Goal: Information Seeking & Learning: Learn about a topic

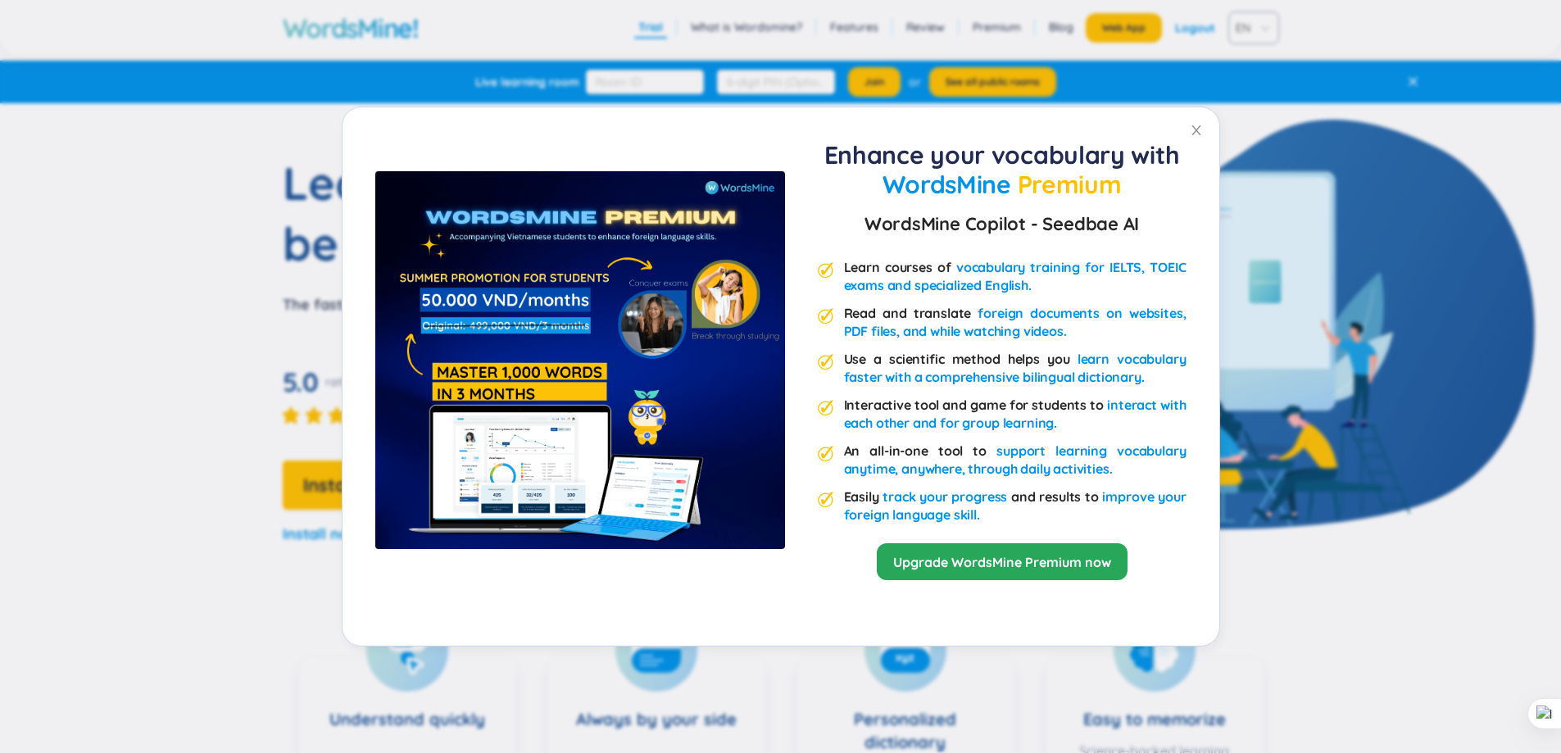
click at [804, 10] on div "Enhance your vocabulary with WordsMine Premium WordsMine Copilot - Seedbae AI L…" at bounding box center [780, 376] width 1561 height 753
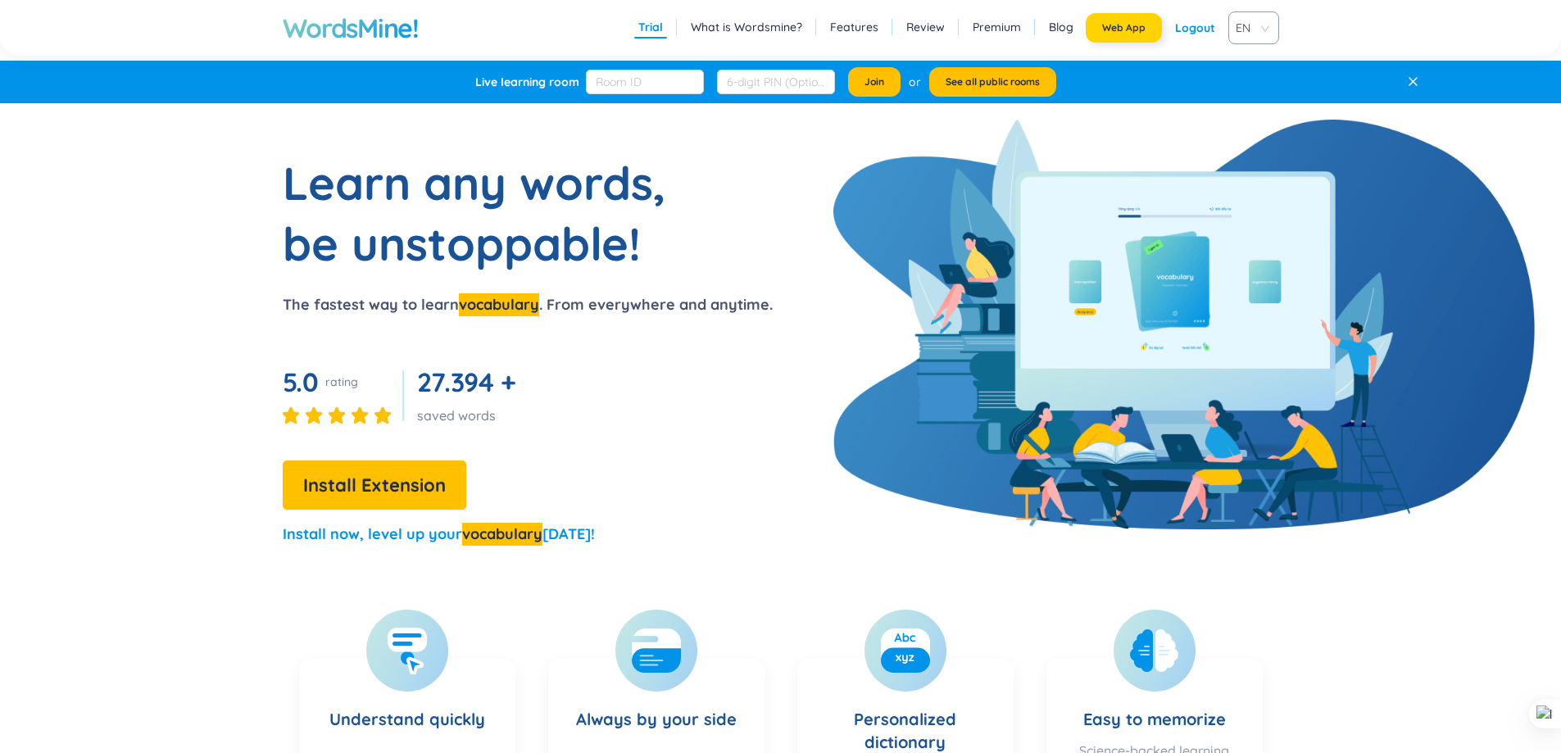
click at [1122, 34] on button "Web App" at bounding box center [1124, 27] width 76 height 29
click at [518, 8] on div "WordsMine! Trial What is Wordsmine? Features Review Premium Blog Web App Logout…" at bounding box center [781, 28] width 1258 height 56
click at [859, 30] on link "Features" at bounding box center [854, 27] width 48 height 16
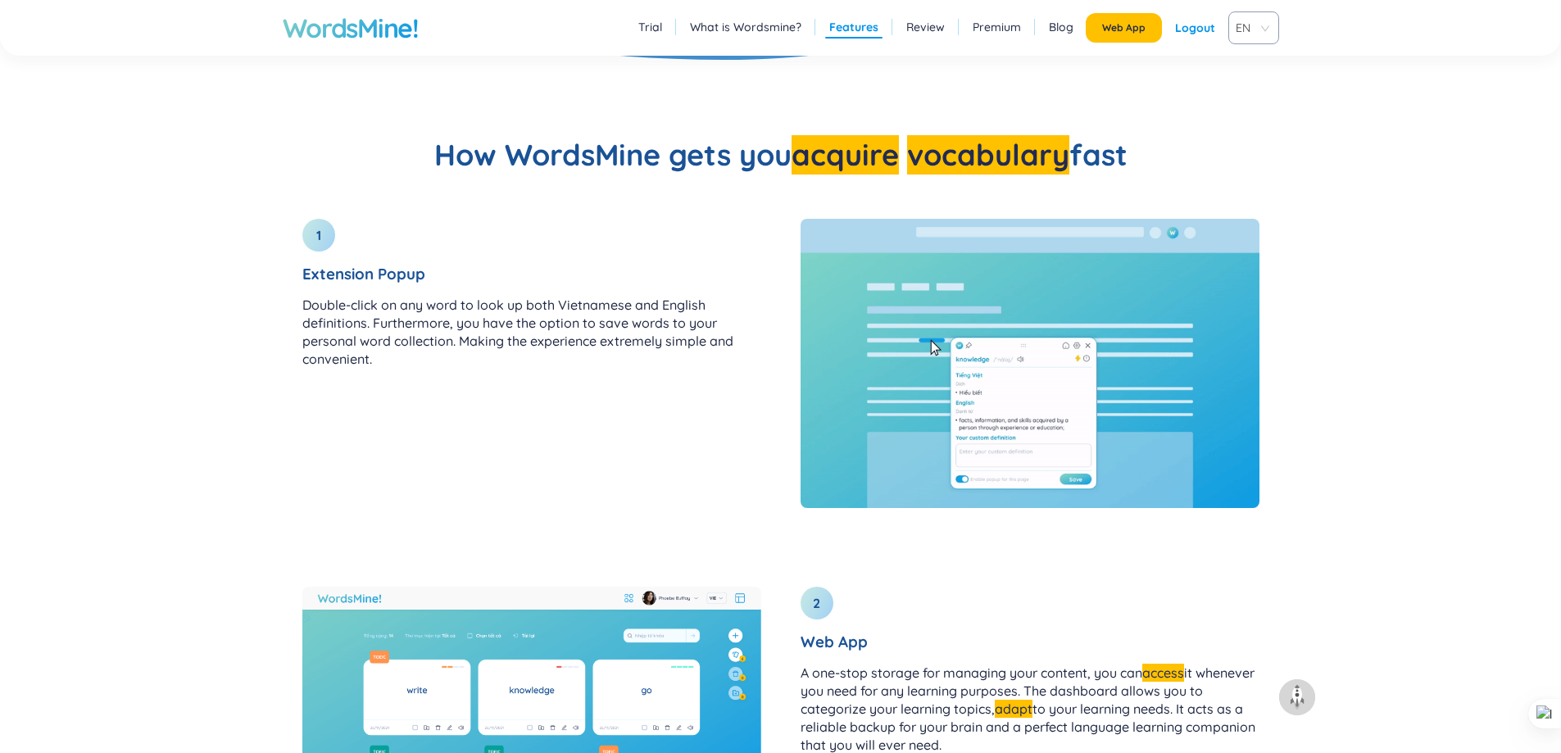
click at [911, 29] on link "Review" at bounding box center [925, 27] width 39 height 16
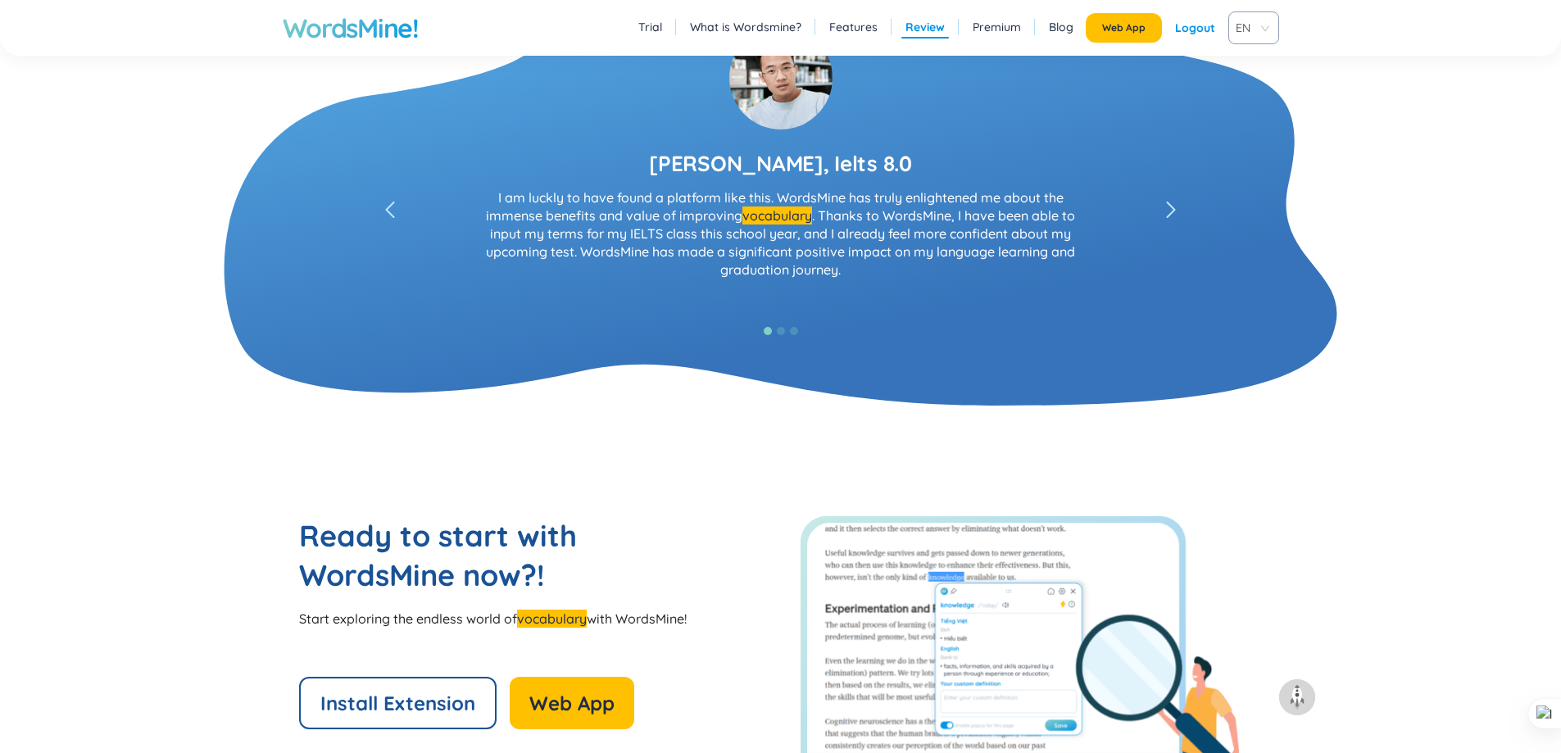
click at [1003, 30] on link "Premium" at bounding box center [997, 27] width 48 height 16
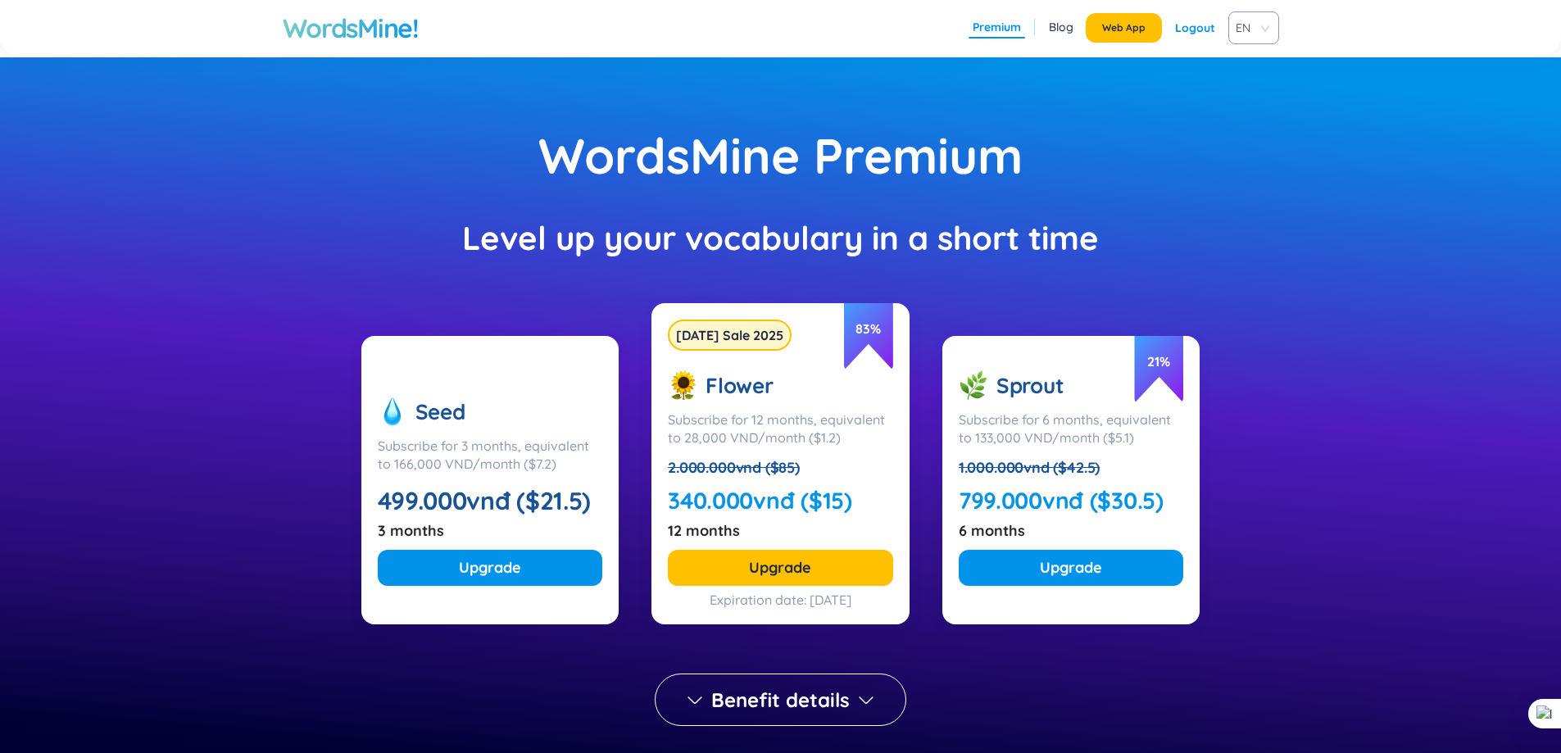
click at [1052, 29] on link "Blog" at bounding box center [1061, 27] width 25 height 16
click at [1062, 32] on link "Blog" at bounding box center [1061, 27] width 25 height 16
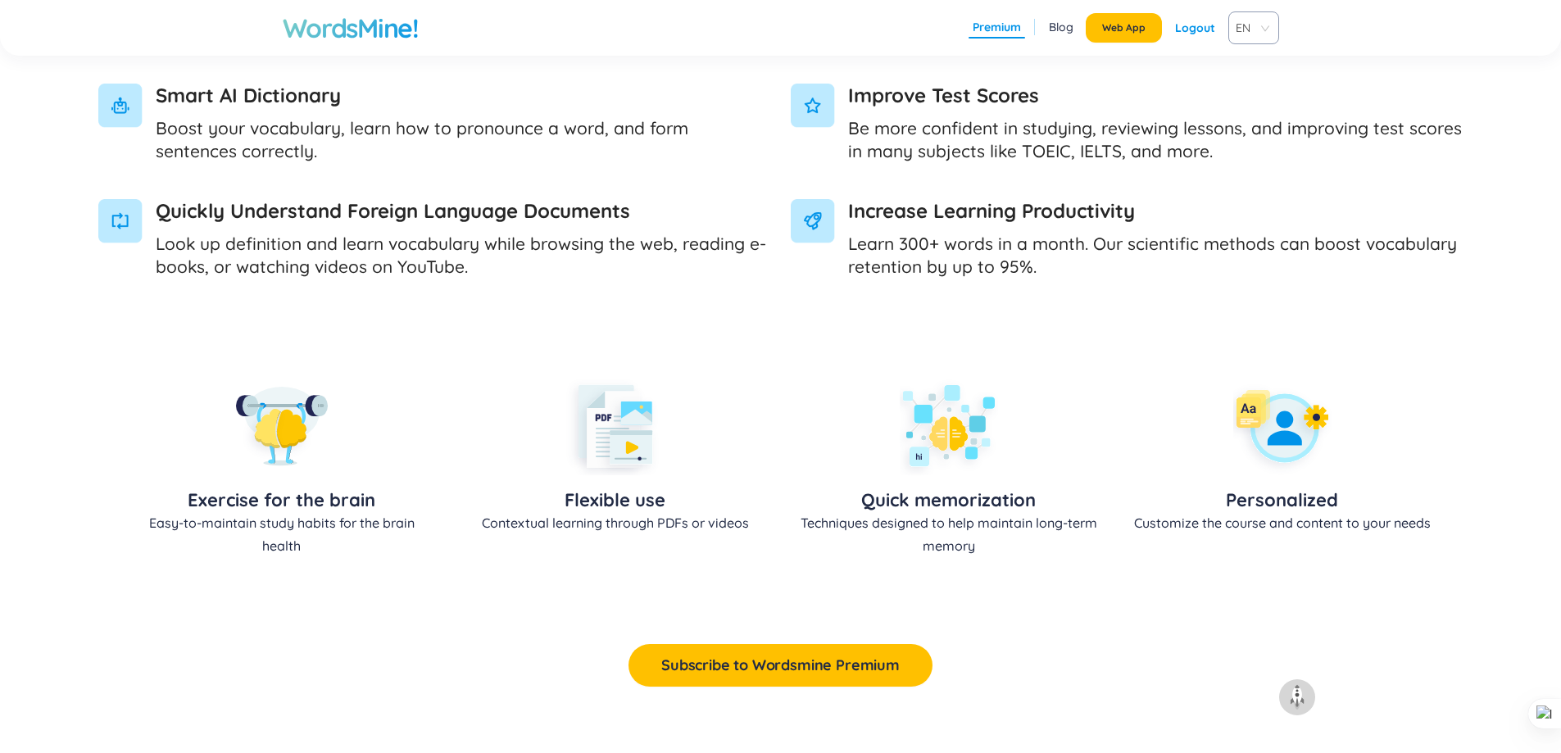
scroll to position [901, 0]
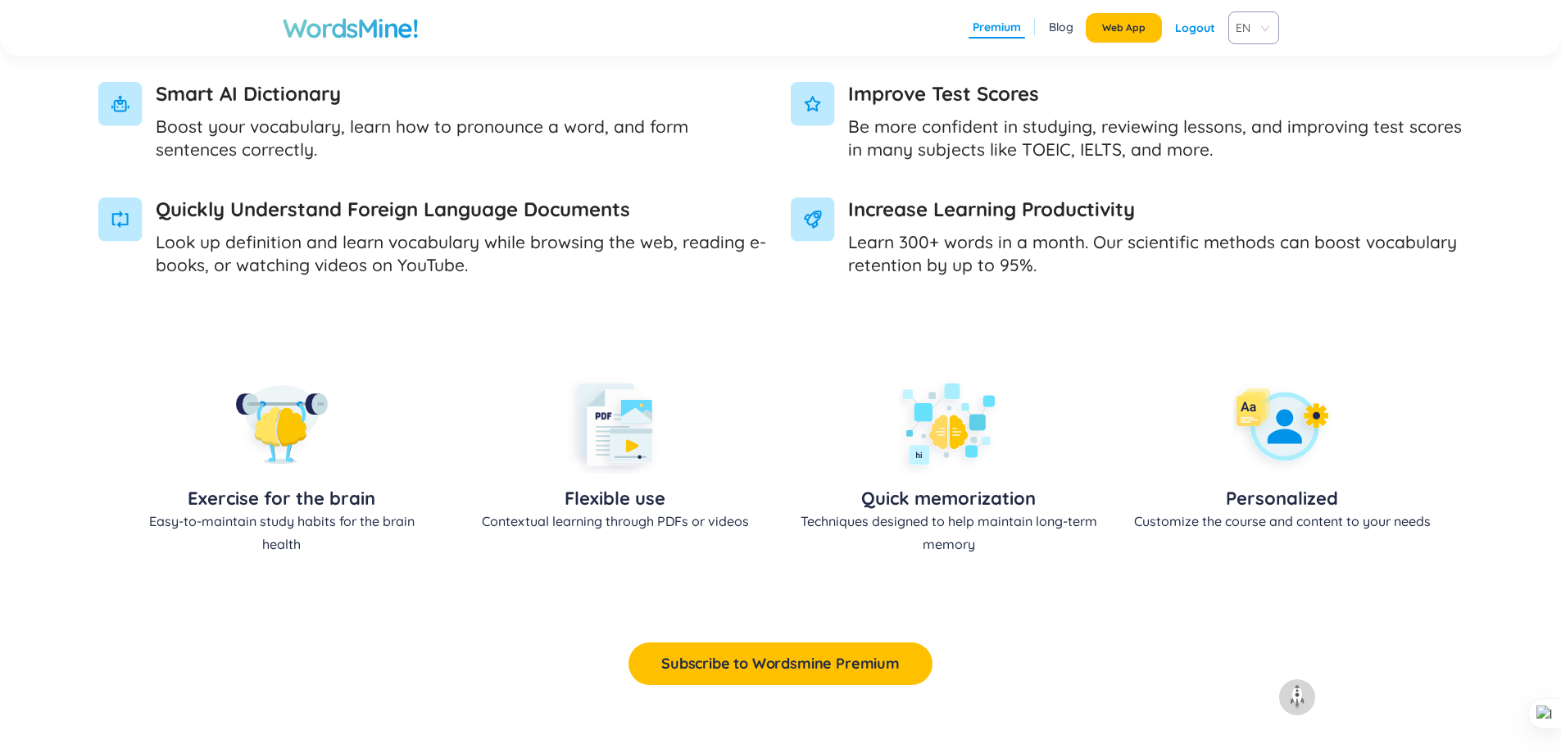
click at [287, 139] on p "Boost your vocabulary, learn how to pronounce a word, and form sentences correc…" at bounding box center [463, 138] width 615 height 46
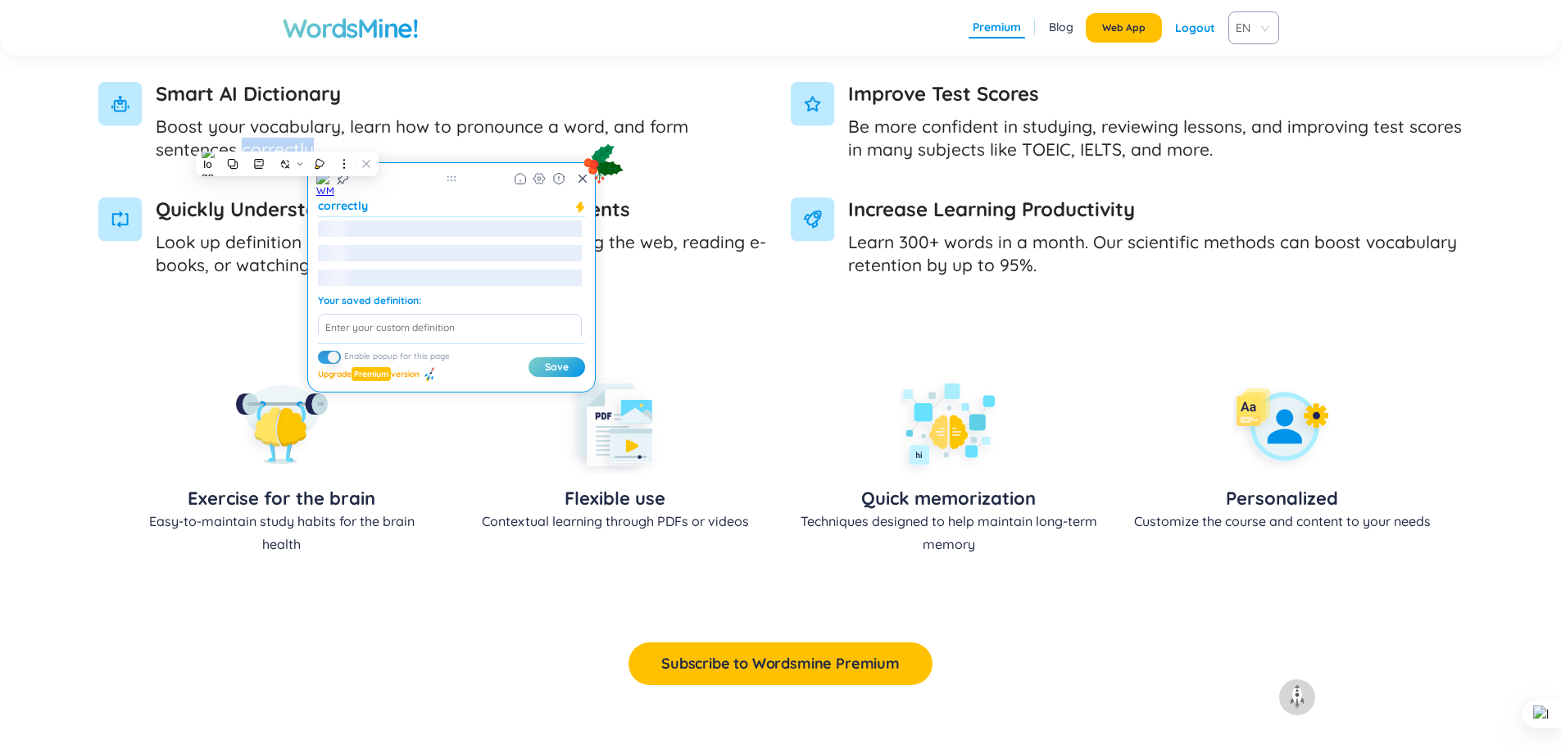
click at [287, 139] on p "Boost your vocabulary, learn how to pronounce a word, and form sentences correc…" at bounding box center [463, 138] width 615 height 46
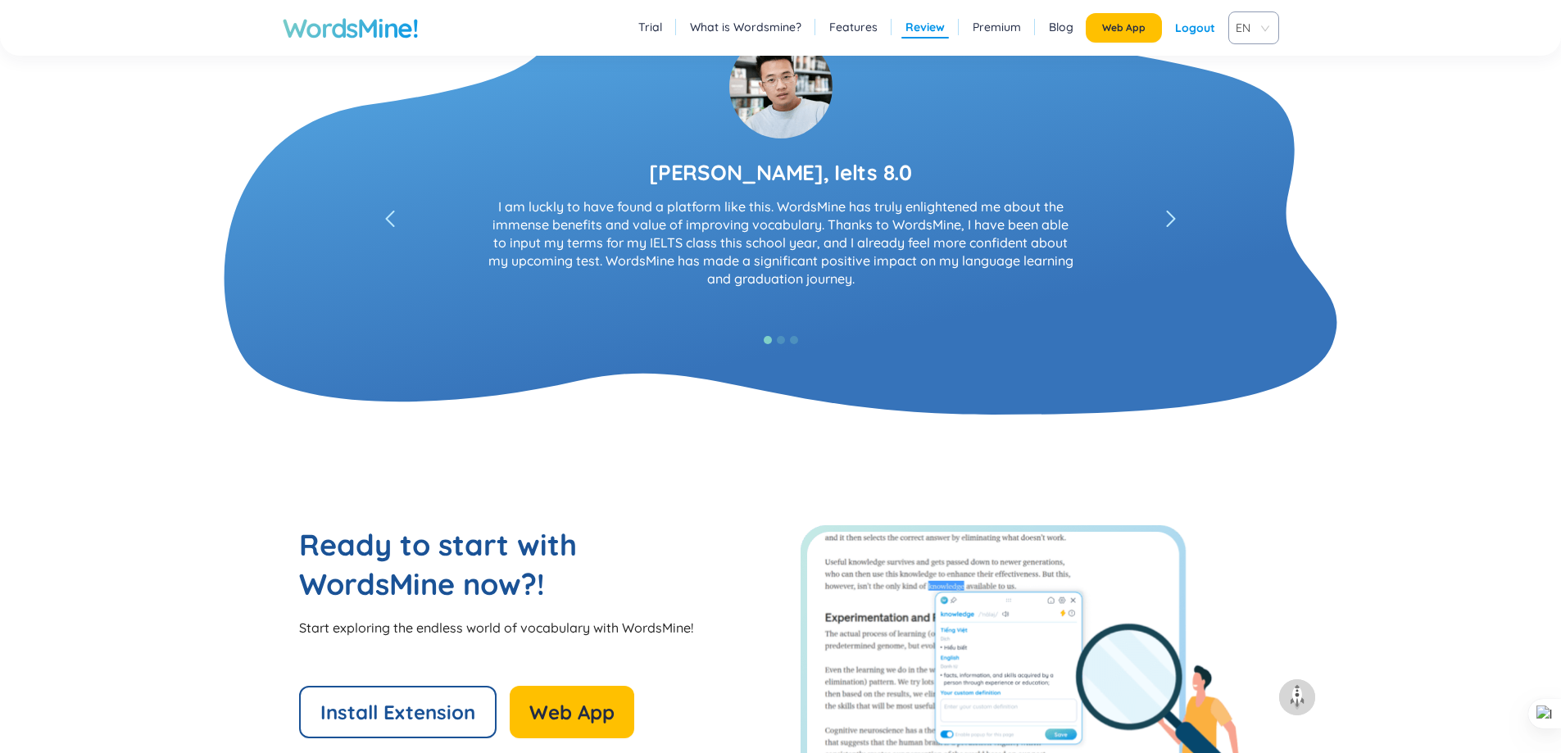
scroll to position [3106, 0]
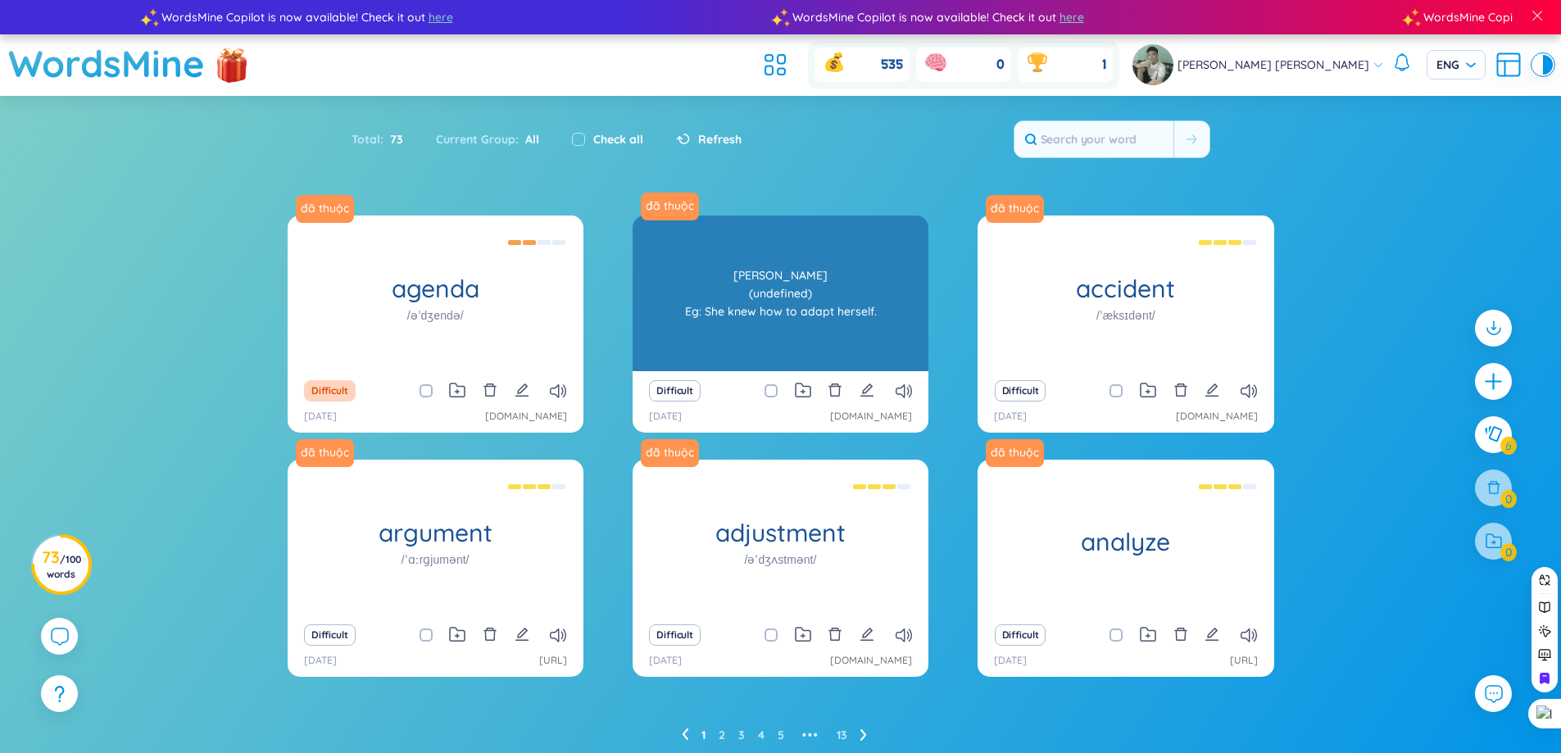
scroll to position [61, 0]
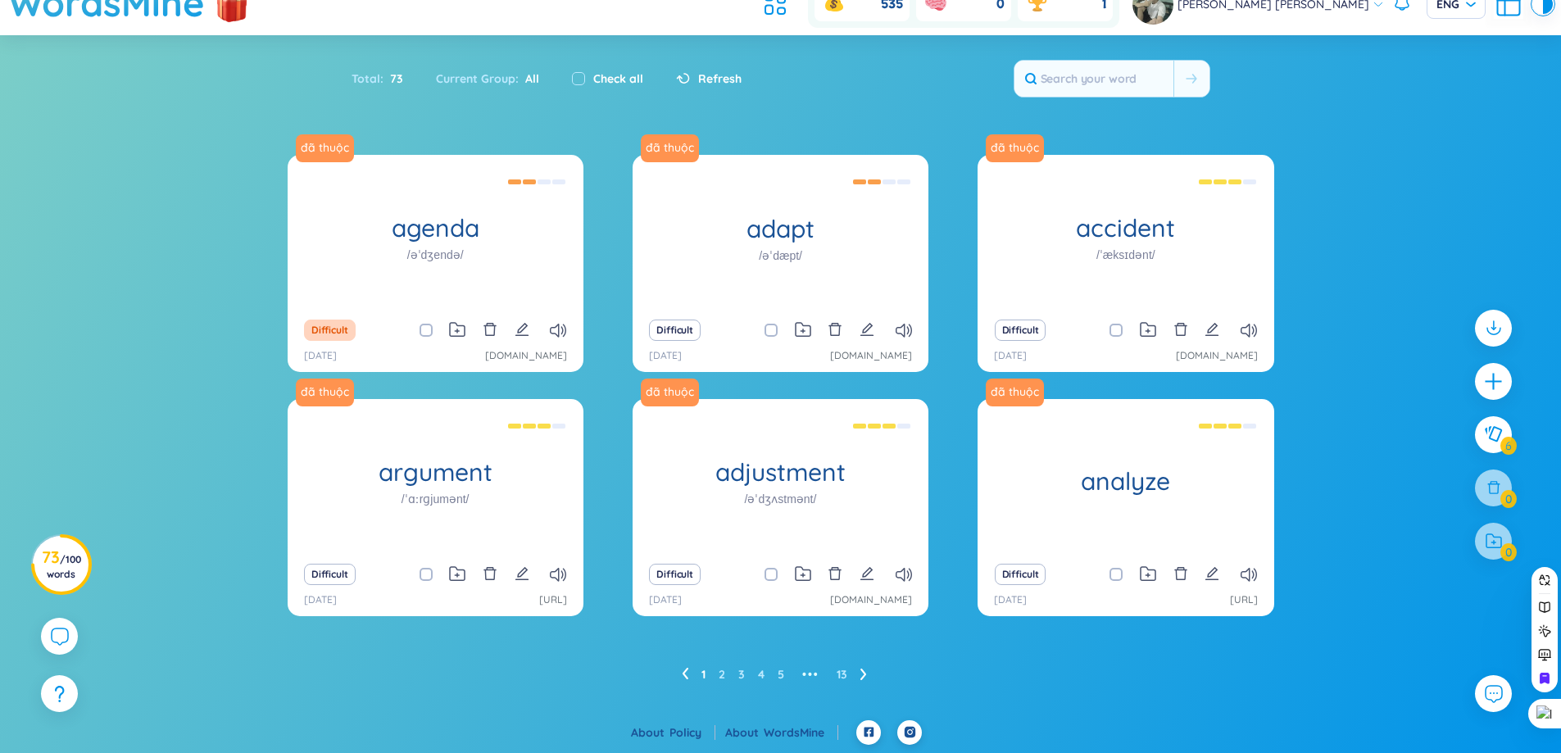
click at [689, 82] on div "Refresh" at bounding box center [709, 79] width 66 height 18
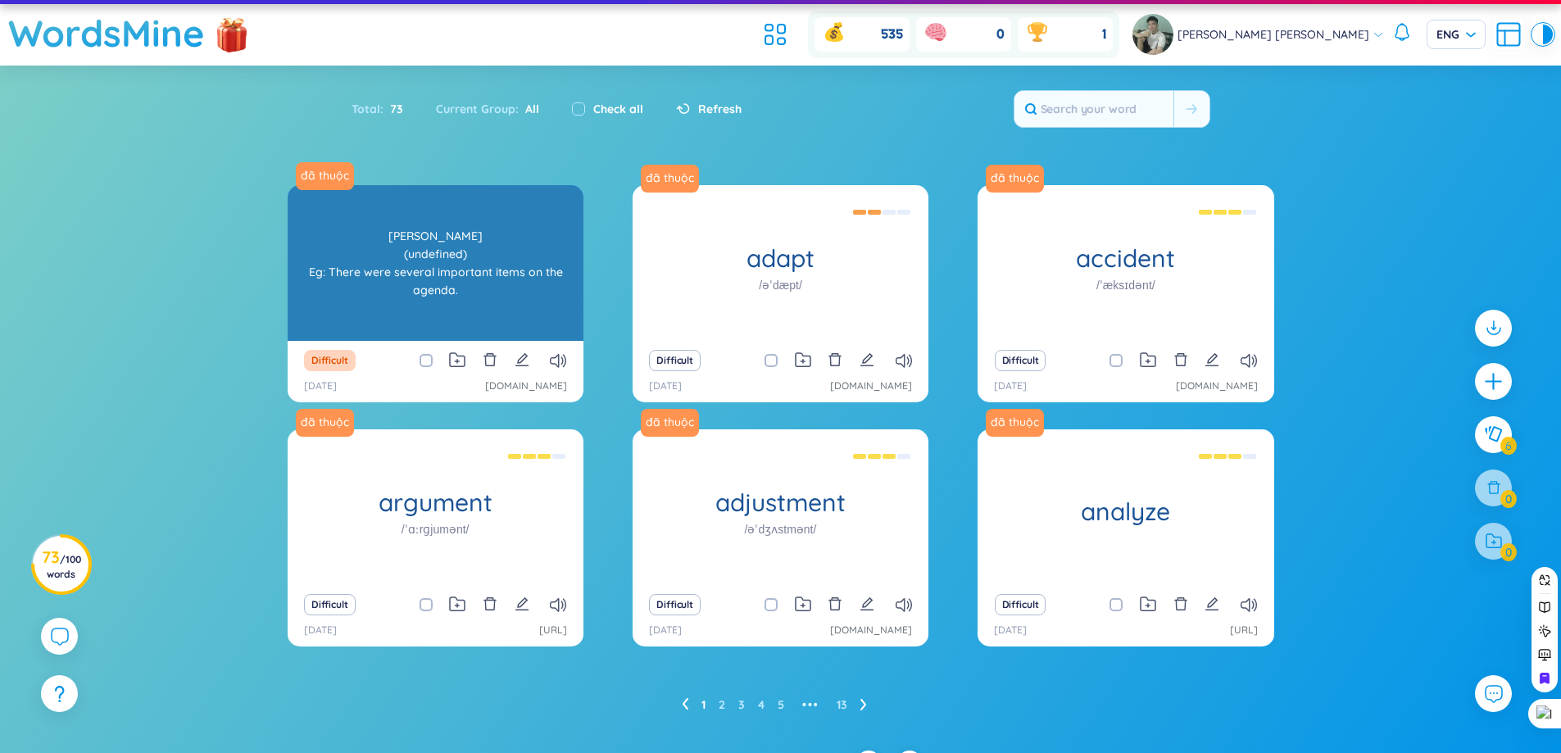
scroll to position [0, 0]
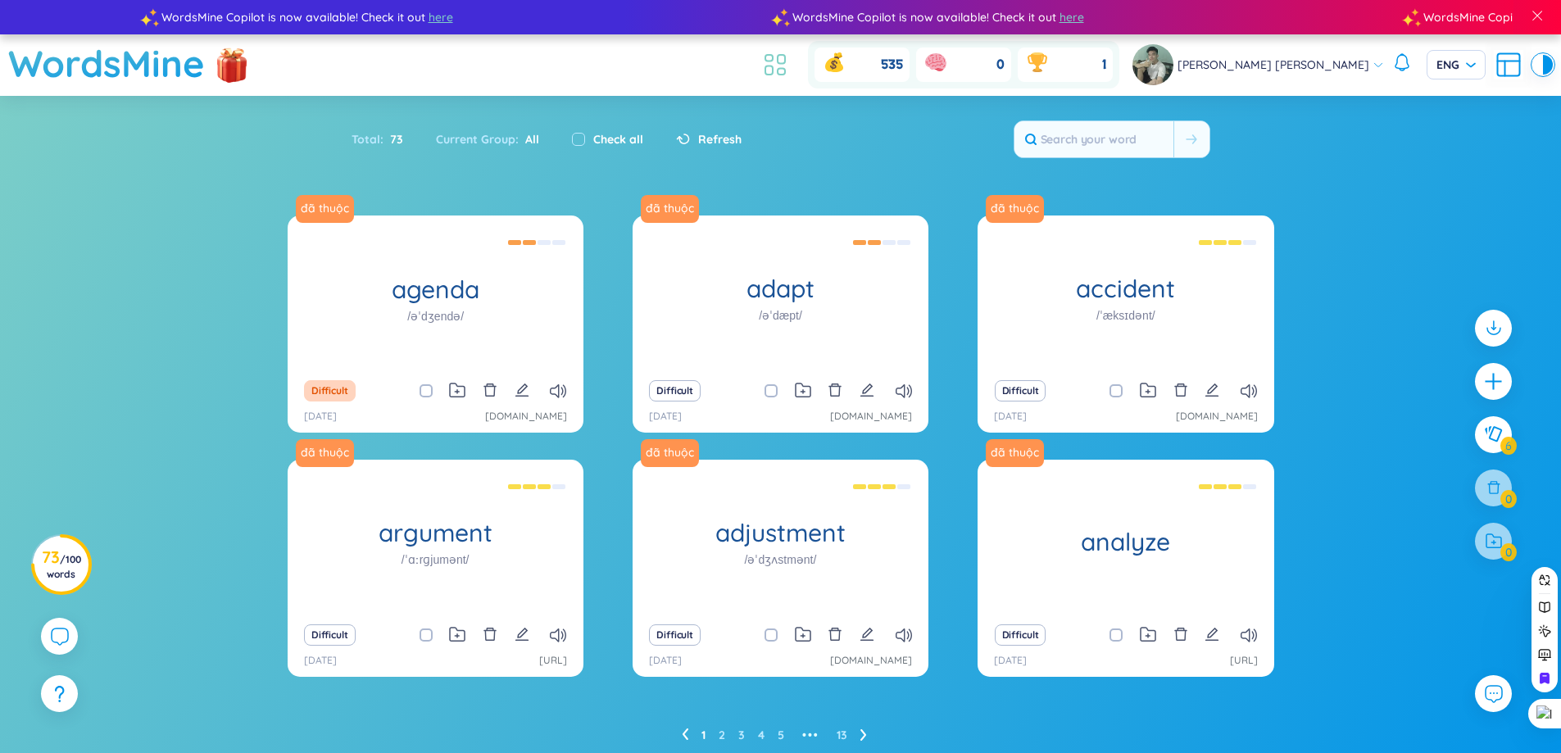
click at [785, 69] on icon at bounding box center [781, 72] width 7 height 7
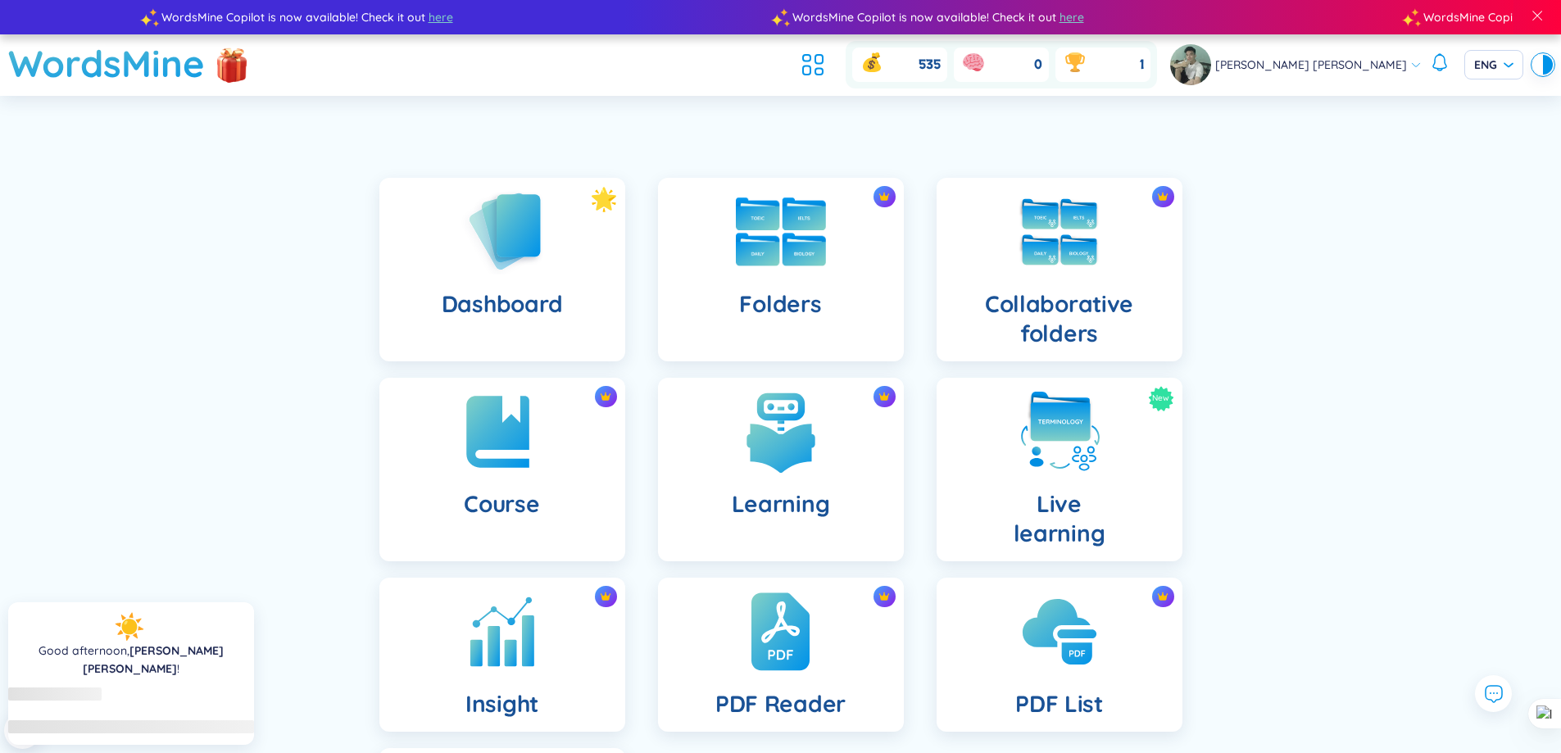
click at [841, 294] on div "Folders" at bounding box center [781, 270] width 246 height 184
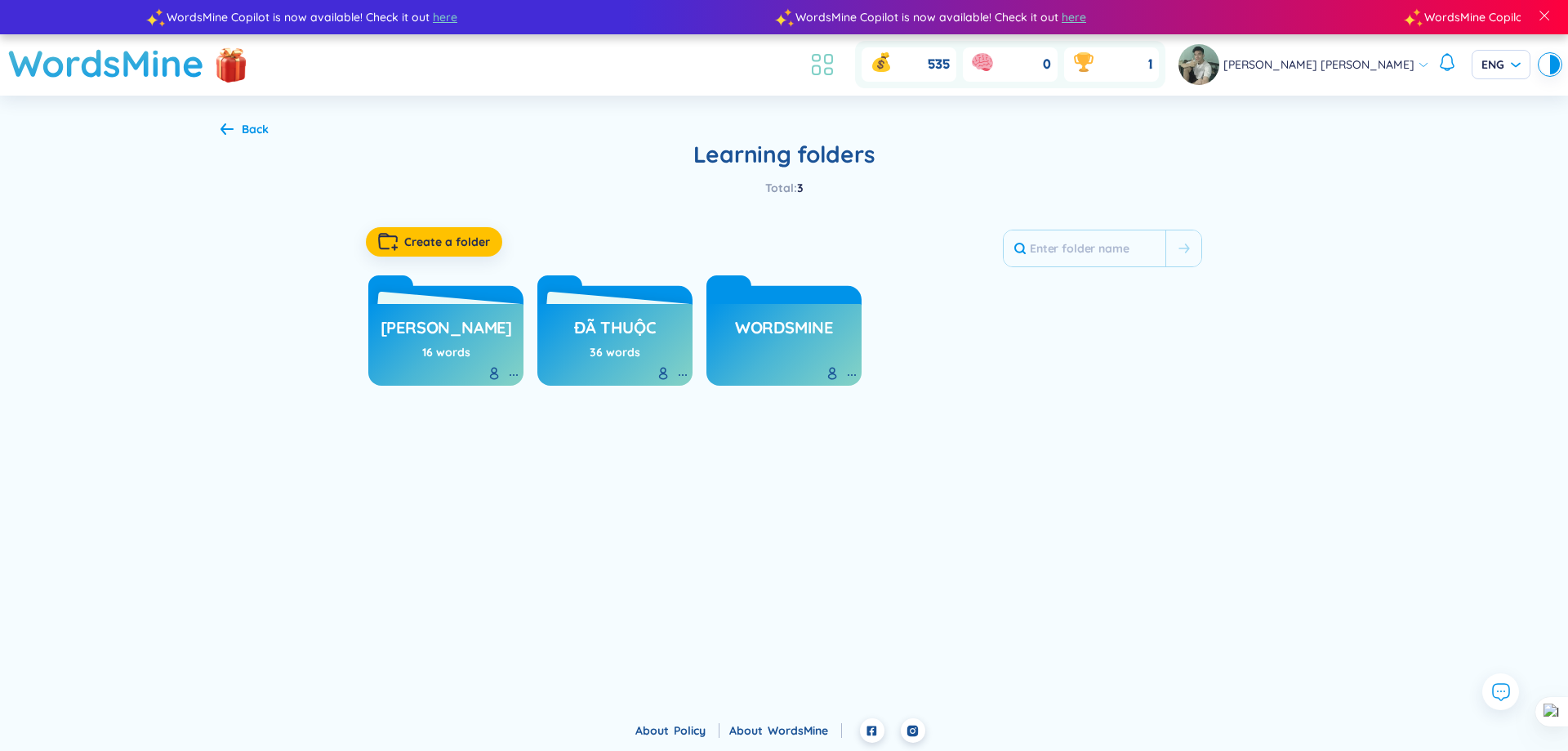
click at [820, 57] on icon at bounding box center [815, 58] width 7 height 7
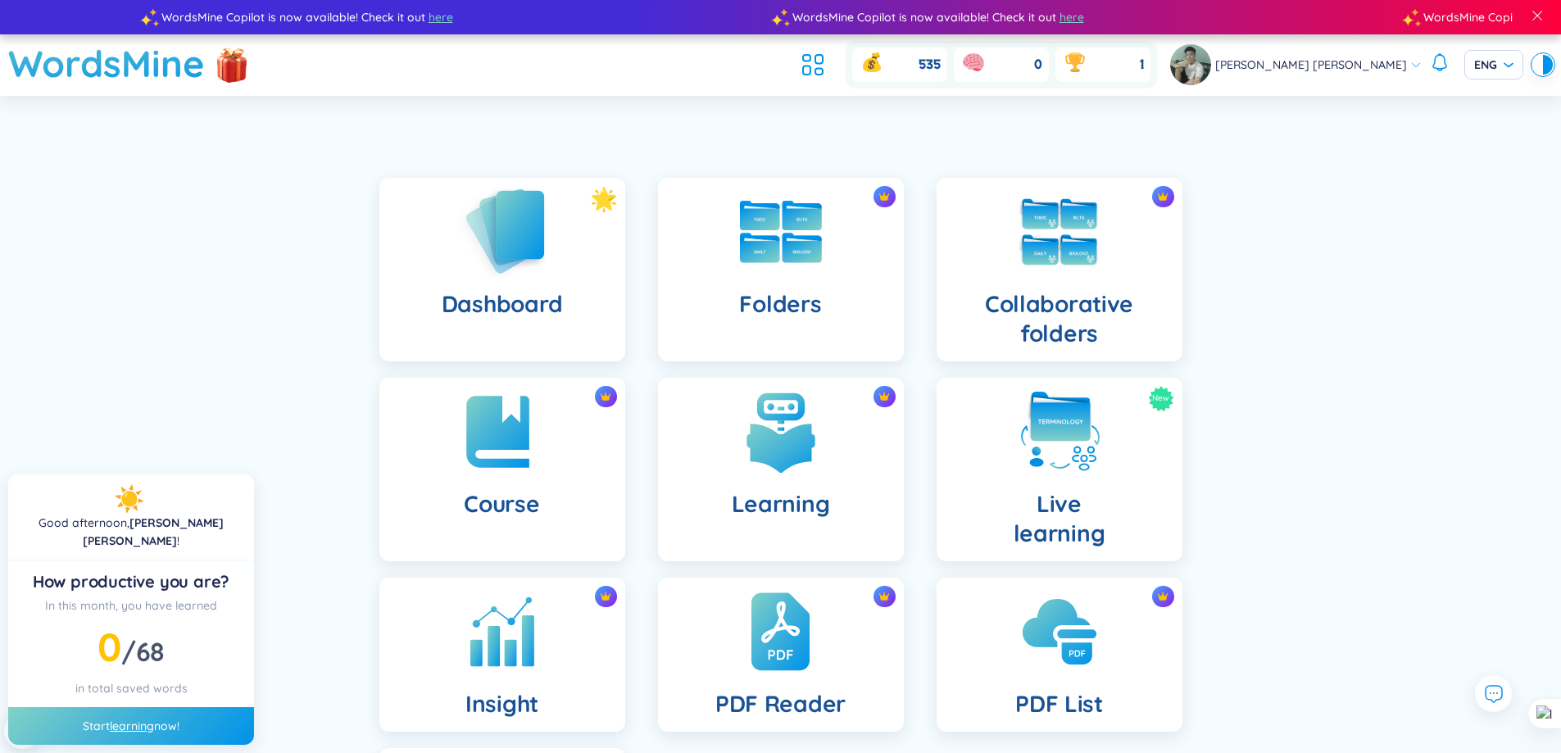
click at [537, 239] on img at bounding box center [502, 230] width 90 height 93
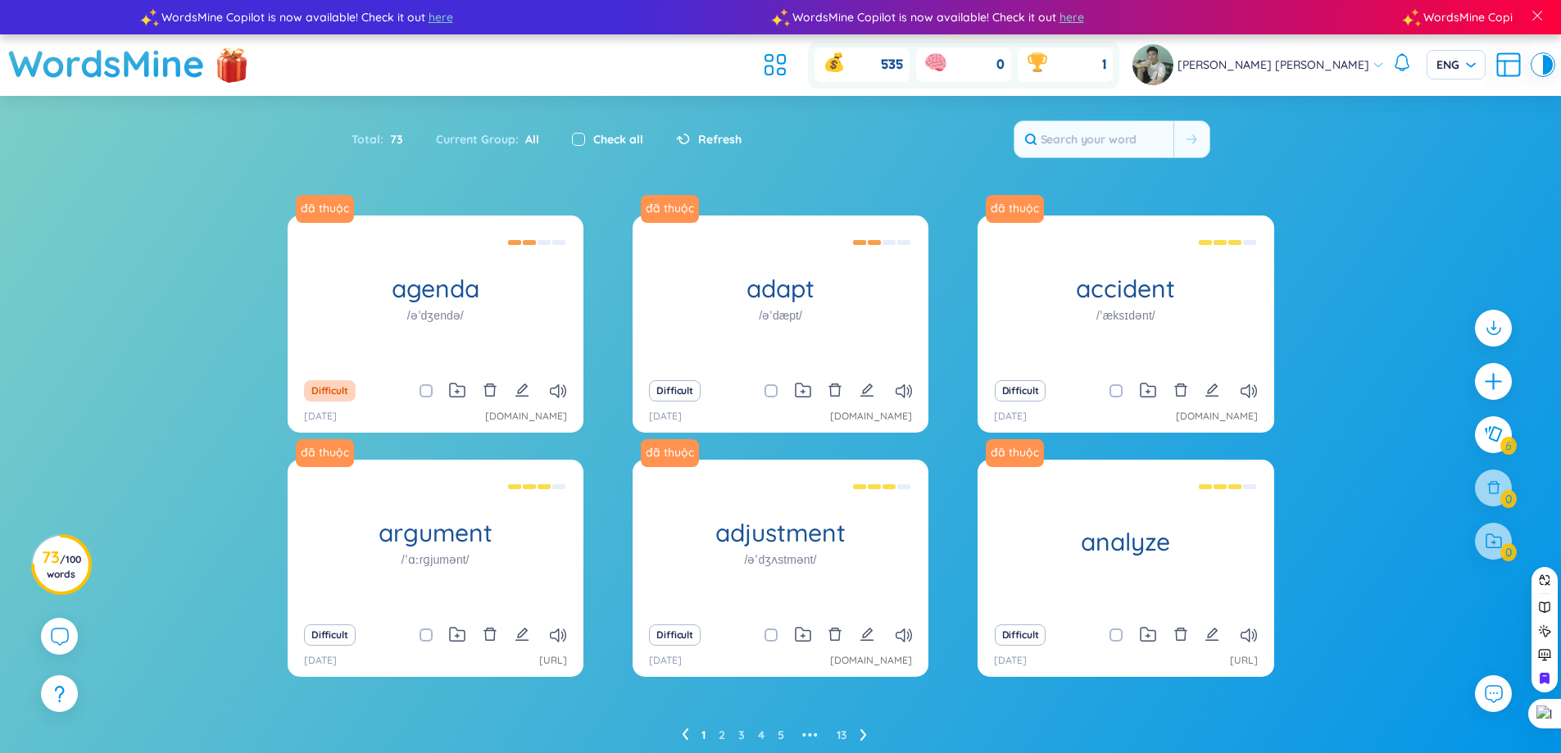
click at [572, 141] on input "checkbox" at bounding box center [578, 139] width 13 height 13
checkbox input "true"
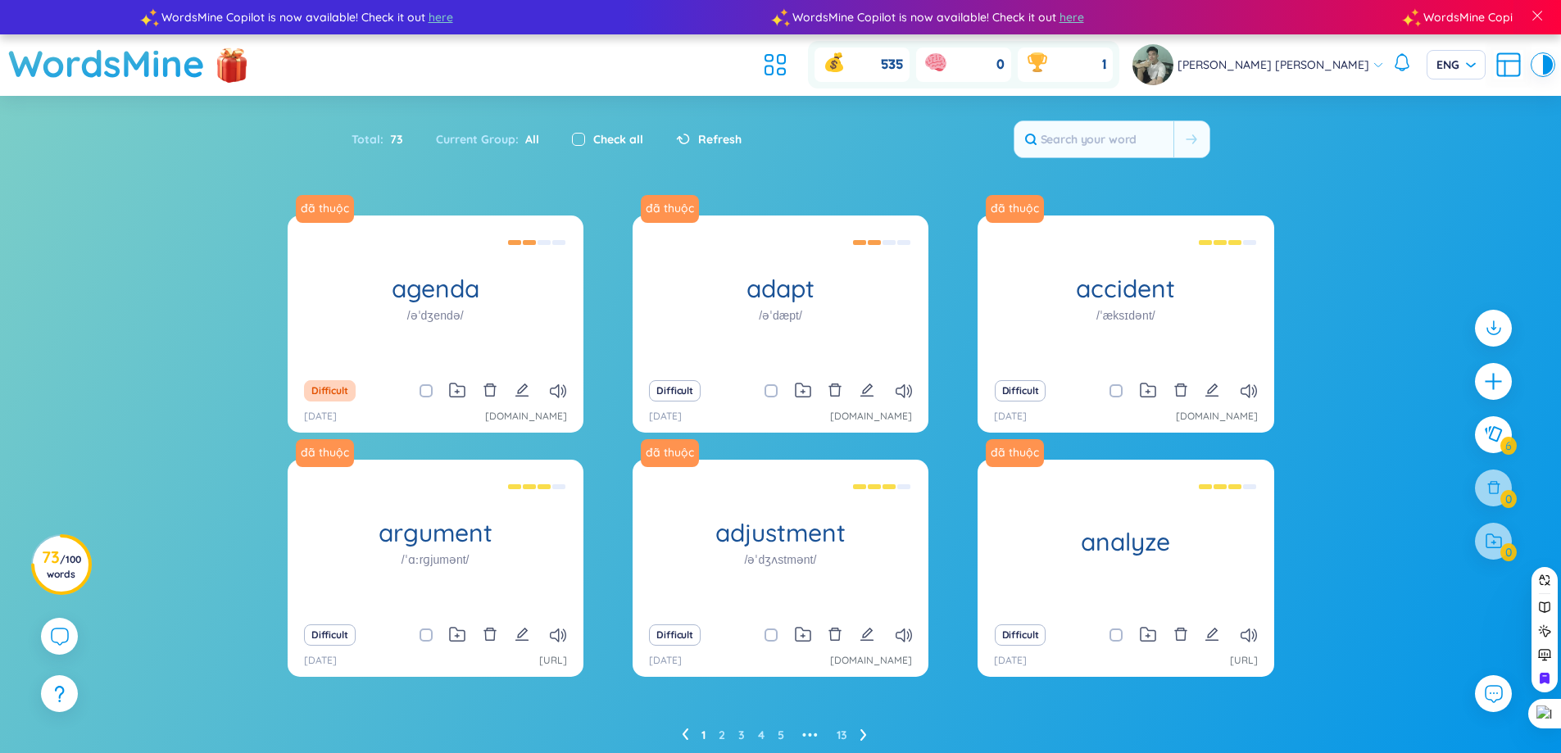
checkbox input "true"
click at [524, 134] on span "All" at bounding box center [529, 139] width 20 height 15
click at [1507, 488] on div at bounding box center [1493, 487] width 41 height 41
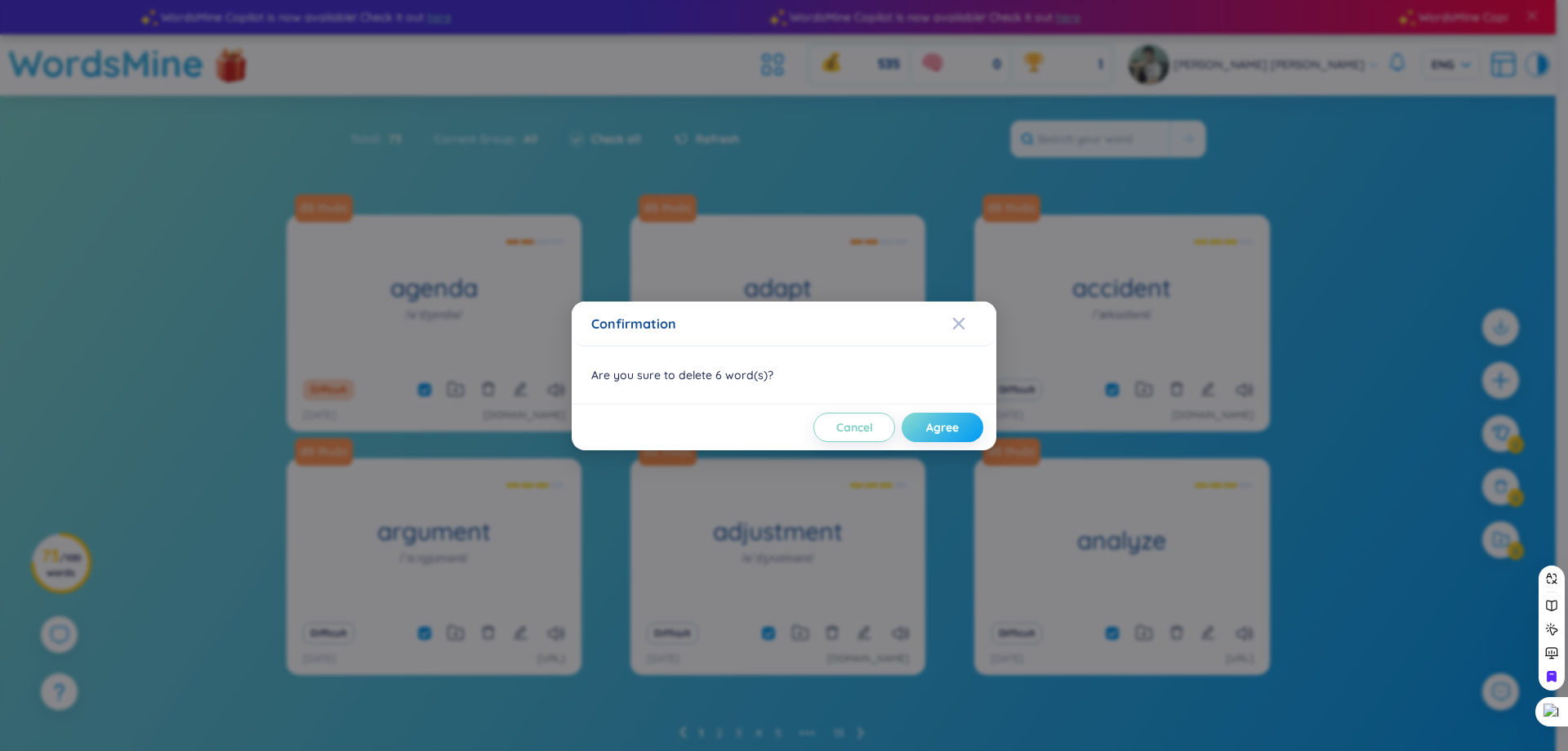
click at [932, 433] on span "Agree" at bounding box center [942, 427] width 33 height 16
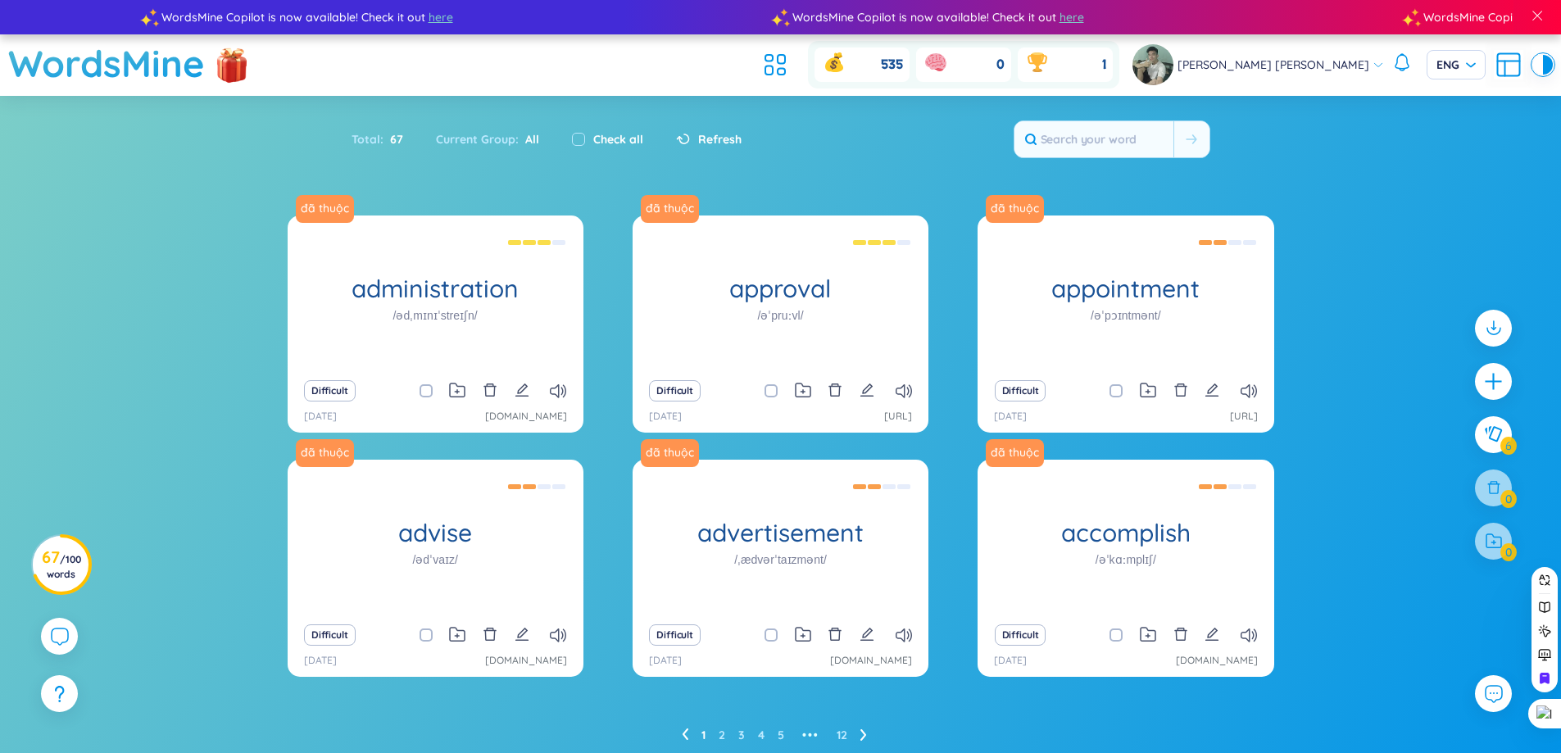
click at [593, 137] on label "Check all" at bounding box center [618, 139] width 50 height 18
checkbox input "true"
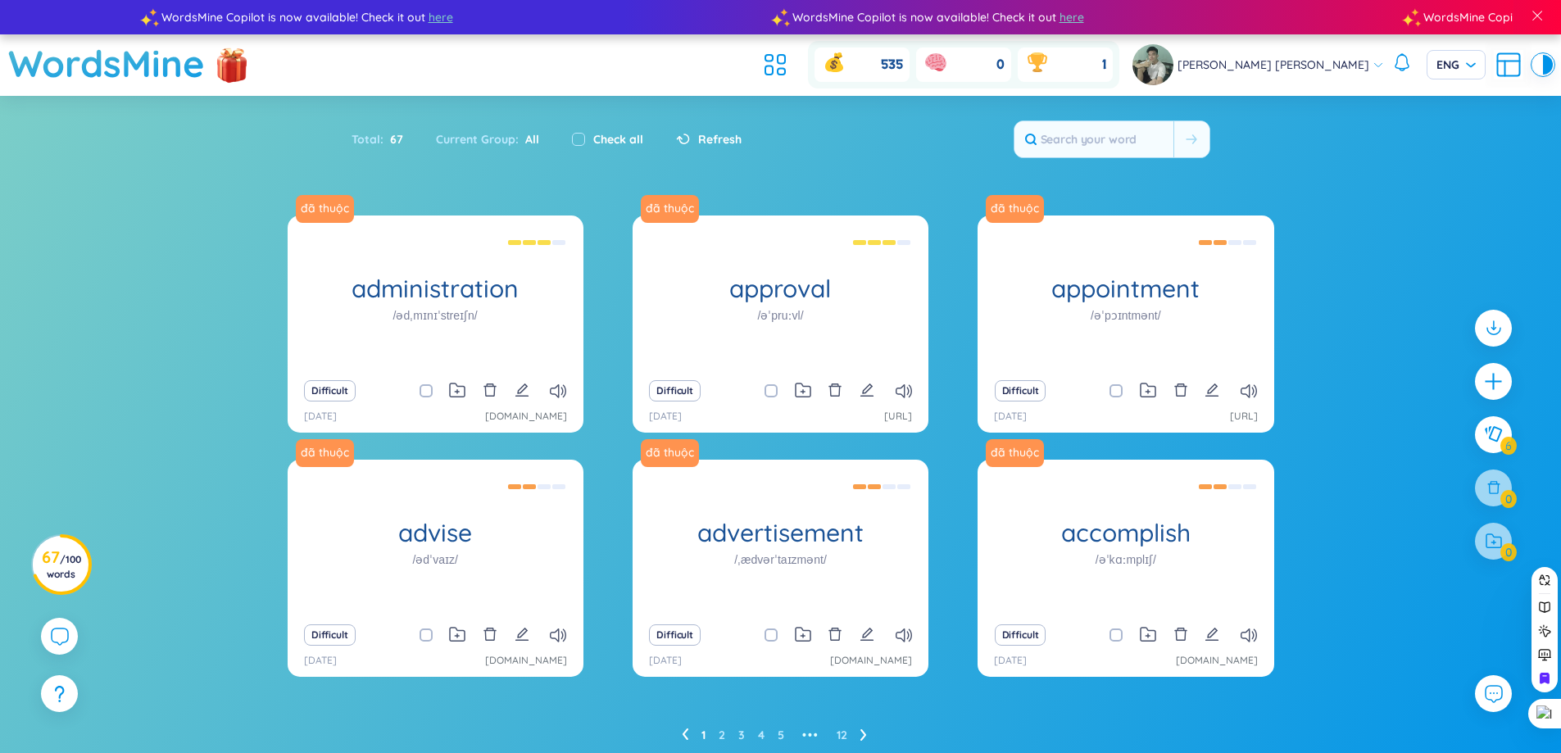
checkbox input "true"
click at [1495, 495] on icon at bounding box center [1493, 488] width 14 height 14
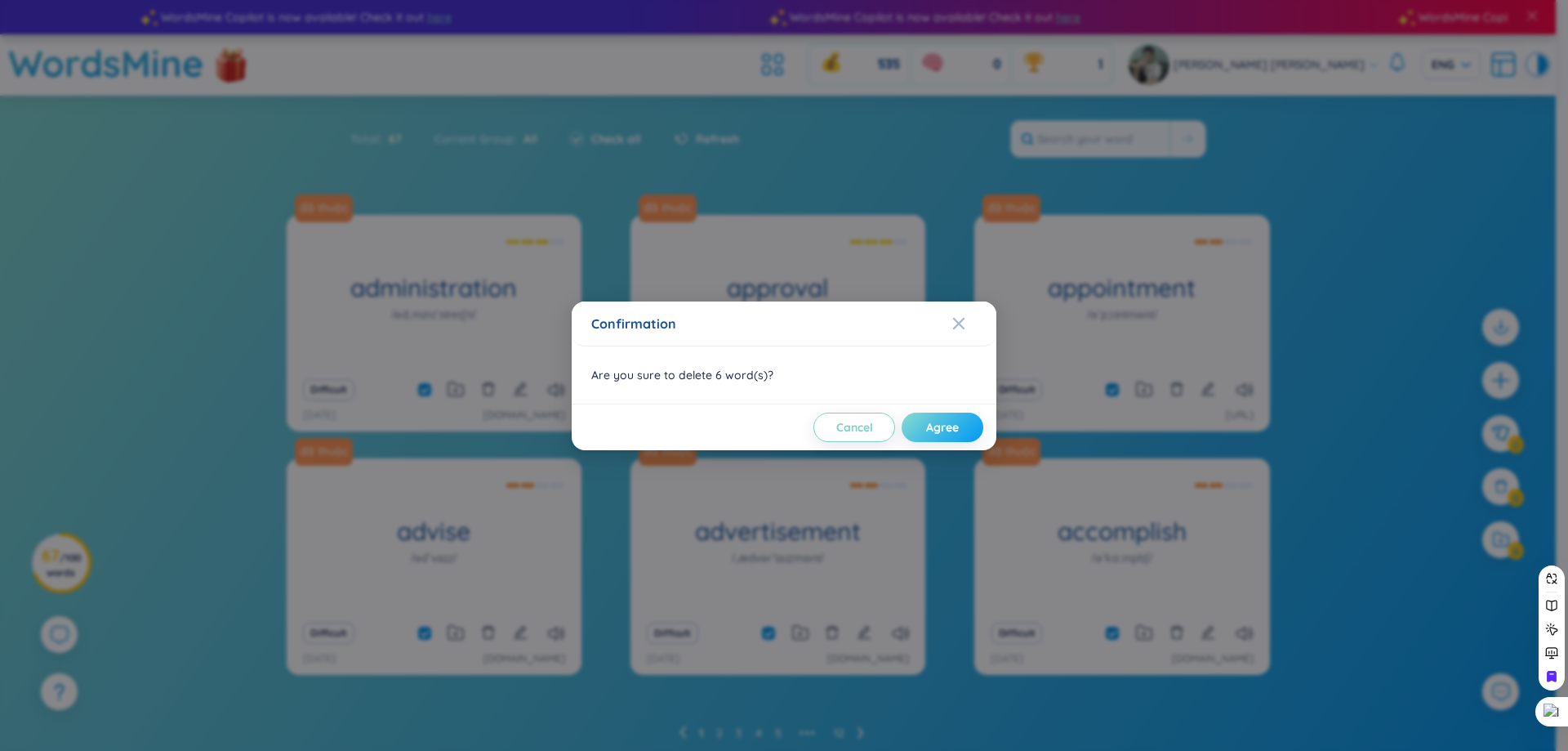
click at [930, 423] on span "Agree" at bounding box center [942, 427] width 33 height 16
checkbox input "false"
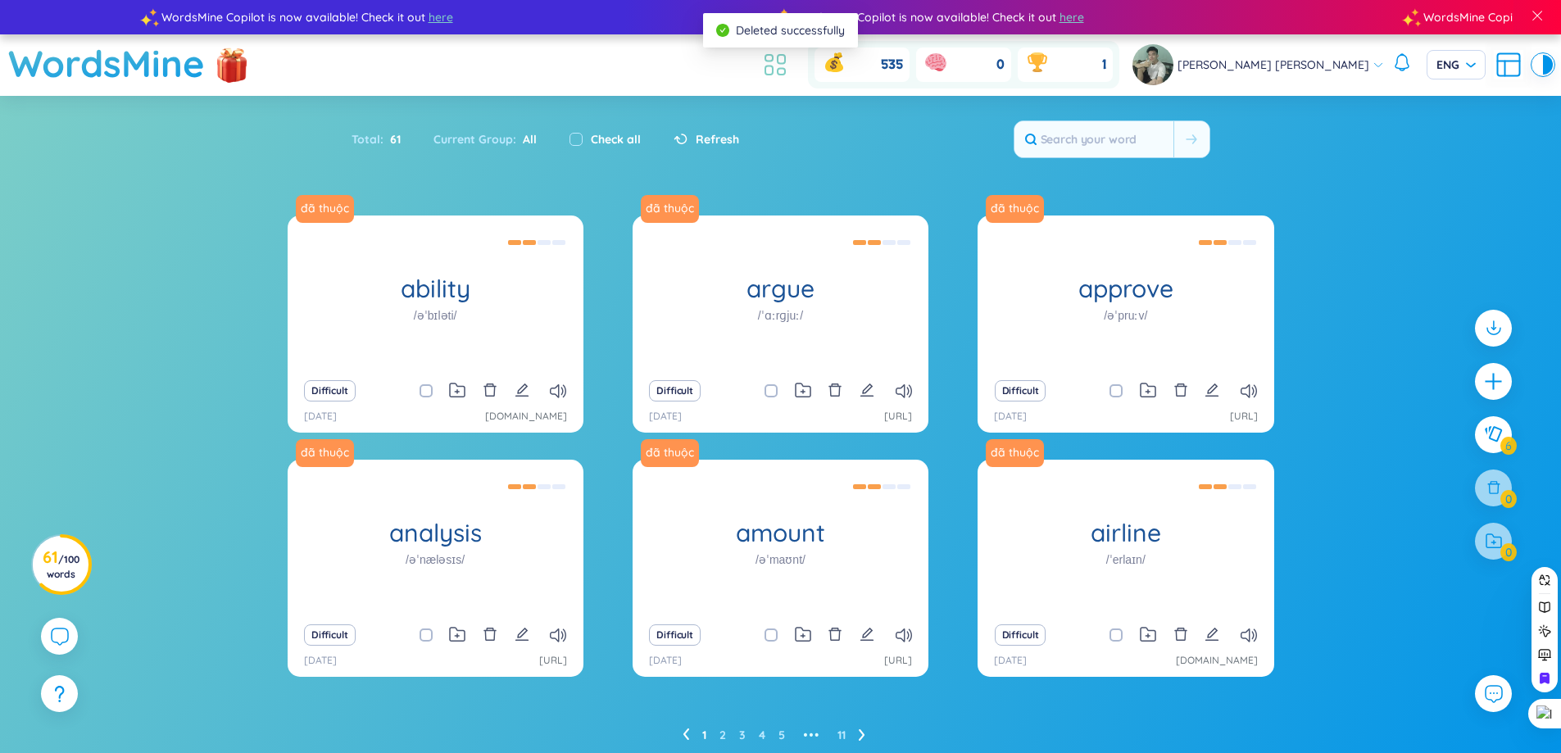
click at [790, 52] on icon at bounding box center [774, 64] width 29 height 29
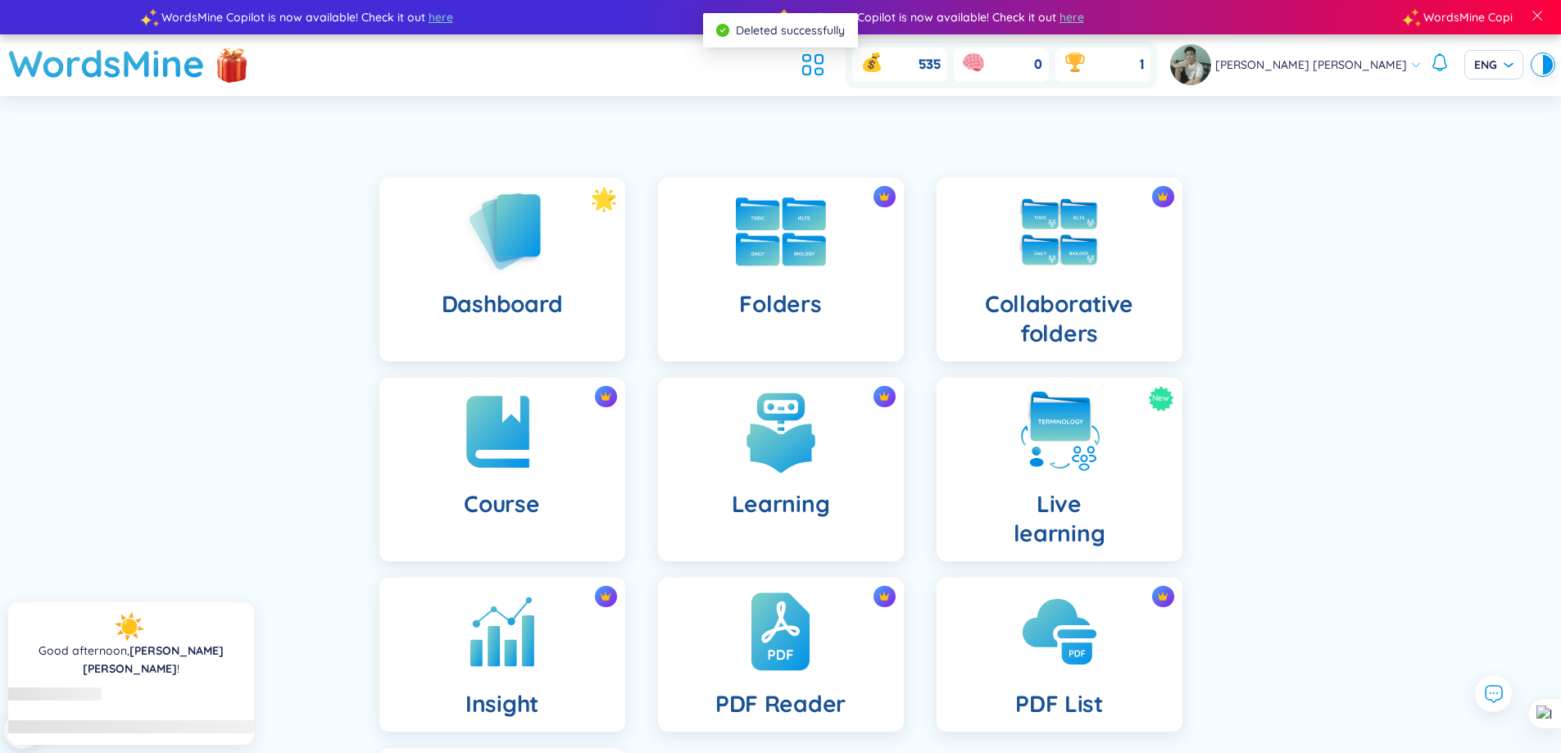
click at [826, 234] on div "Folders" at bounding box center [781, 270] width 246 height 184
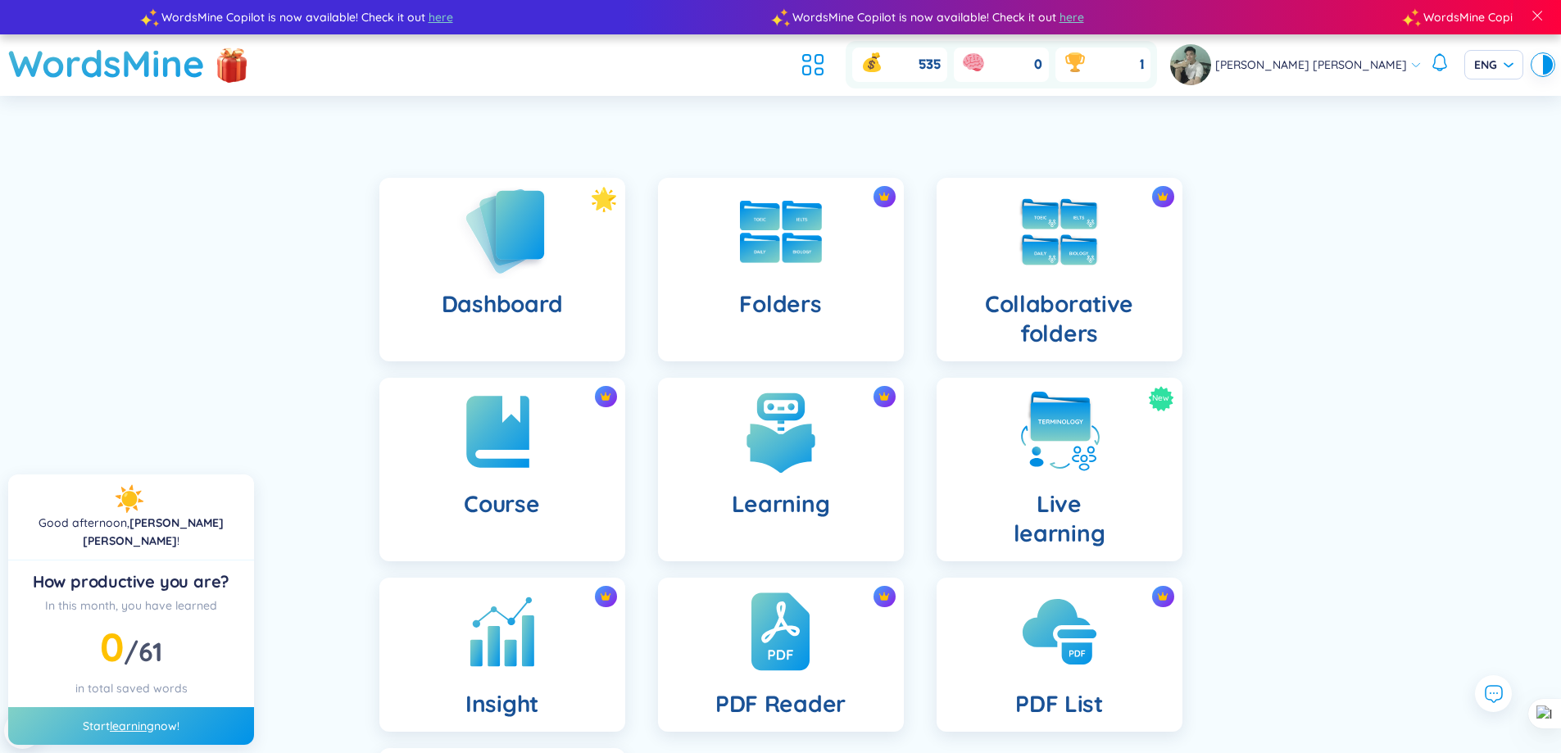
click at [513, 239] on img at bounding box center [502, 230] width 90 height 93
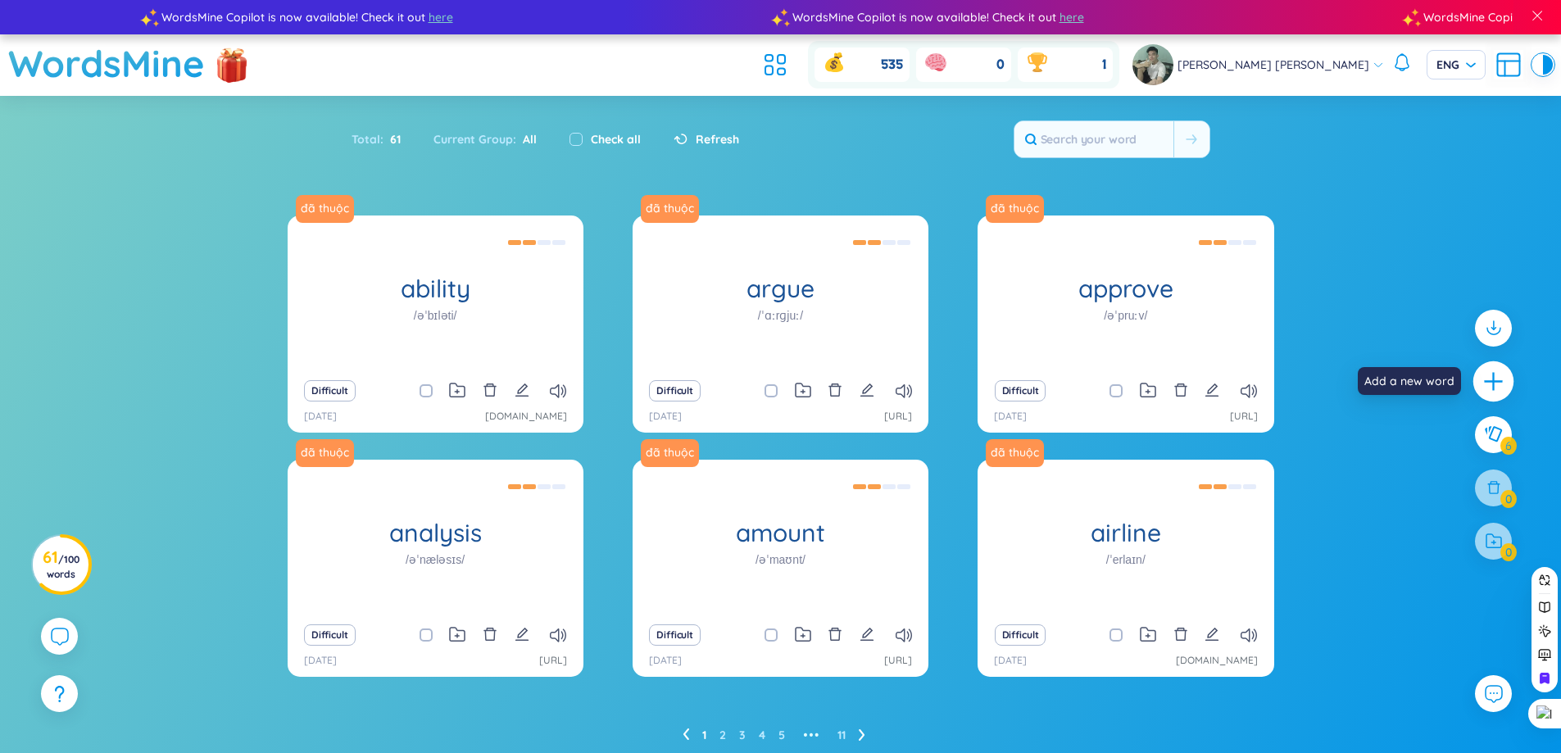
click at [1494, 392] on icon "plus" at bounding box center [1493, 381] width 23 height 23
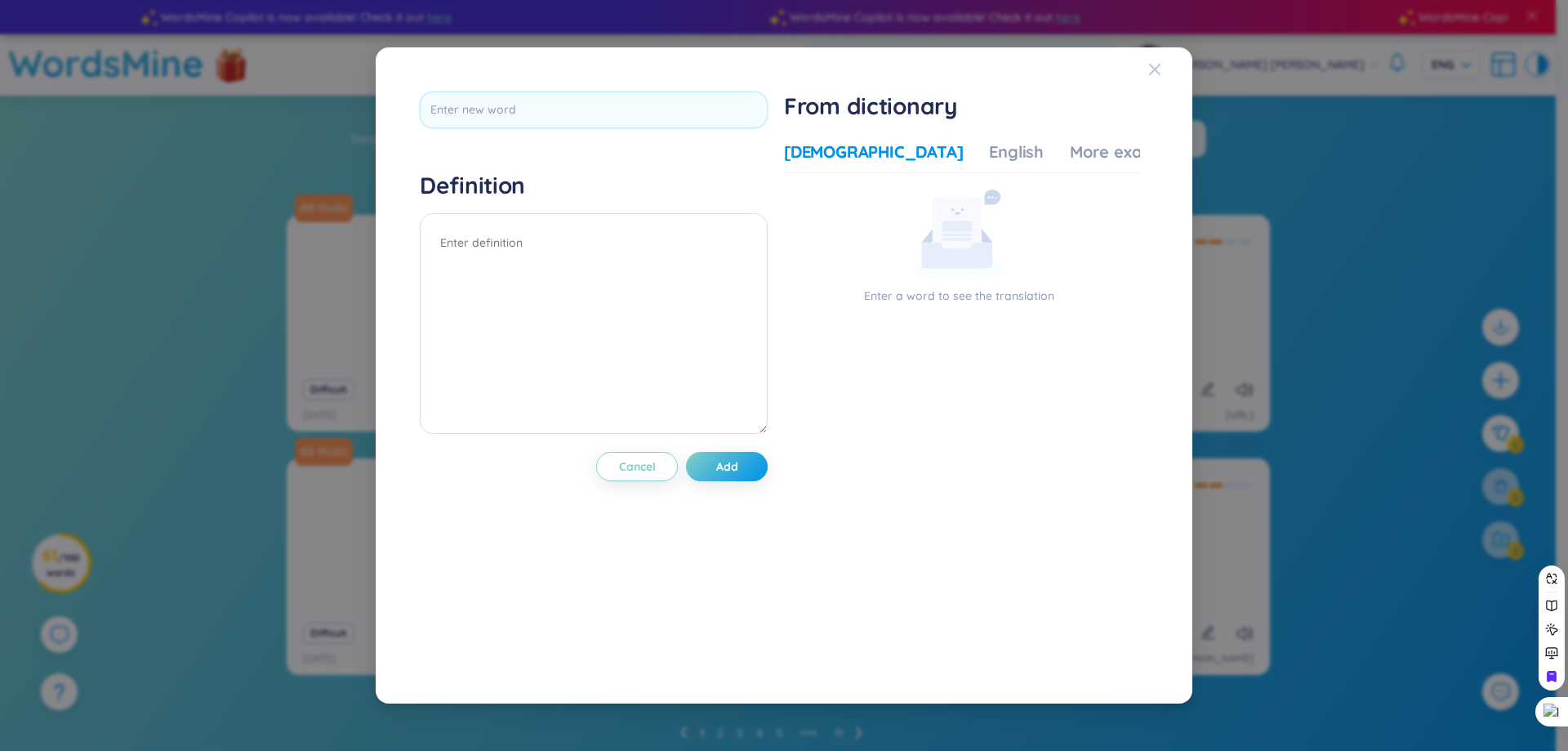
click at [1148, 75] on div "Definition Cancel Add From dictionary Vietnamese English More examples Enter a …" at bounding box center [784, 376] width 816 height 656
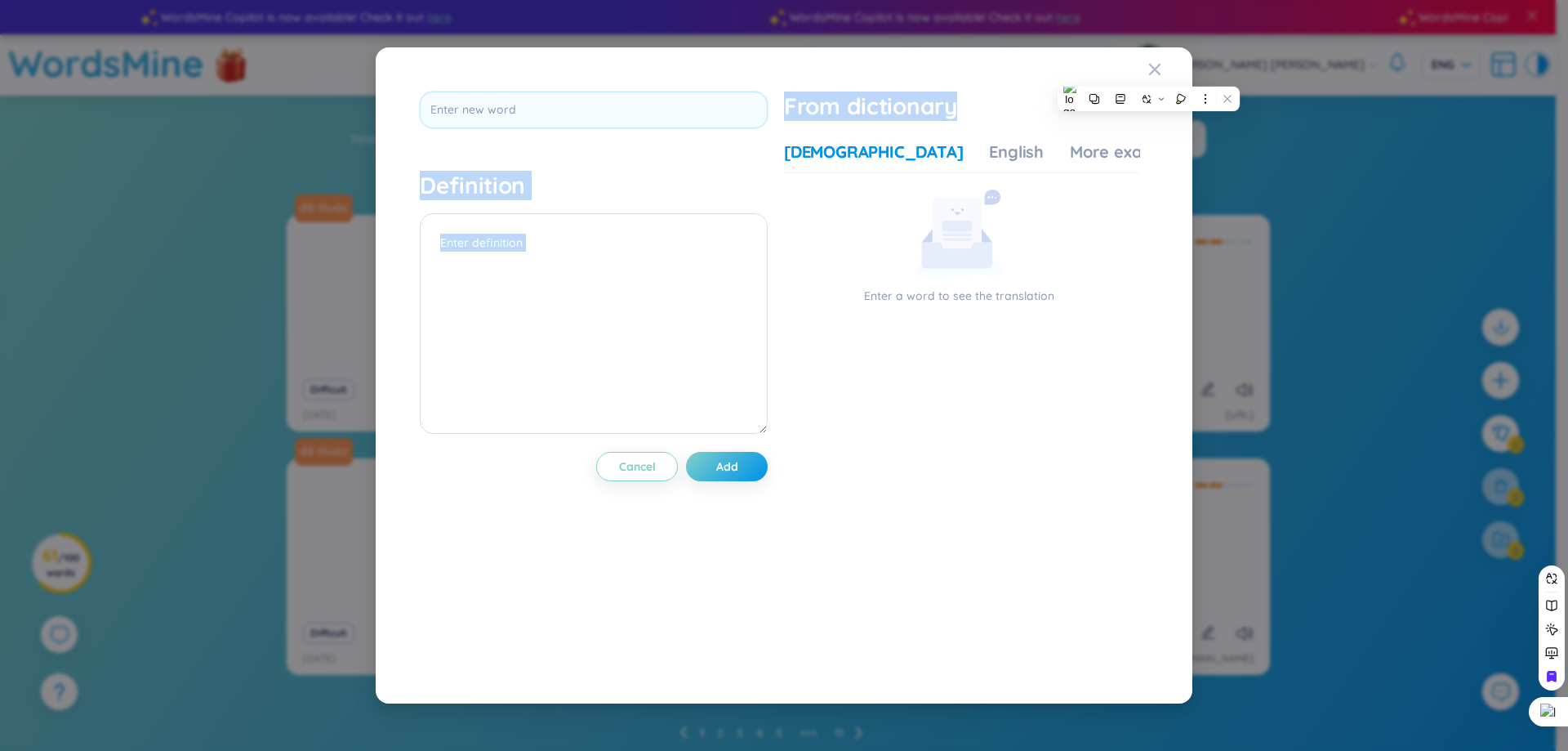
click at [1137, 69] on div at bounding box center [1137, 69] width 0 height 0
click at [1152, 73] on icon "Close" at bounding box center [1154, 69] width 11 height 11
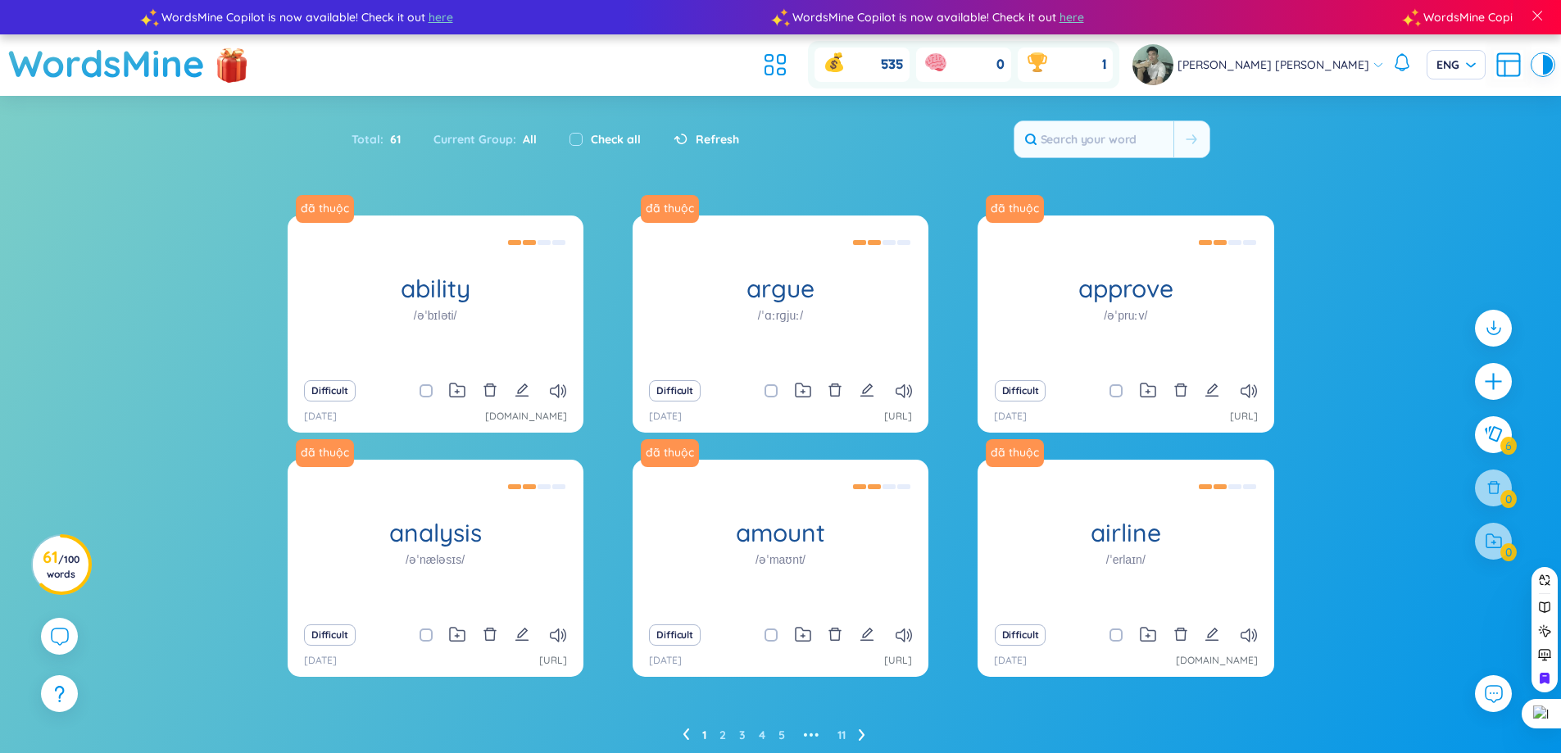
click at [1385, 199] on section "Sort Alphabet Ascending Alphabet Descending Time-based Ascending Time-based Des…" at bounding box center [780, 438] width 1561 height 685
click at [617, 139] on label "Check all" at bounding box center [616, 139] width 50 height 18
checkbox input "true"
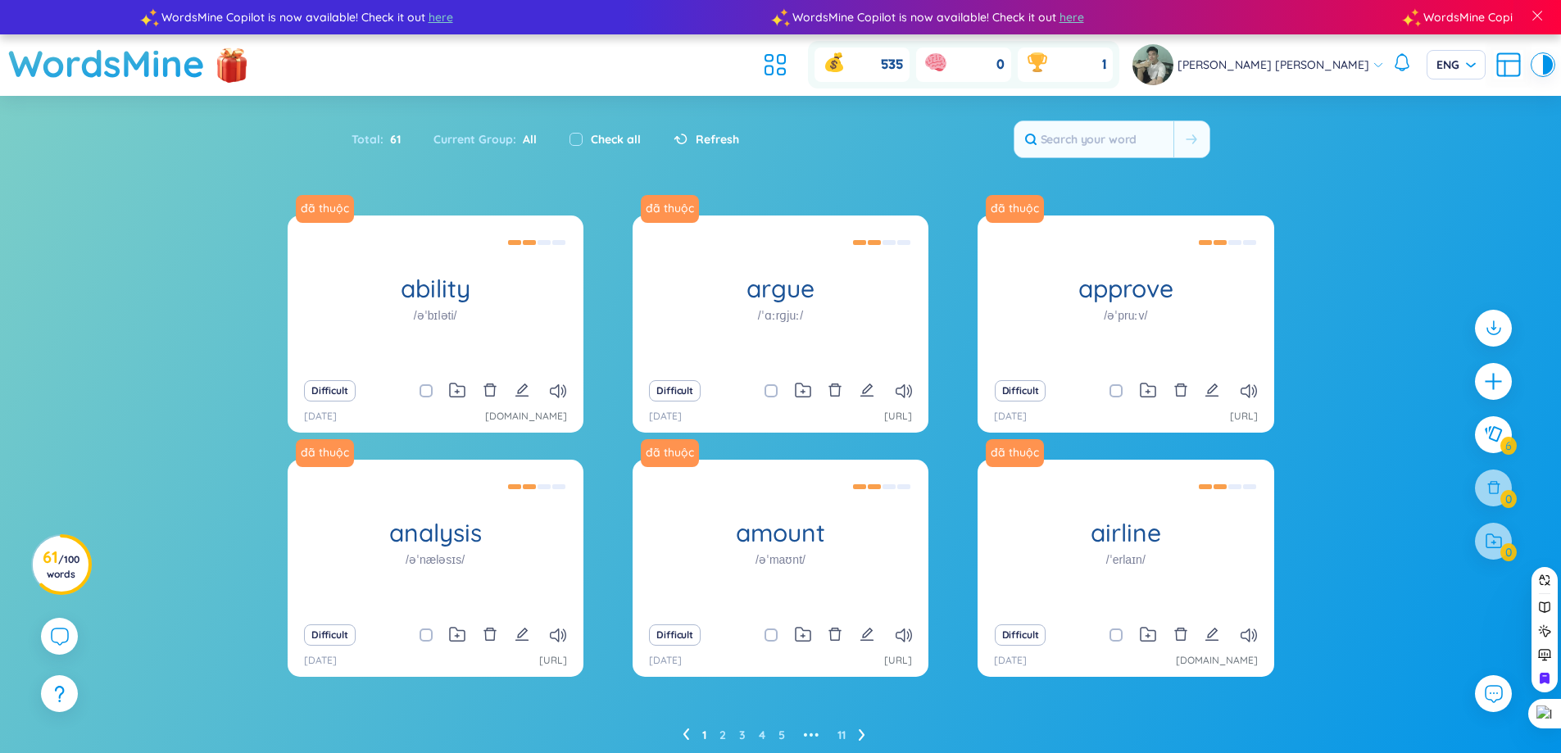
checkbox input "true"
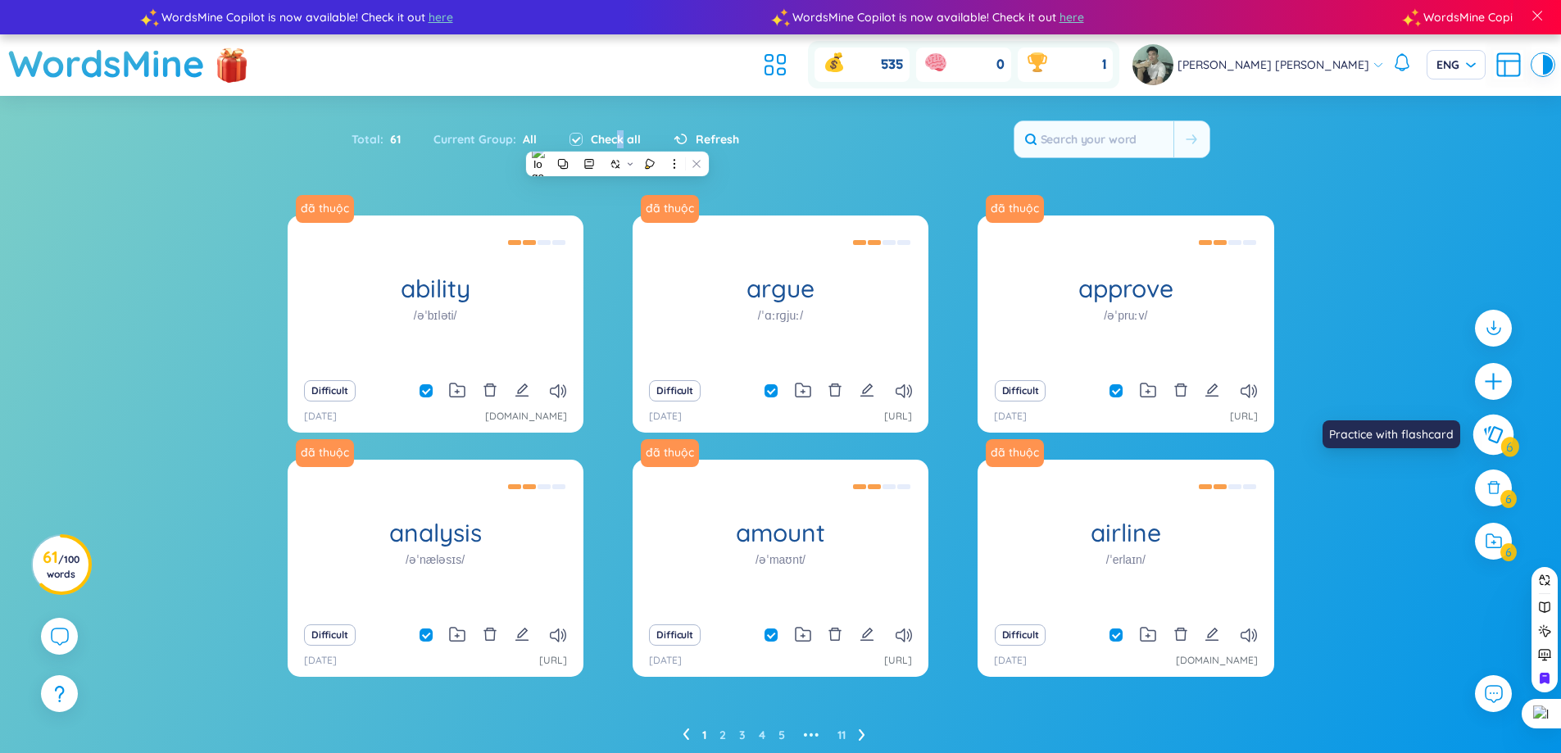
click at [1488, 435] on icon at bounding box center [1493, 434] width 20 height 18
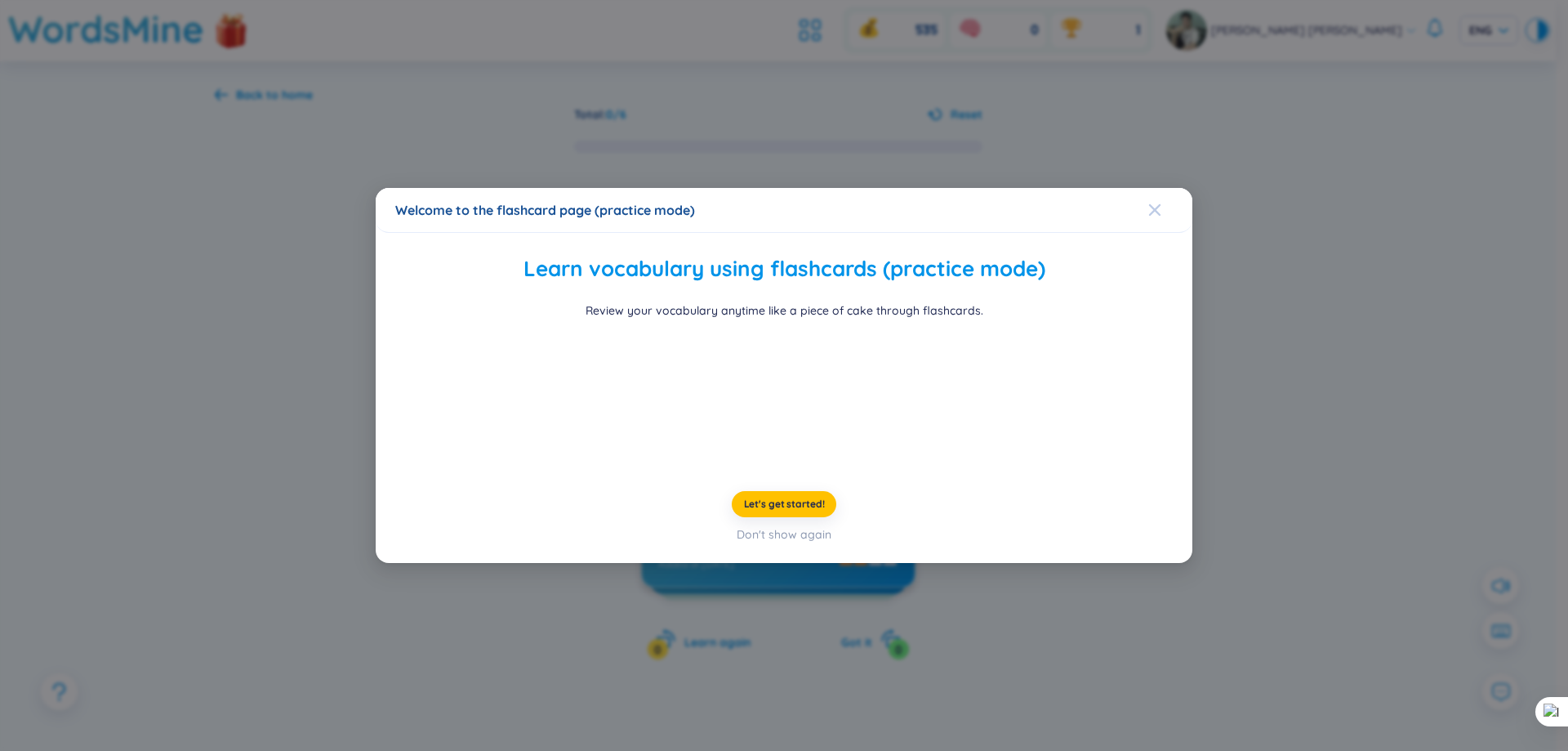
click at [1161, 188] on span "Close" at bounding box center [1170, 209] width 44 height 44
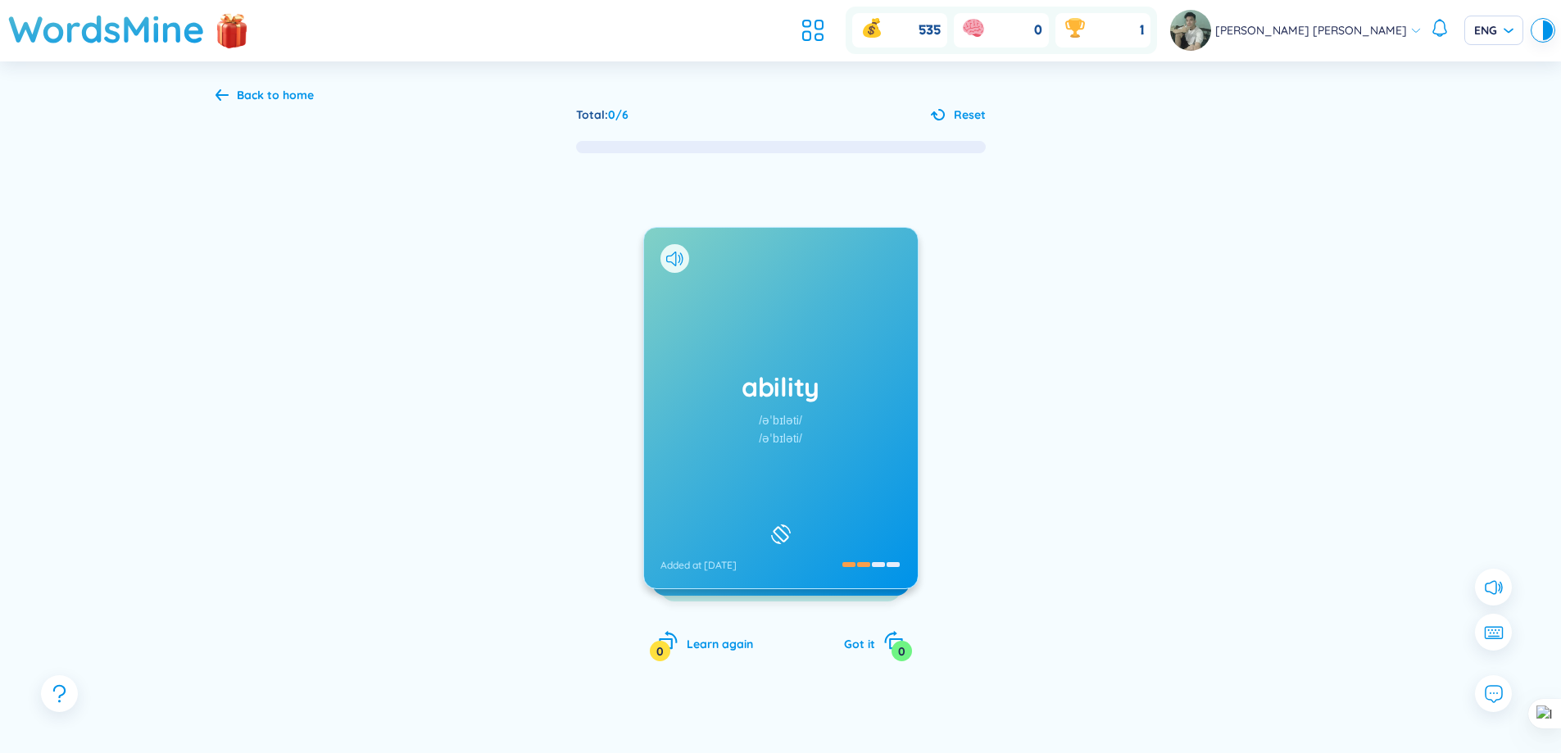
click at [854, 39] on header "WordsMine 535 0 1 [PERSON_NAME] [PERSON_NAME] ENG" at bounding box center [780, 30] width 1561 height 61
click at [827, 35] on icon at bounding box center [812, 30] width 29 height 29
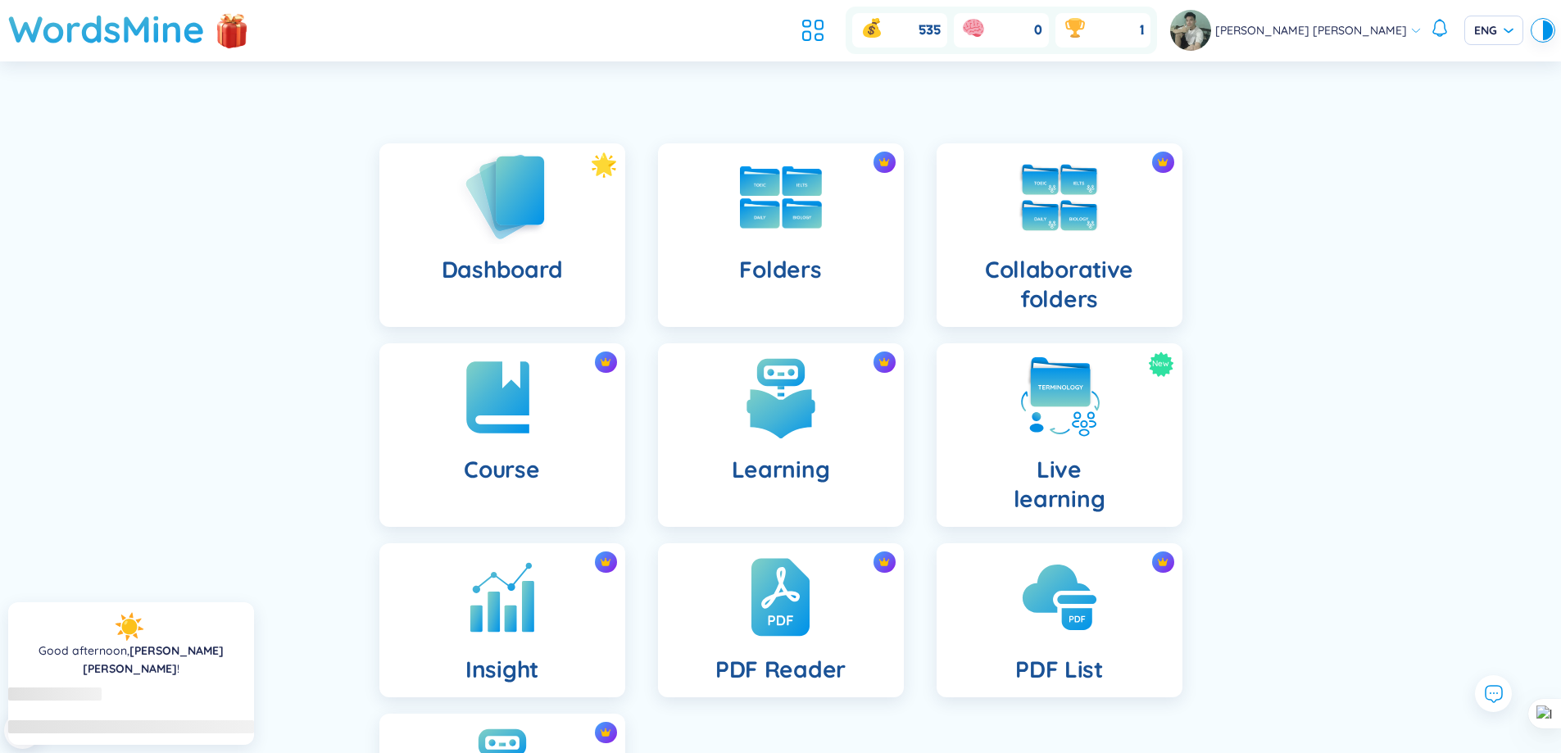
click at [577, 220] on div "Dashboard" at bounding box center [502, 235] width 246 height 184
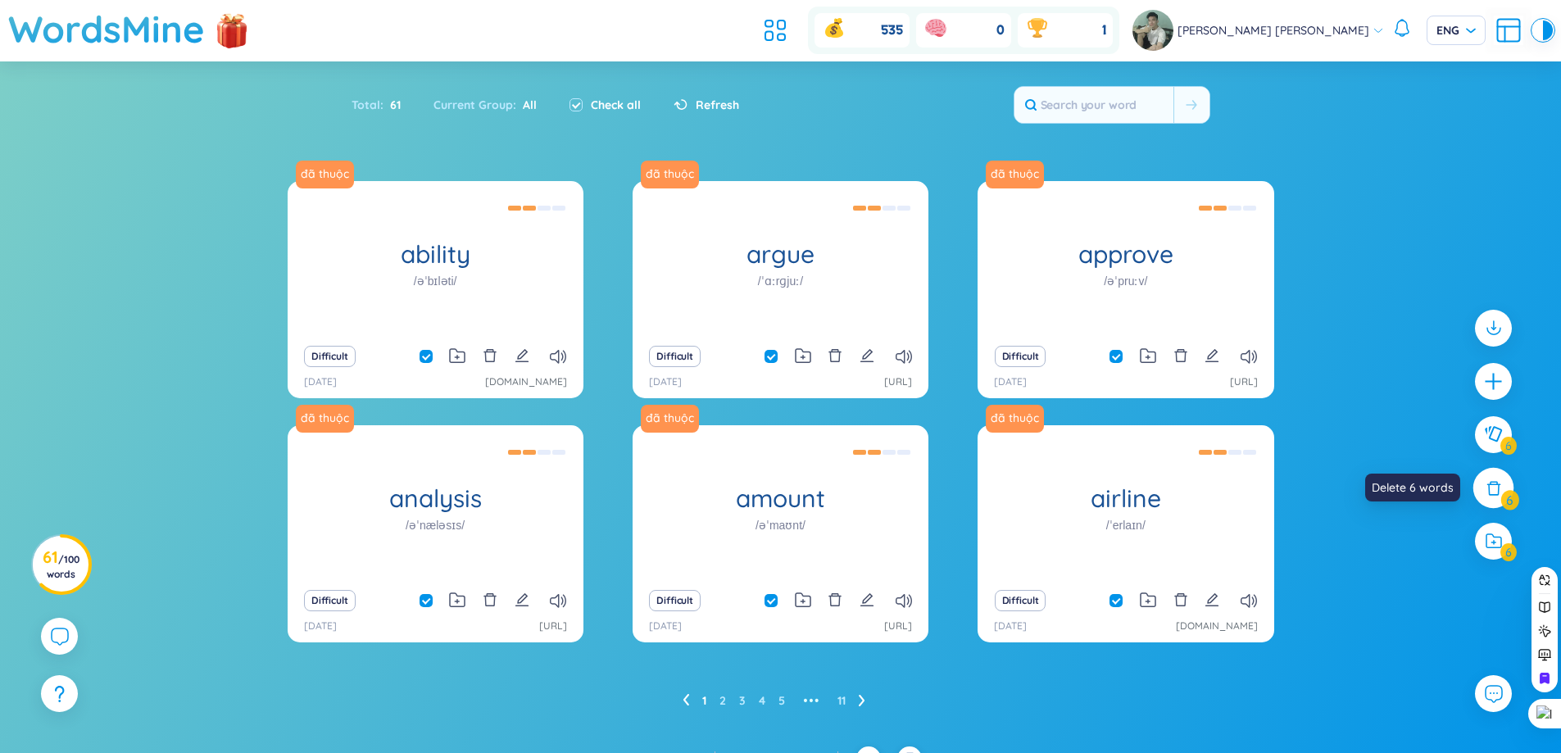
click at [1486, 479] on icon at bounding box center [1494, 487] width 18 height 18
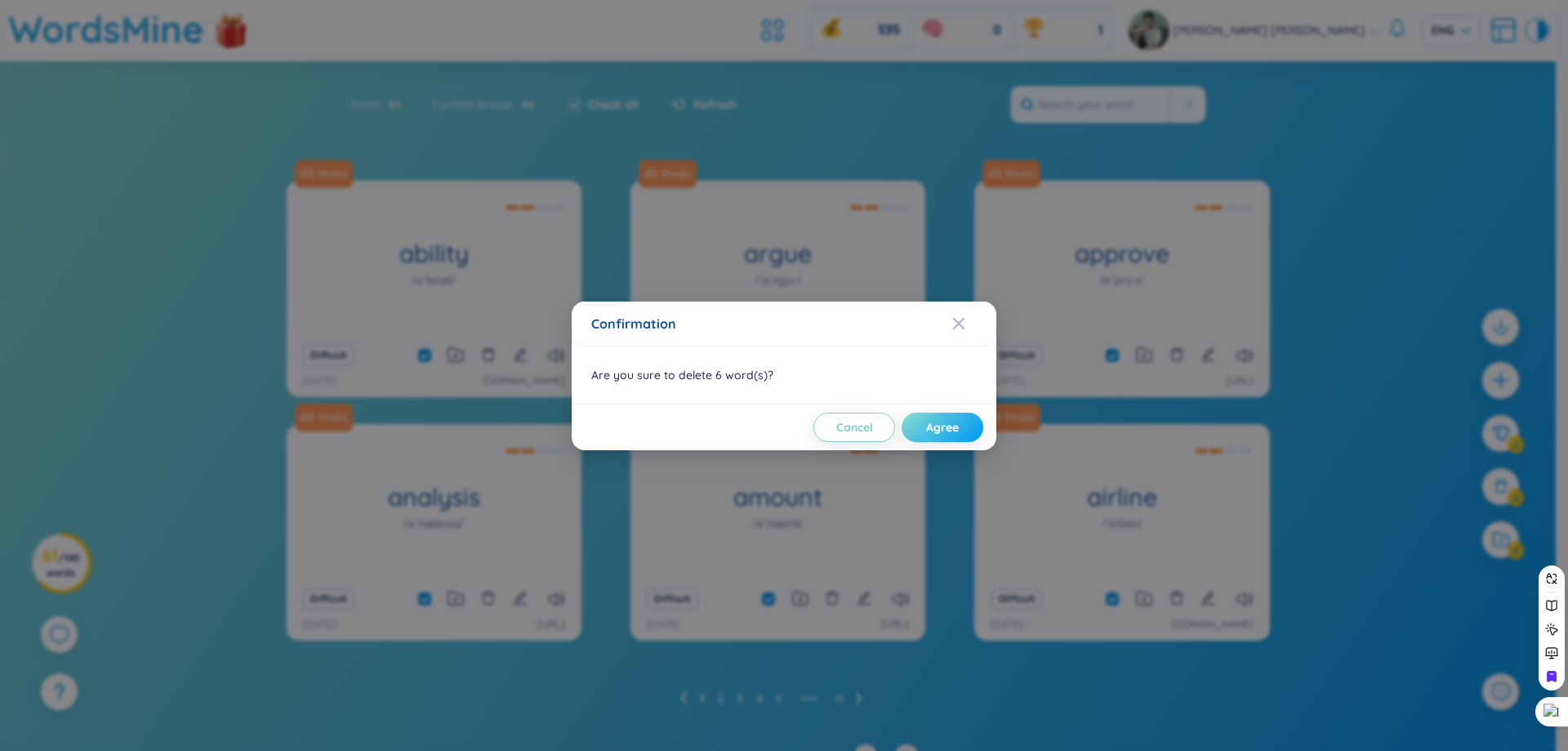
click at [960, 432] on button "Agree" at bounding box center [942, 427] width 82 height 29
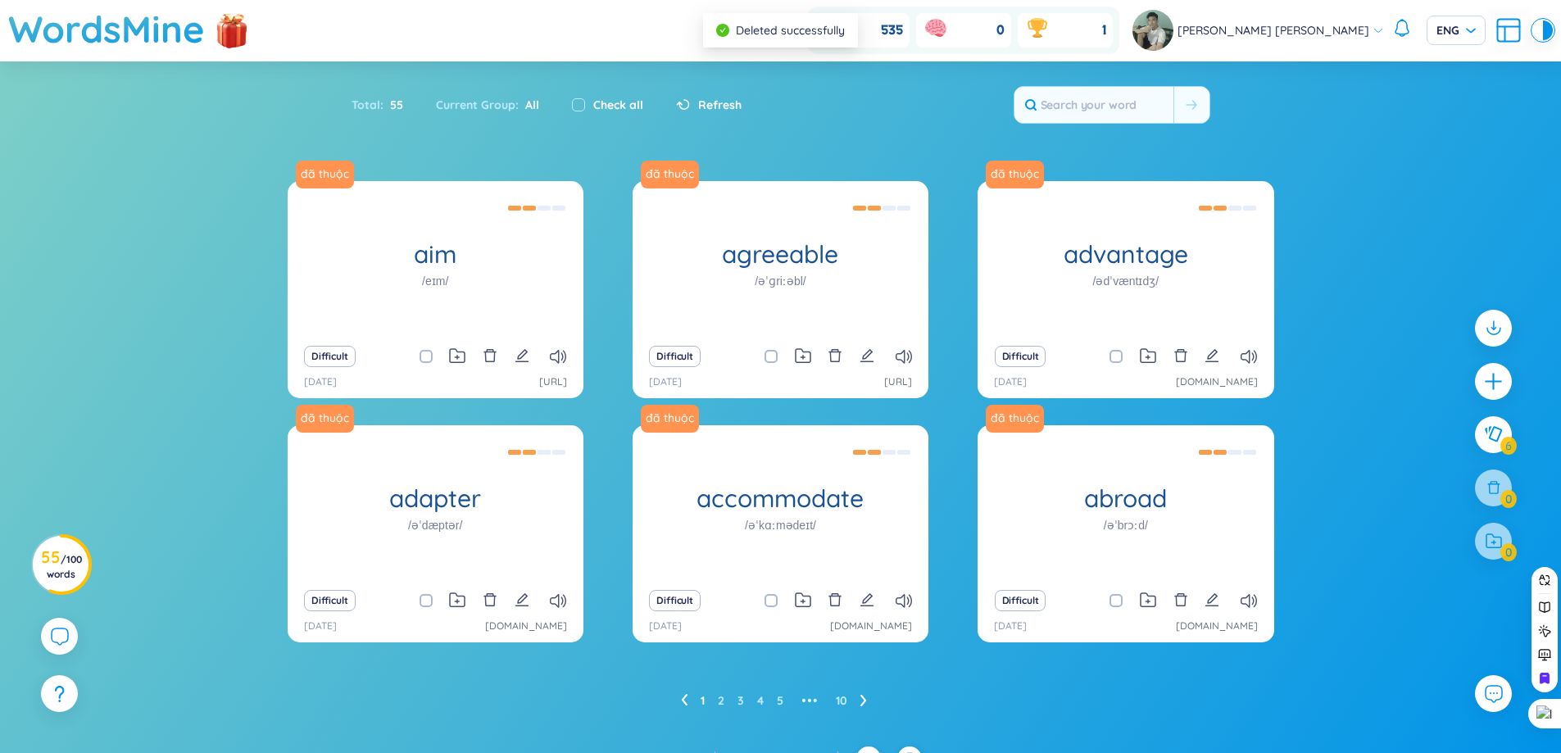
click at [587, 114] on div "Check all" at bounding box center [607, 105] width 104 height 34
click at [578, 107] on input "checkbox" at bounding box center [578, 104] width 13 height 13
checkbox input "true"
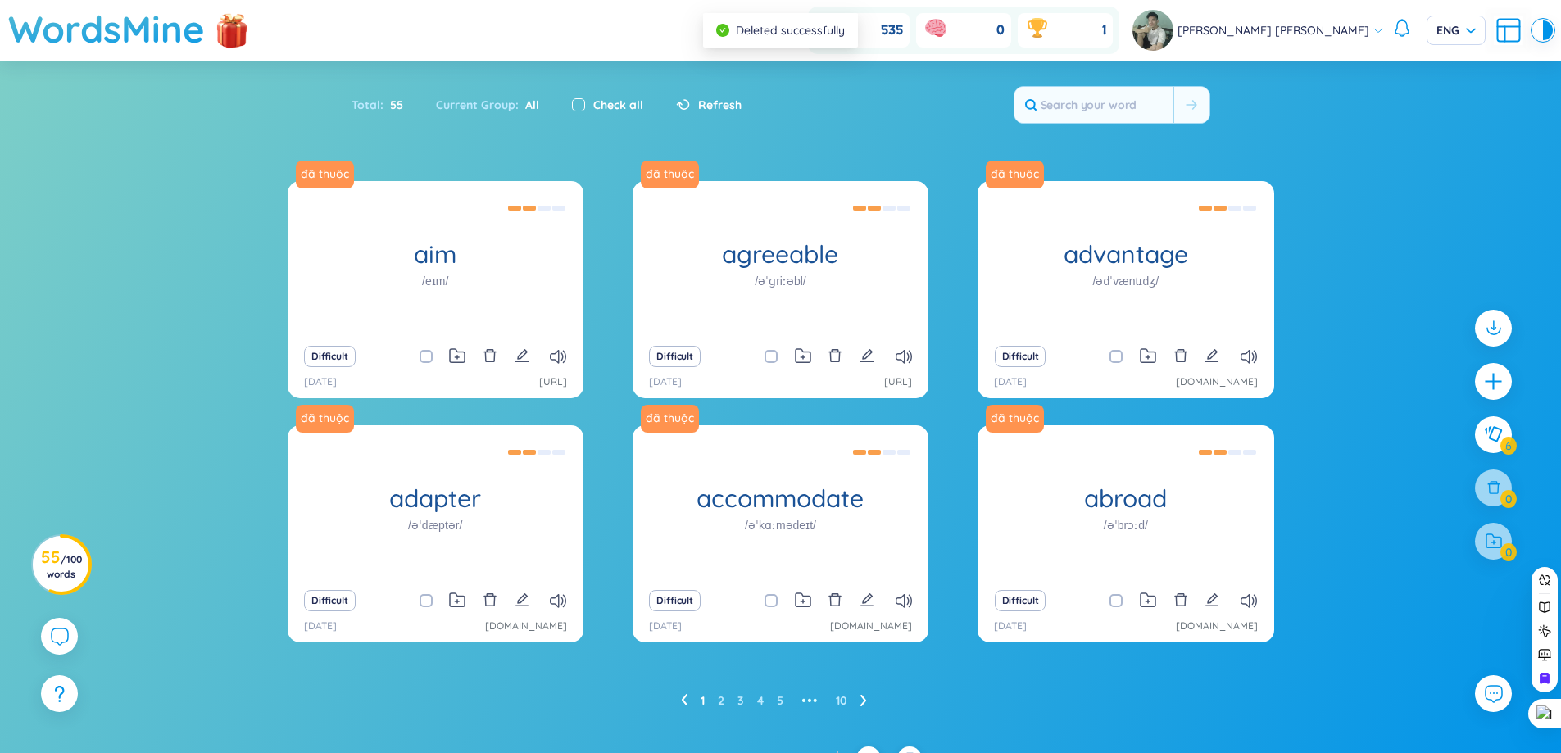
checkbox input "true"
click at [1467, 492] on div at bounding box center [1493, 442] width 53 height 283
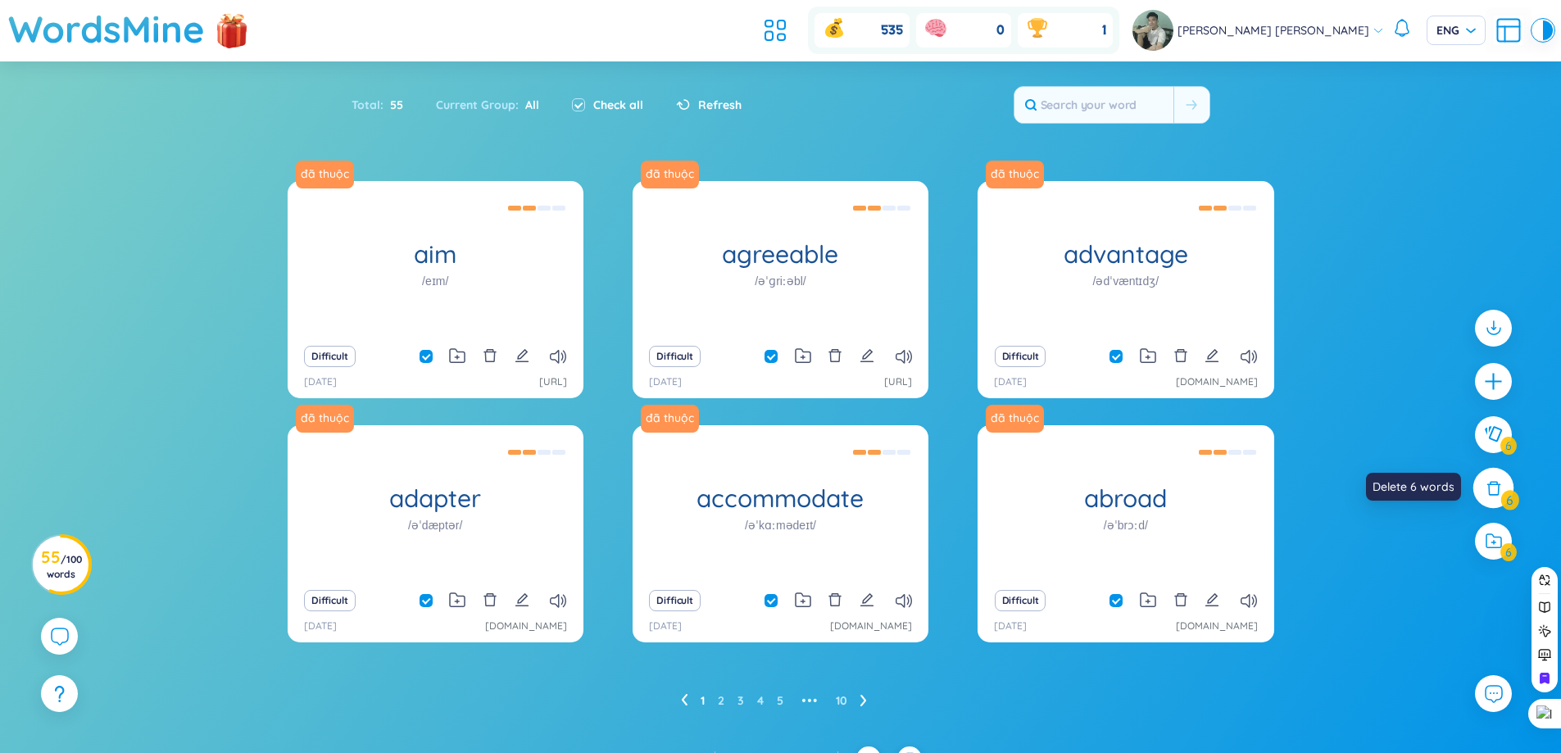
click at [1492, 496] on icon at bounding box center [1494, 487] width 18 height 18
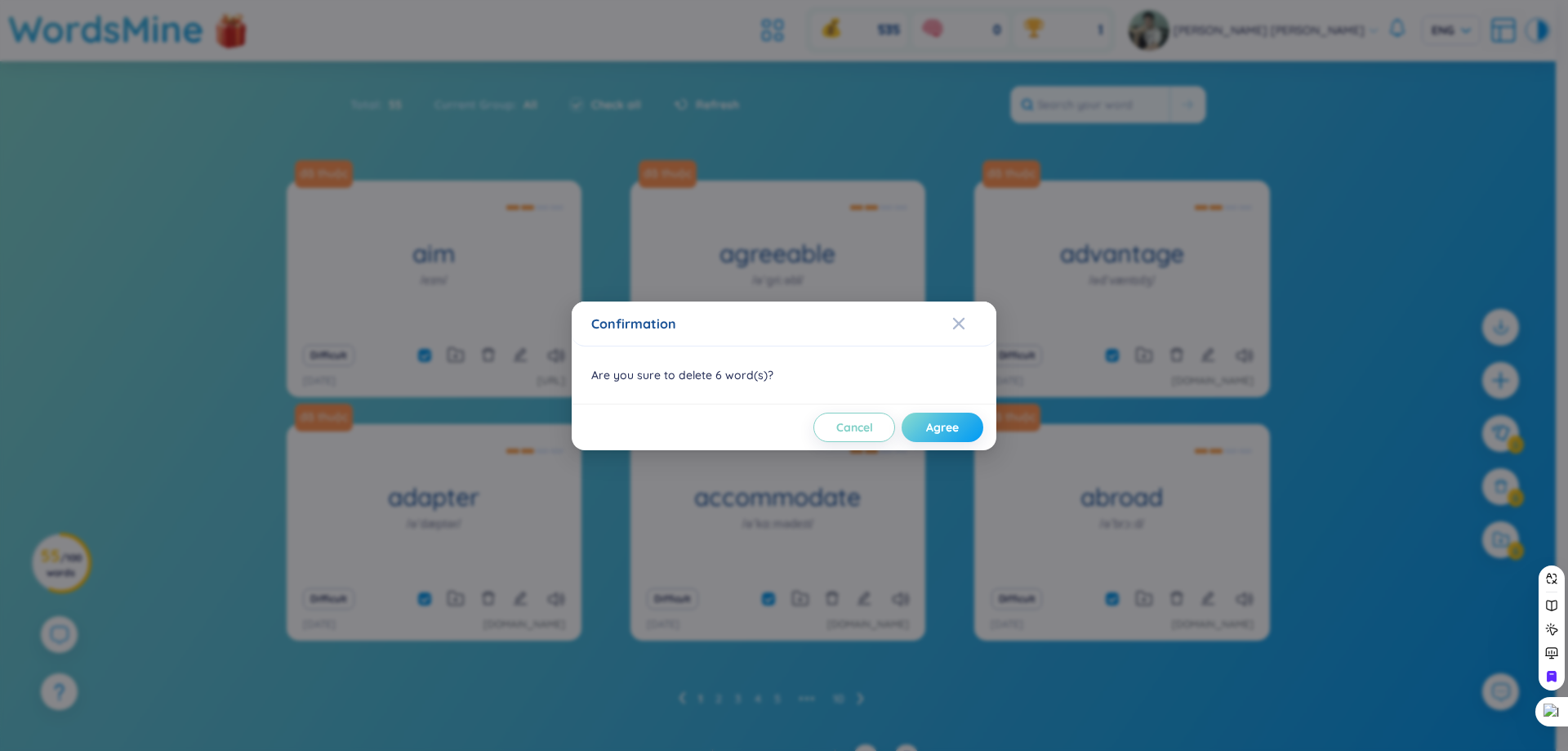
click at [953, 424] on span "Agree" at bounding box center [942, 427] width 33 height 16
click at [951, 436] on button "Agree" at bounding box center [942, 427] width 82 height 29
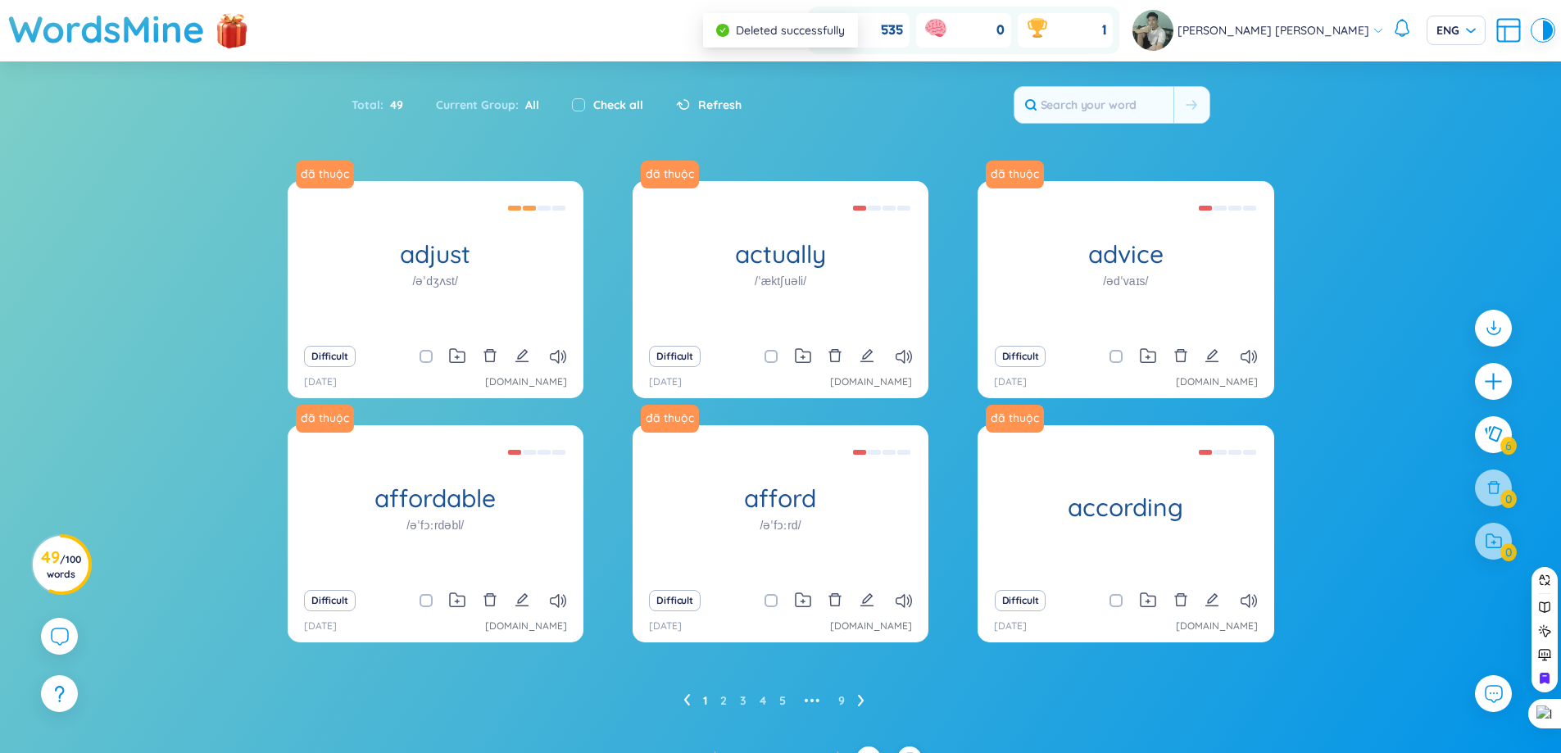
click at [950, 447] on body "WordsMine Copilot is now available! Check it out here WordsMine Copilot is now …" at bounding box center [780, 376] width 1561 height 753
click at [581, 100] on input "checkbox" at bounding box center [578, 104] width 13 height 13
checkbox input "true"
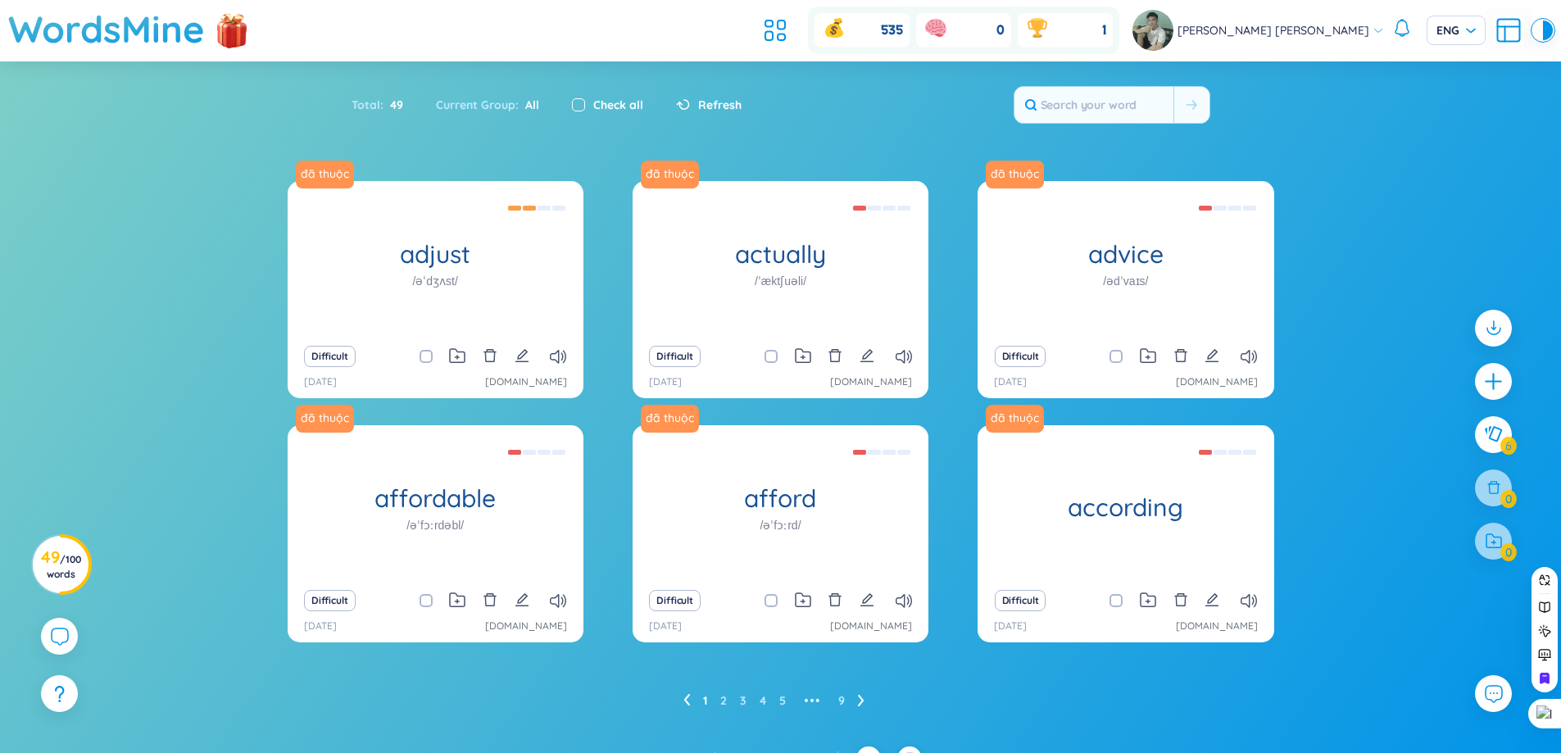
checkbox input "true"
click at [1501, 496] on div at bounding box center [1493, 487] width 41 height 41
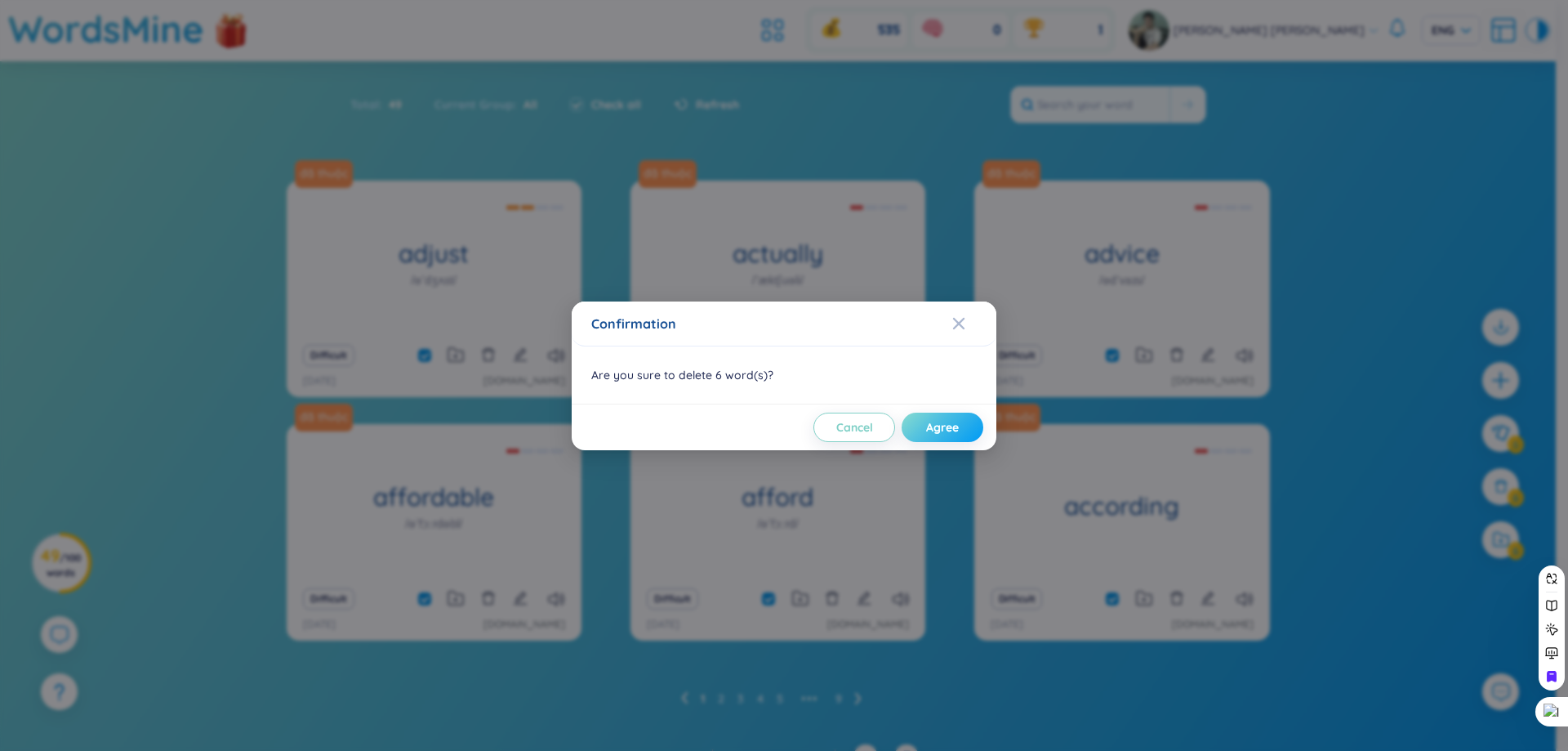
click at [963, 436] on button "Agree" at bounding box center [942, 427] width 82 height 29
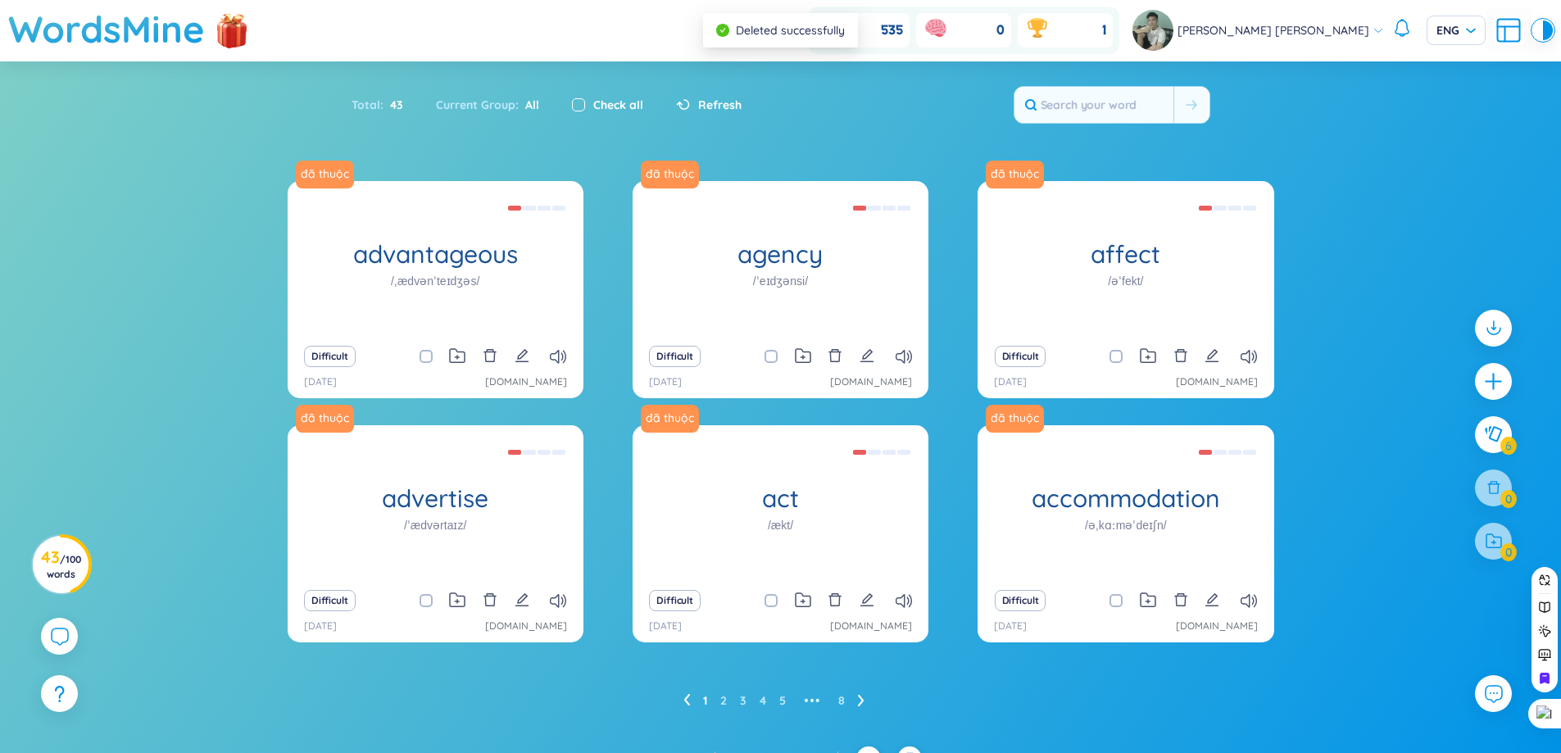
click at [575, 105] on input "checkbox" at bounding box center [578, 104] width 13 height 13
checkbox input "true"
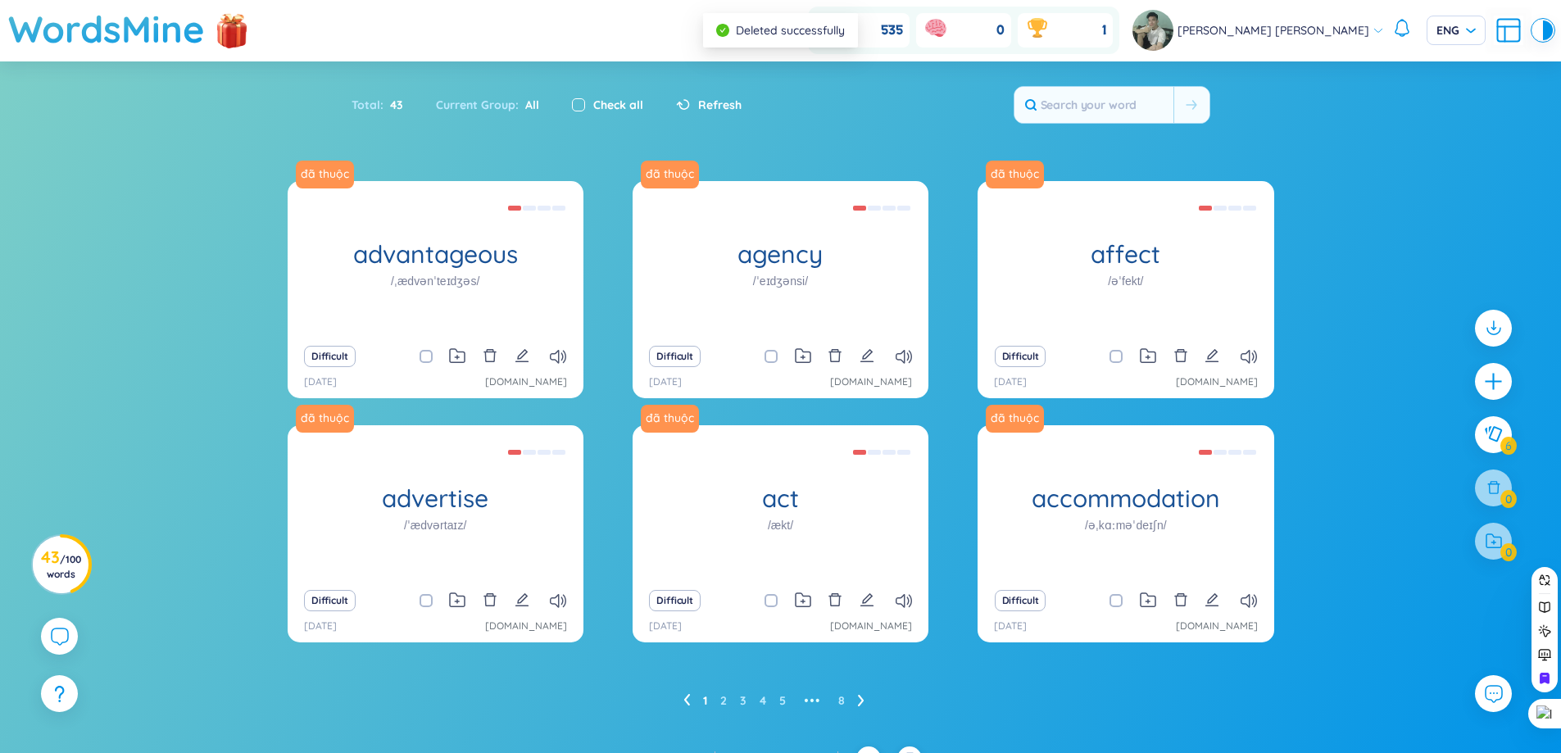
checkbox input "true"
click at [1500, 496] on icon at bounding box center [1494, 487] width 18 height 18
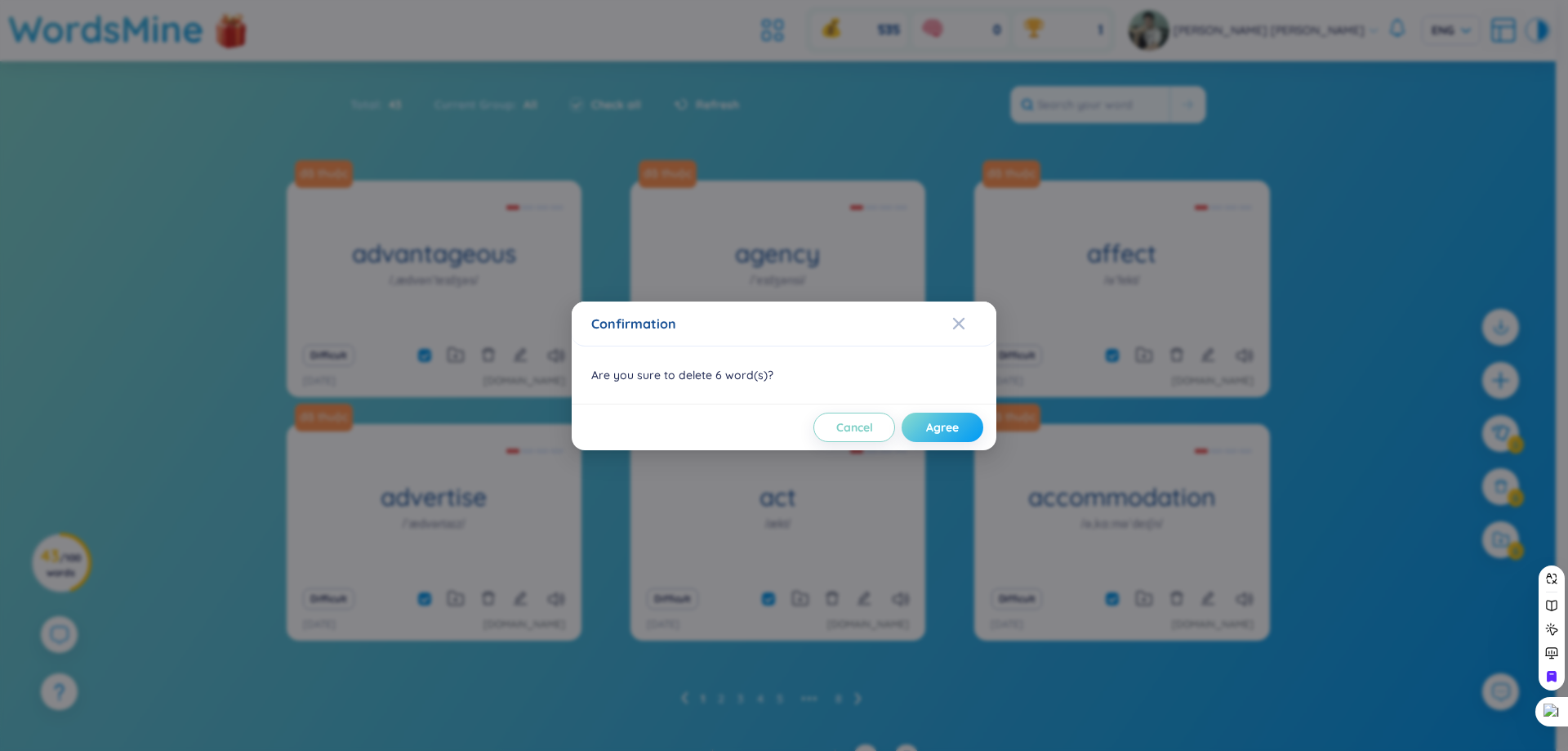
click at [922, 418] on button "Agree" at bounding box center [942, 427] width 82 height 29
checkbox input "false"
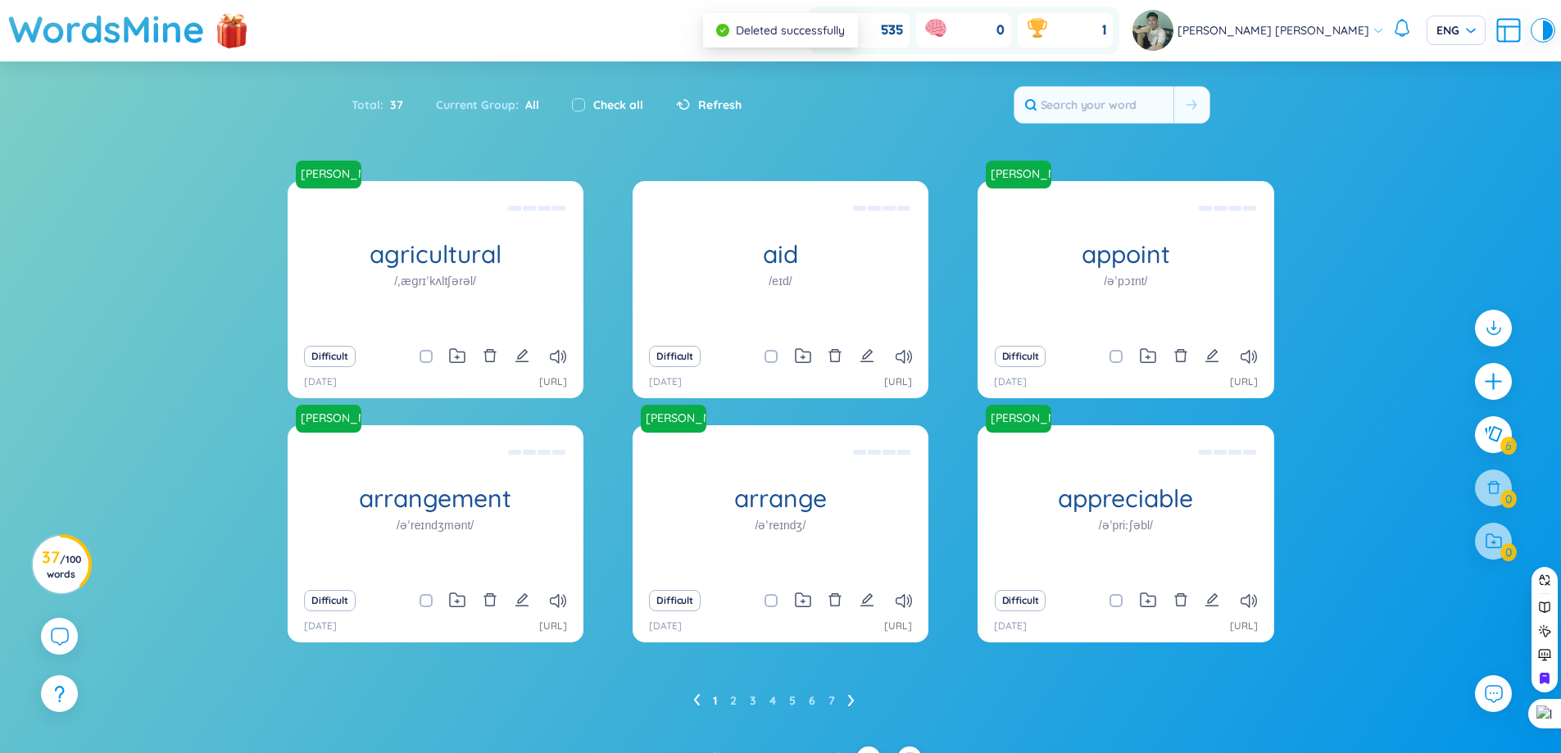
click at [585, 102] on div "Check all" at bounding box center [607, 105] width 71 height 18
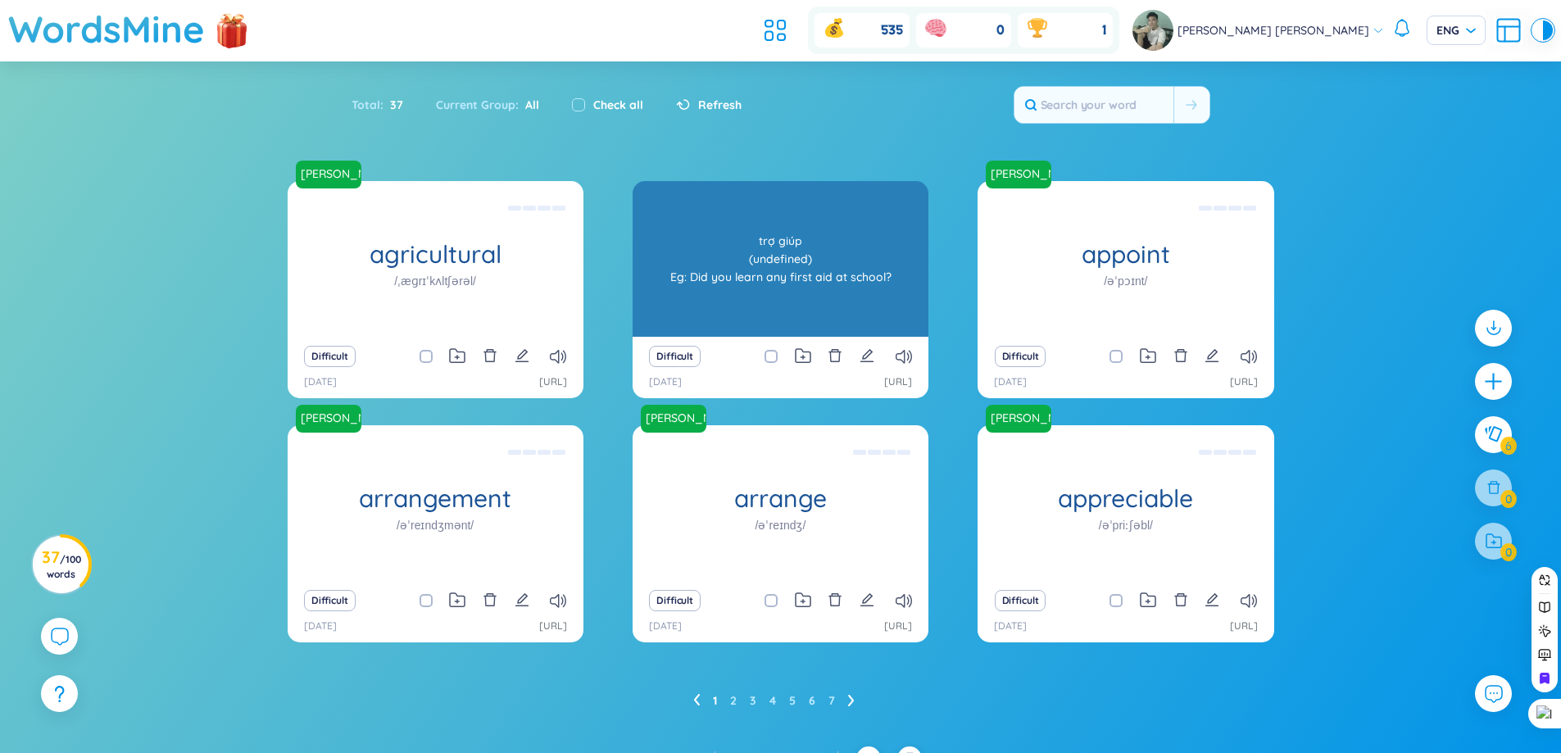
click at [811, 232] on div "trợ giúp (undefined) Eg: Did you learn any first aid at school?" at bounding box center [780, 258] width 279 height 147
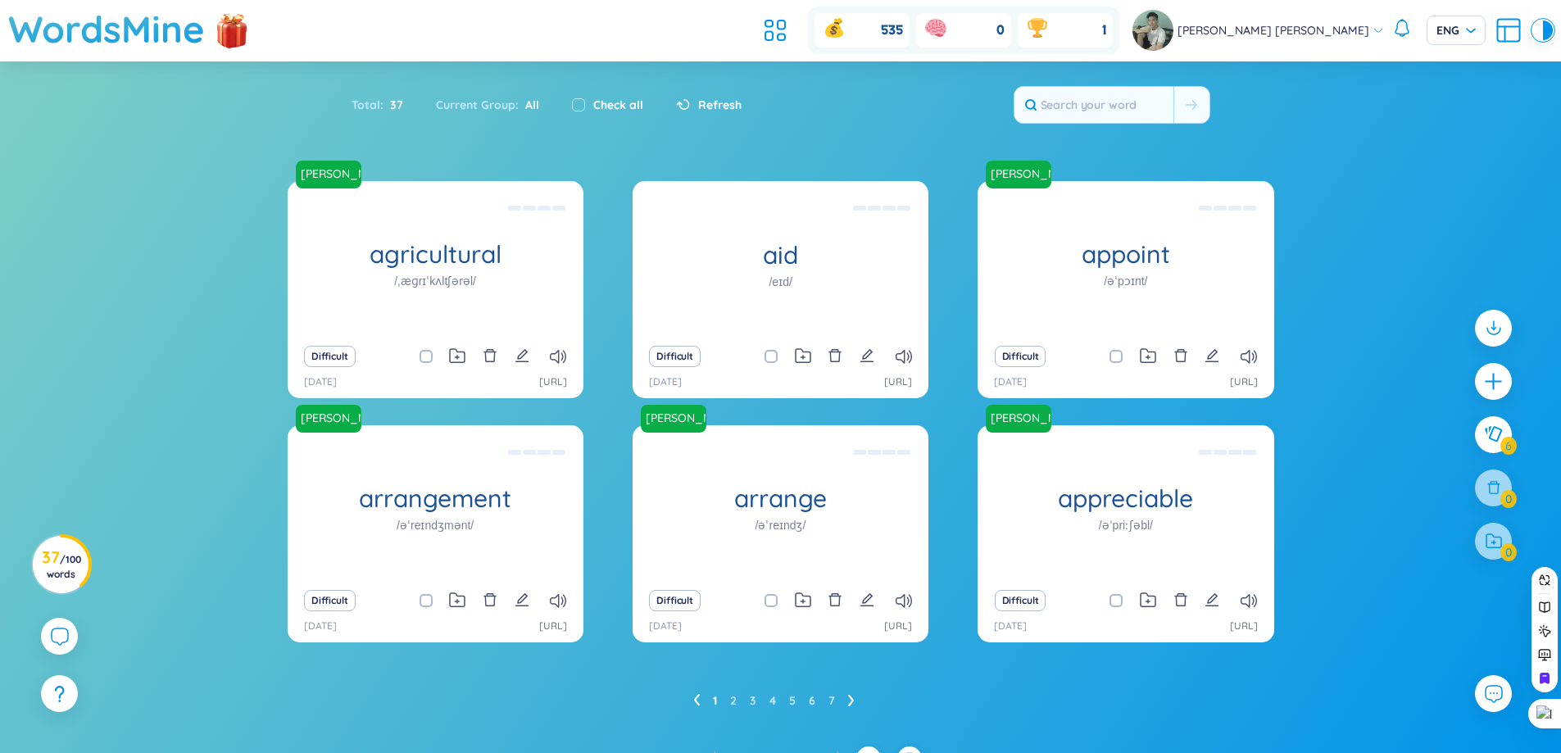
click at [776, 354] on input "checkbox" at bounding box center [779, 356] width 13 height 13
checkbox input "true"
click at [1494, 487] on icon at bounding box center [1494, 487] width 18 height 18
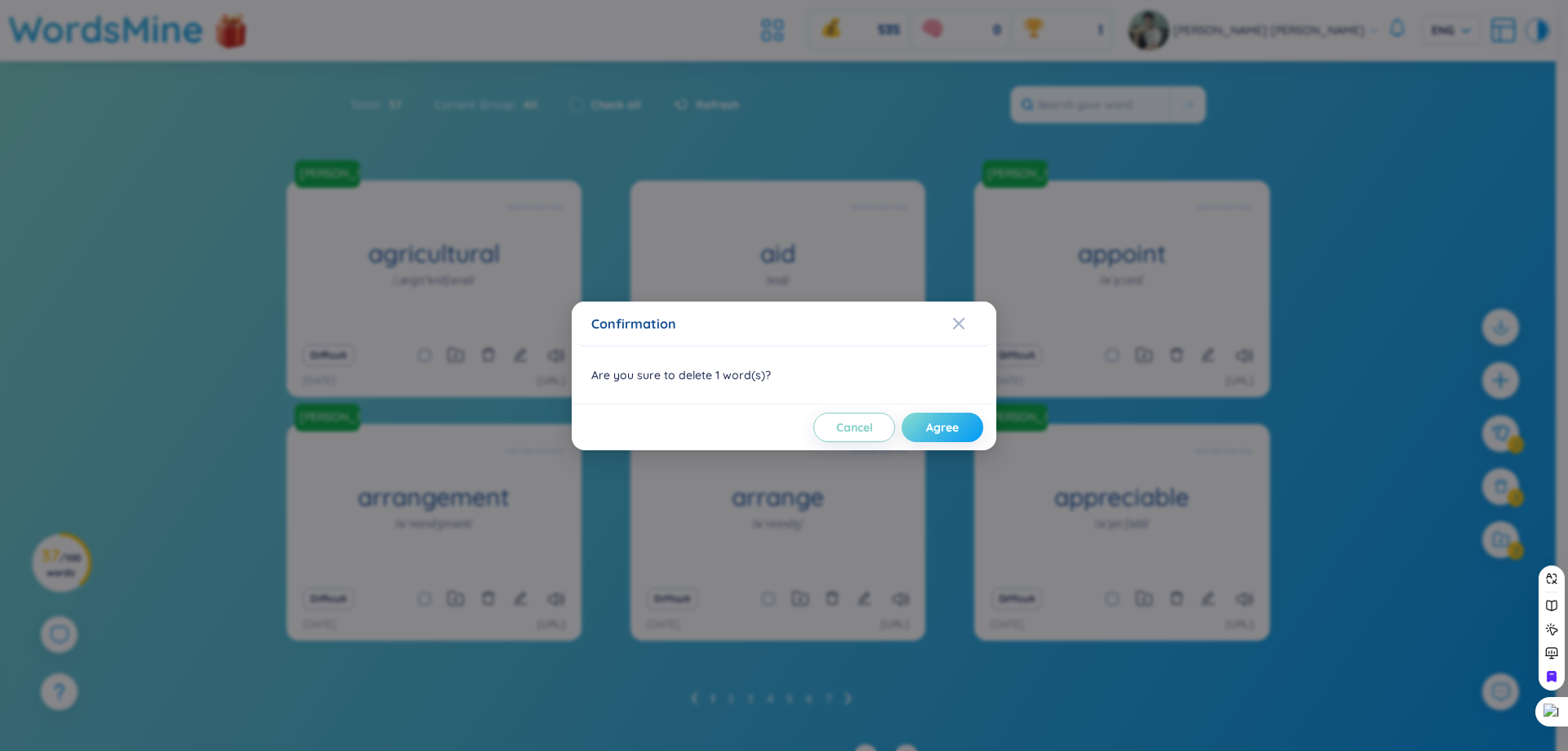
click at [931, 424] on span "Agree" at bounding box center [942, 427] width 33 height 16
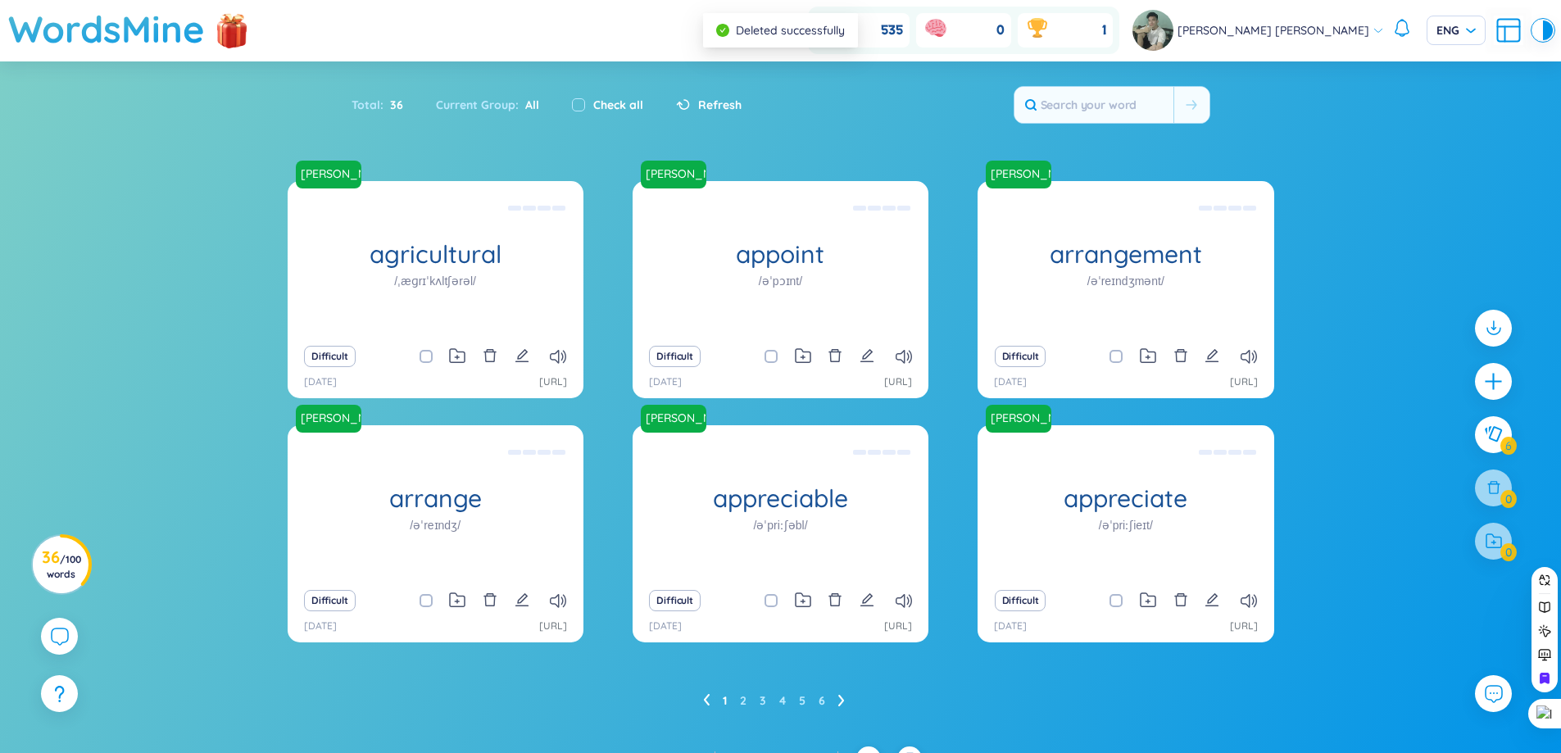
click at [838, 702] on icon at bounding box center [841, 700] width 7 height 12
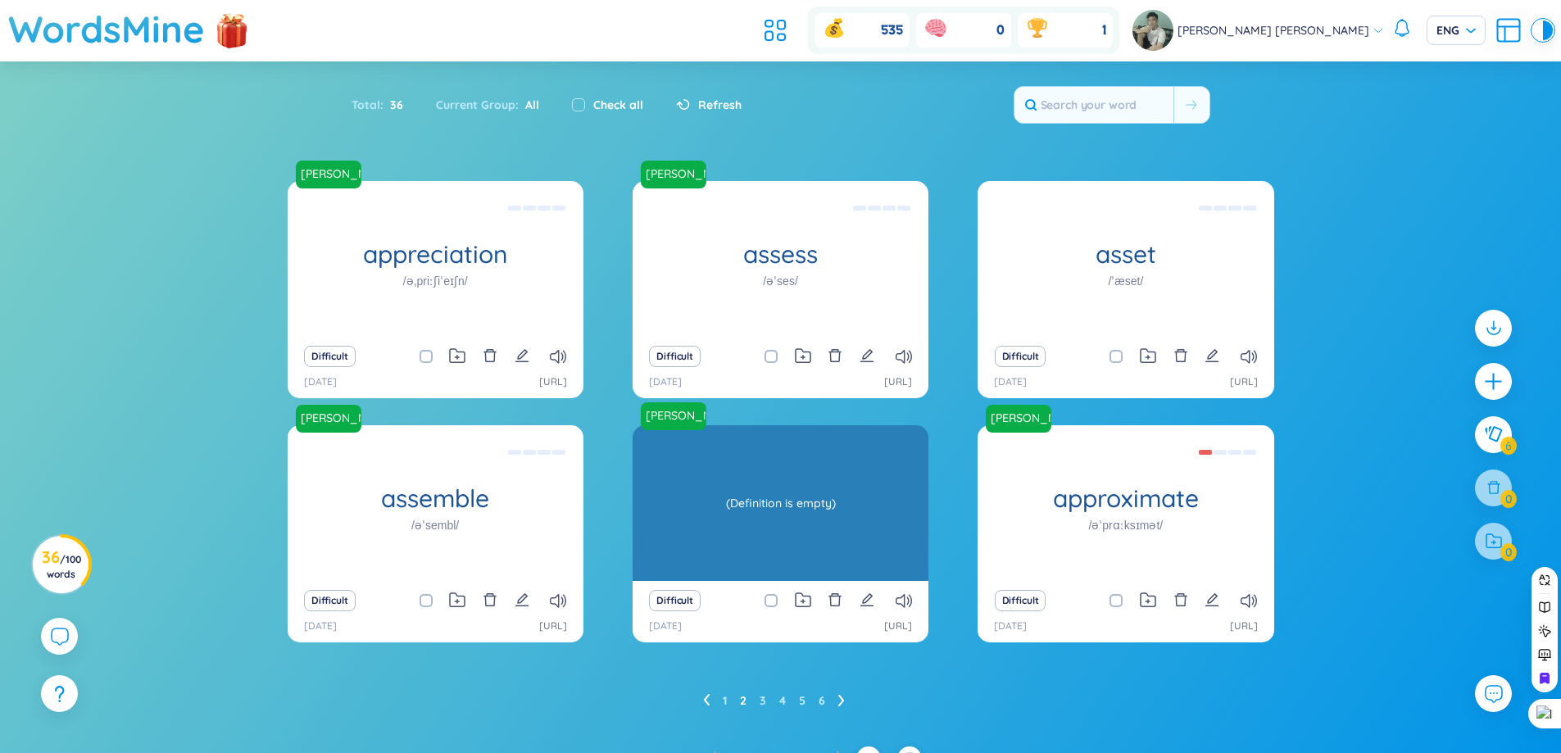
scroll to position [26, 0]
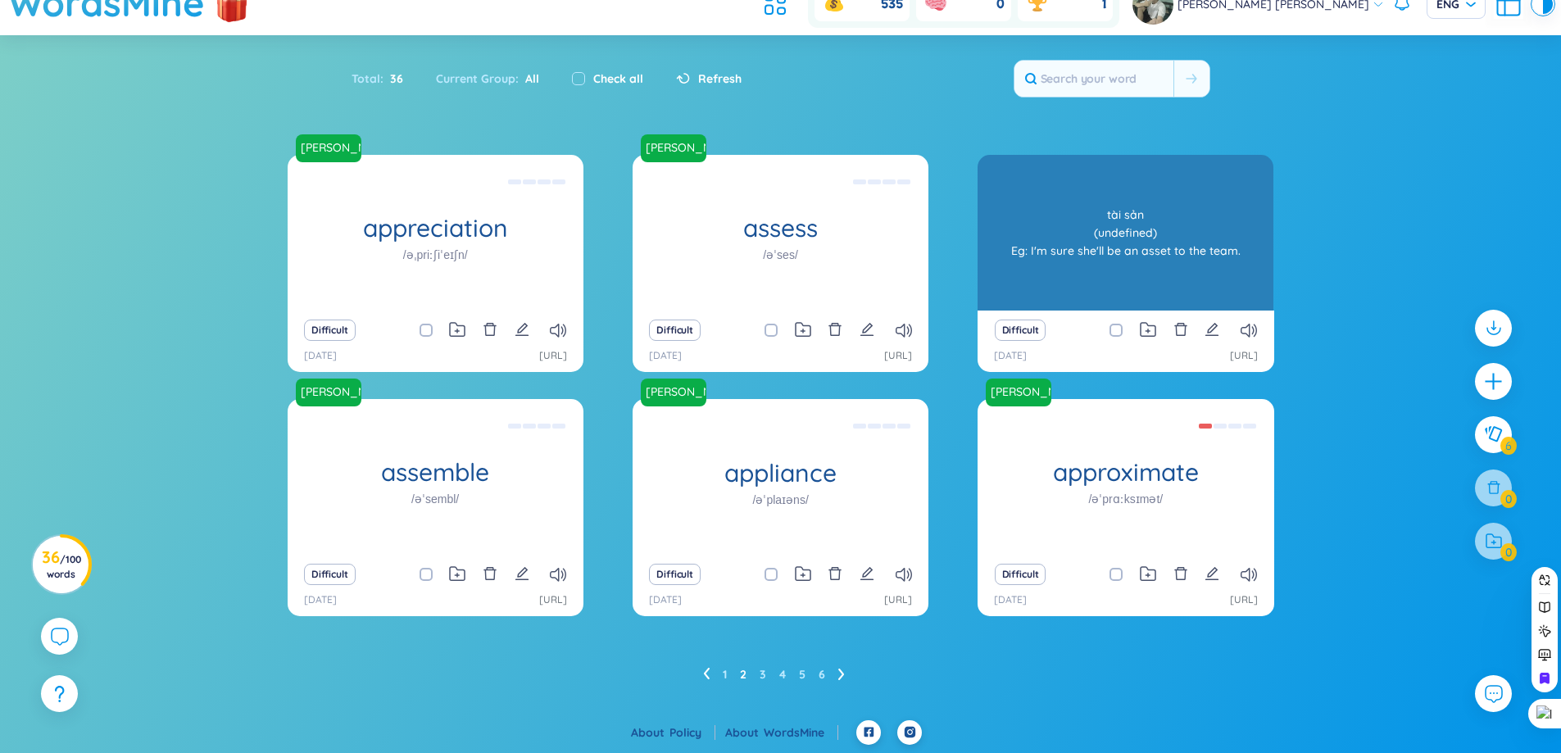
click at [1108, 284] on div "asset /ˈæset/" at bounding box center [1125, 233] width 296 height 156
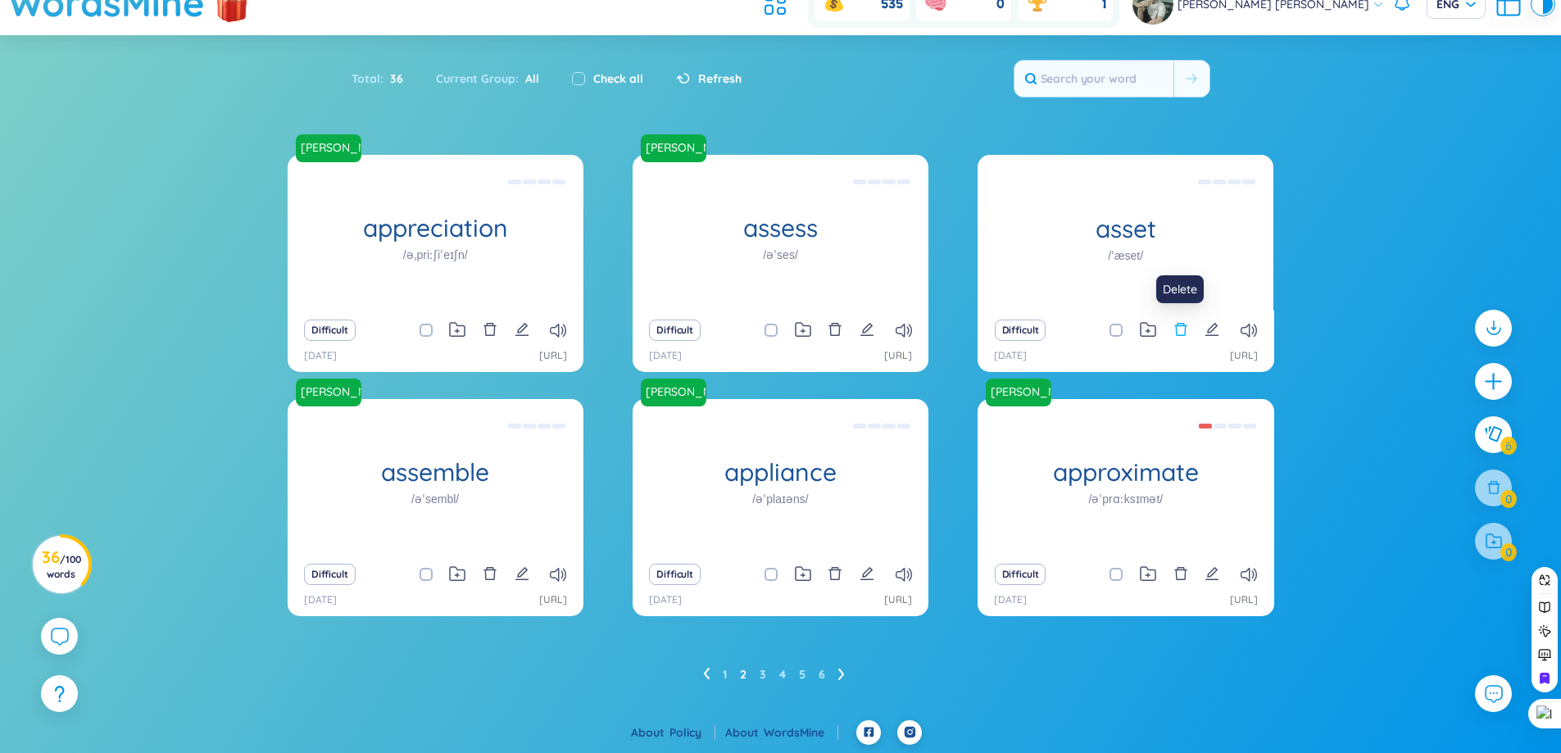
click at [1176, 329] on icon "delete" at bounding box center [1180, 329] width 12 height 13
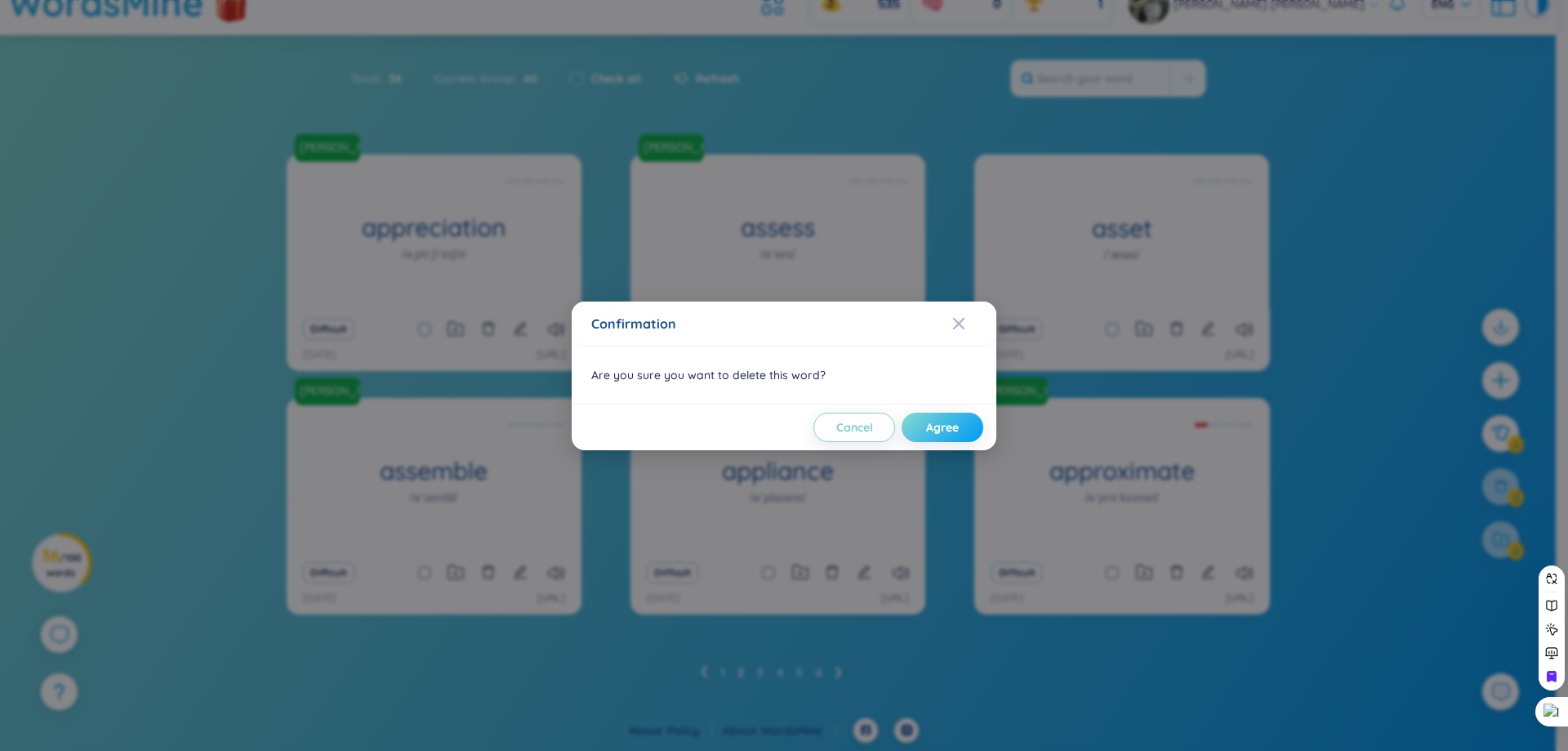
click at [951, 437] on button "Agree" at bounding box center [942, 427] width 82 height 29
click at [949, 430] on span "Agree" at bounding box center [954, 427] width 33 height 16
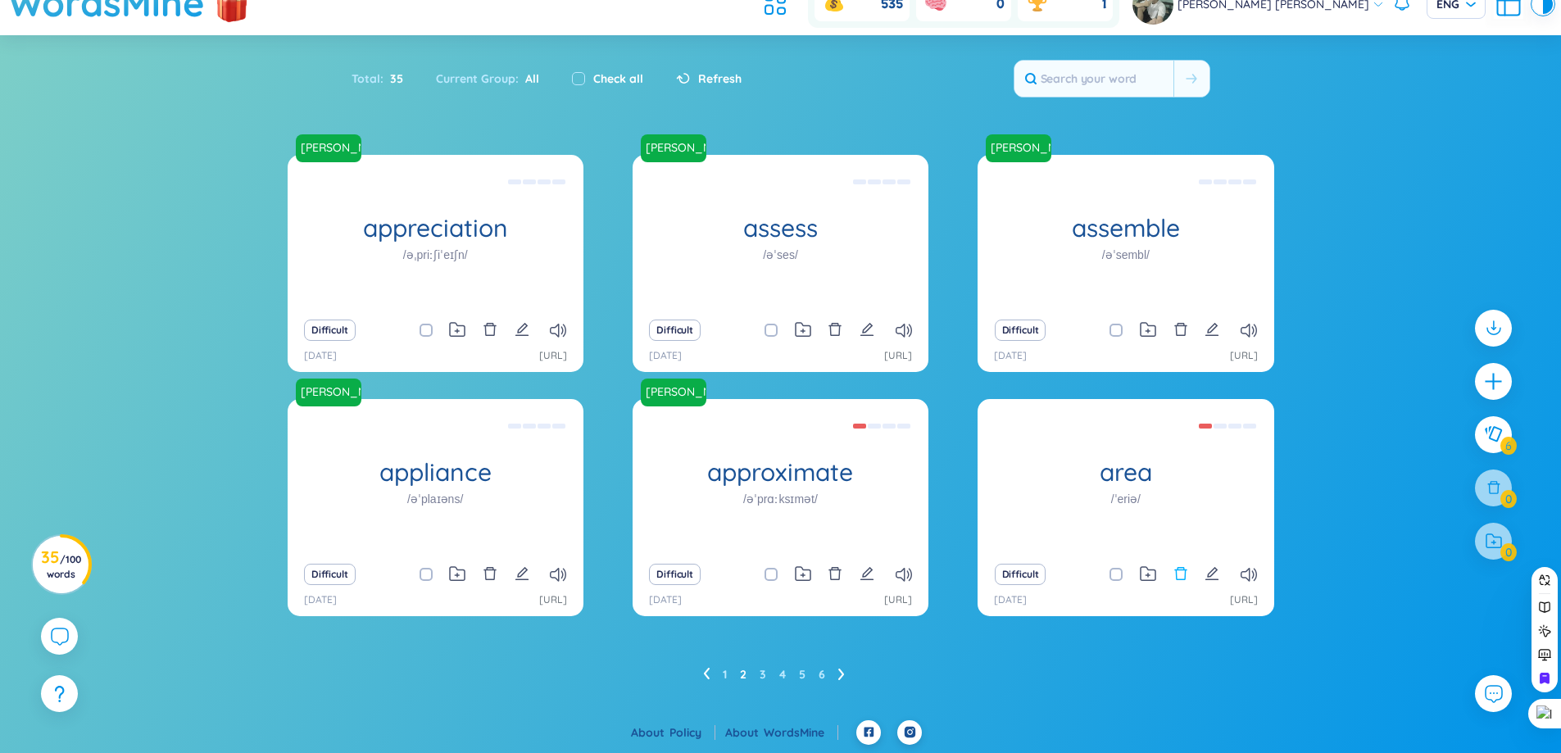
click at [1184, 577] on icon "delete" at bounding box center [1180, 573] width 15 height 15
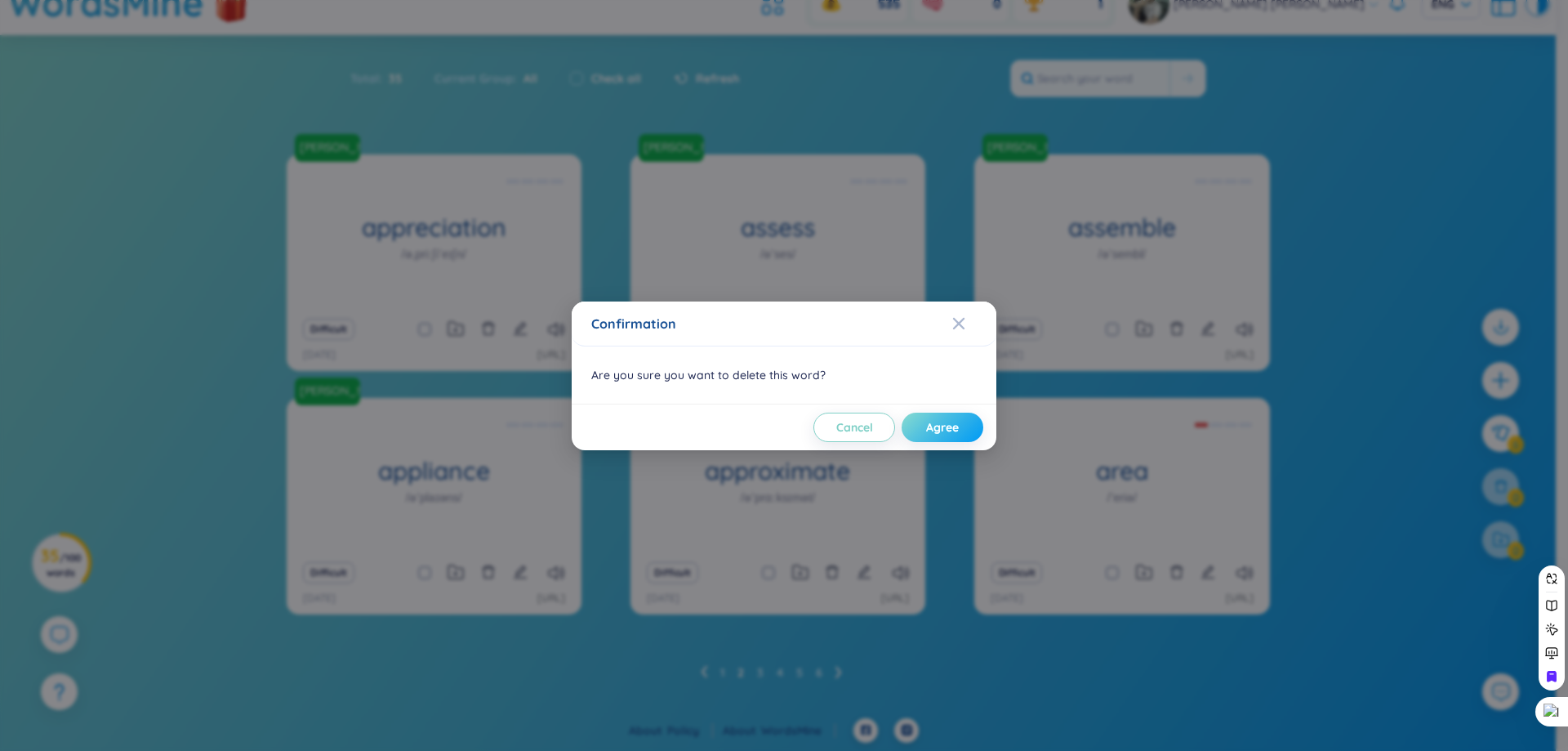
click at [949, 418] on button "Agree" at bounding box center [942, 427] width 82 height 29
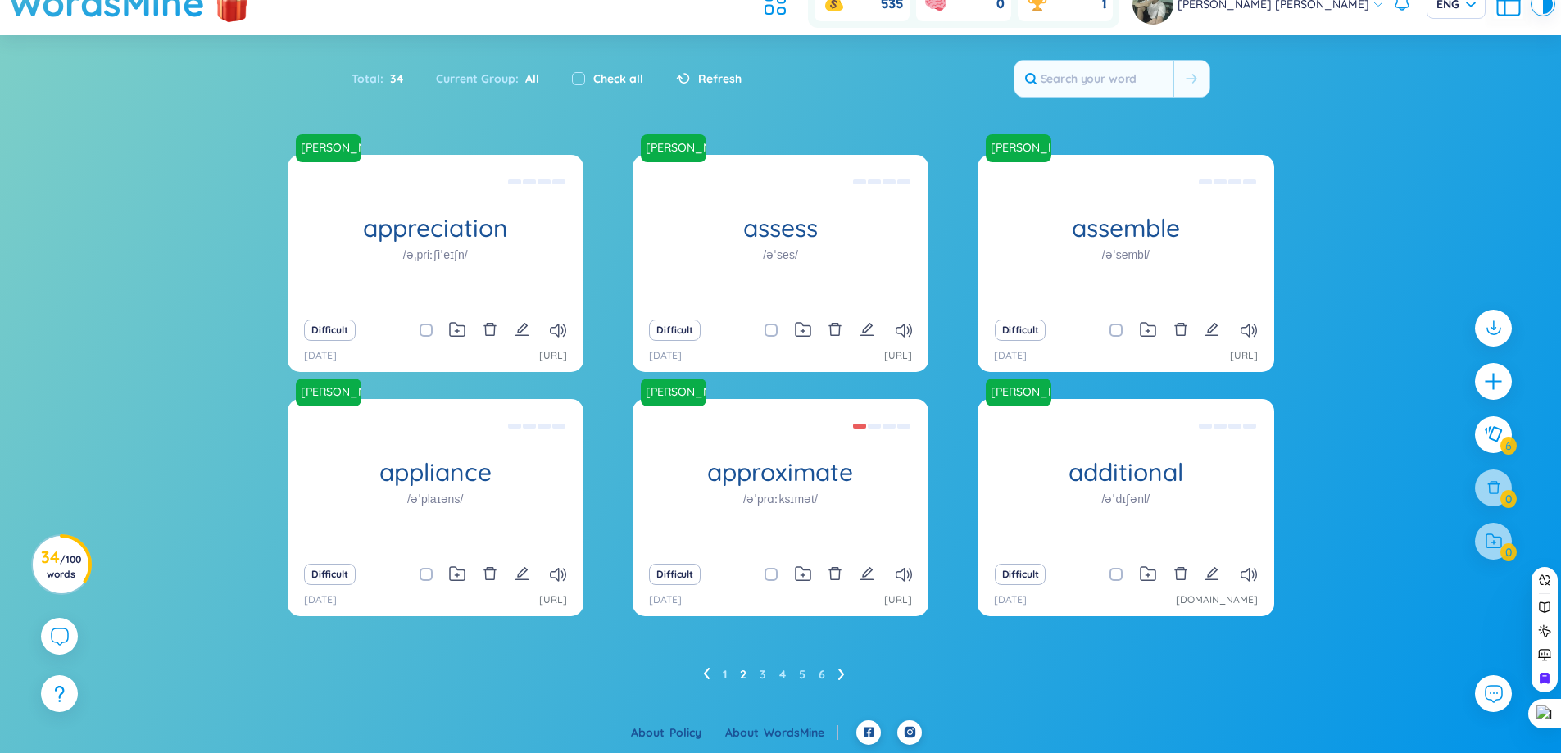
click at [842, 669] on icon at bounding box center [841, 674] width 7 height 12
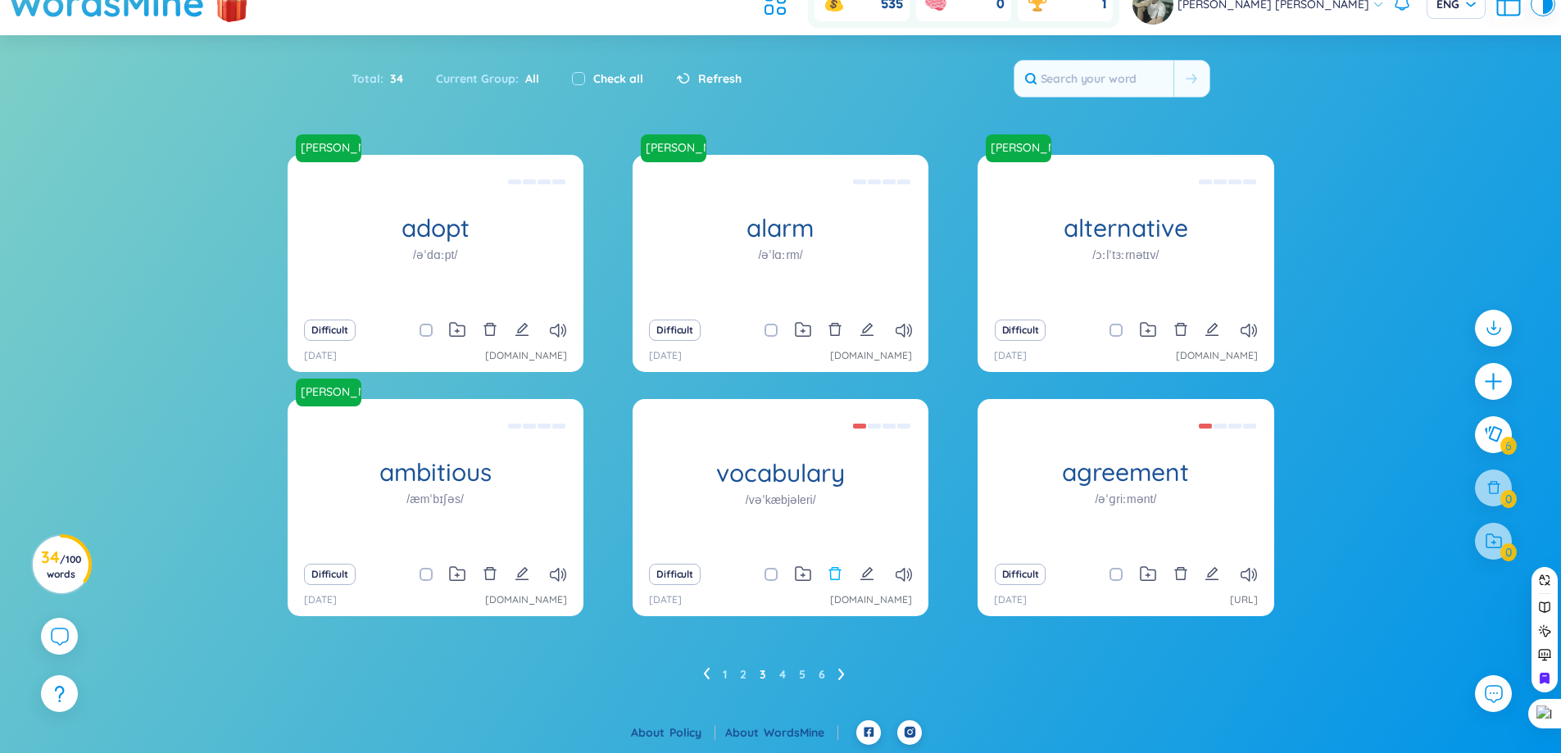
click at [838, 574] on icon "delete" at bounding box center [834, 573] width 15 height 15
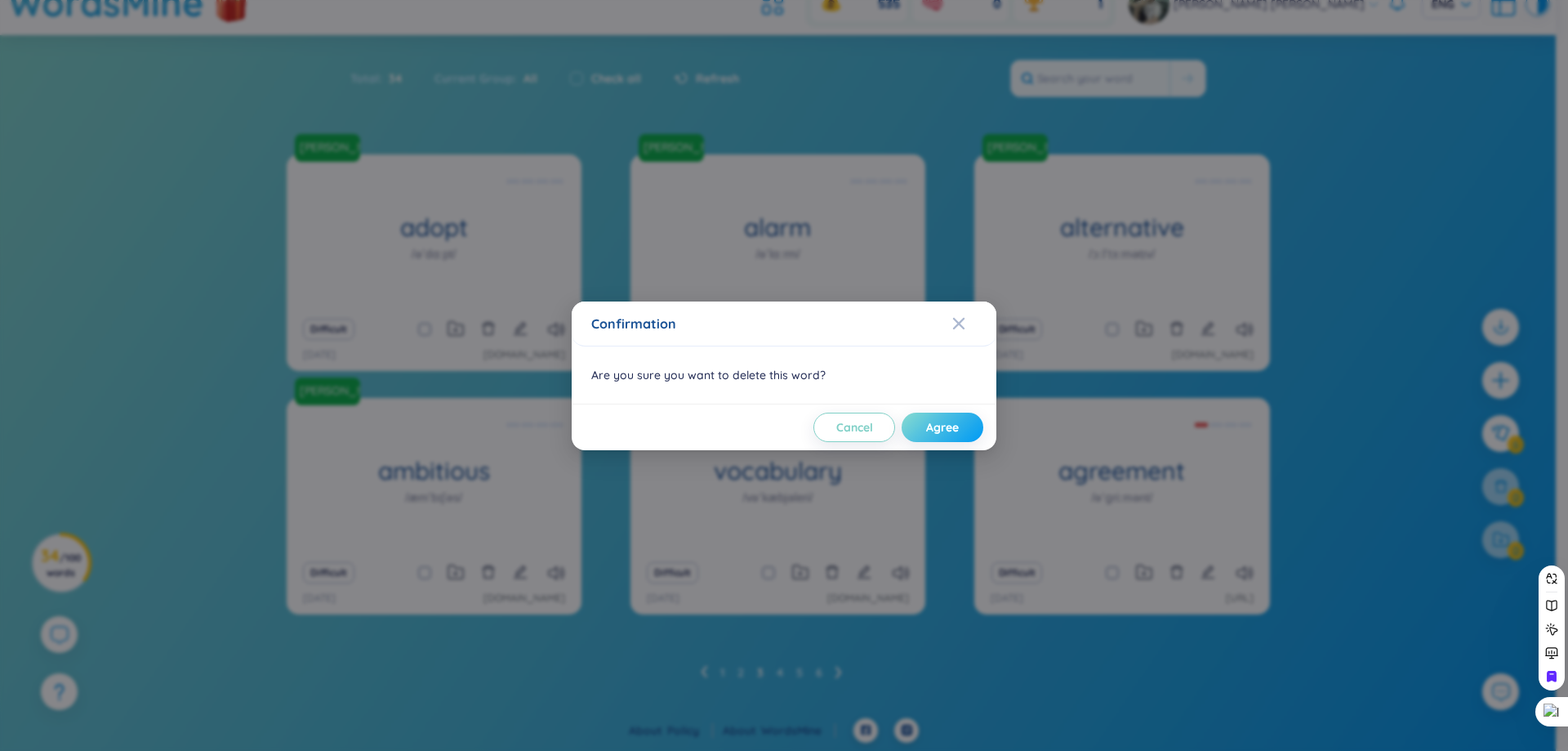
click at [938, 429] on span "Agree" at bounding box center [942, 427] width 33 height 16
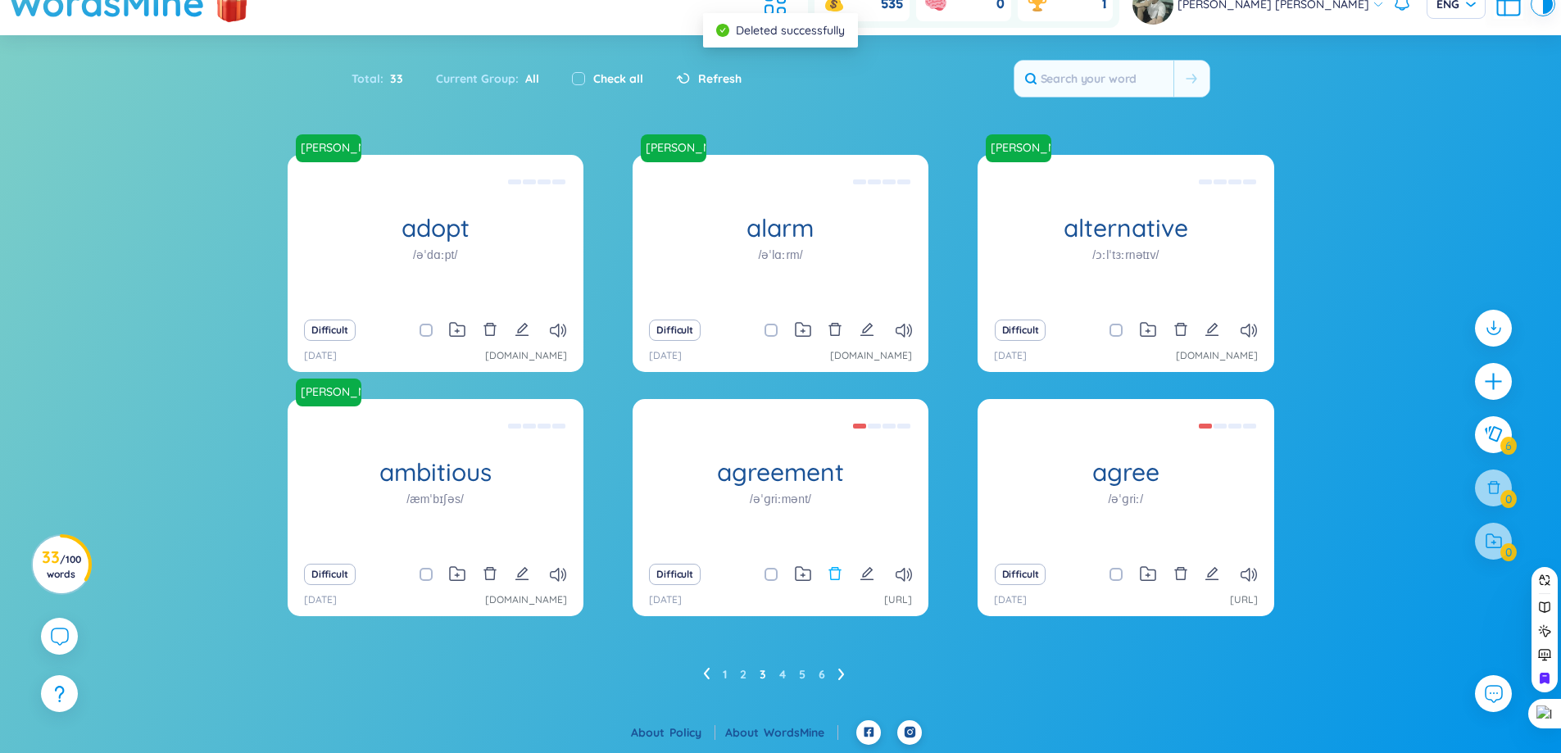
click at [832, 573] on icon "delete" at bounding box center [834, 573] width 15 height 15
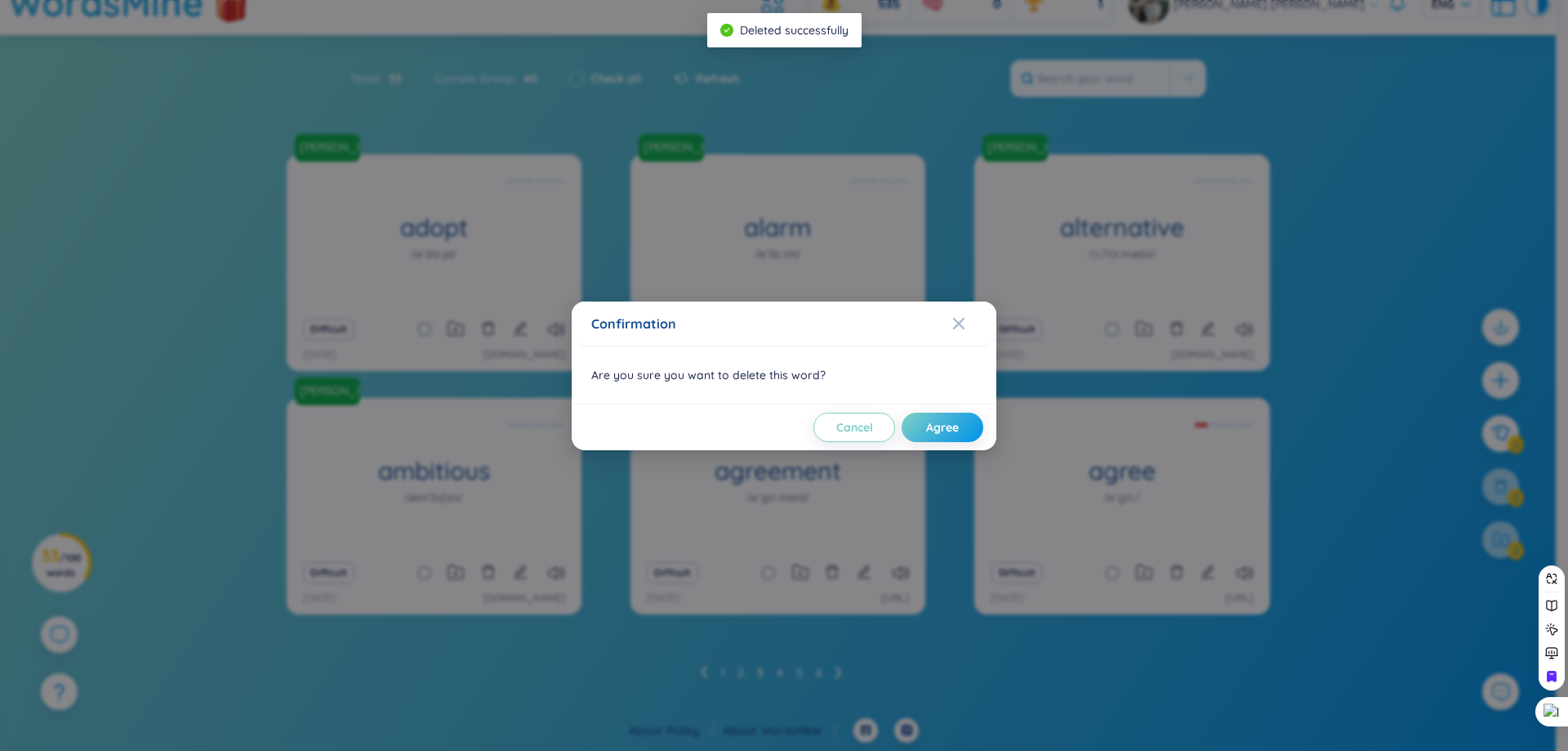
click at [965, 560] on div "Confirmation Are you sure you want to delete this word? Cancel Agree" at bounding box center [784, 375] width 1568 height 751
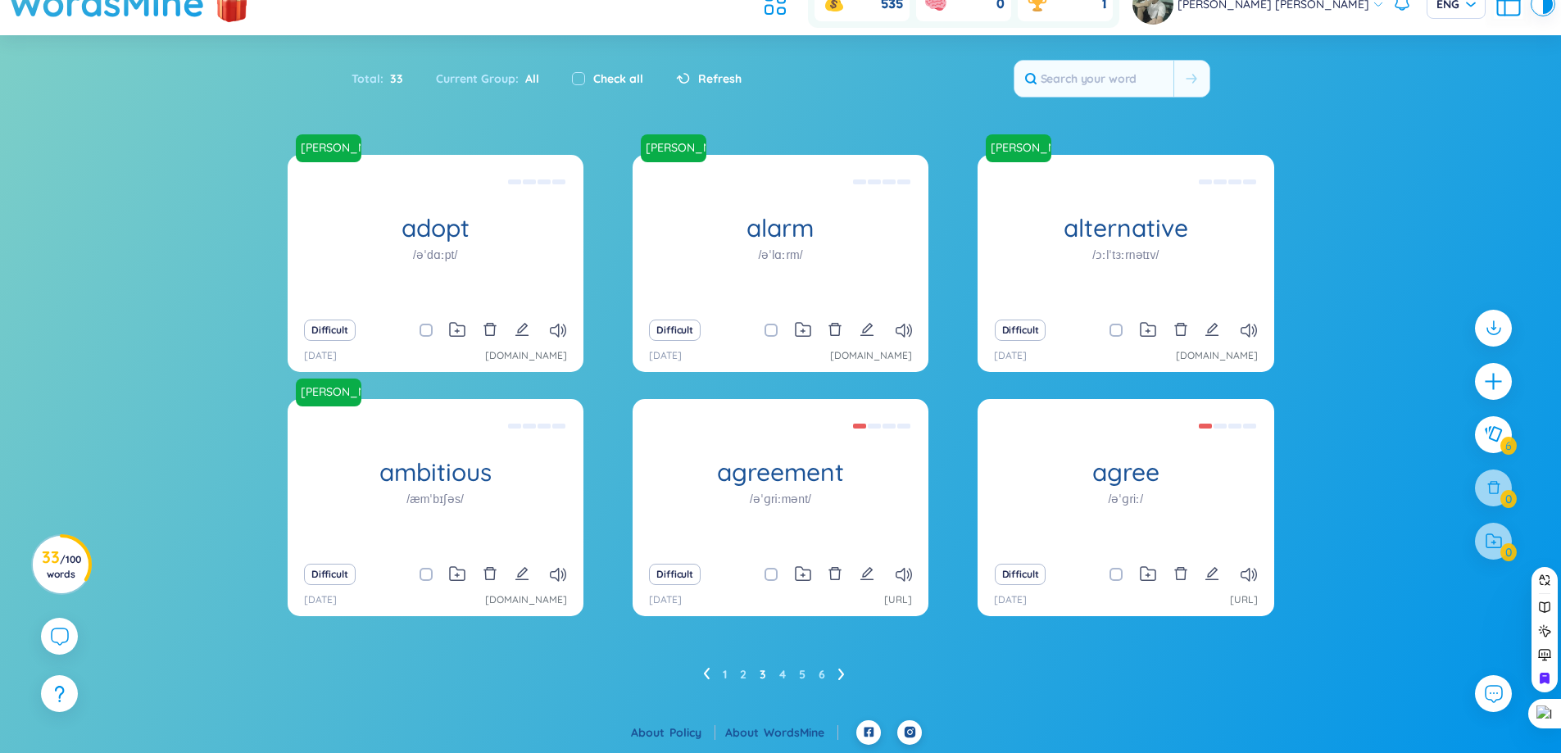
click at [776, 575] on input "checkbox" at bounding box center [779, 574] width 13 height 13
checkbox input "true"
click at [1109, 574] on span at bounding box center [1115, 574] width 13 height 13
click at [1118, 574] on input "checkbox" at bounding box center [1124, 574] width 13 height 13
checkbox input "true"
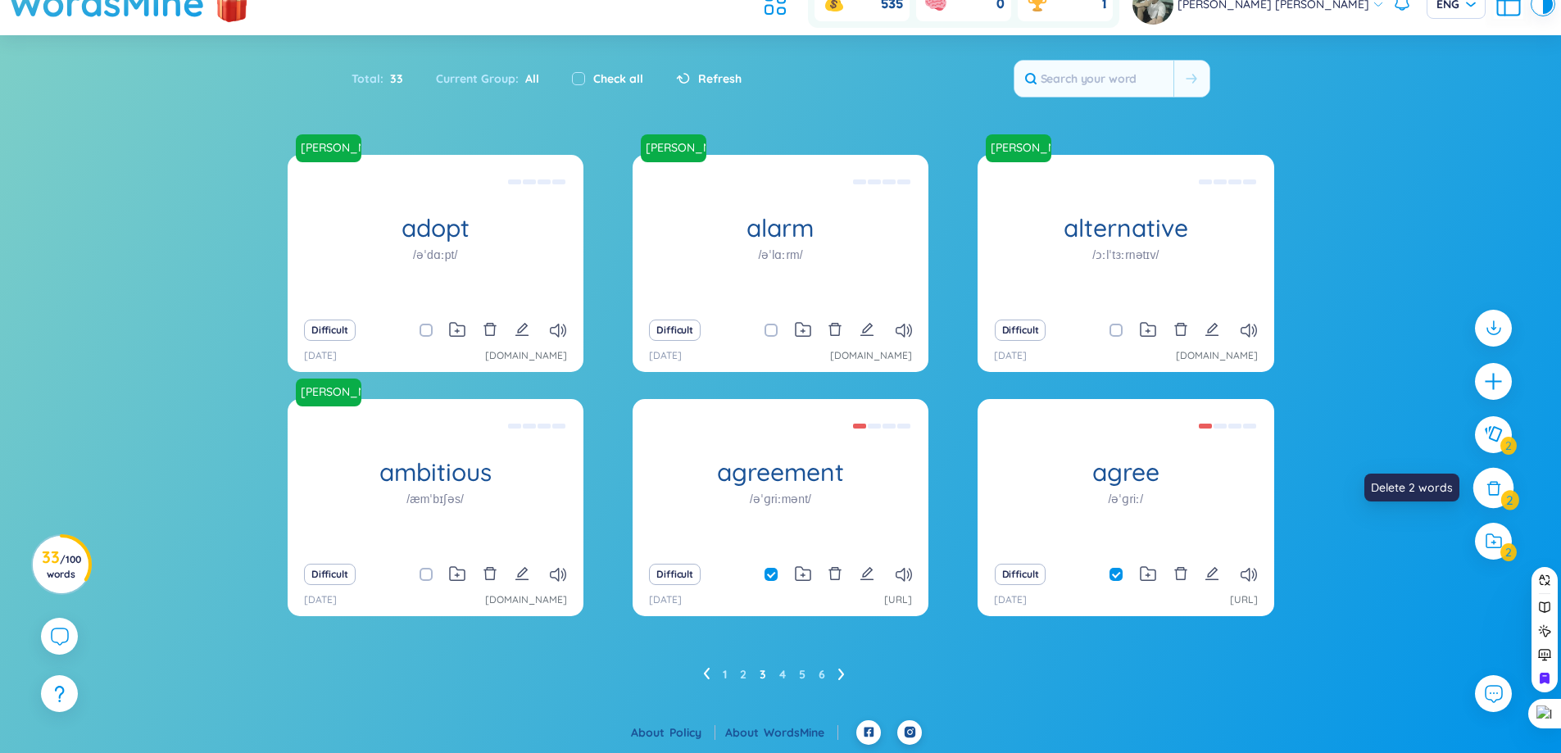
click at [1494, 483] on icon at bounding box center [1494, 487] width 18 height 18
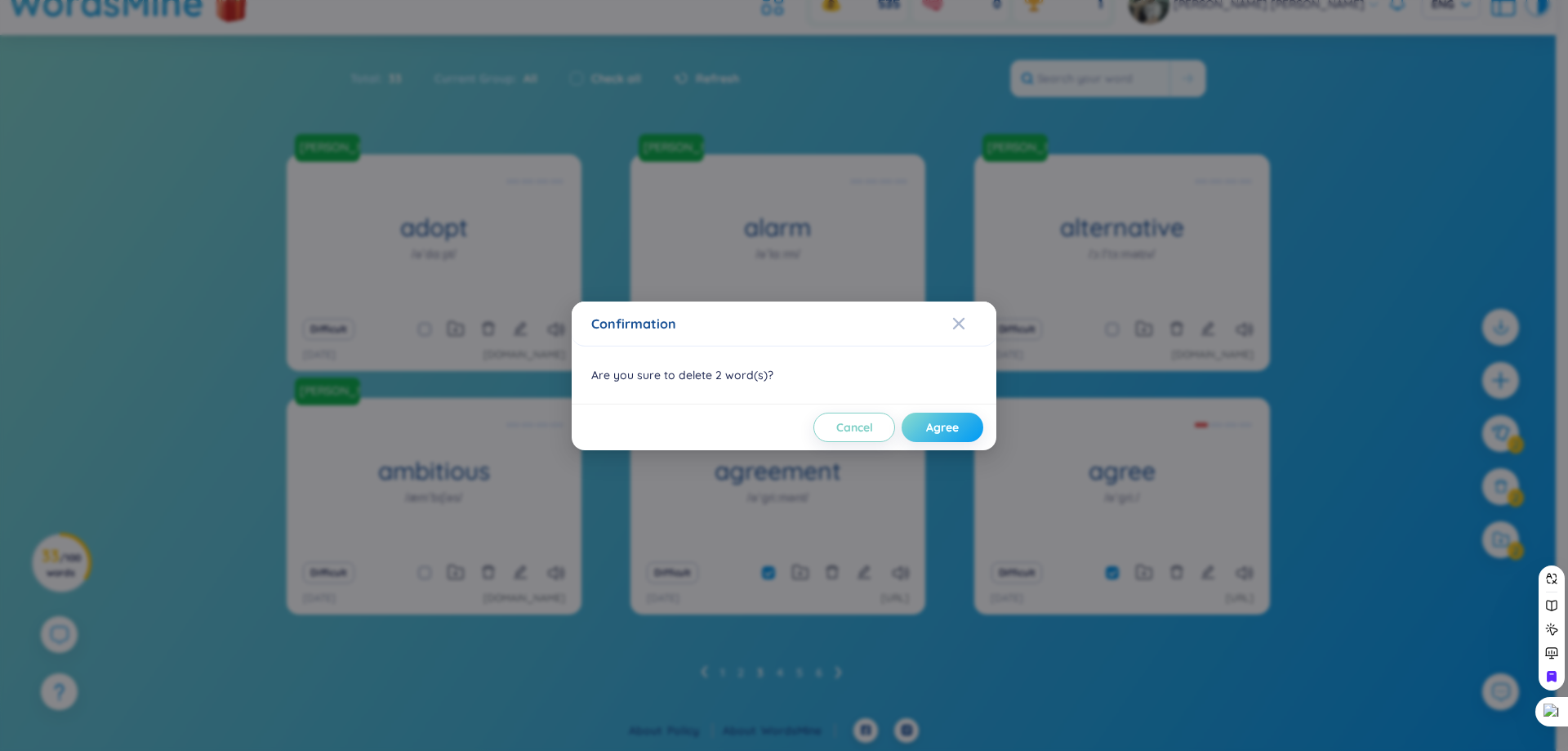
click at [942, 426] on span "Agree" at bounding box center [942, 427] width 33 height 16
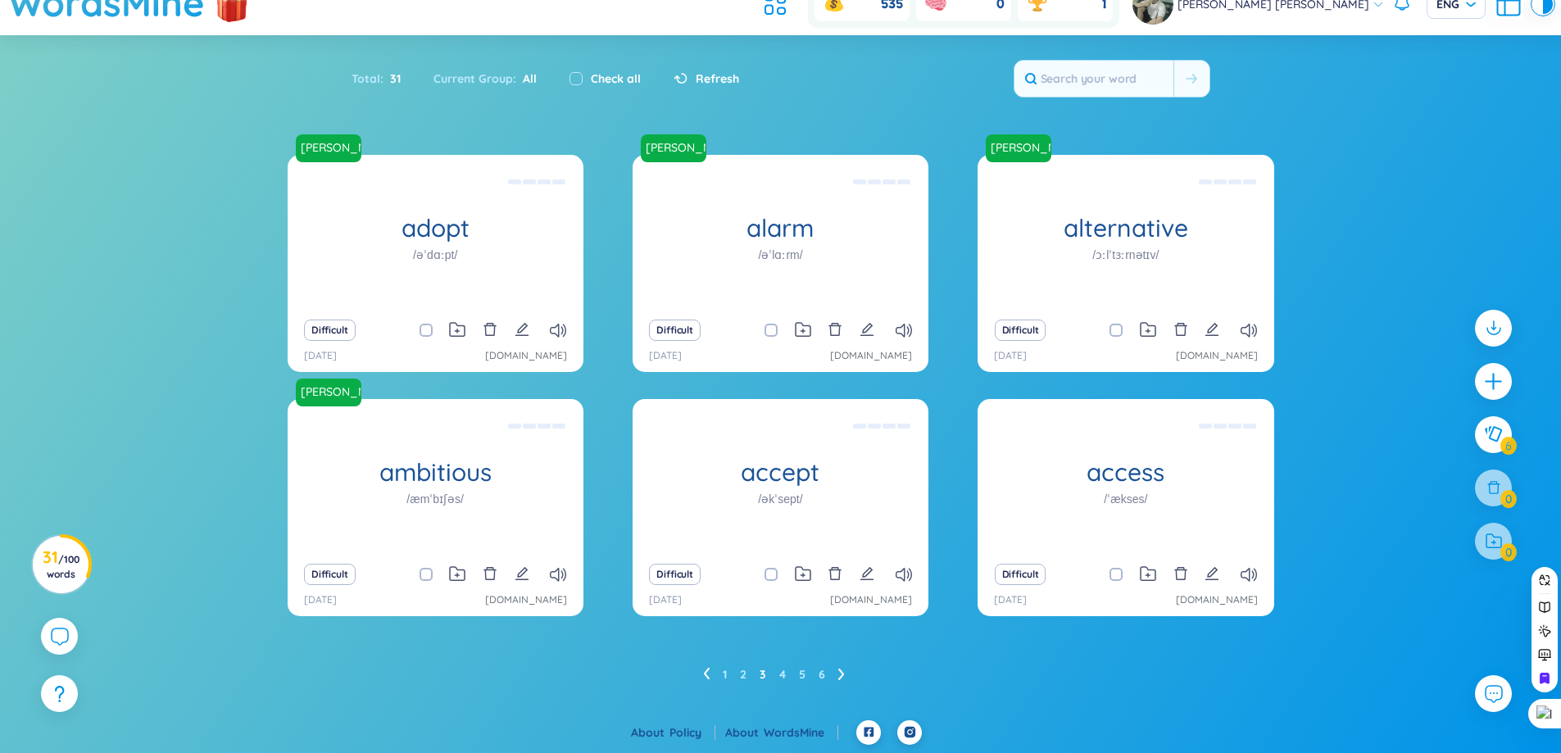
click at [840, 678] on icon at bounding box center [841, 674] width 6 height 11
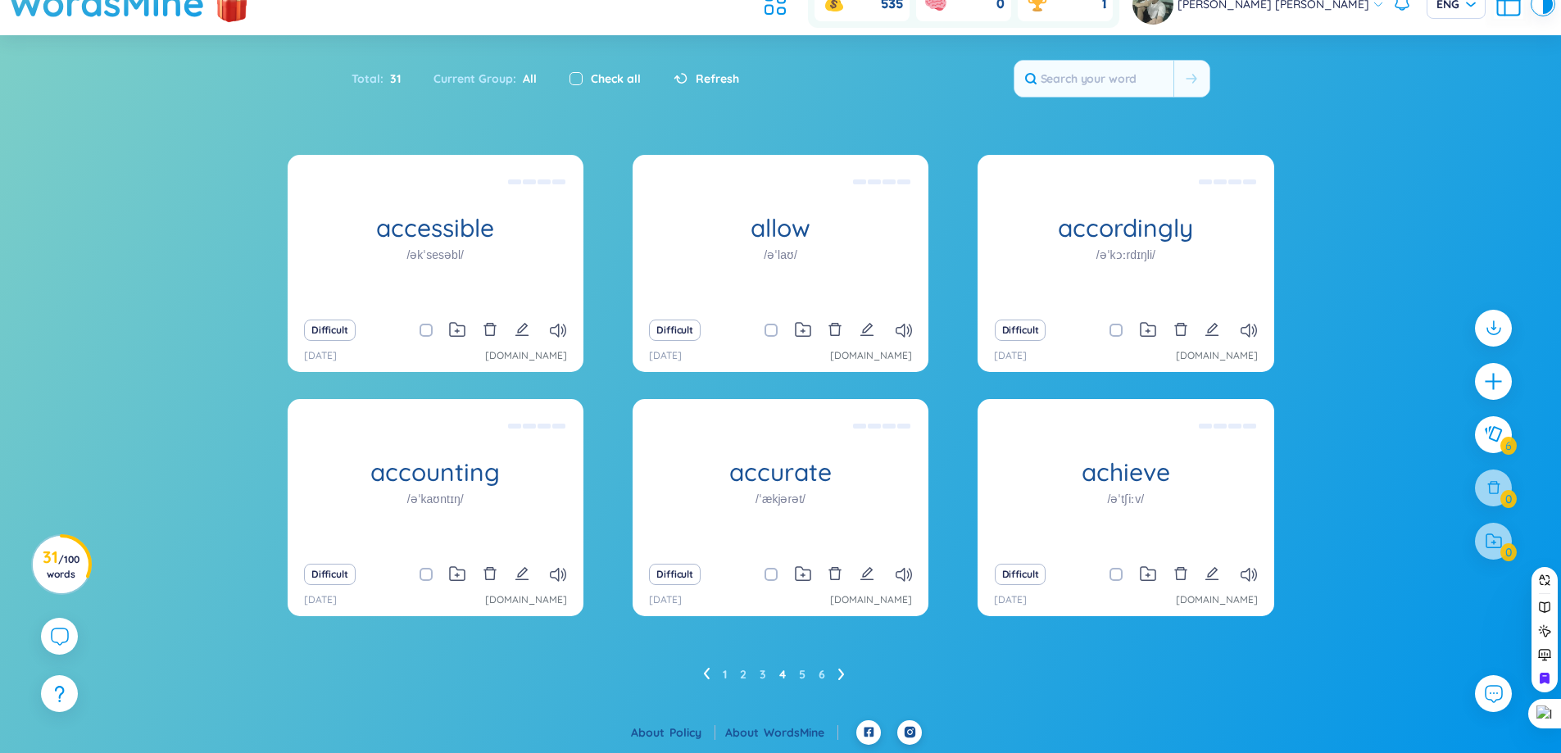
click at [579, 74] on input "checkbox" at bounding box center [575, 78] width 13 height 13
checkbox input "true"
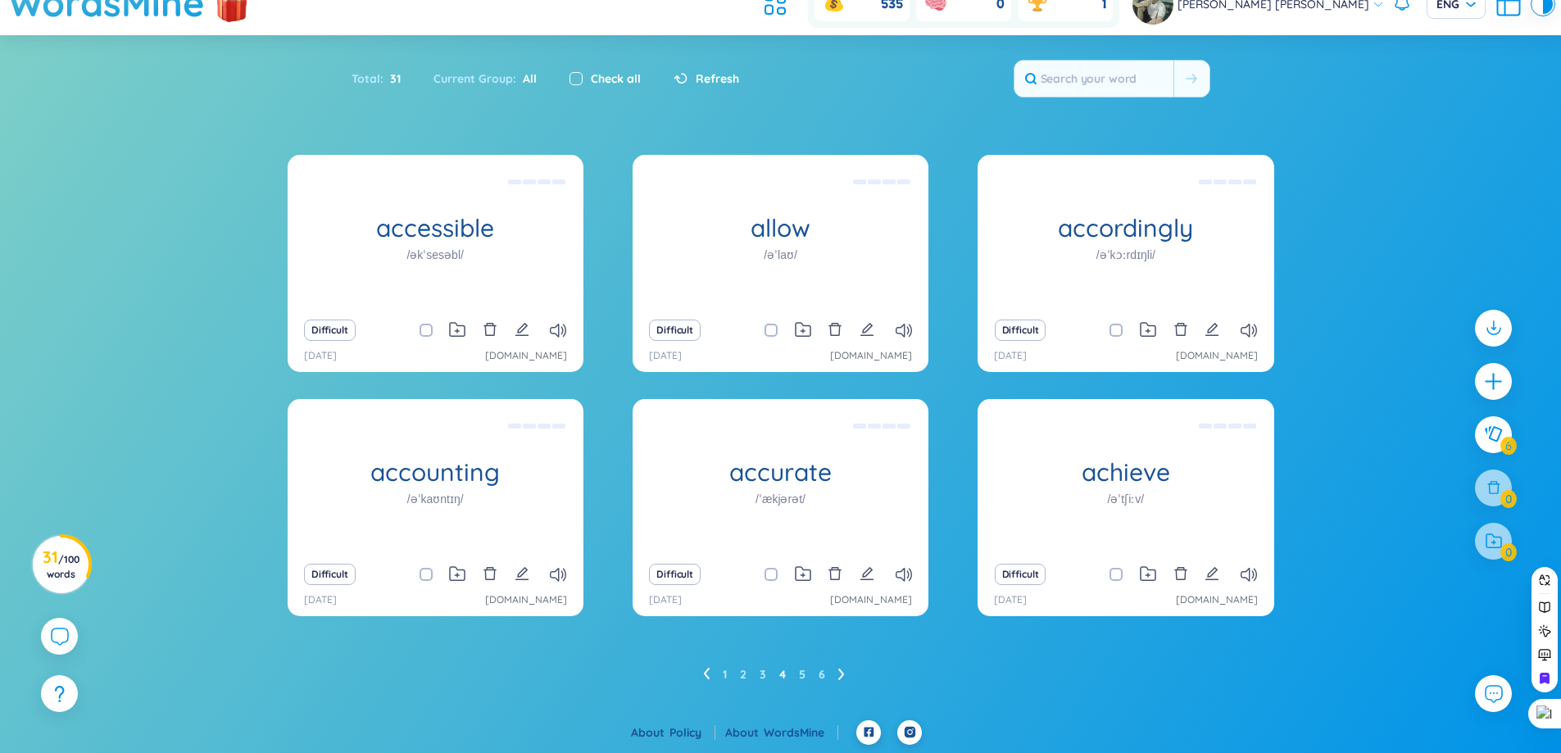
checkbox input "true"
click at [1503, 483] on div at bounding box center [1493, 487] width 41 height 41
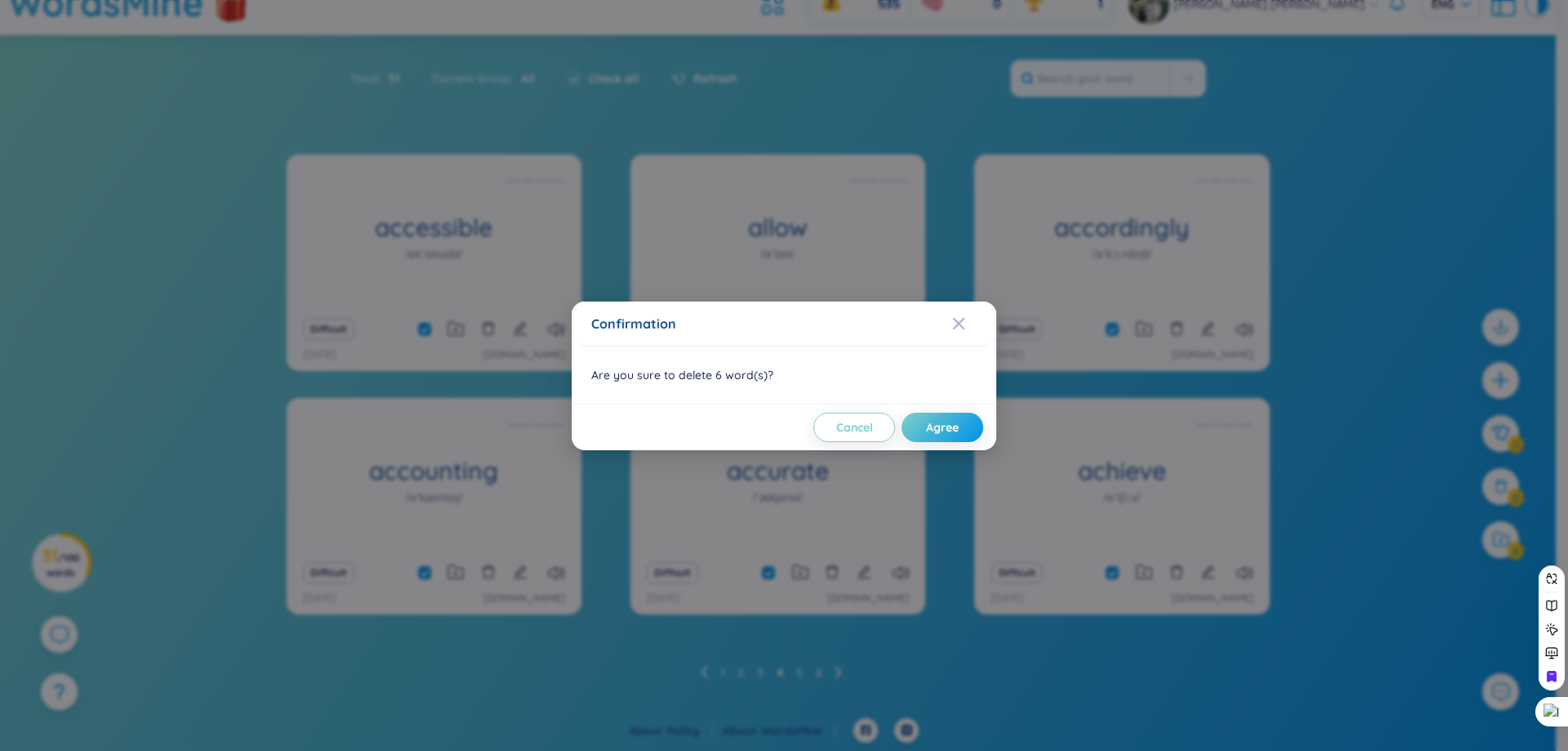
click at [1047, 447] on div "Confirmation Are you sure to delete 6 word(s)? Cancel Agree" at bounding box center [784, 375] width 1568 height 751
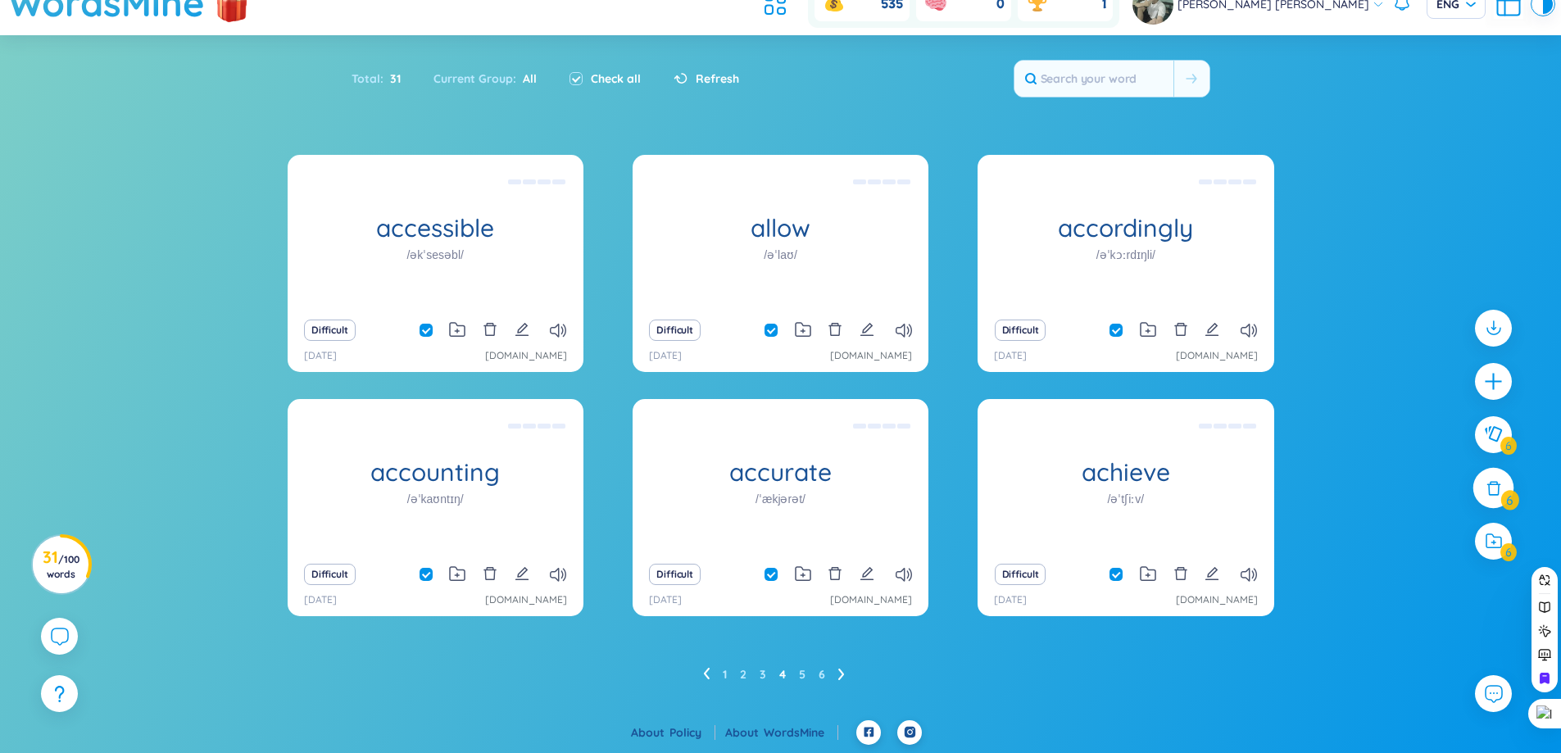
click at [1510, 492] on div at bounding box center [1493, 487] width 41 height 41
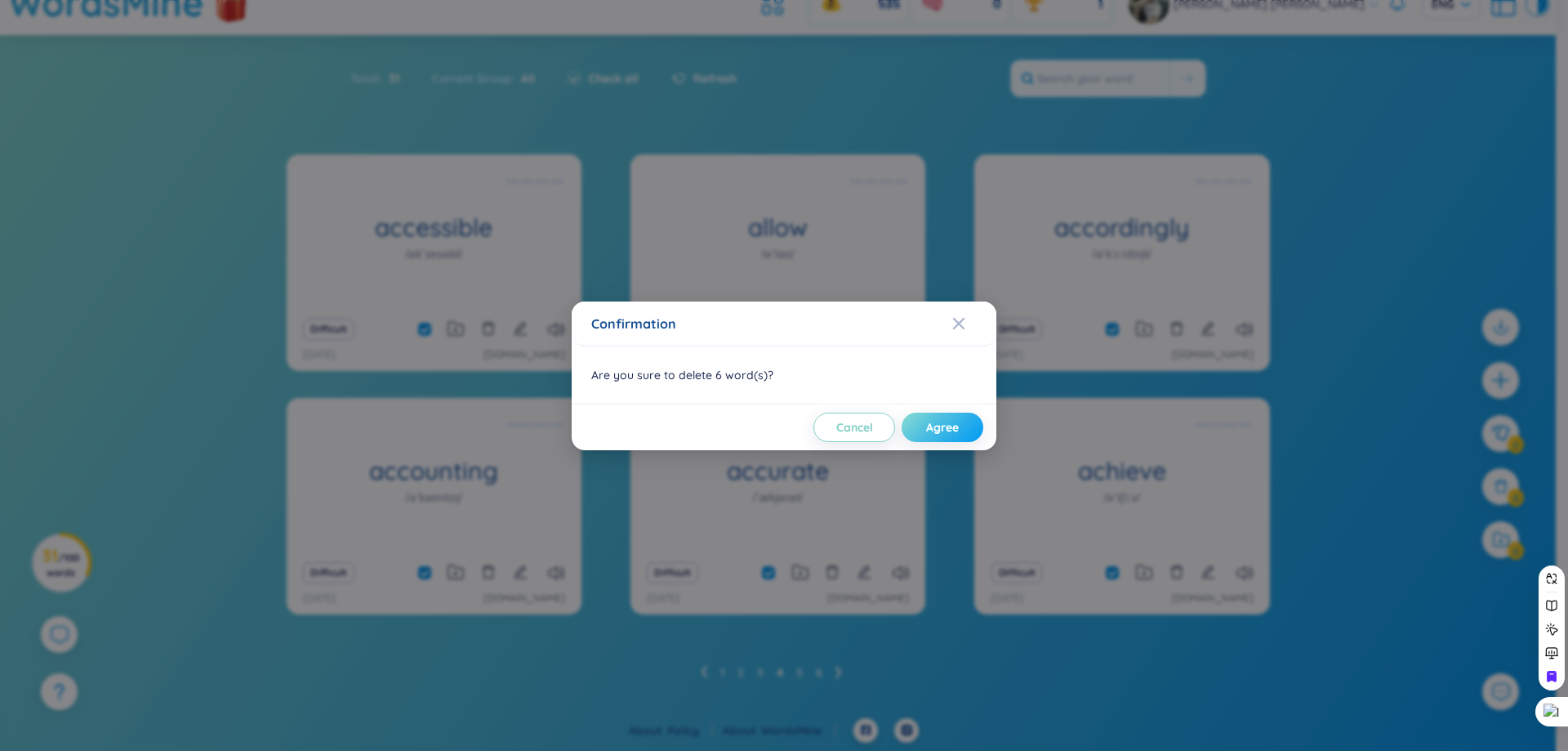
click at [924, 421] on button "Agree" at bounding box center [942, 427] width 82 height 29
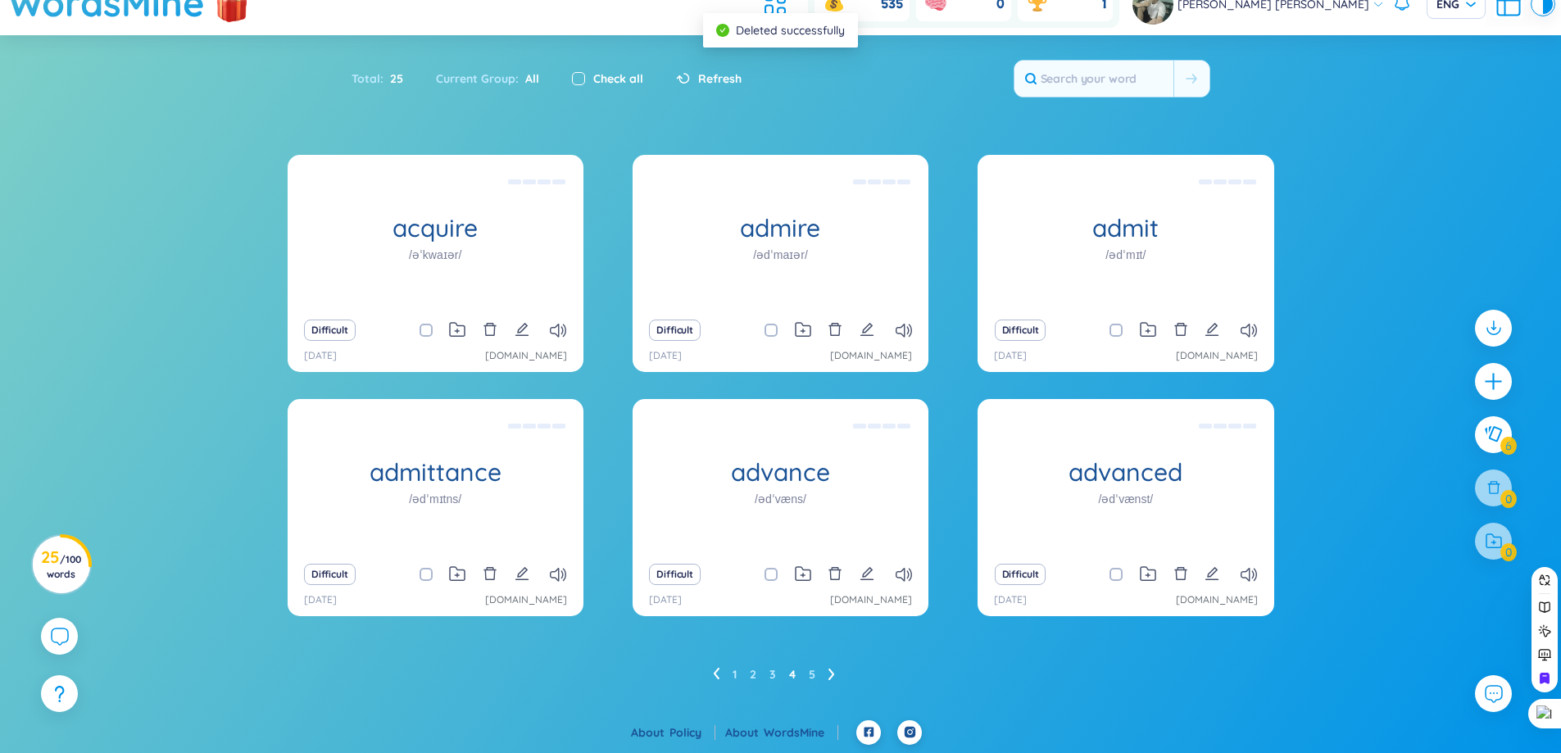
click at [578, 70] on label at bounding box center [578, 79] width 13 height 18
click at [578, 72] on input "checkbox" at bounding box center [578, 78] width 13 height 13
checkbox input "true"
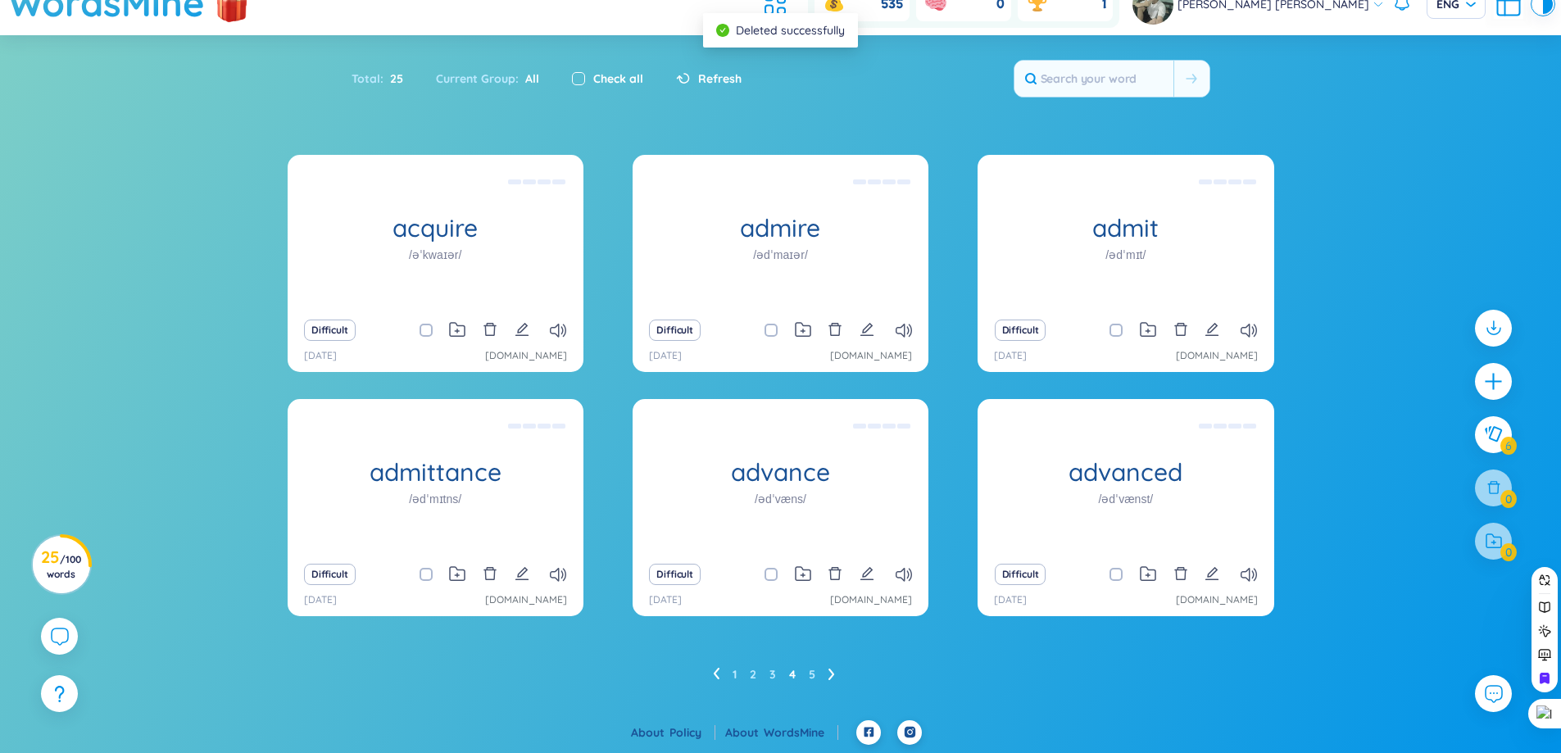
checkbox input "true"
click at [1501, 489] on icon at bounding box center [1493, 487] width 16 height 16
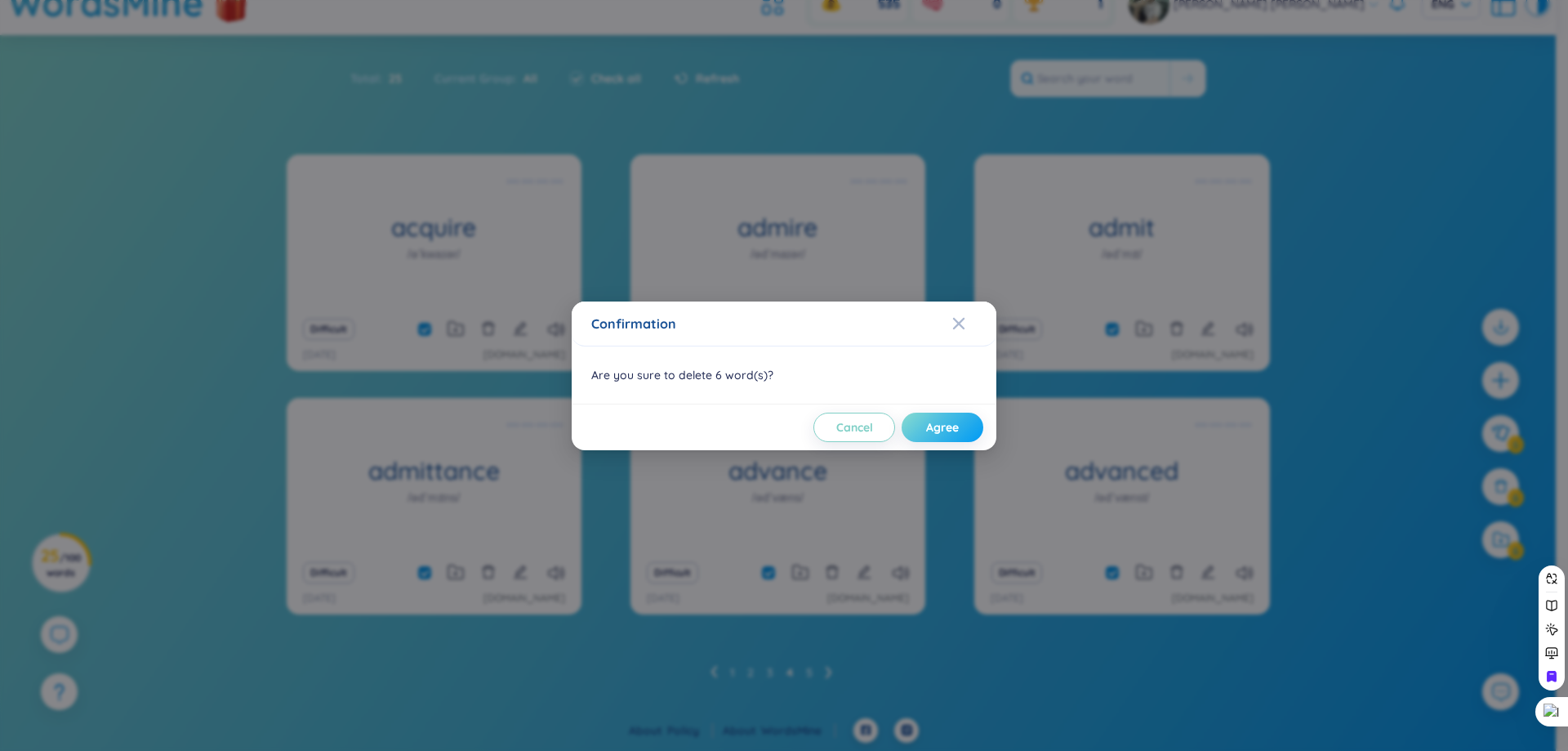
click at [955, 418] on button "Agree" at bounding box center [942, 427] width 82 height 29
checkbox input "false"
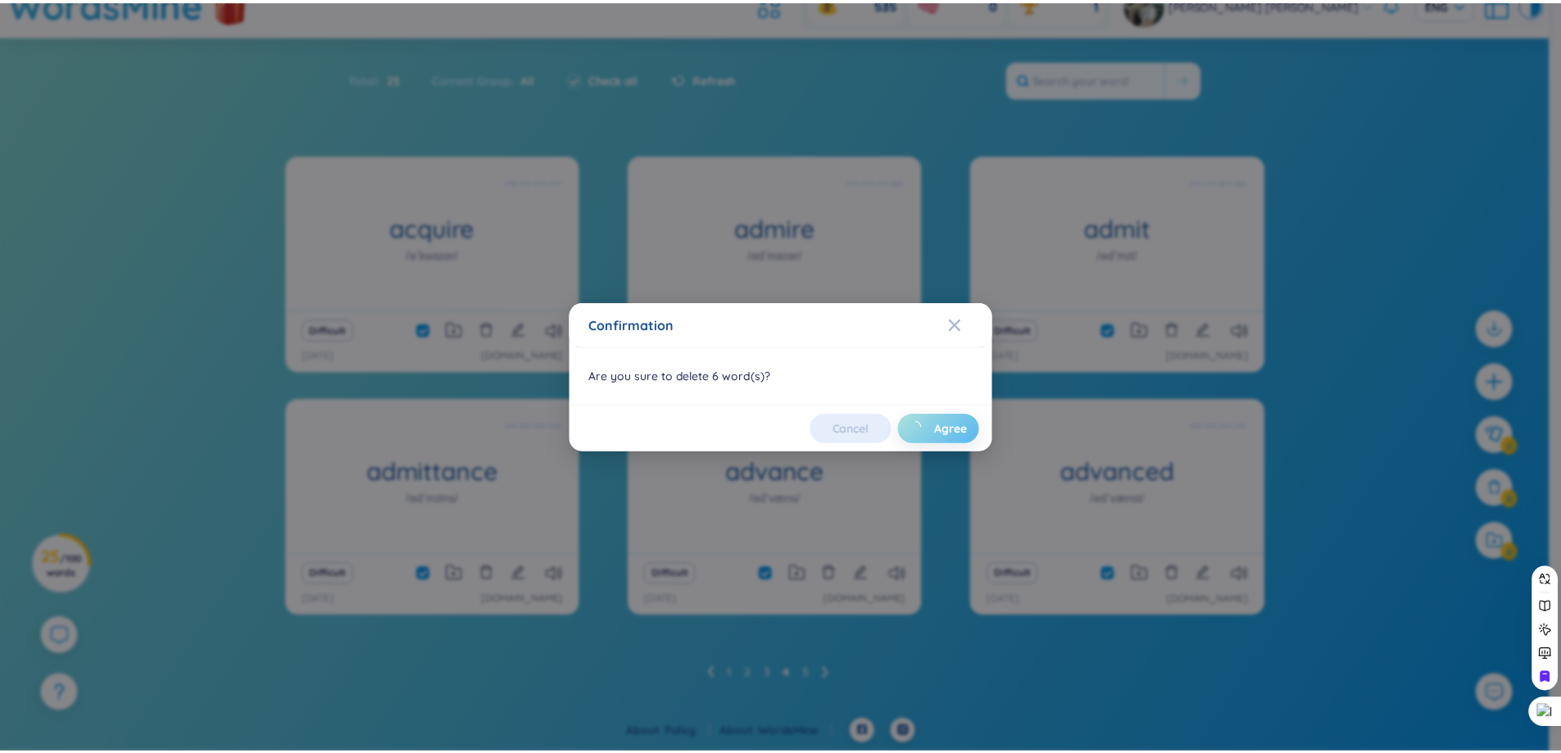
scroll to position [0, 0]
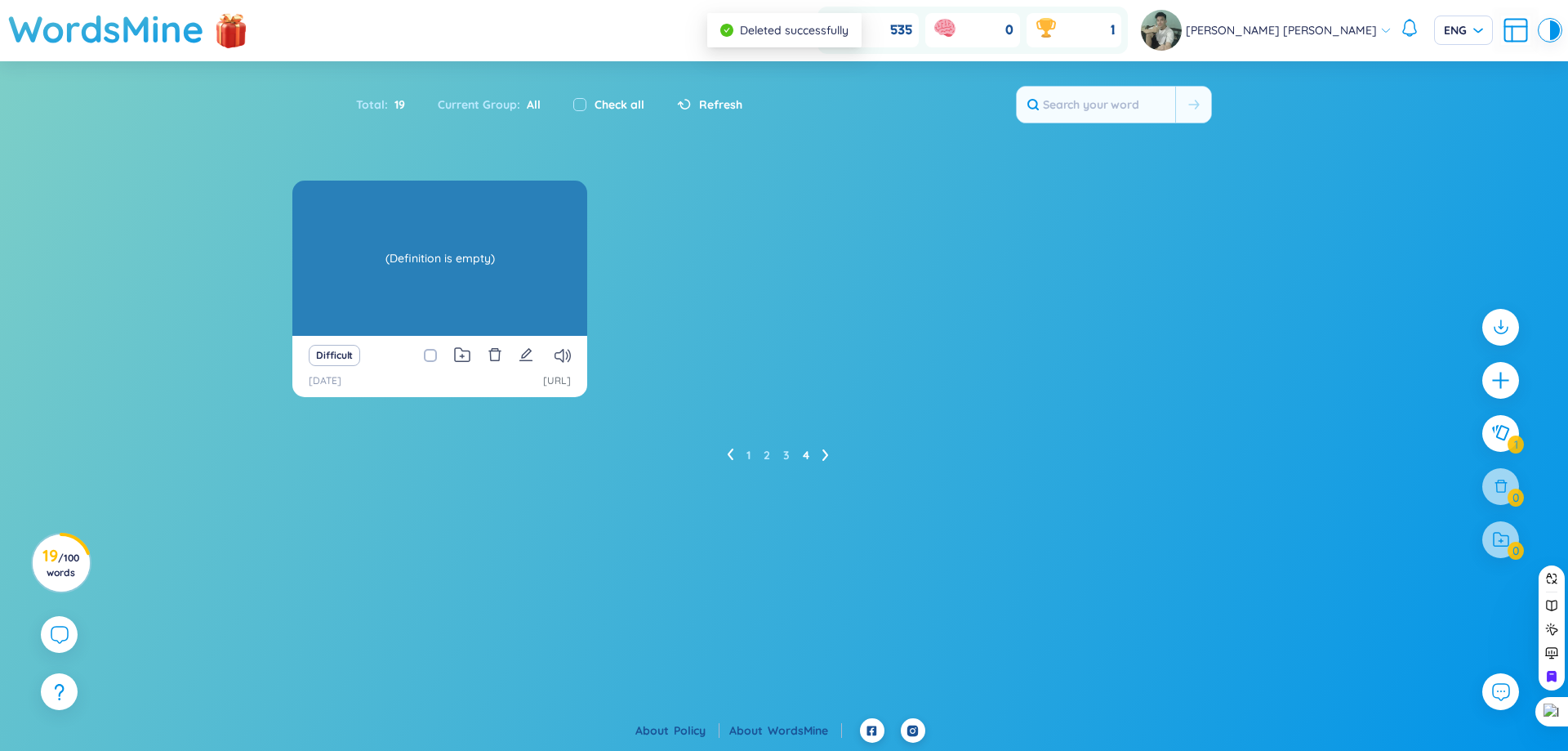
click at [498, 245] on div "(Definition is empty)" at bounding box center [439, 257] width 278 height 147
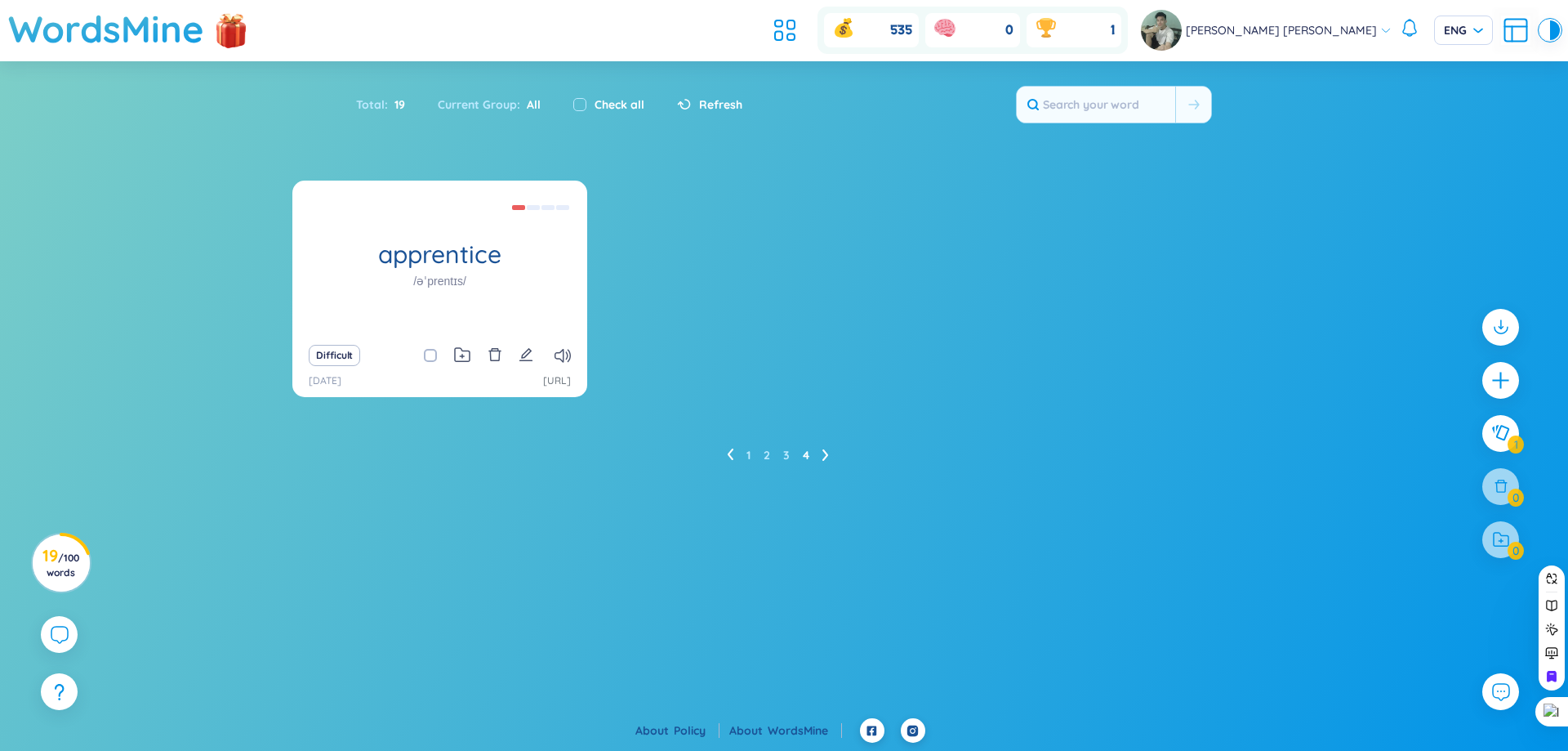
click at [431, 356] on span at bounding box center [430, 355] width 13 height 13
click at [432, 356] on input "checkbox" at bounding box center [438, 355] width 13 height 13
checkbox input "true"
click at [494, 350] on icon "delete" at bounding box center [494, 354] width 15 height 15
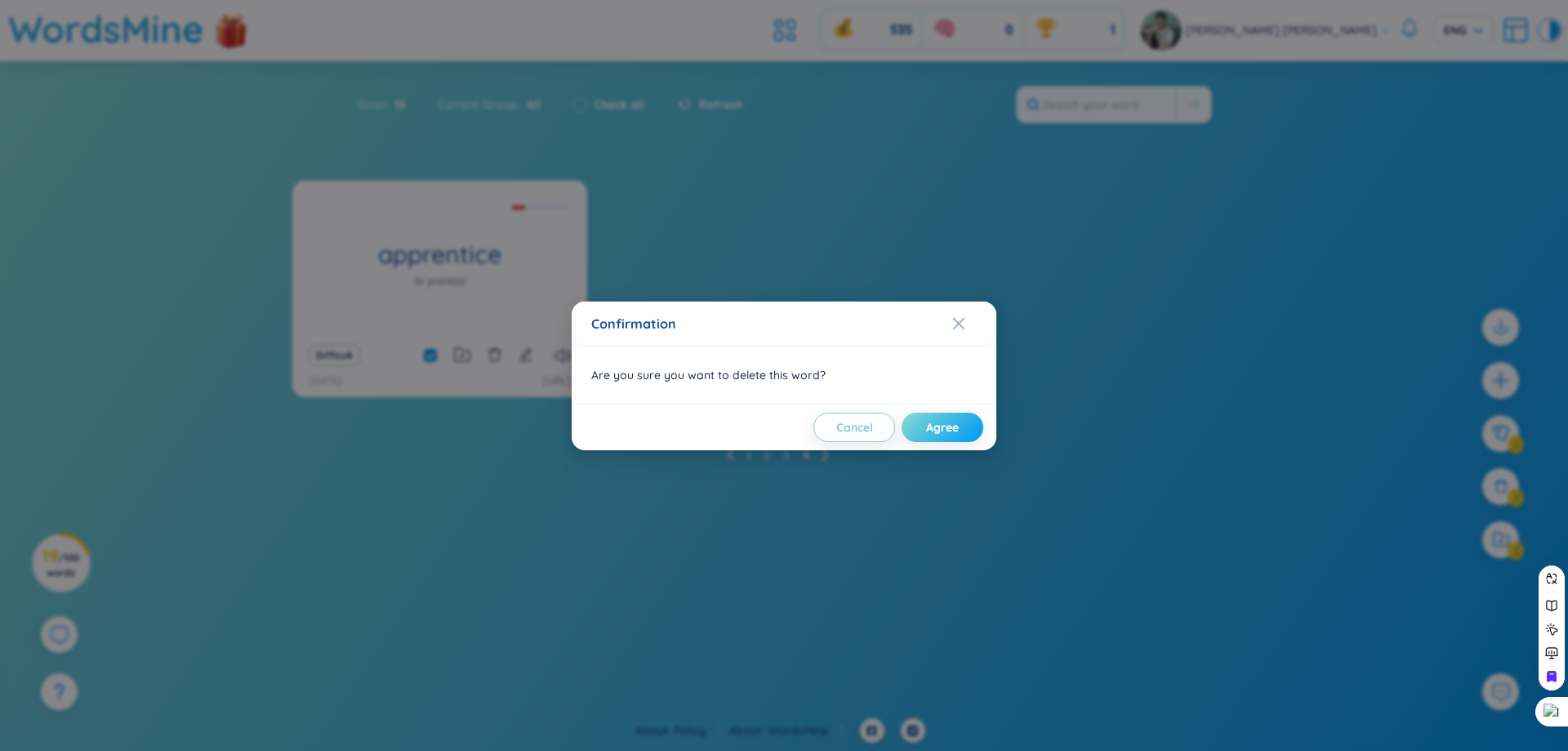
click at [956, 435] on span "Agree" at bounding box center [942, 427] width 33 height 16
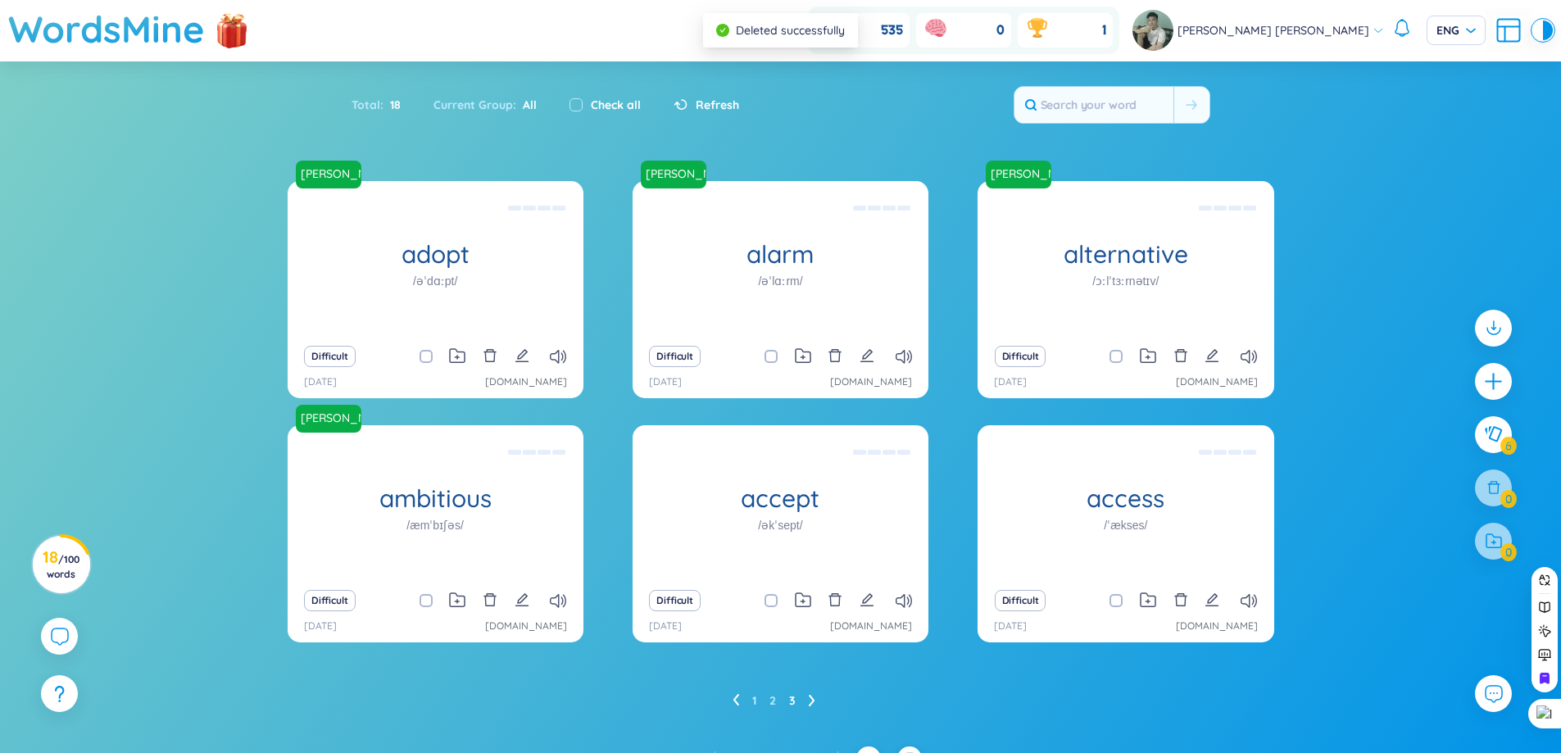
click at [1109, 605] on div "Difficult" at bounding box center [1125, 600] width 279 height 23
click at [1113, 602] on span at bounding box center [1115, 600] width 13 height 13
click at [1118, 602] on input "checkbox" at bounding box center [1124, 600] width 13 height 13
checkbox input "true"
click at [759, 601] on div "Difficult" at bounding box center [780, 600] width 279 height 23
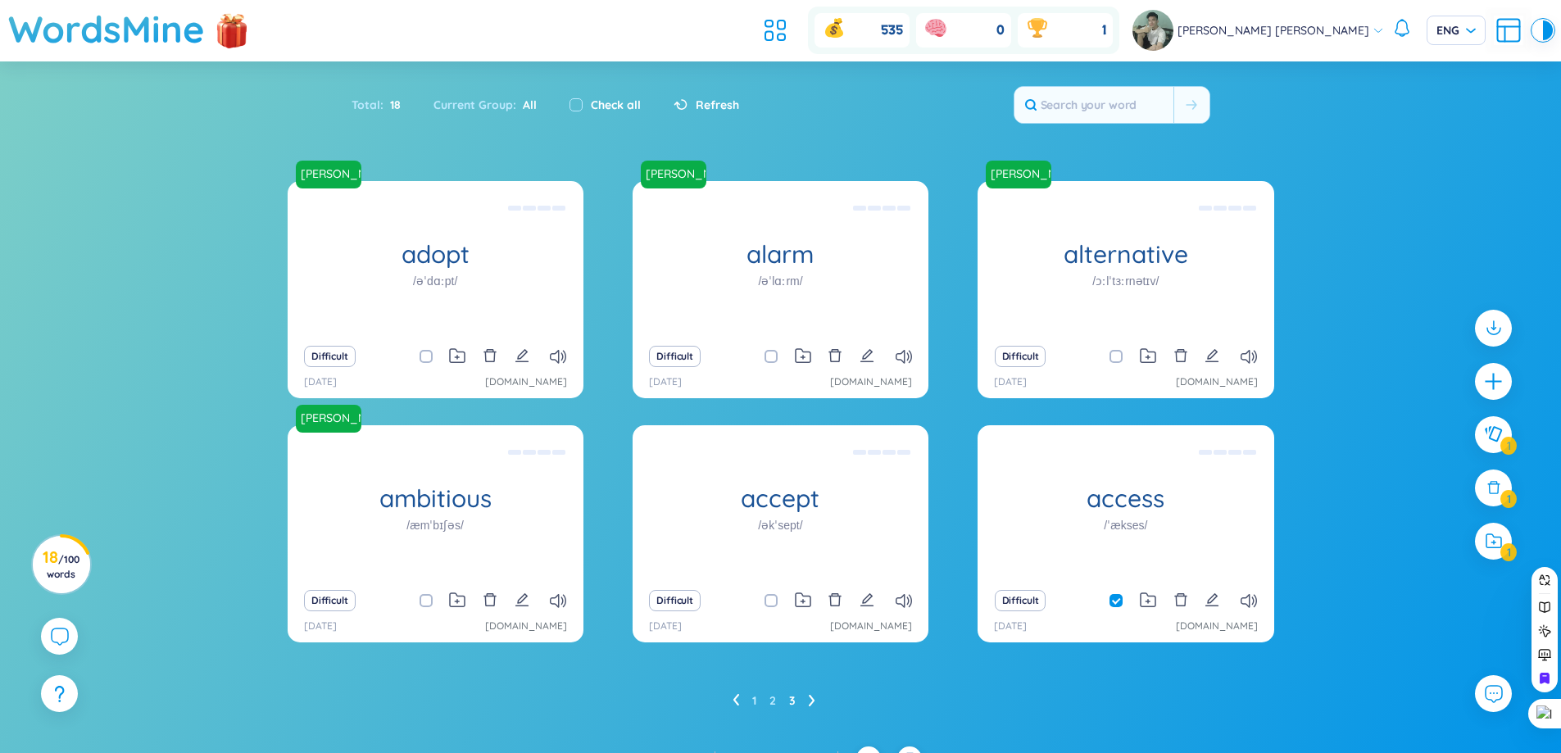
click at [765, 601] on span at bounding box center [770, 600] width 13 height 13
click at [773, 601] on input "checkbox" at bounding box center [779, 600] width 13 height 13
checkbox input "true"
click at [1505, 494] on div at bounding box center [1493, 487] width 37 height 37
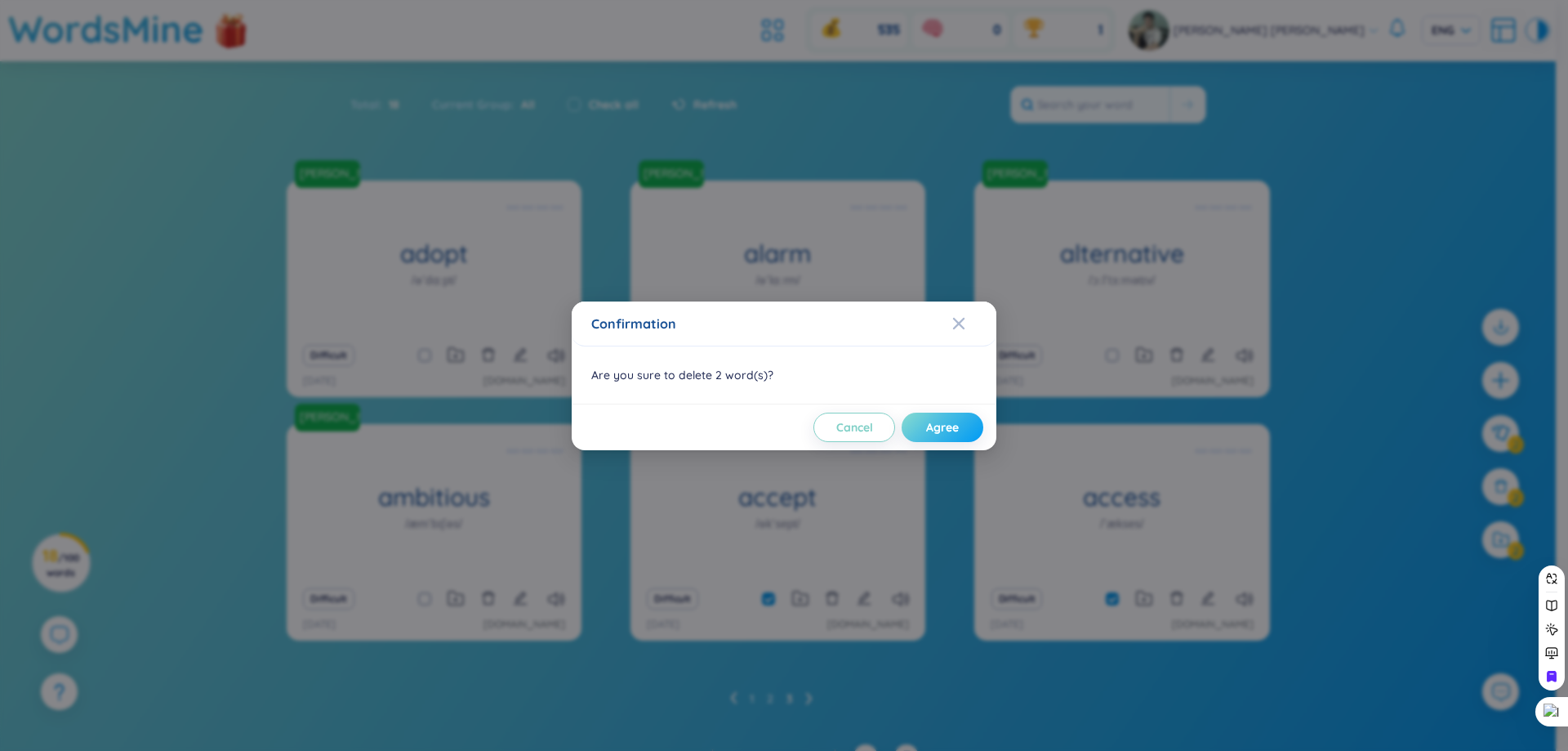
click at [943, 430] on span "Agree" at bounding box center [942, 427] width 33 height 16
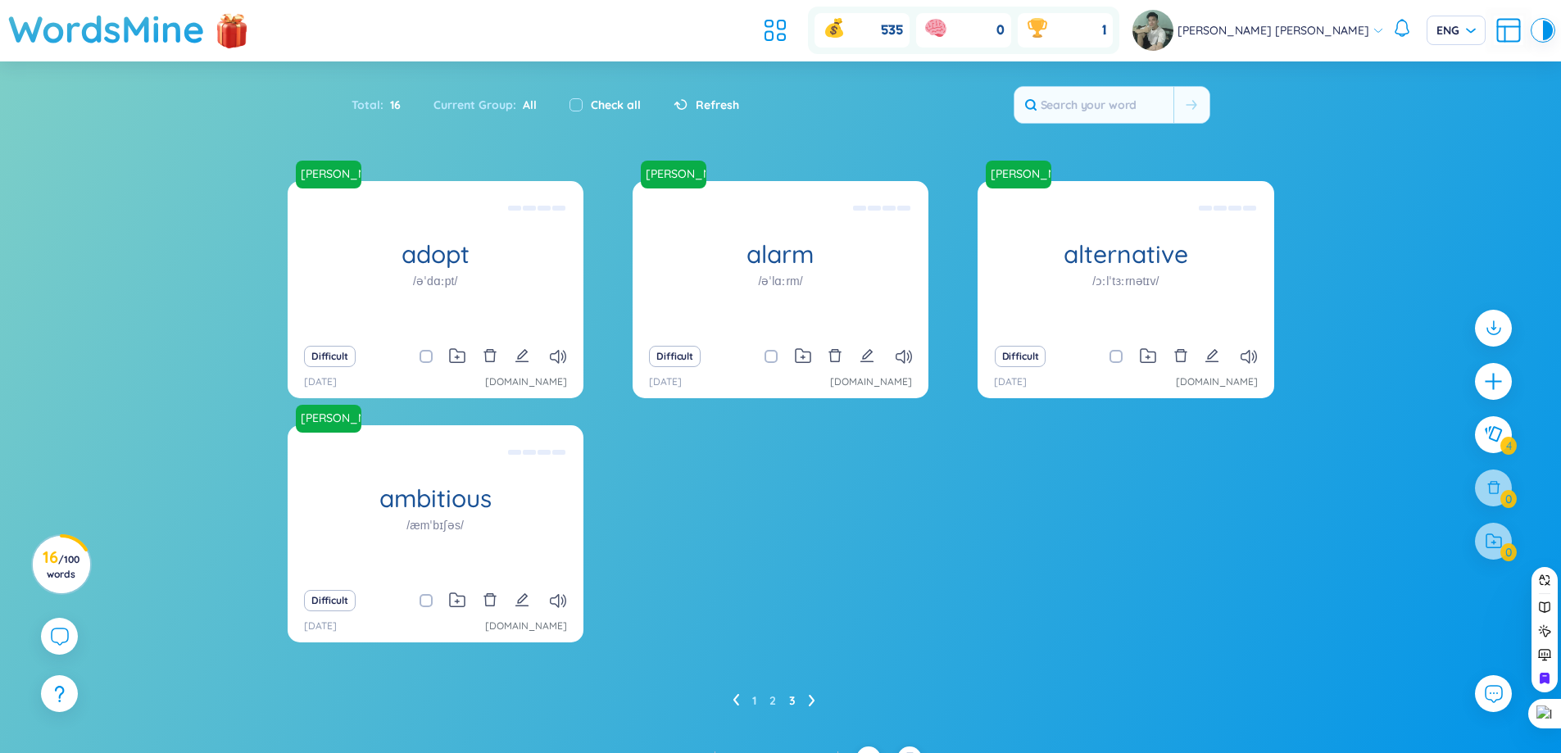
click at [777, 697] on ul "1 2 3" at bounding box center [780, 700] width 96 height 26
click at [771, 700] on link "2" at bounding box center [772, 700] width 7 height 25
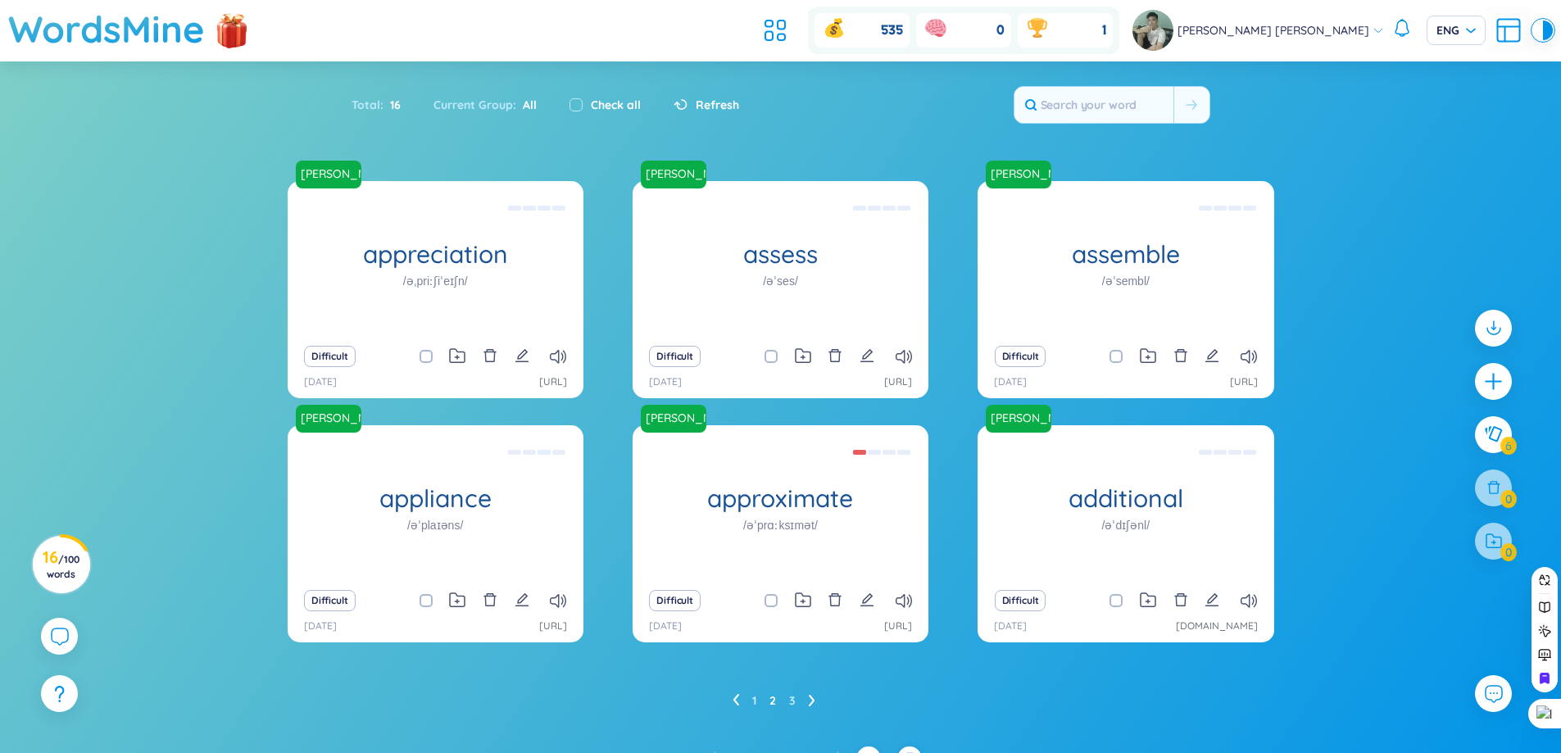
scroll to position [26, 0]
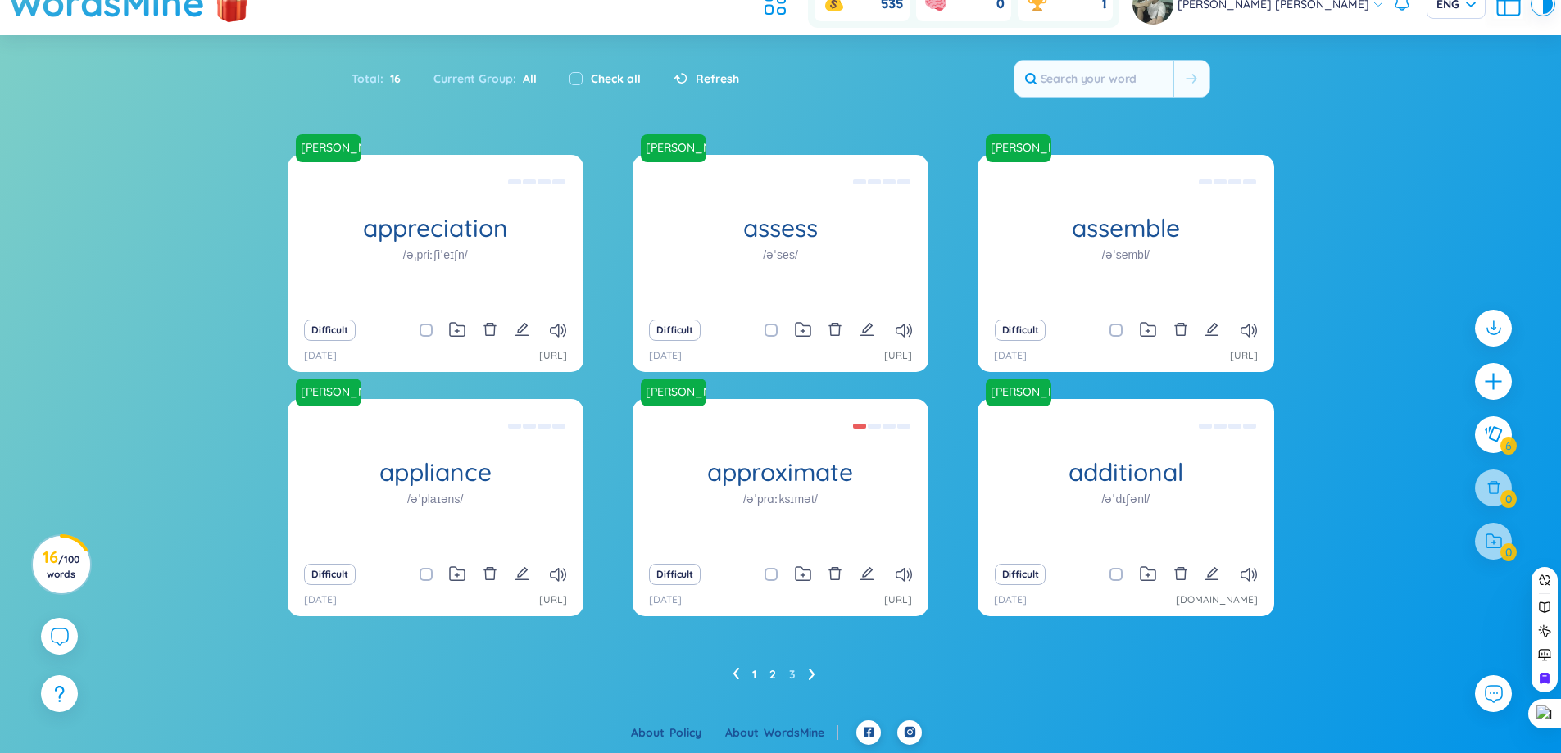
click at [756, 676] on link "1" at bounding box center [754, 674] width 4 height 25
click at [818, 675] on ul "1 2 3" at bounding box center [780, 674] width 96 height 26
click at [809, 680] on icon at bounding box center [812, 674] width 6 height 11
click at [807, 681] on ul "1 2 3" at bounding box center [780, 674] width 96 height 26
click at [807, 672] on ul "1 2 3" at bounding box center [780, 674] width 96 height 26
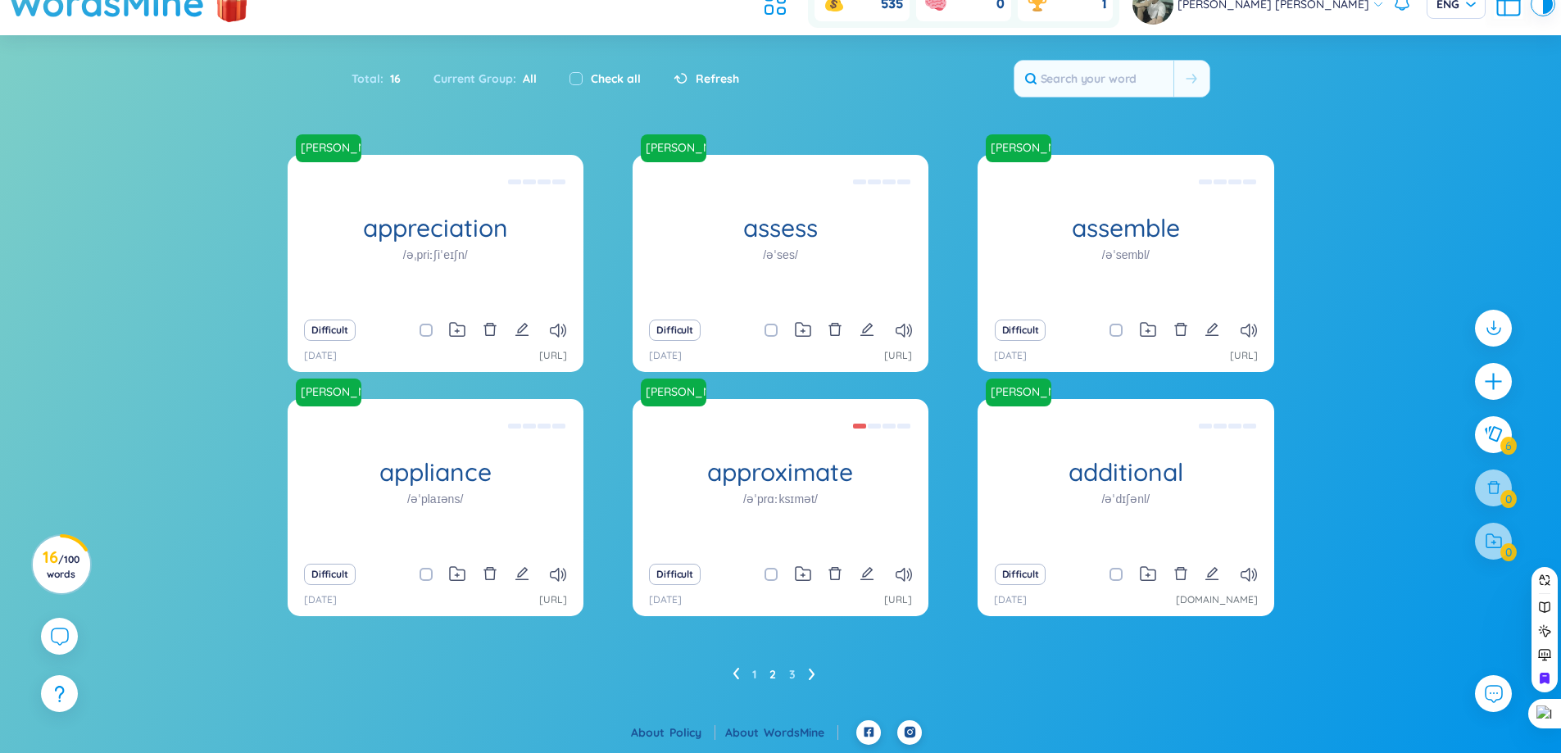
click at [813, 673] on icon at bounding box center [812, 674] width 6 height 11
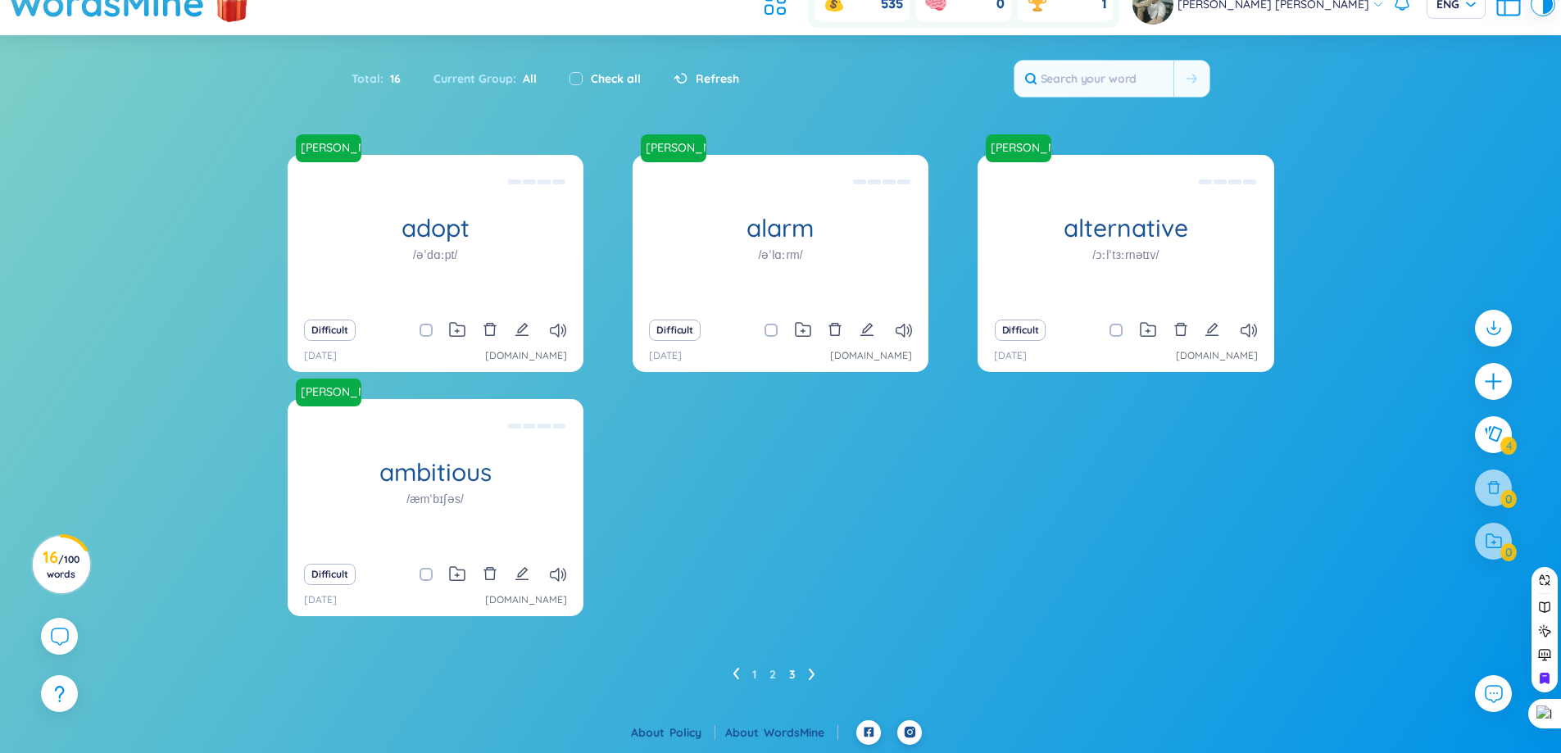
scroll to position [0, 0]
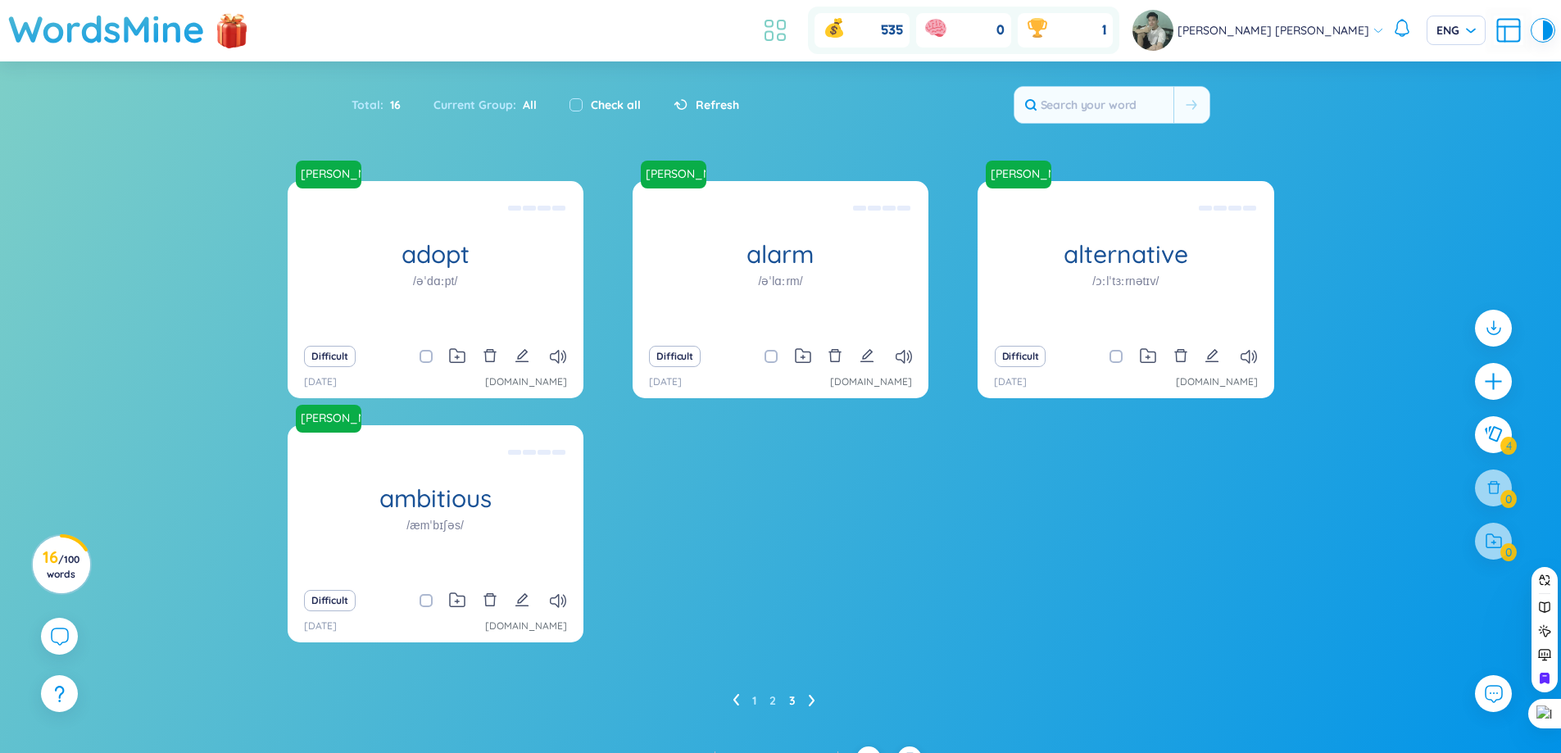
click at [773, 32] on icon at bounding box center [768, 36] width 7 height 9
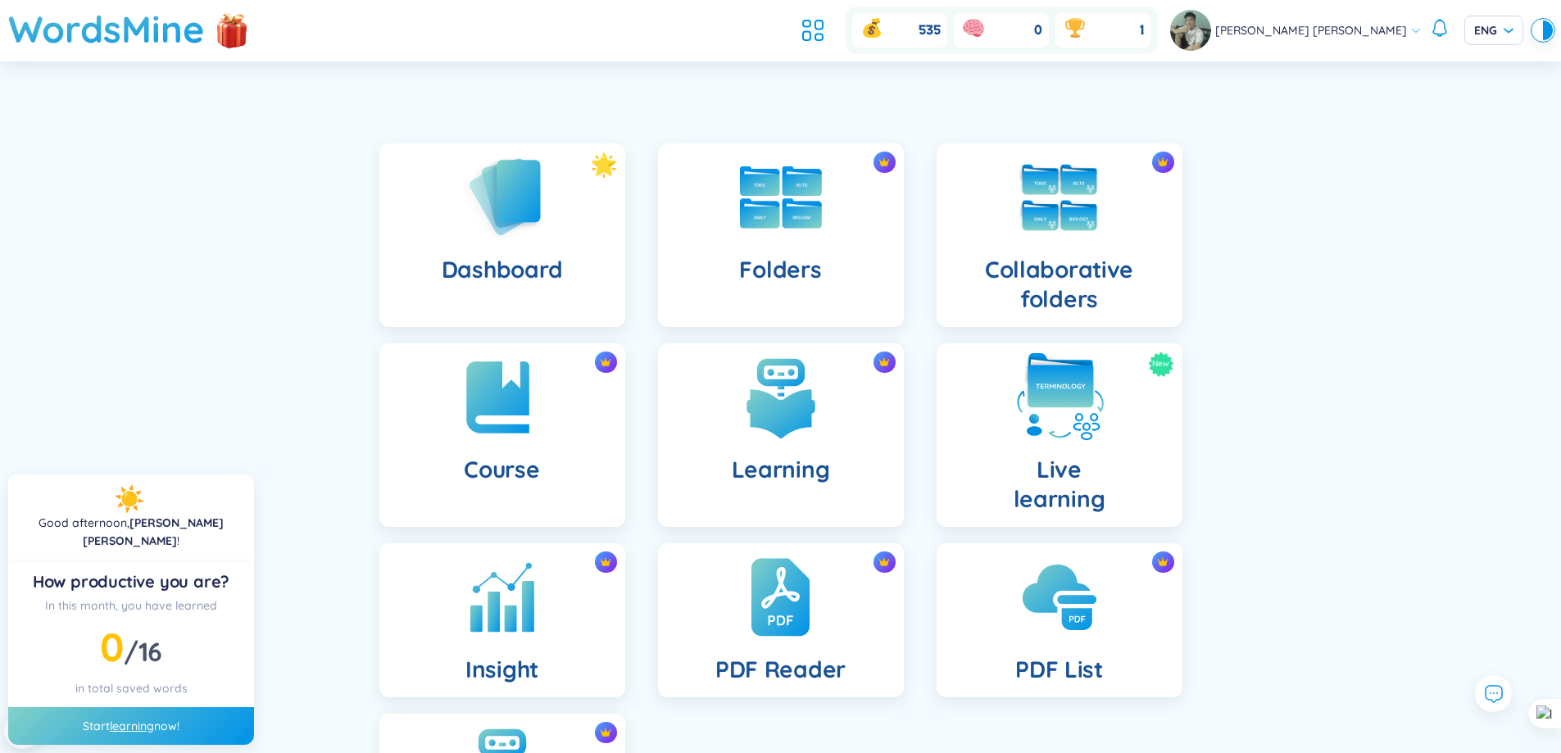
click at [1008, 397] on div "New Live learning" at bounding box center [1059, 435] width 246 height 184
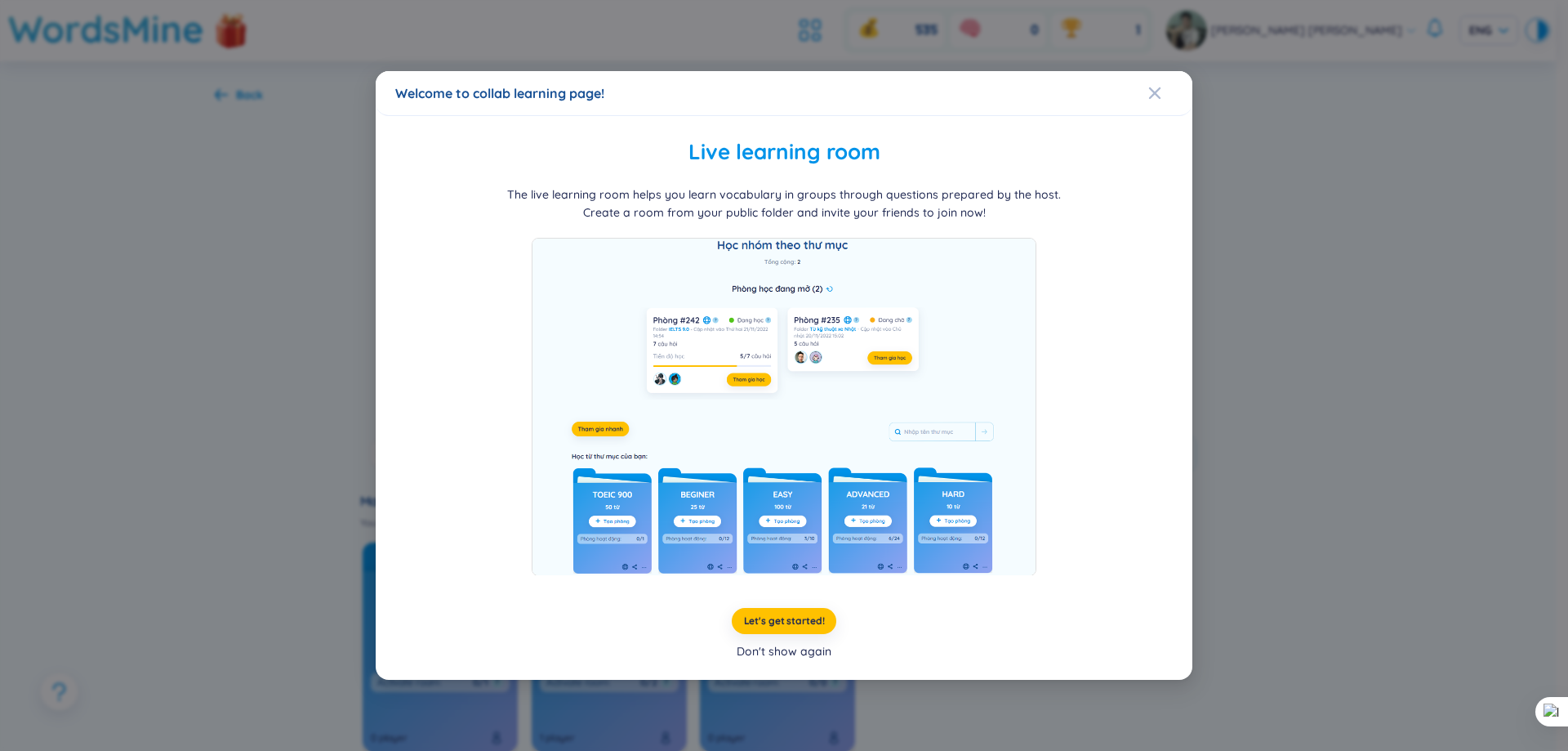
click at [817, 653] on div "Don't show again" at bounding box center [784, 651] width 95 height 18
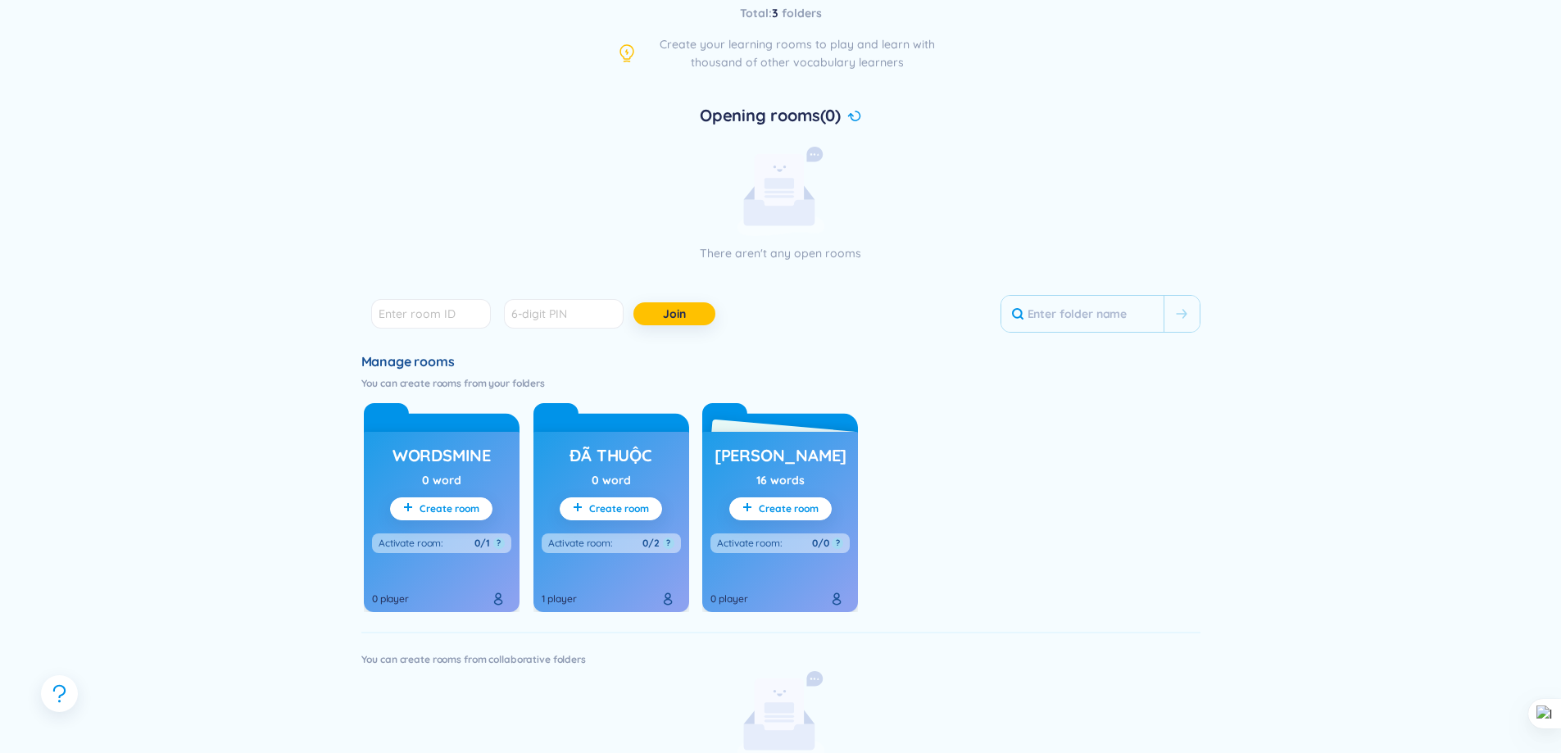
scroll to position [164, 0]
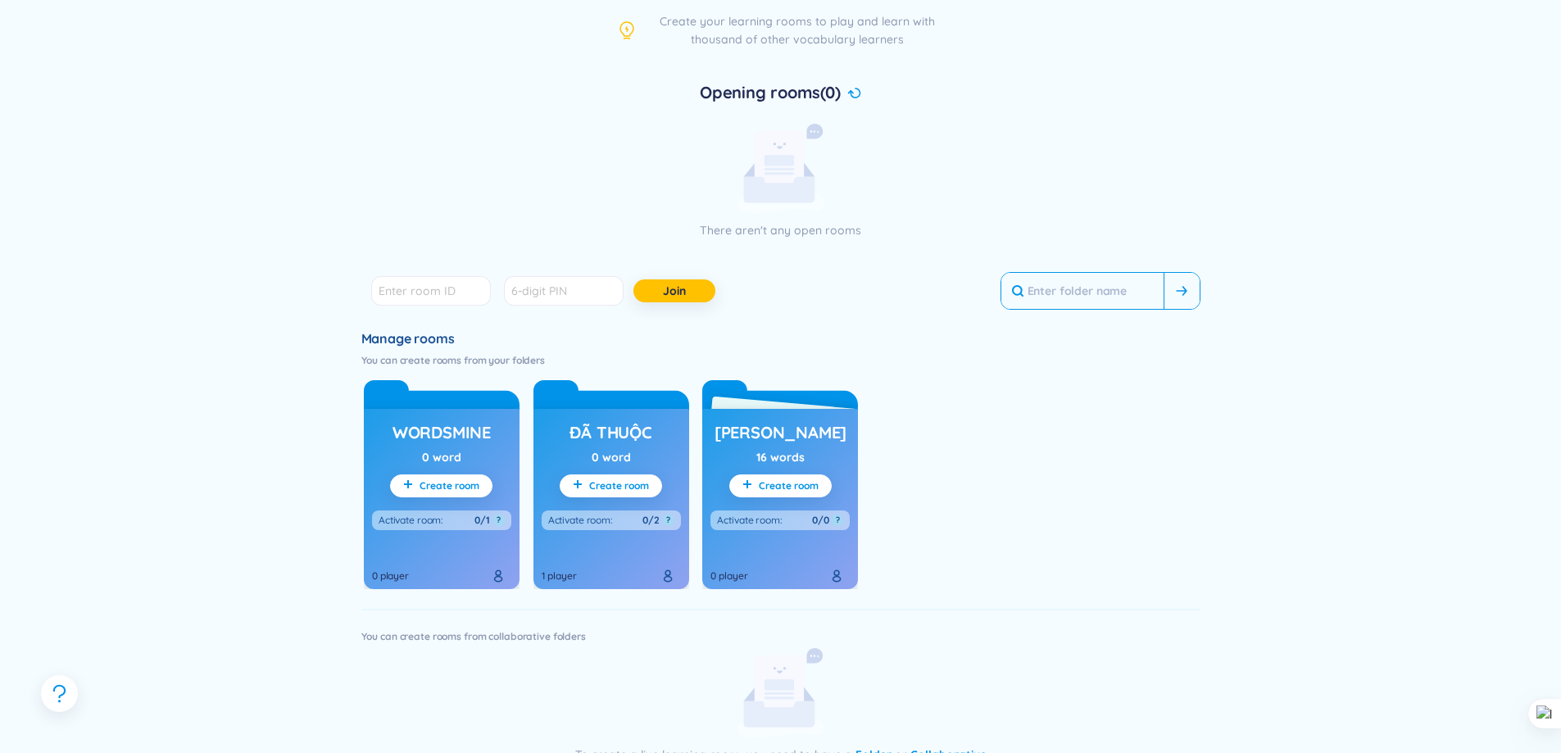
click at [1113, 290] on input "text" at bounding box center [1082, 291] width 162 height 36
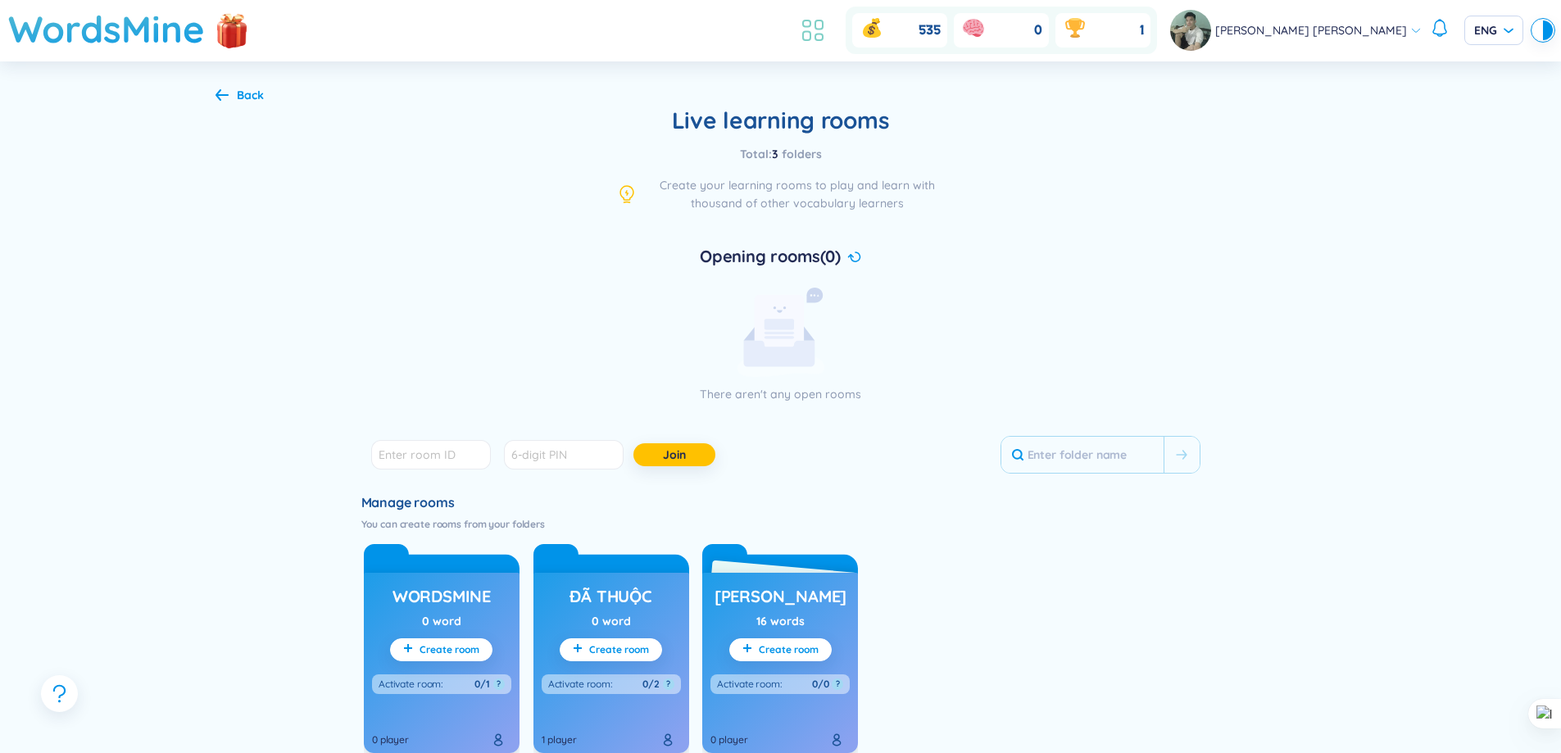
click at [827, 43] on icon at bounding box center [812, 30] width 29 height 29
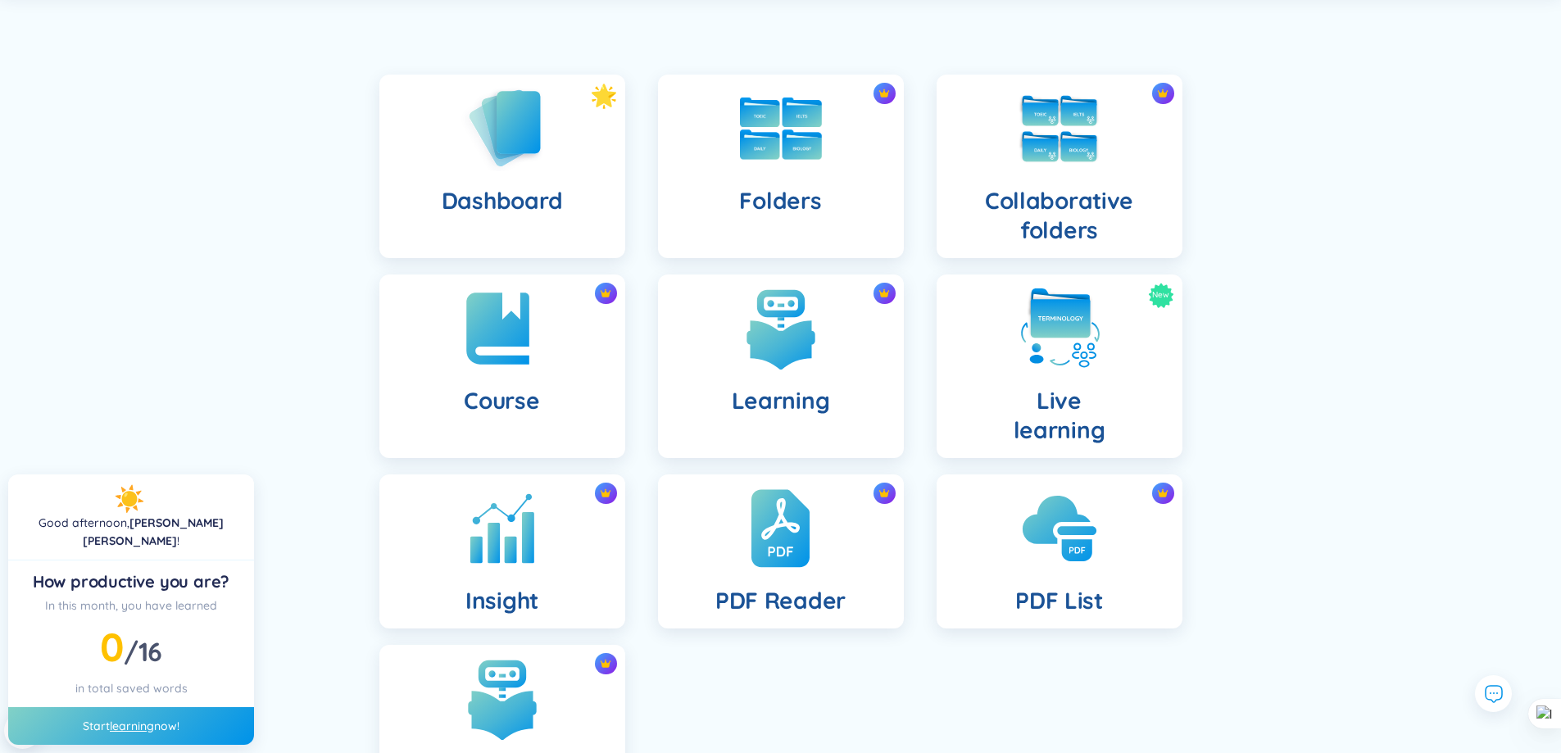
scroll to position [164, 0]
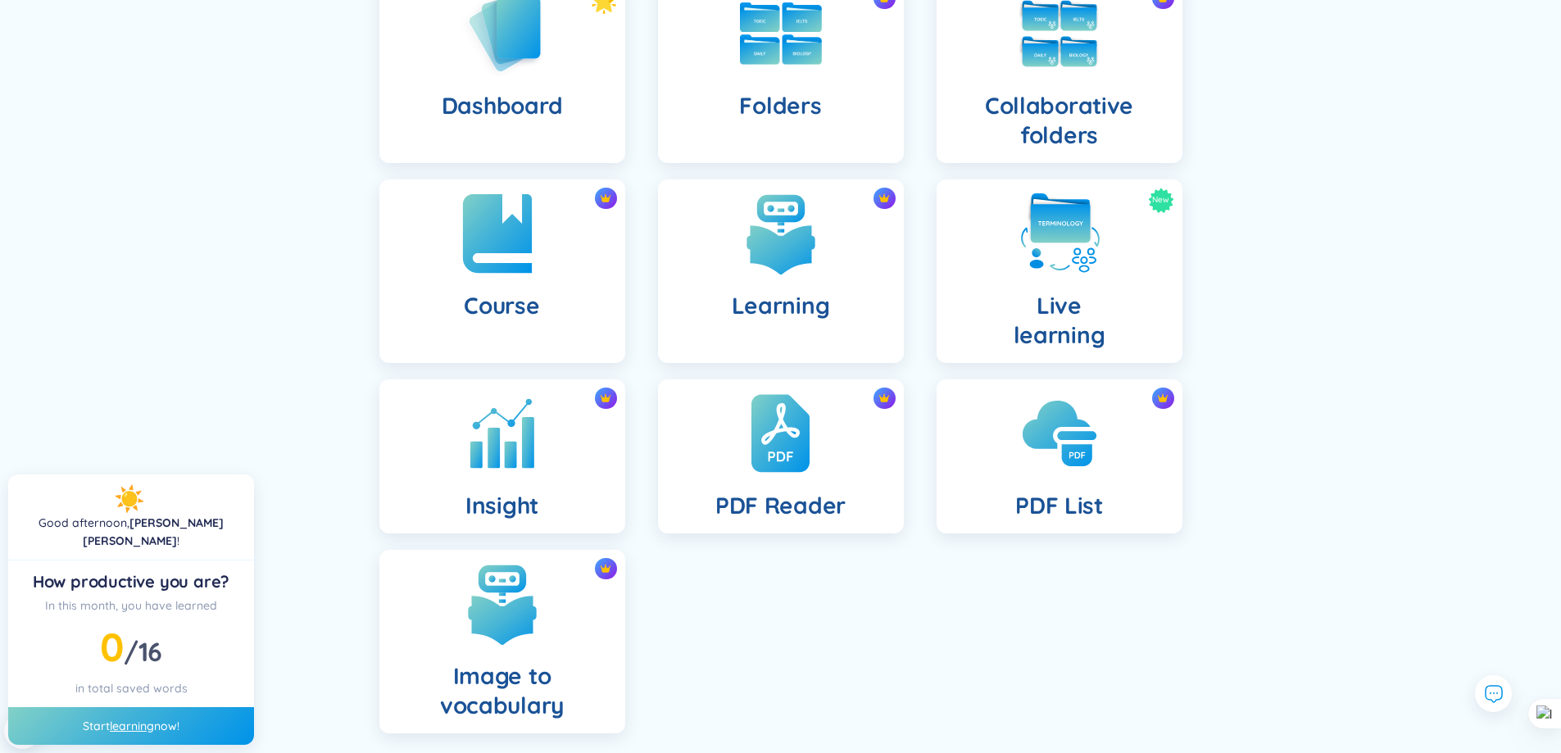
click at [540, 272] on img at bounding box center [502, 233] width 90 height 90
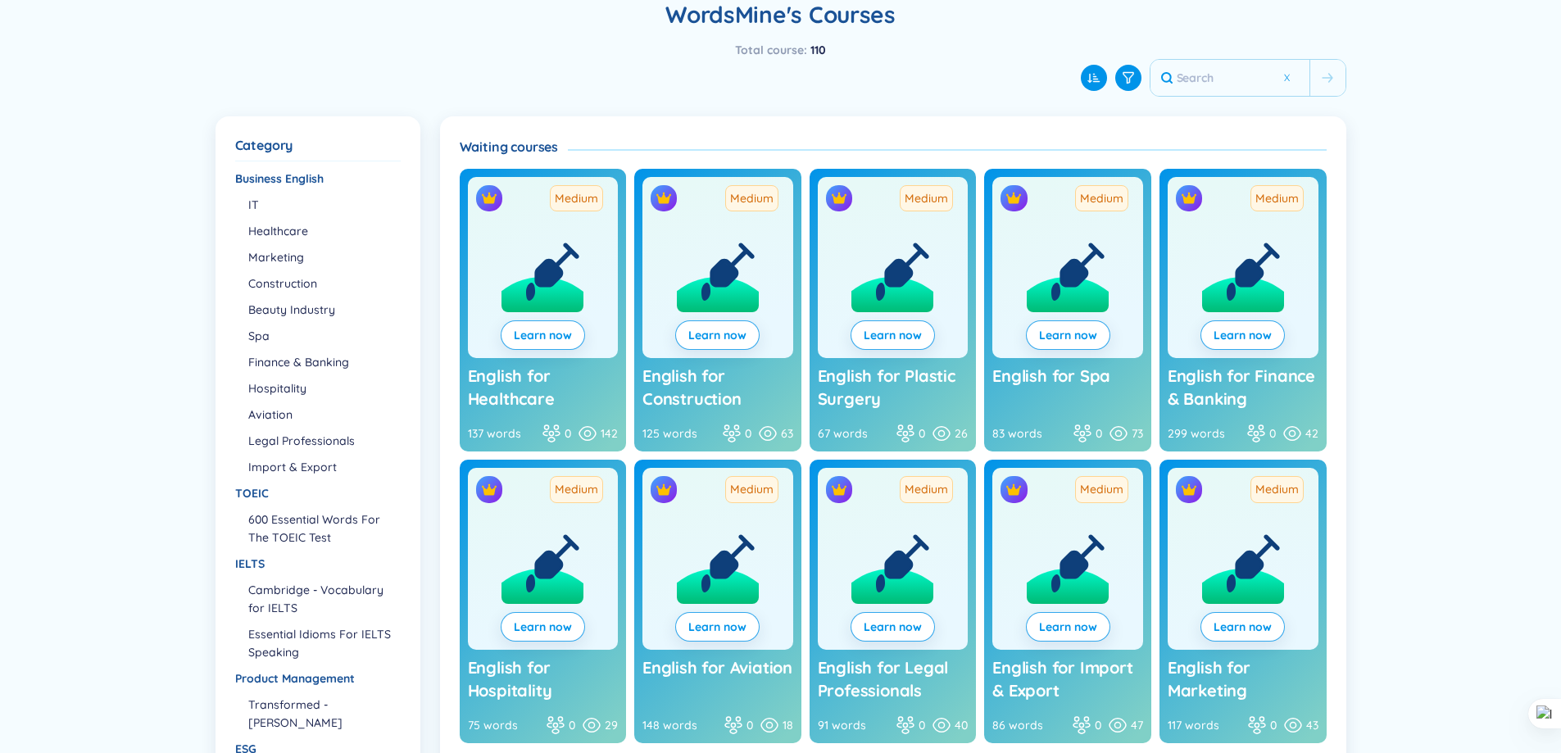
scroll to position [224, 0]
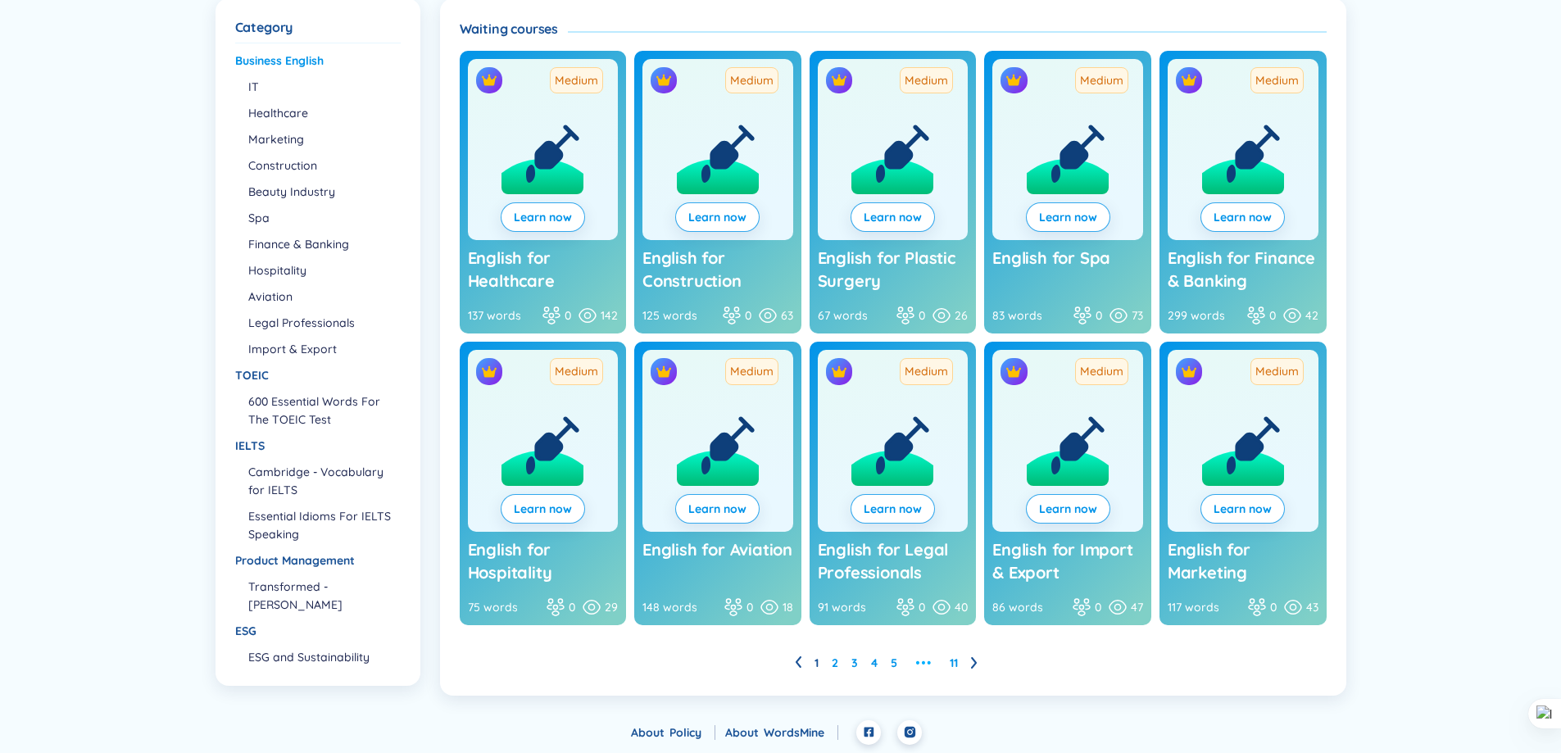
click at [308, 61] on div "Business English" at bounding box center [317, 61] width 164 height 18
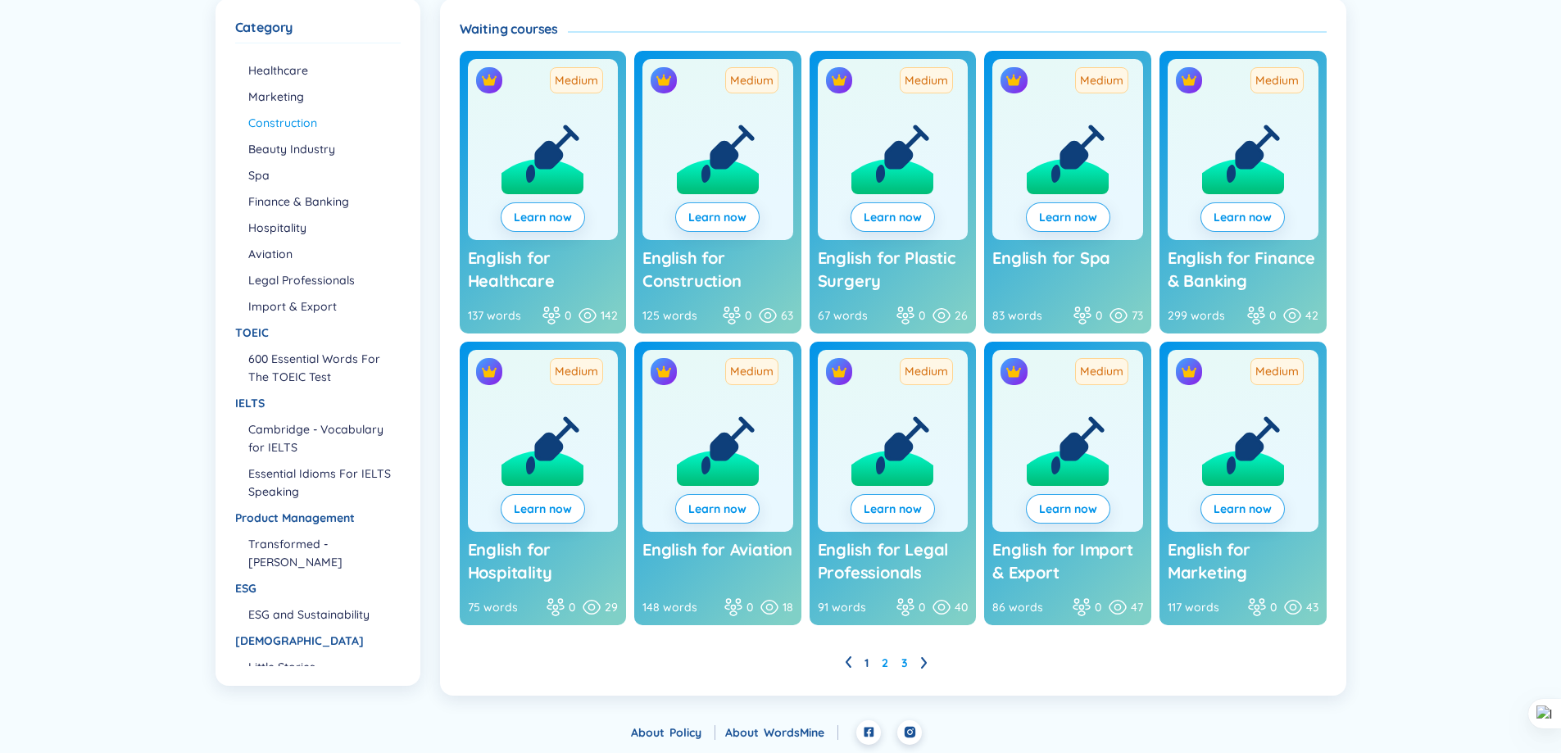
scroll to position [64, 0]
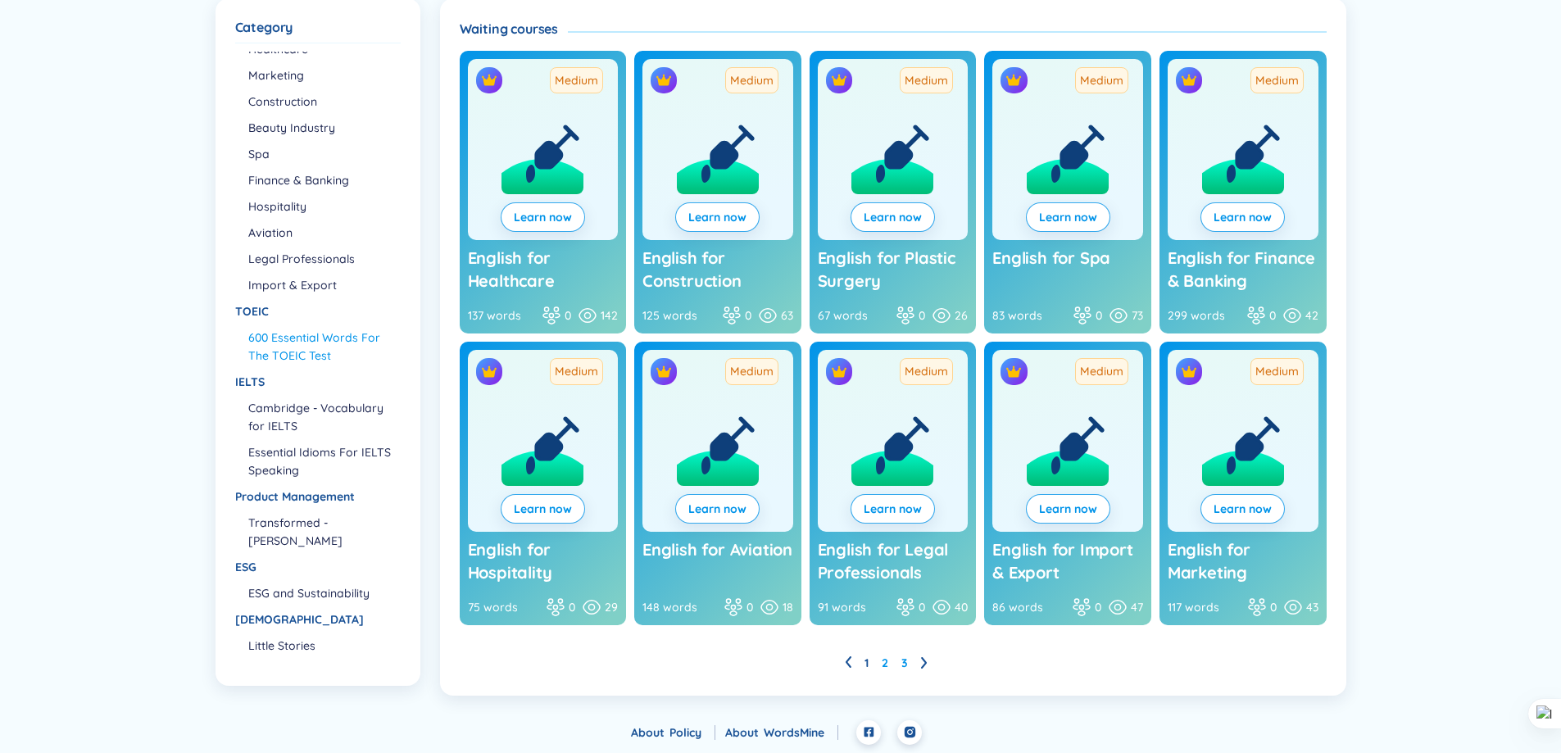
click at [295, 338] on li "600 Essential Words For The TOEIC Test" at bounding box center [323, 347] width 151 height 36
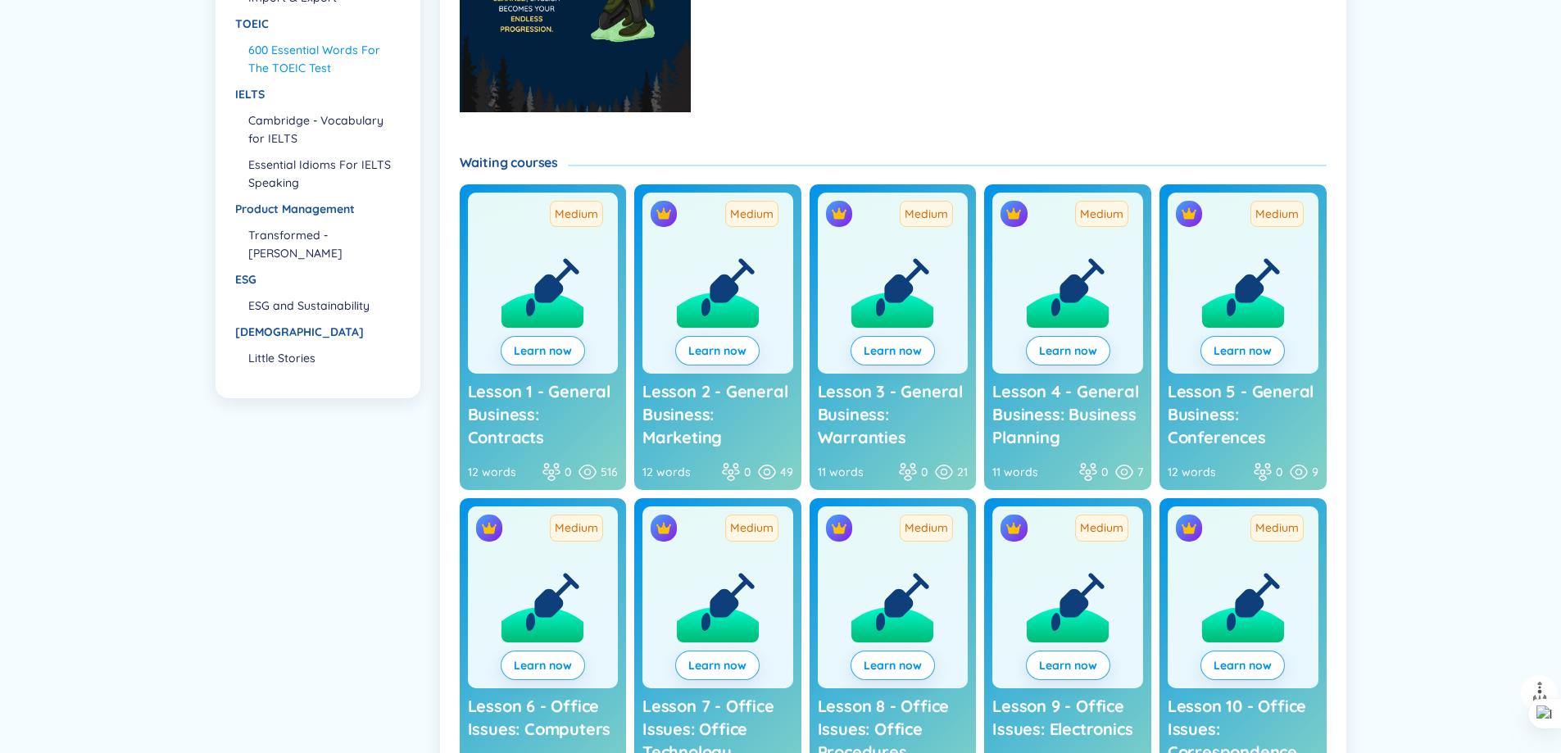
scroll to position [445, 0]
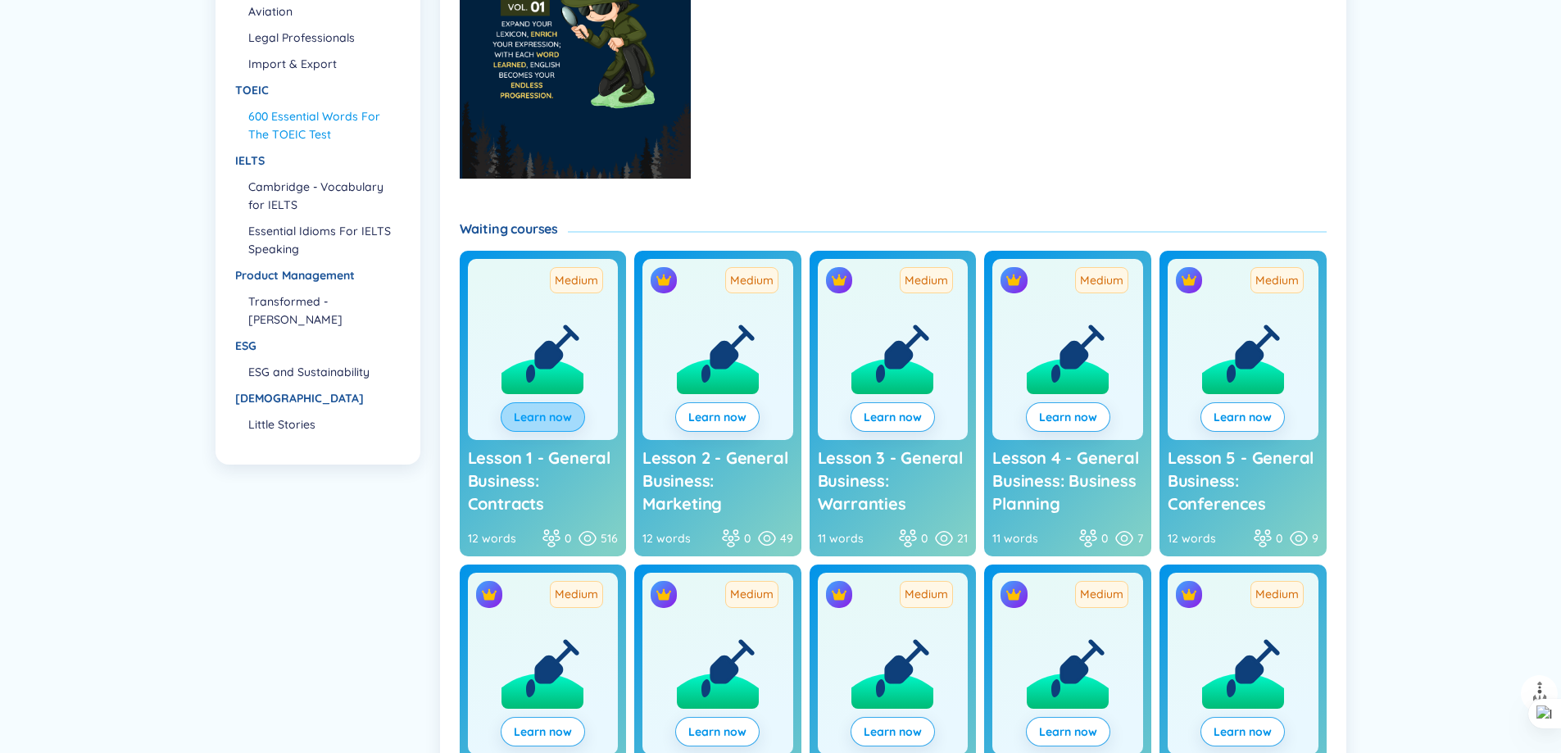
click at [542, 416] on link "Learn now" at bounding box center [543, 417] width 58 height 18
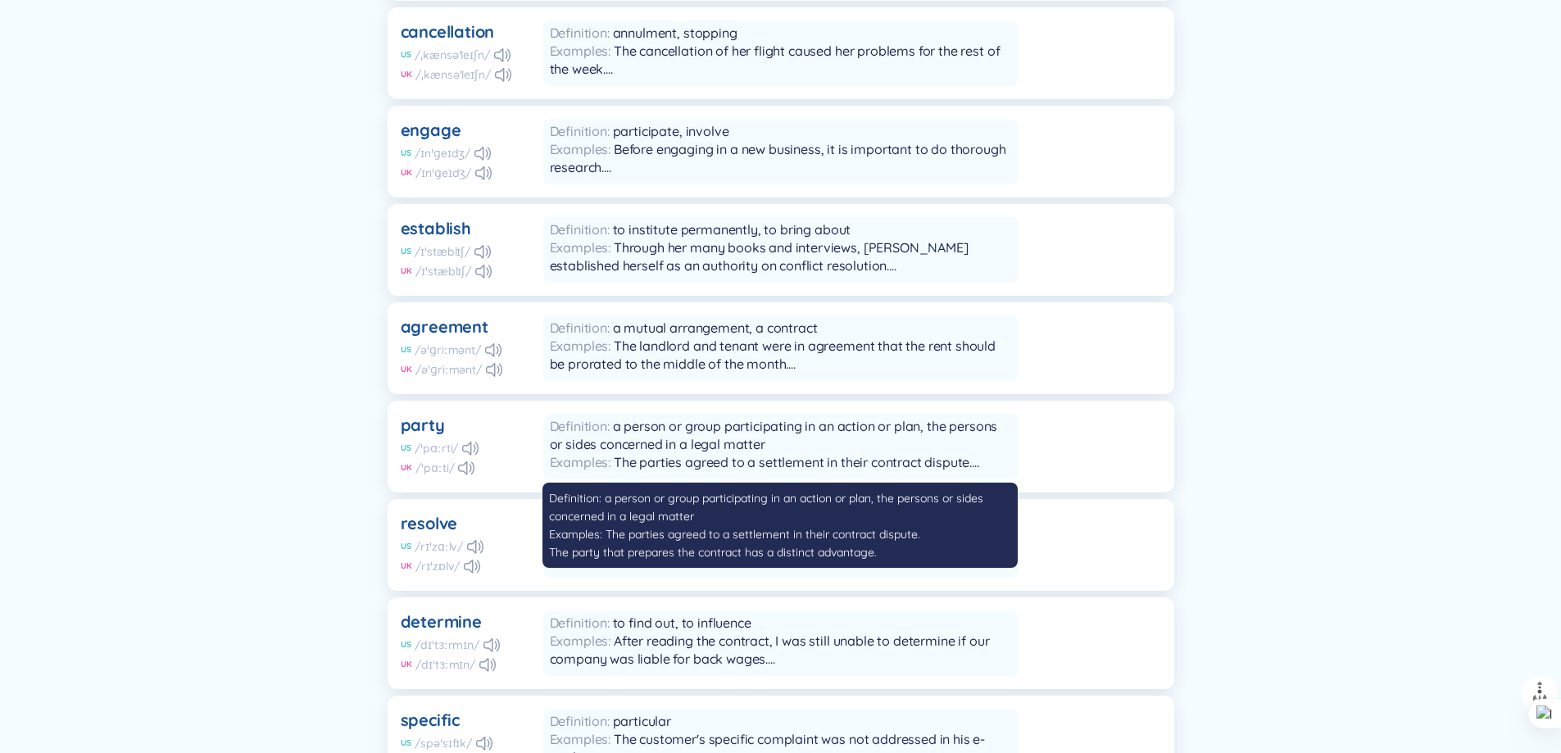
scroll to position [723, 0]
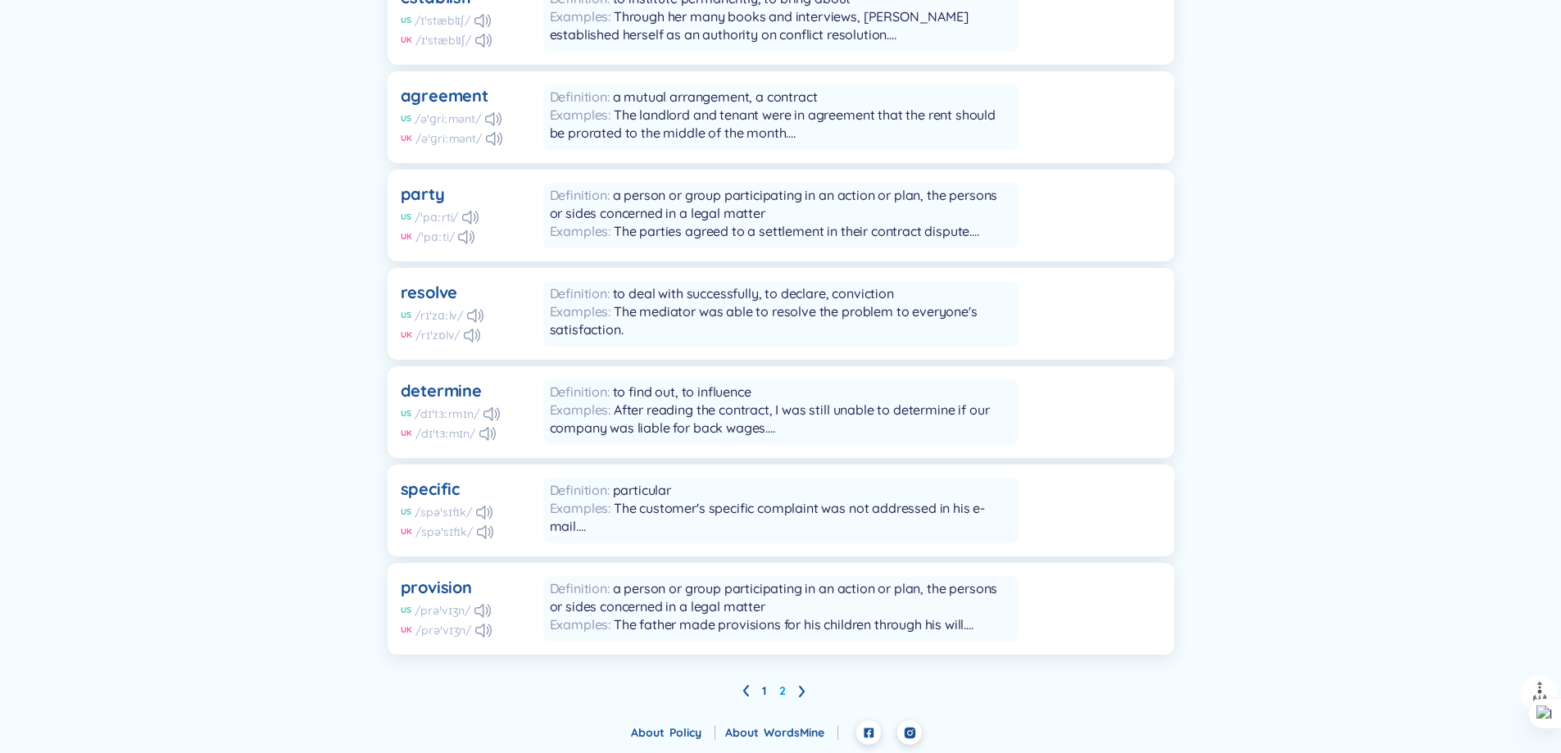
click at [800, 687] on icon at bounding box center [802, 691] width 6 height 11
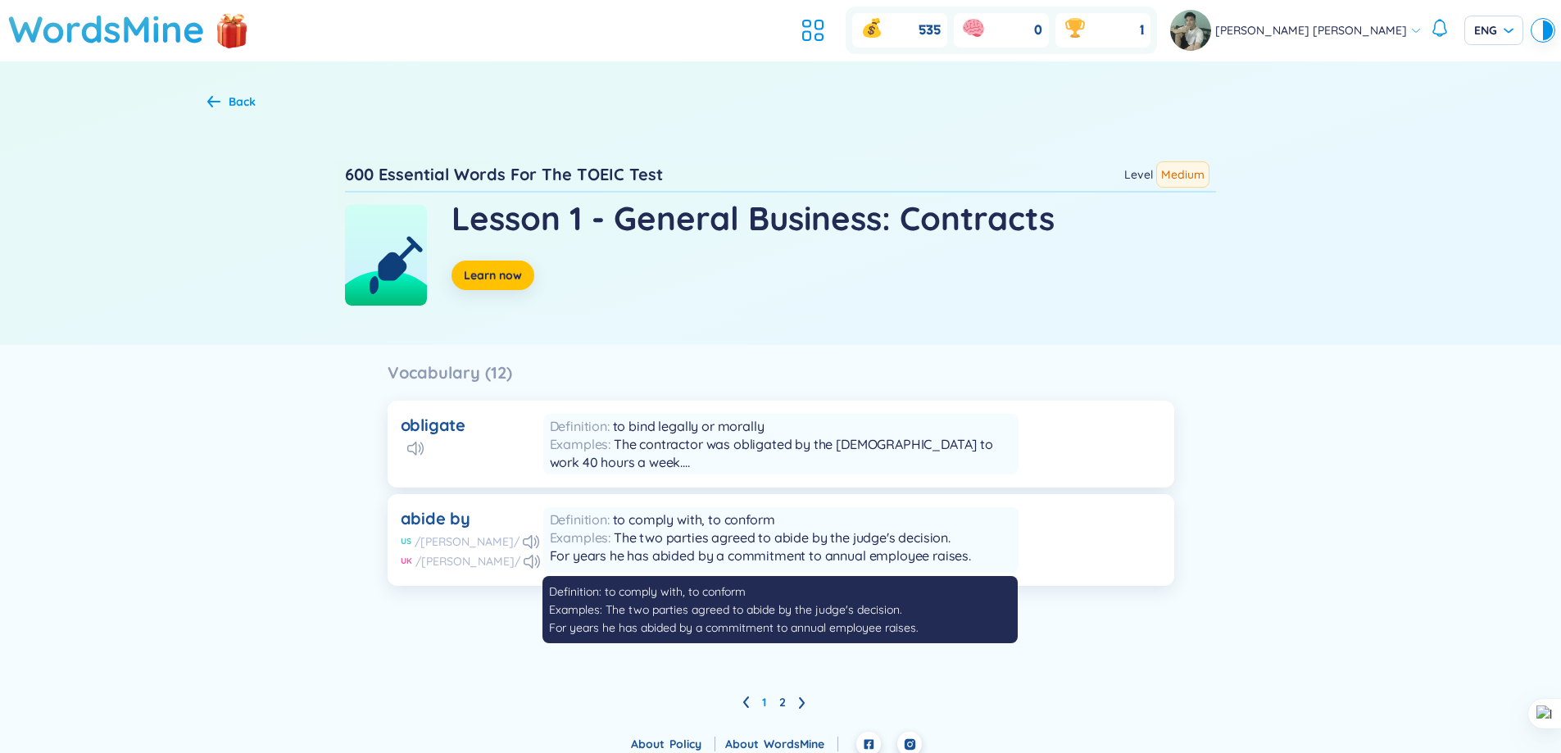
scroll to position [11, 0]
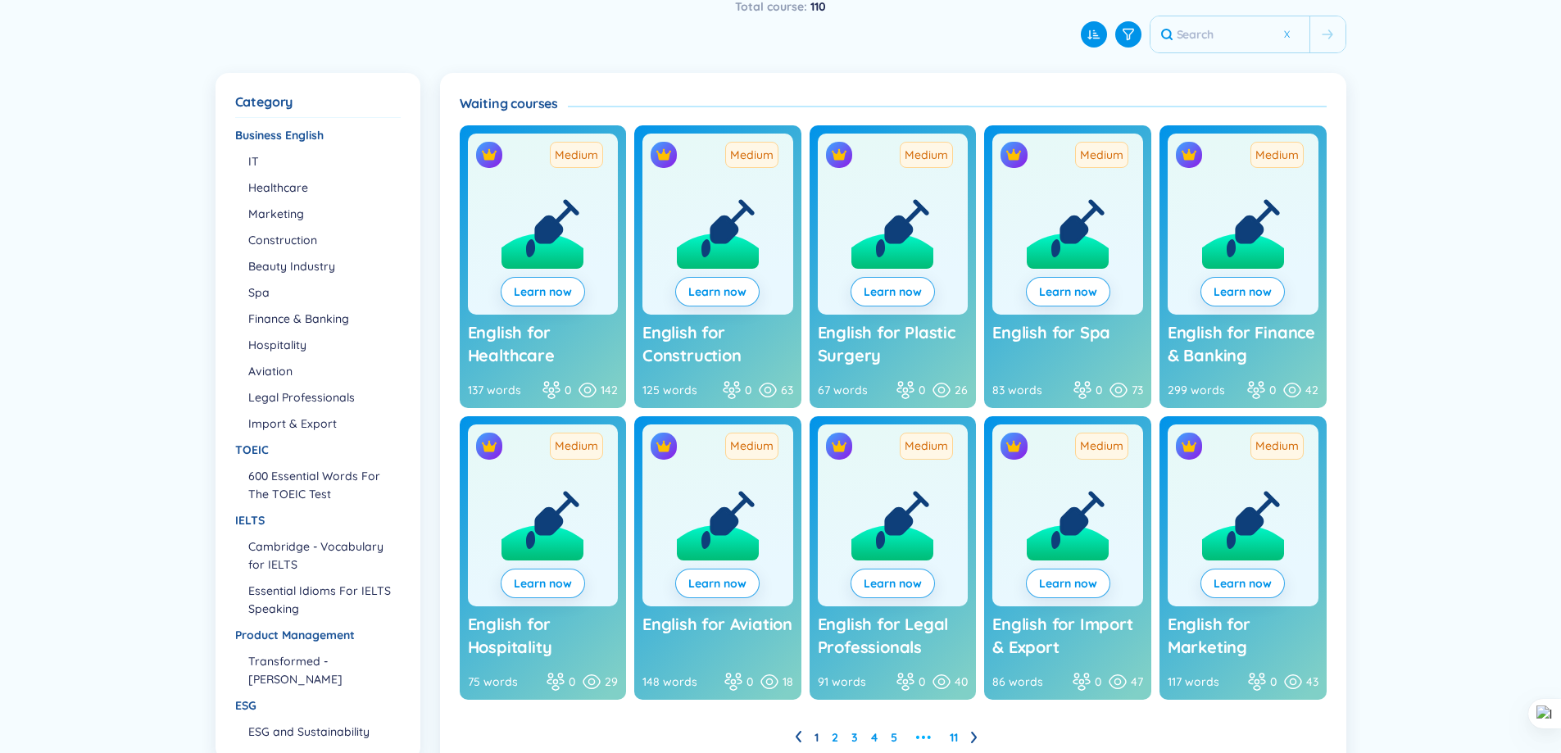
scroll to position [60, 0]
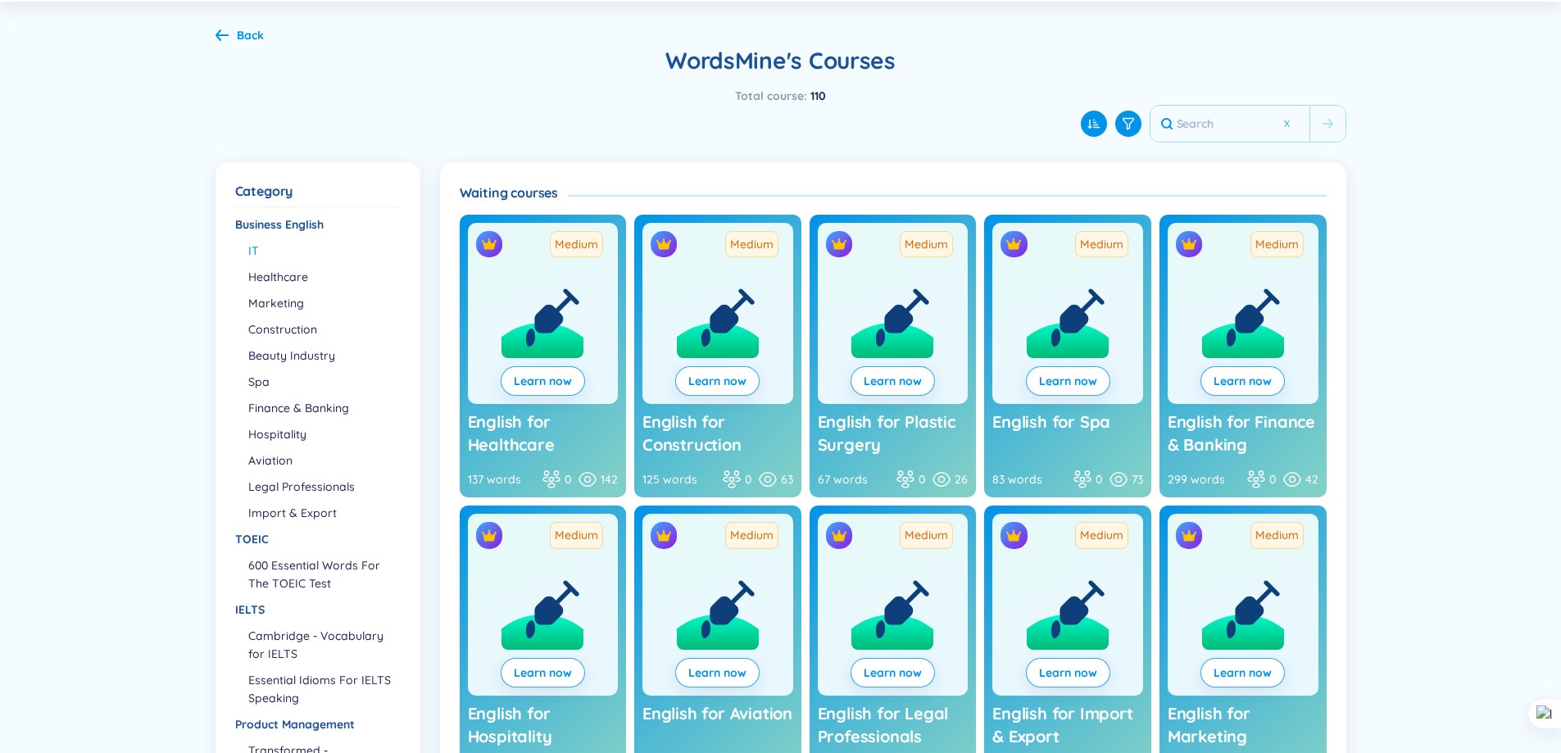
click at [261, 249] on li "IT" at bounding box center [323, 251] width 151 height 18
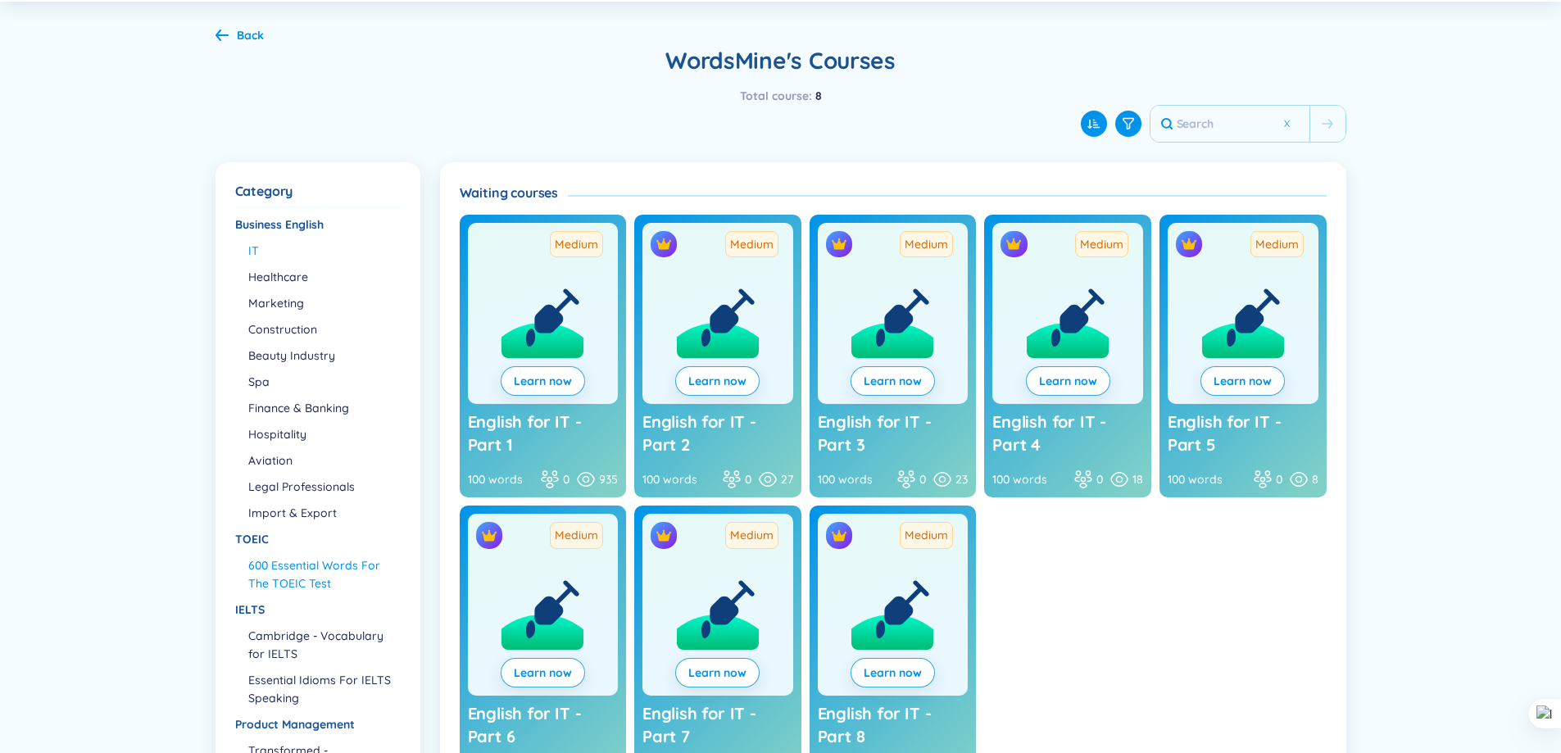
click at [320, 581] on li "600 Essential Words For The TOEIC Test" at bounding box center [323, 574] width 151 height 36
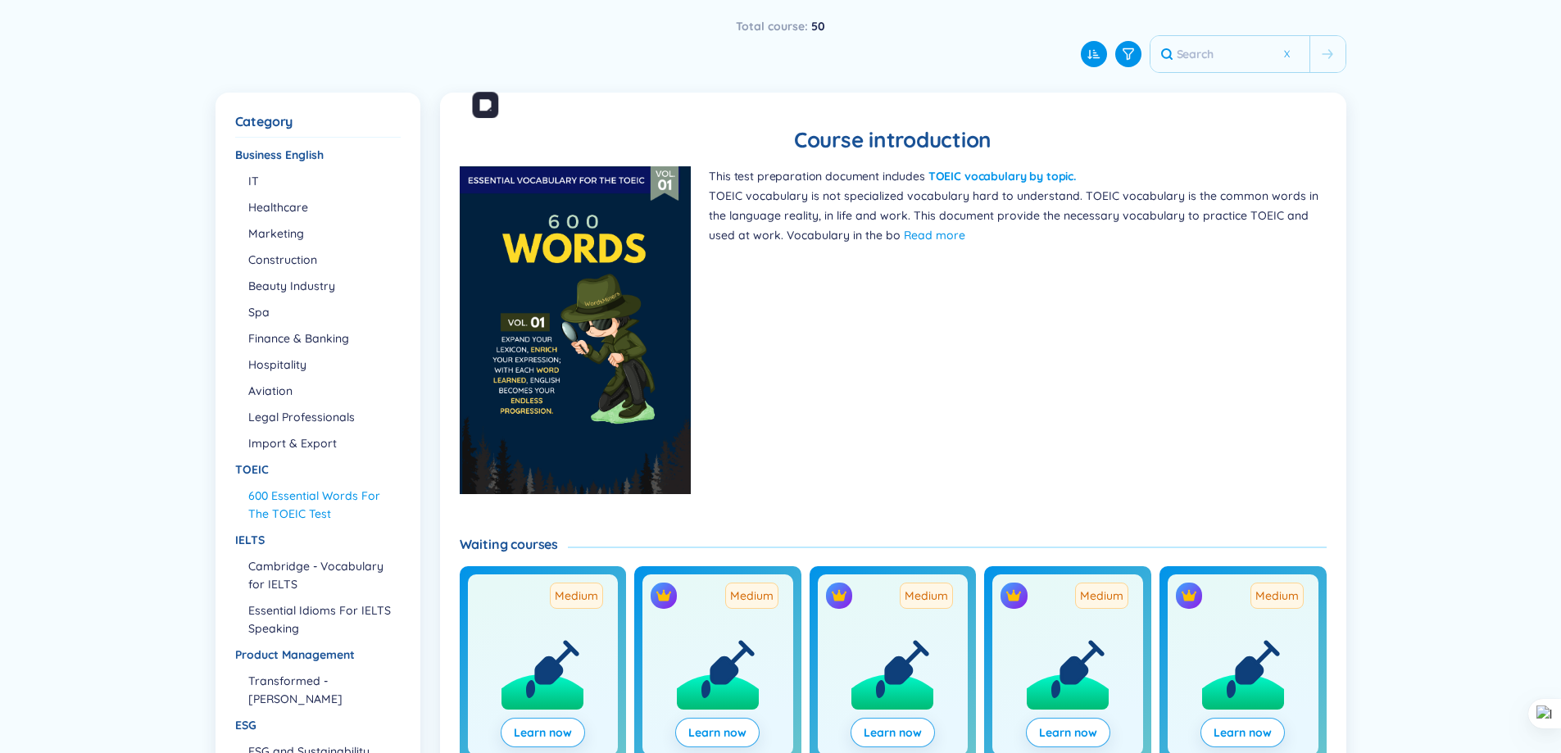
scroll to position [224, 0]
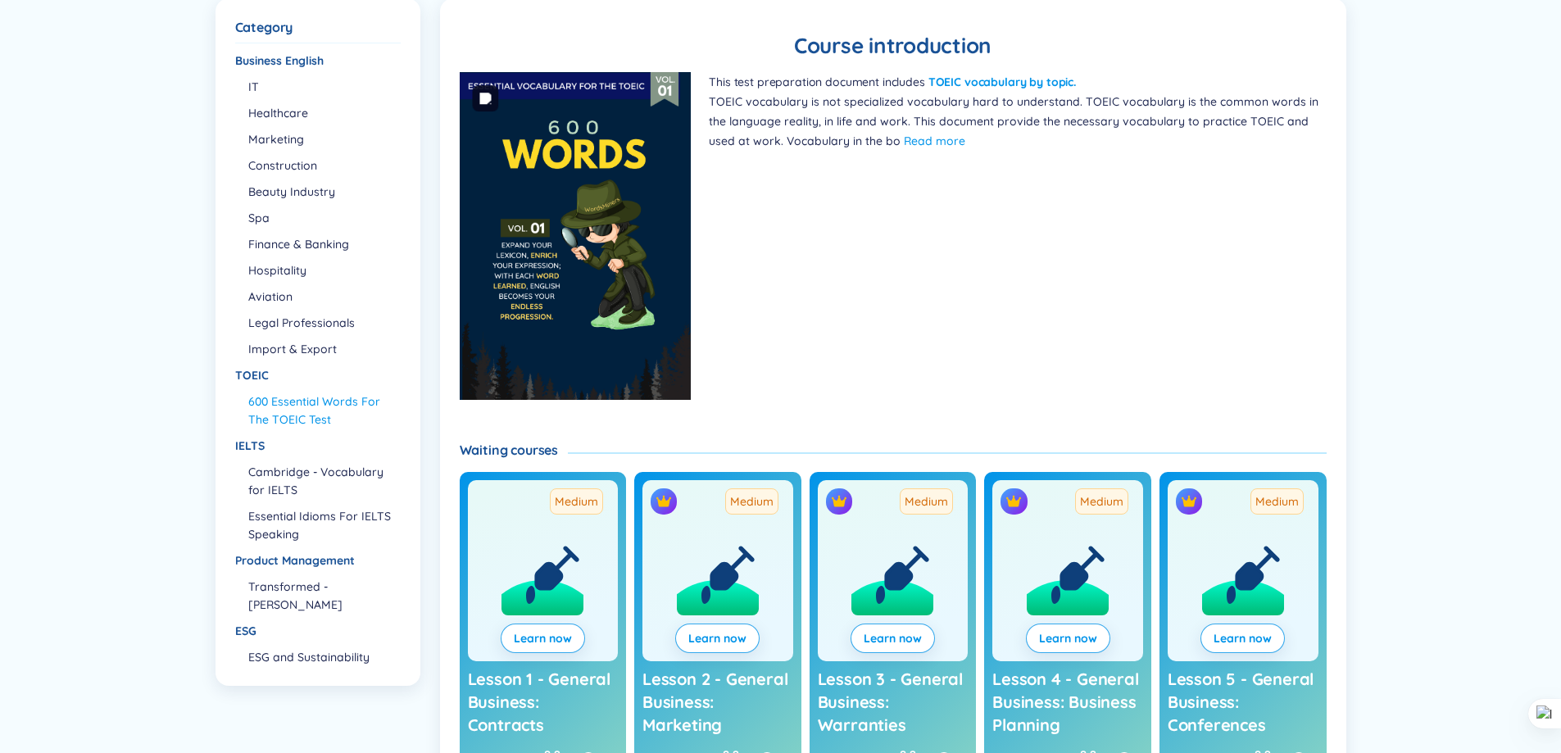
click at [610, 287] on img at bounding box center [576, 236] width 232 height 328
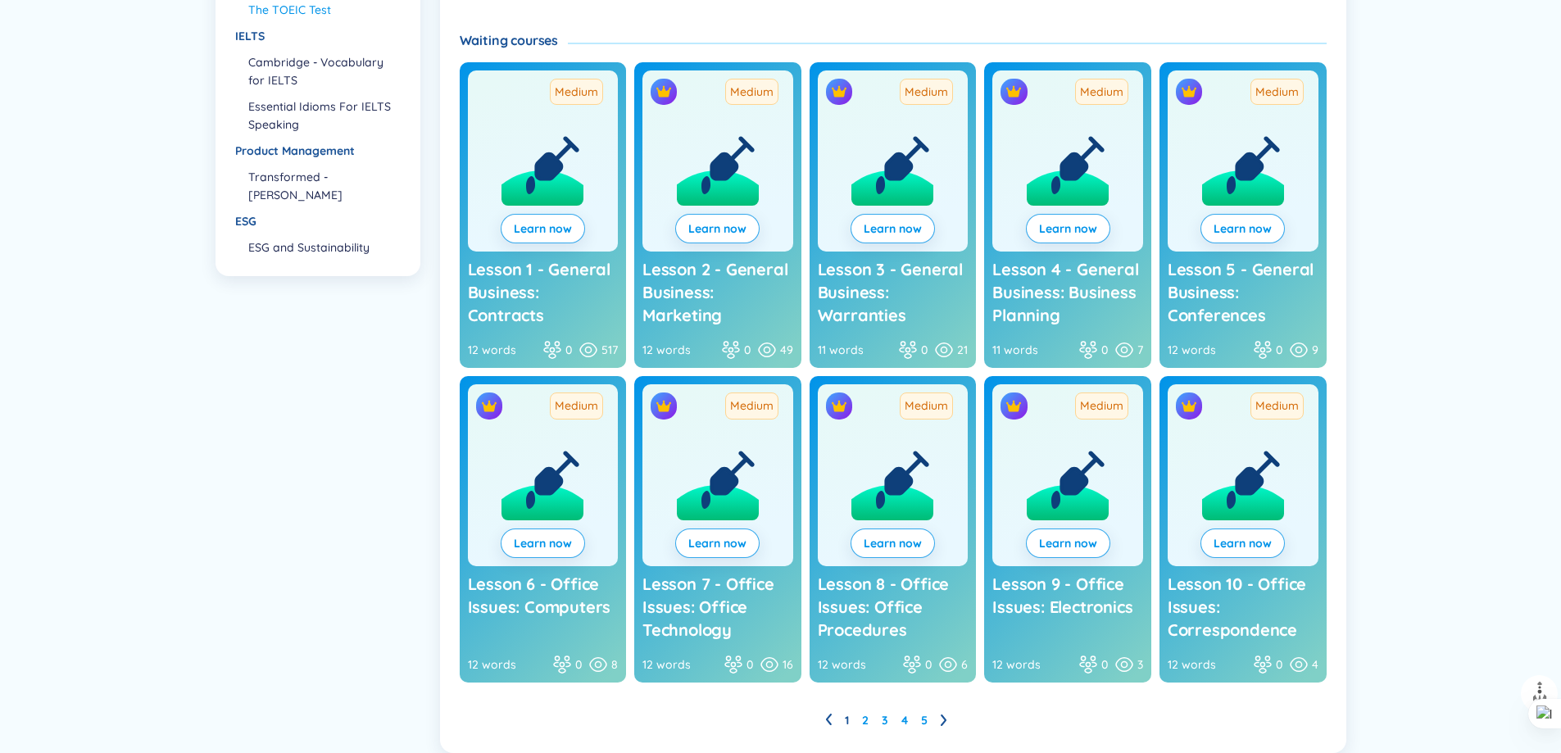
scroll to position [691, 0]
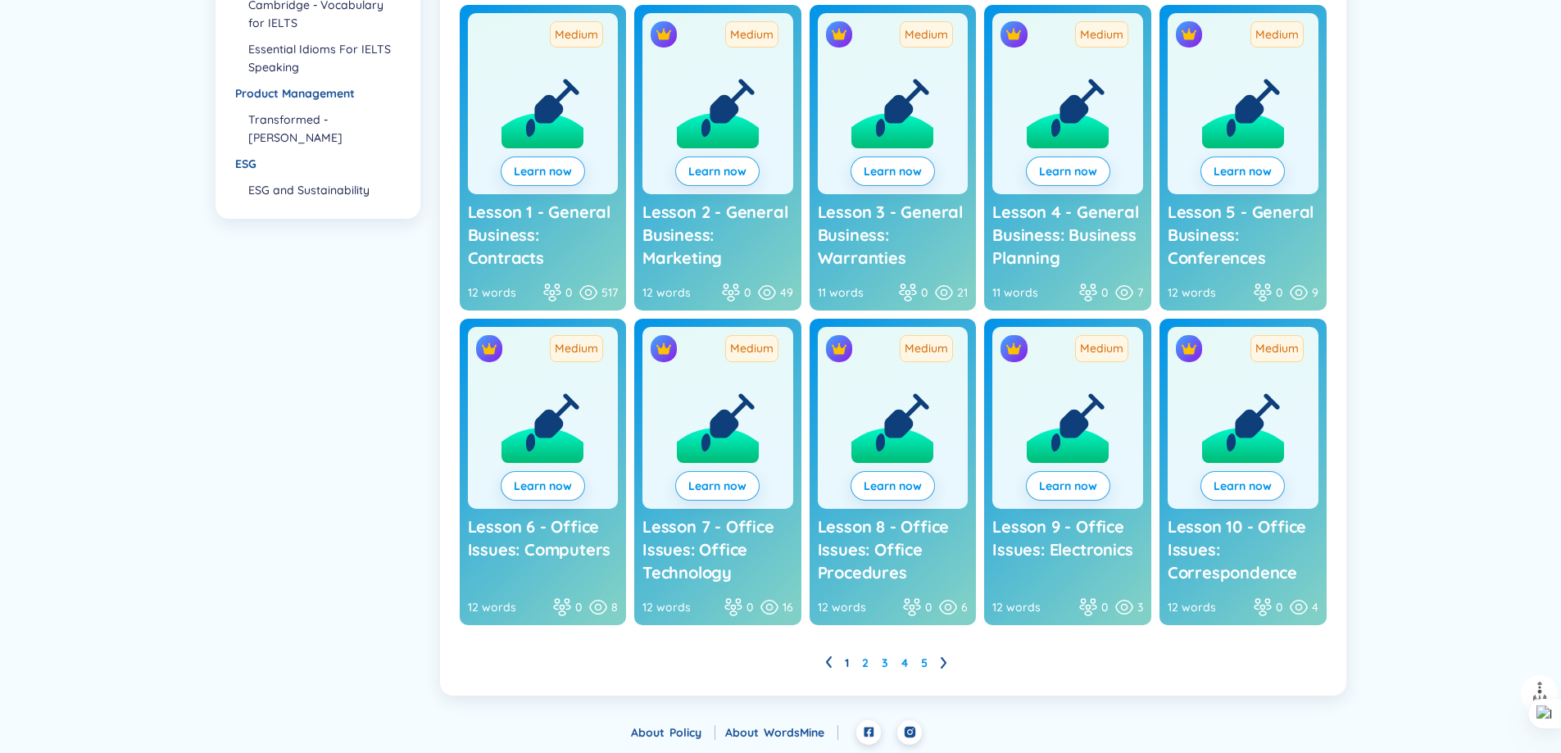
click at [1470, 108] on div "Back WordsMine's Courses Total course : 50 Category Category Business English I…" at bounding box center [780, 45] width 1561 height 1349
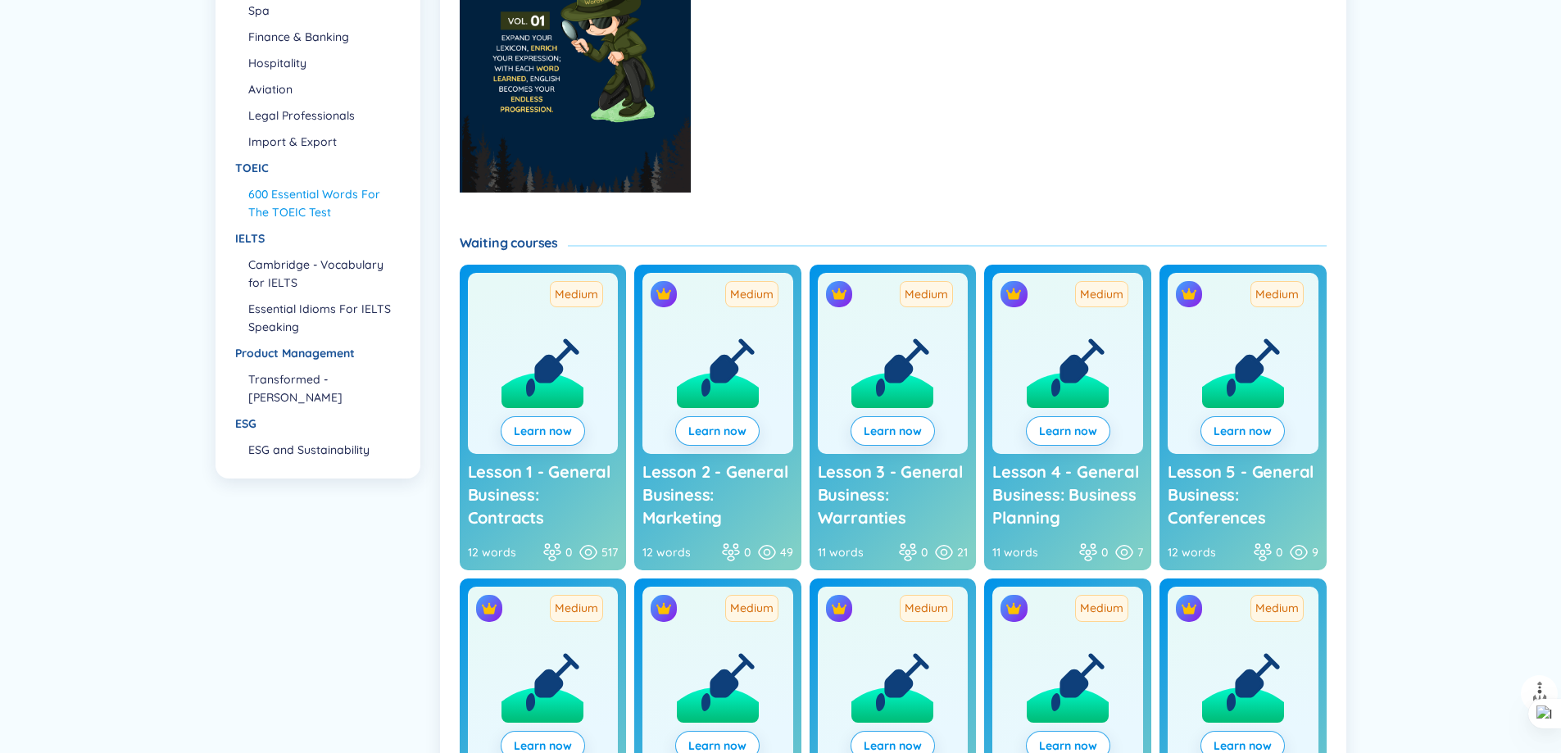
scroll to position [0, 0]
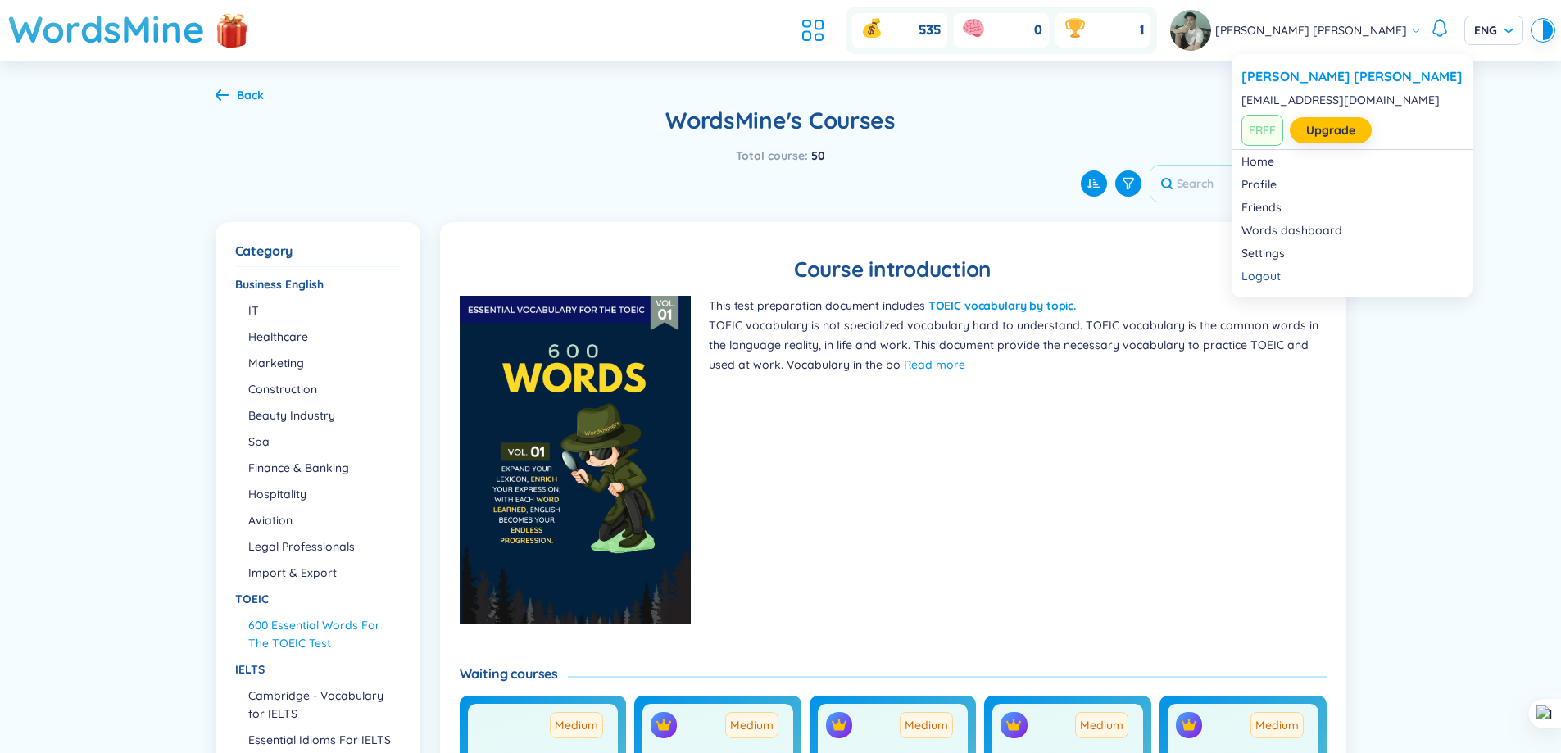
click at [1317, 32] on span "[PERSON_NAME] [PERSON_NAME]" at bounding box center [1311, 30] width 192 height 18
click at [1265, 161] on link "Home" at bounding box center [1351, 161] width 221 height 16
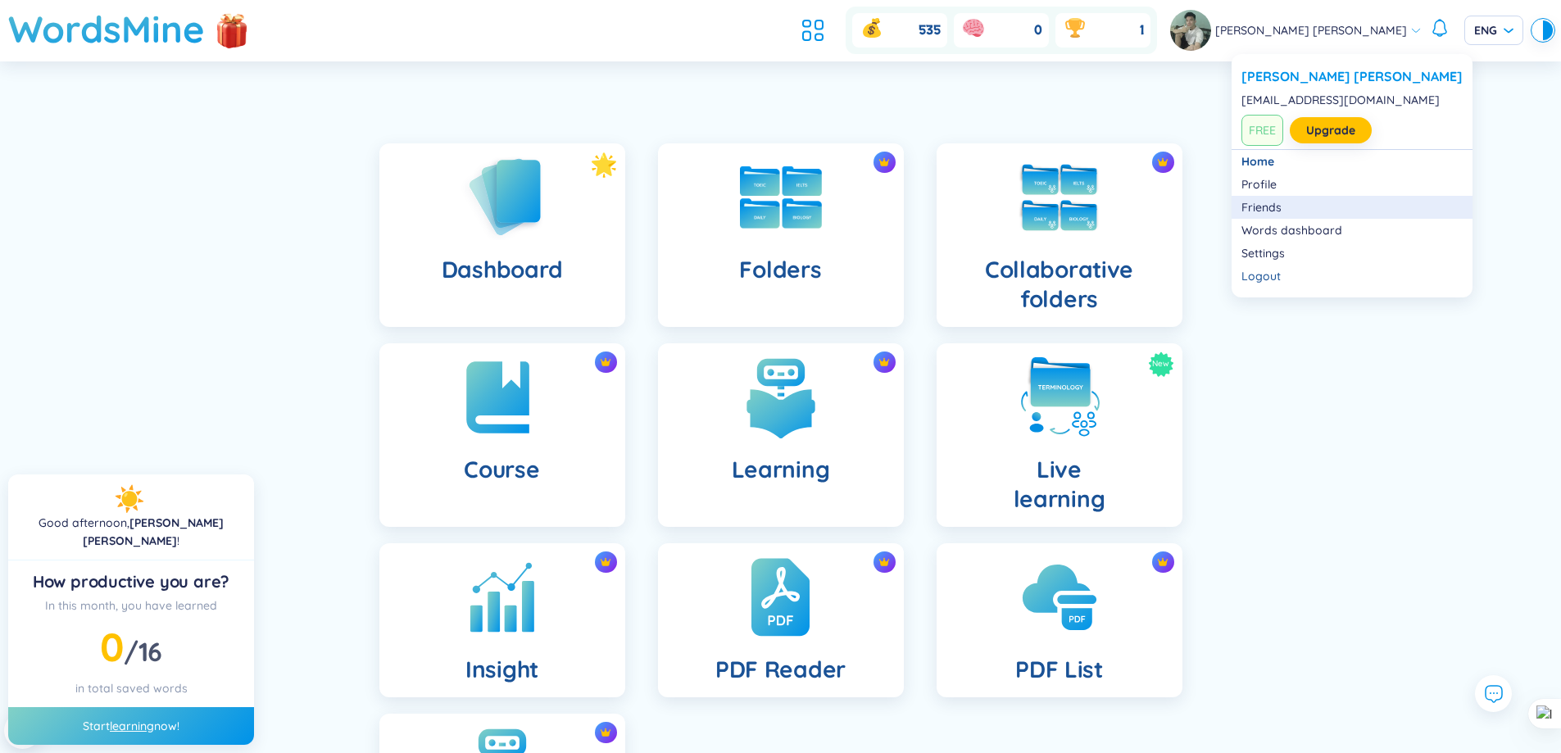
click at [1267, 206] on div "Friends" at bounding box center [1351, 207] width 221 height 16
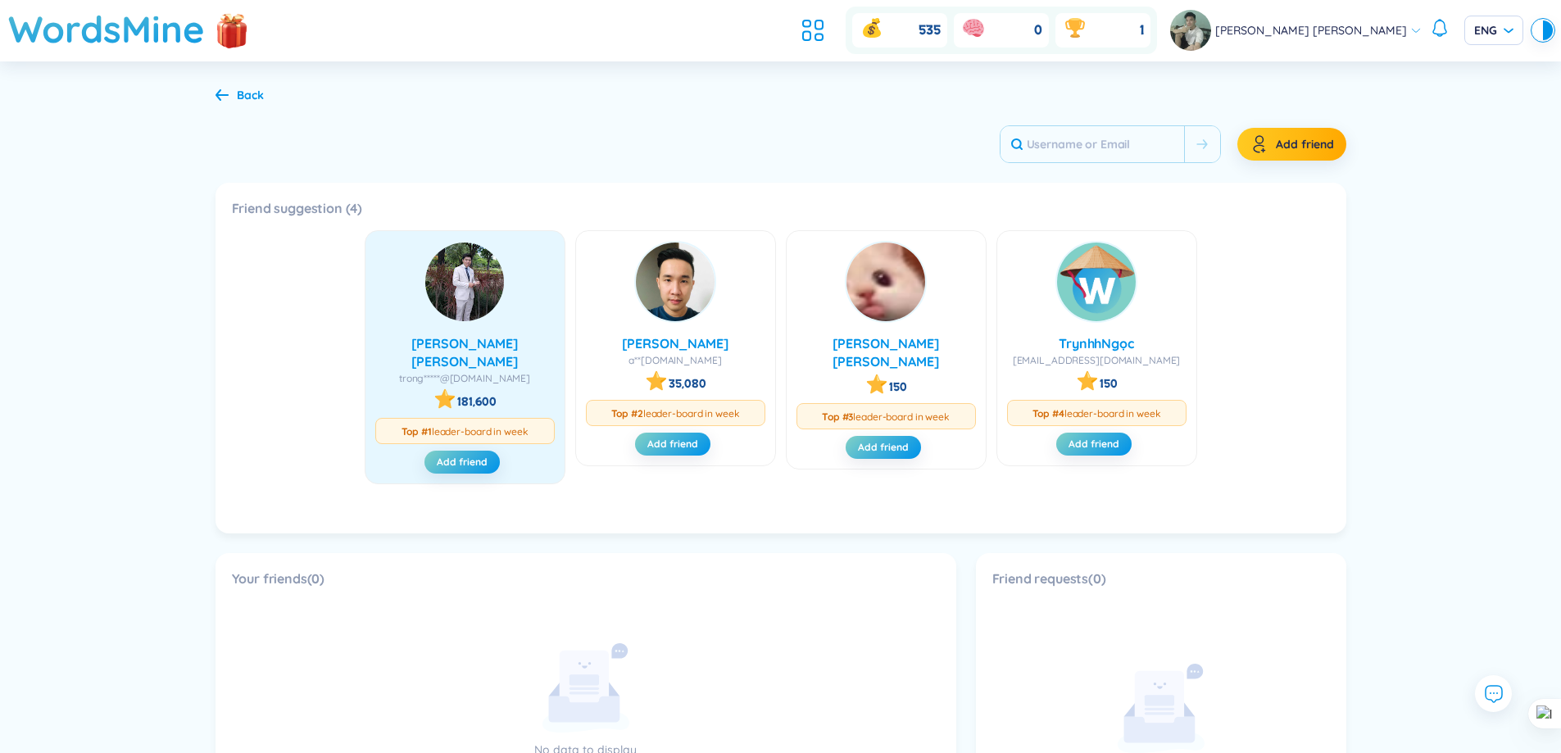
click at [502, 299] on div at bounding box center [465, 282] width 82 height 82
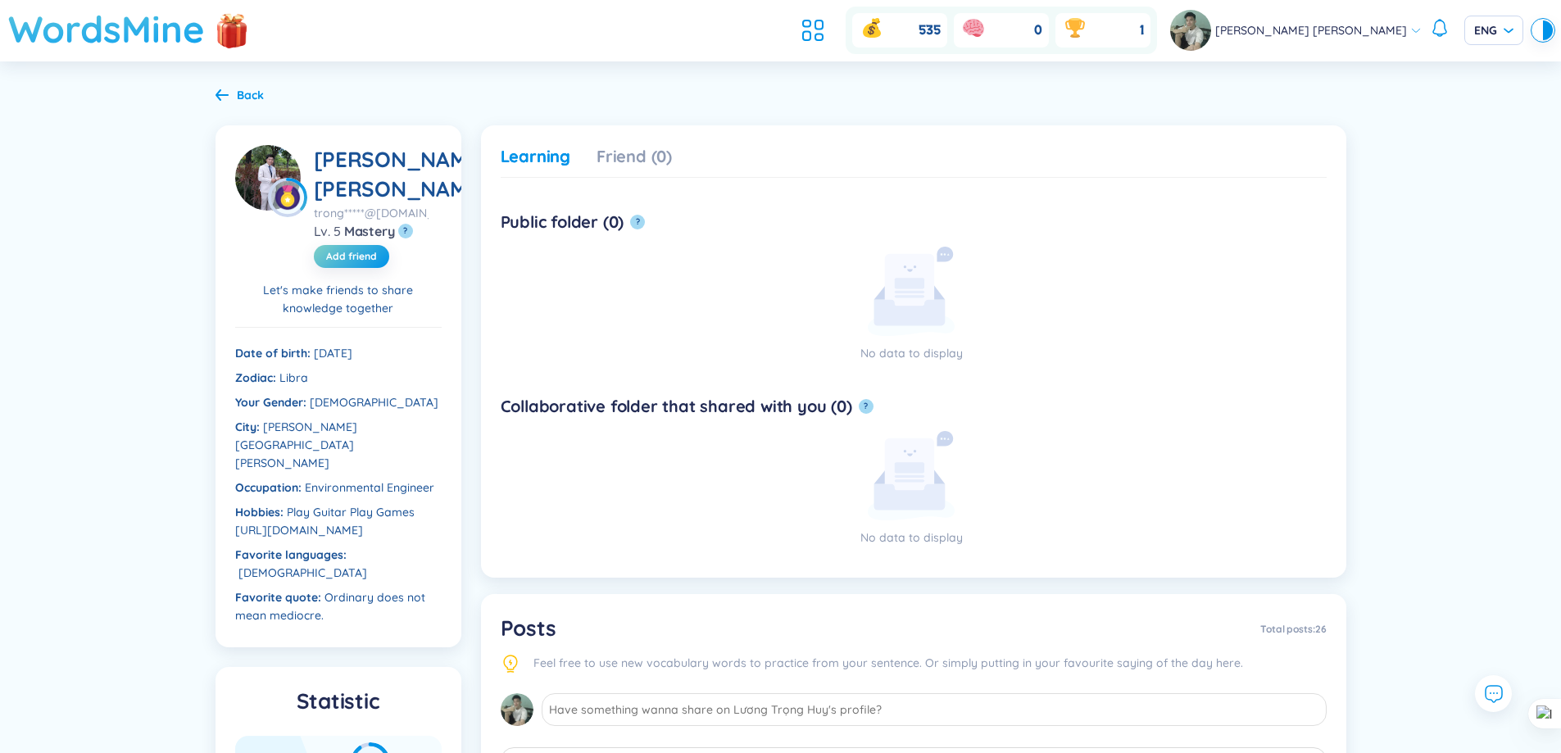
click at [97, 21] on h1 "WordsMine" at bounding box center [106, 29] width 197 height 58
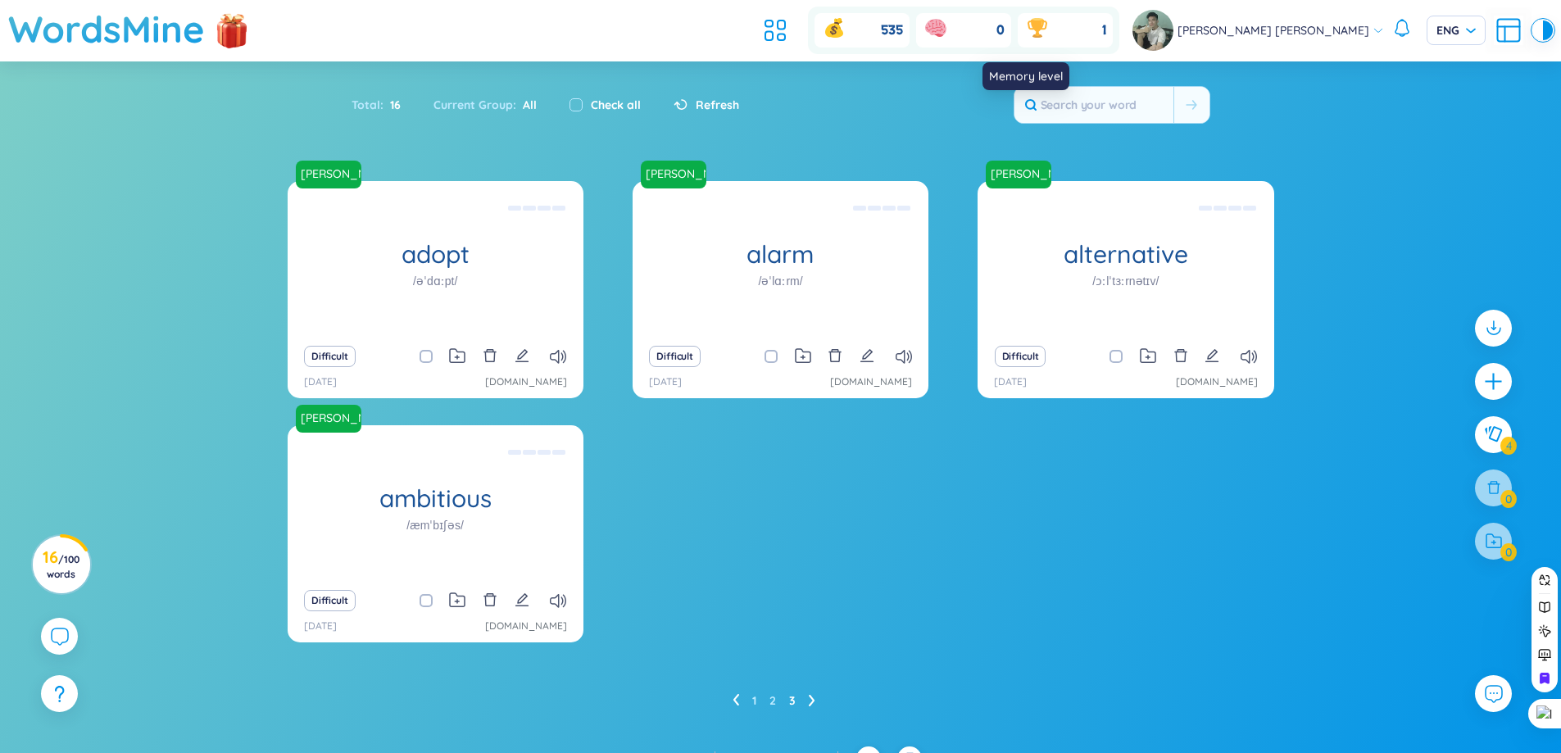
click at [946, 30] on icon at bounding box center [935, 27] width 21 height 16
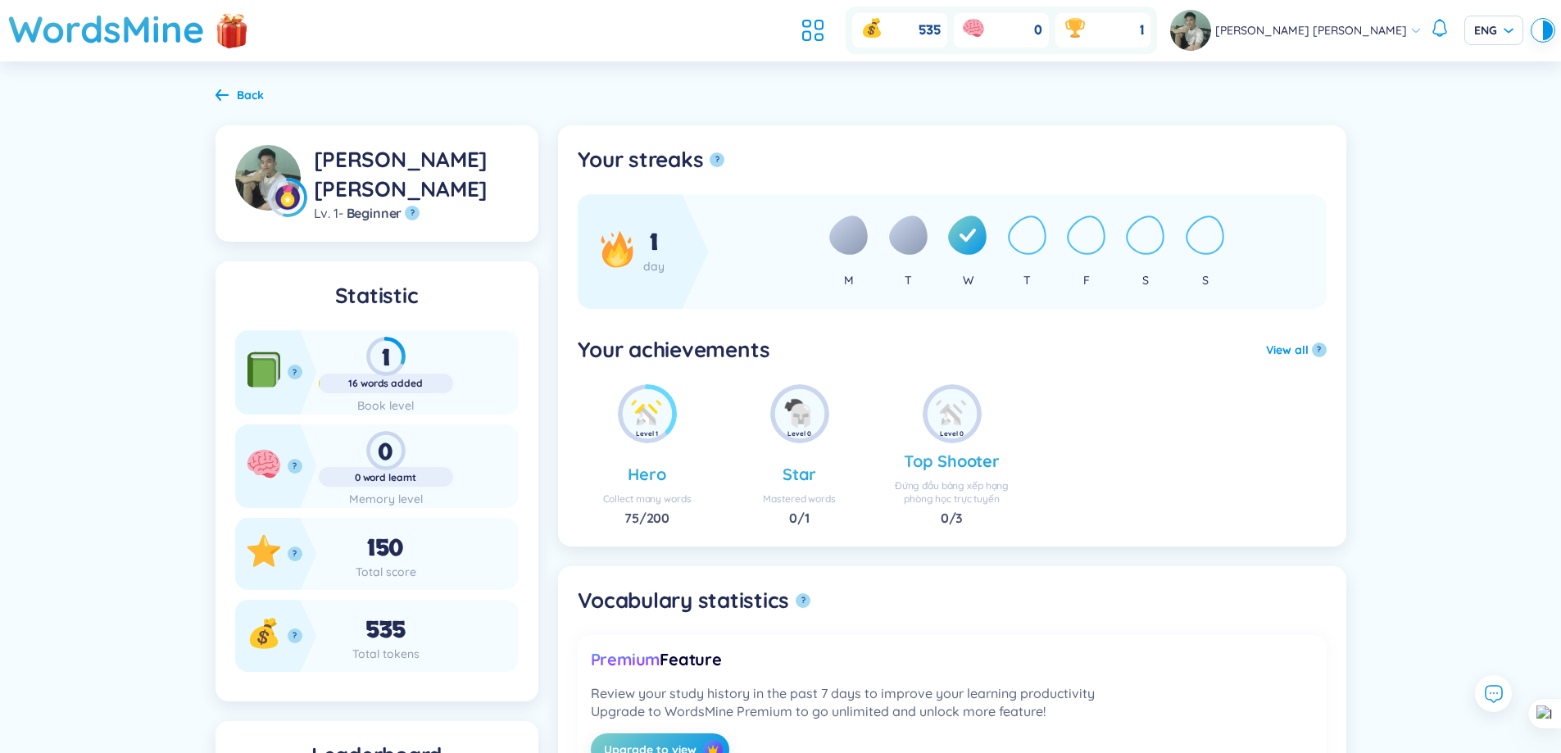
click at [386, 429] on div "0 0 word learnt Memory level" at bounding box center [395, 466] width 156 height 84
click at [385, 438] on div "0" at bounding box center [386, 450] width 134 height 39
click at [775, 419] on img at bounding box center [799, 413] width 49 height 49
click at [387, 565] on div "Total score" at bounding box center [386, 572] width 134 height 18
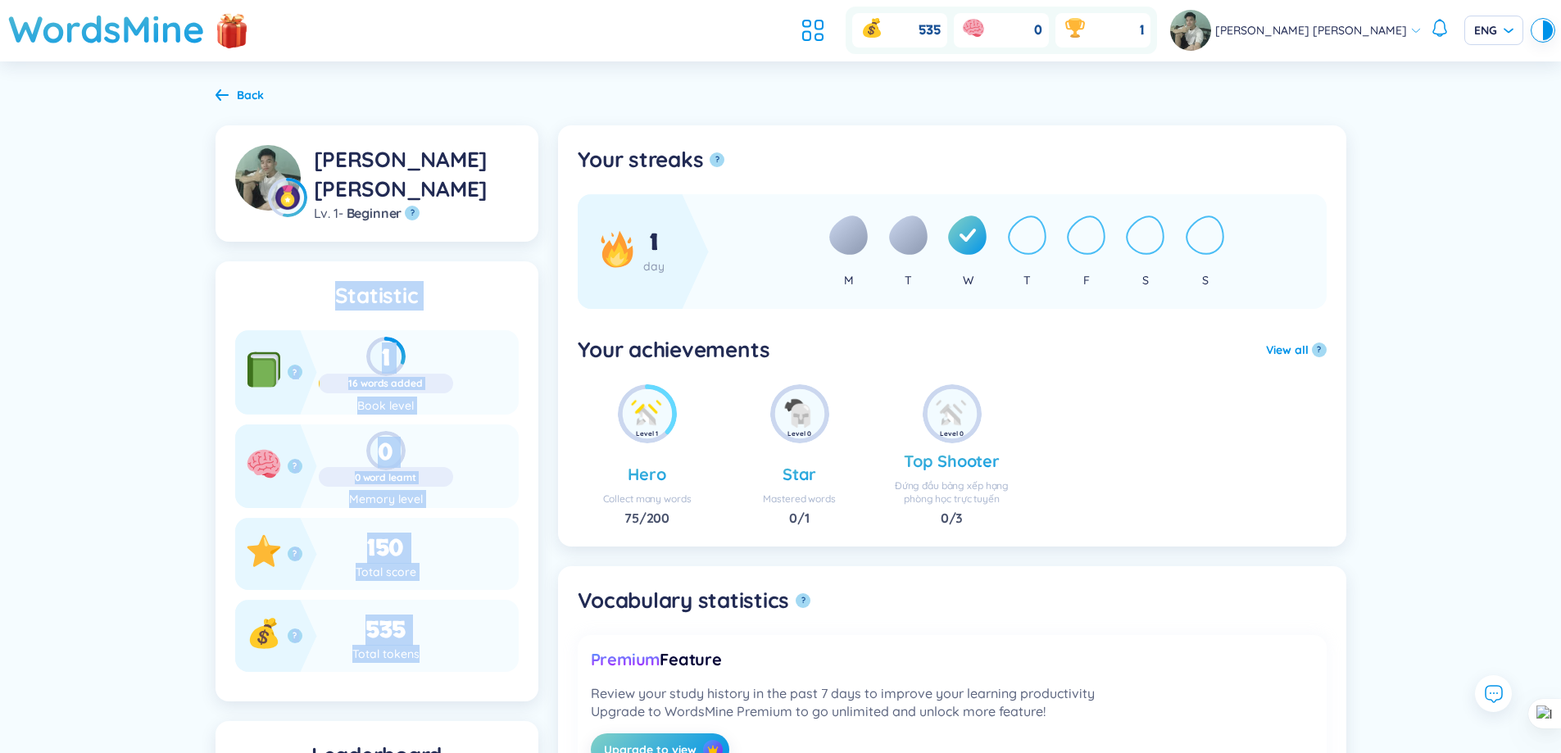
drag, startPoint x: 303, startPoint y: 279, endPoint x: 438, endPoint y: 664, distance: 408.1
click at [438, 664] on section "Statistic ? 1 16 words added Book level ? 0 0 word learnt Memory level ? 150 To…" at bounding box center [376, 481] width 323 height 440
click at [428, 673] on div at bounding box center [428, 673] width 0 height 0
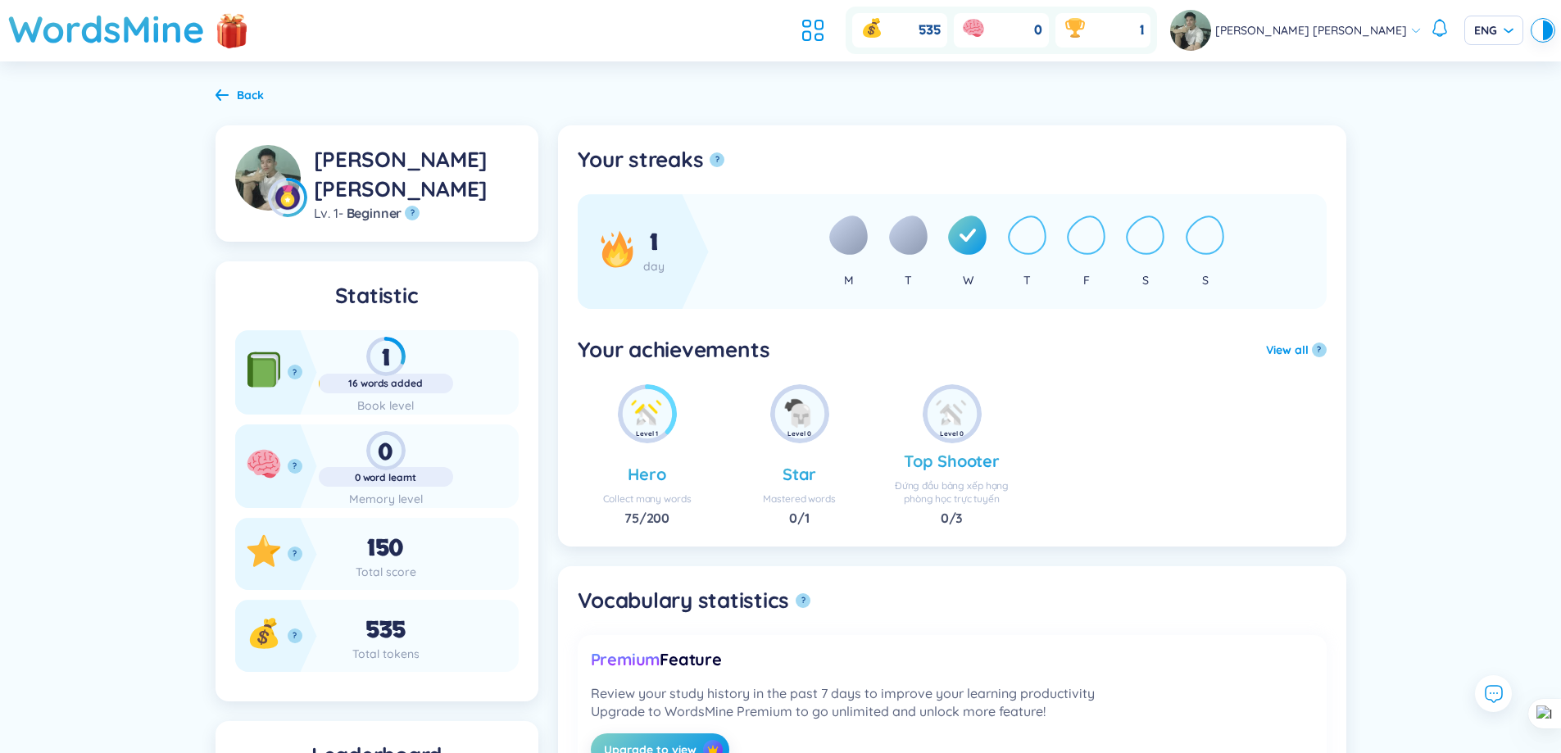
drag, startPoint x: 1258, startPoint y: 602, endPoint x: 1249, endPoint y: 631, distance: 30.1
click at [1249, 631] on section "Vocabulary statistics ? Premium Feature Review your study history in the past 7…" at bounding box center [952, 682] width 788 height 233
click at [1277, 351] on button "View all" at bounding box center [1287, 350] width 43 height 18
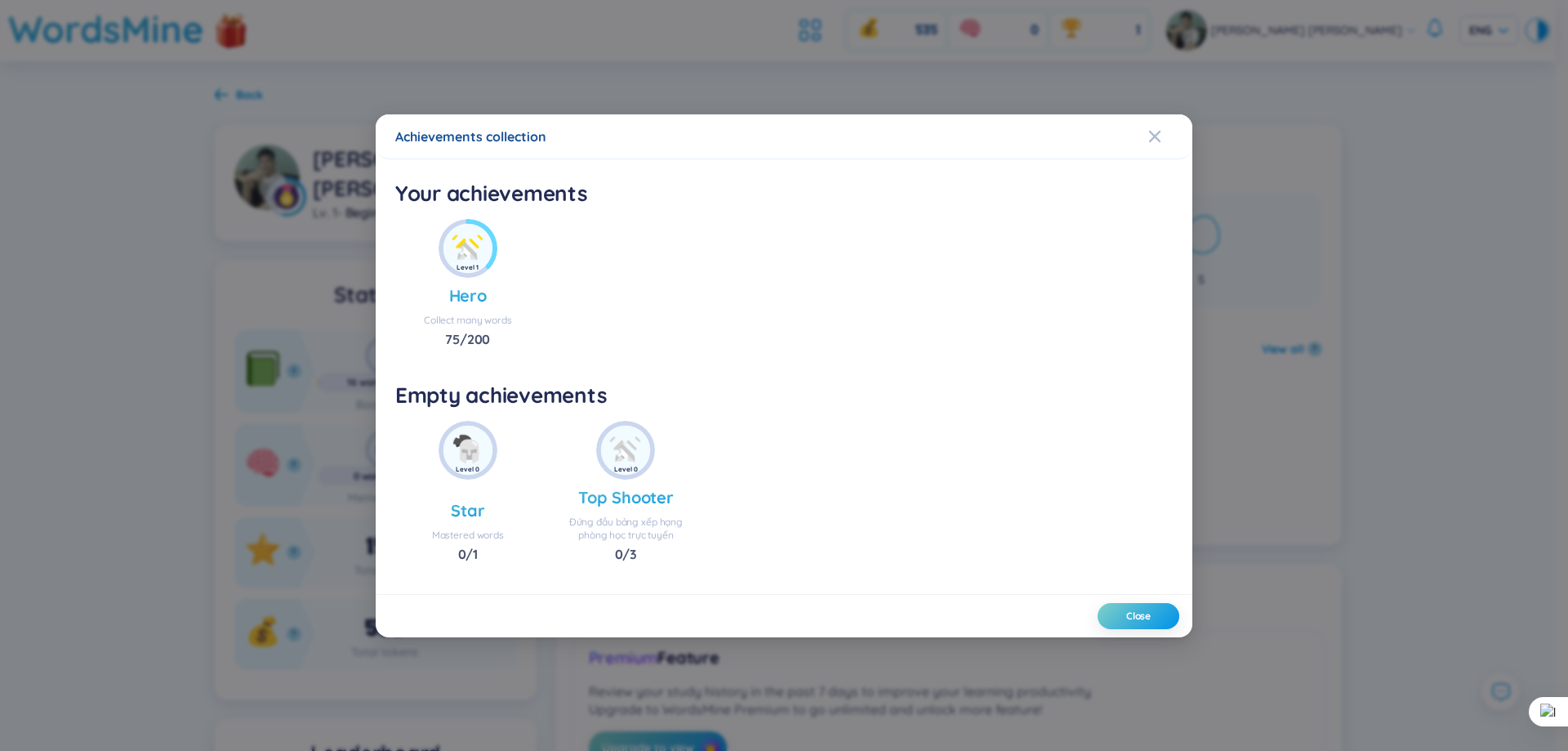
click at [470, 251] on img at bounding box center [468, 247] width 49 height 49
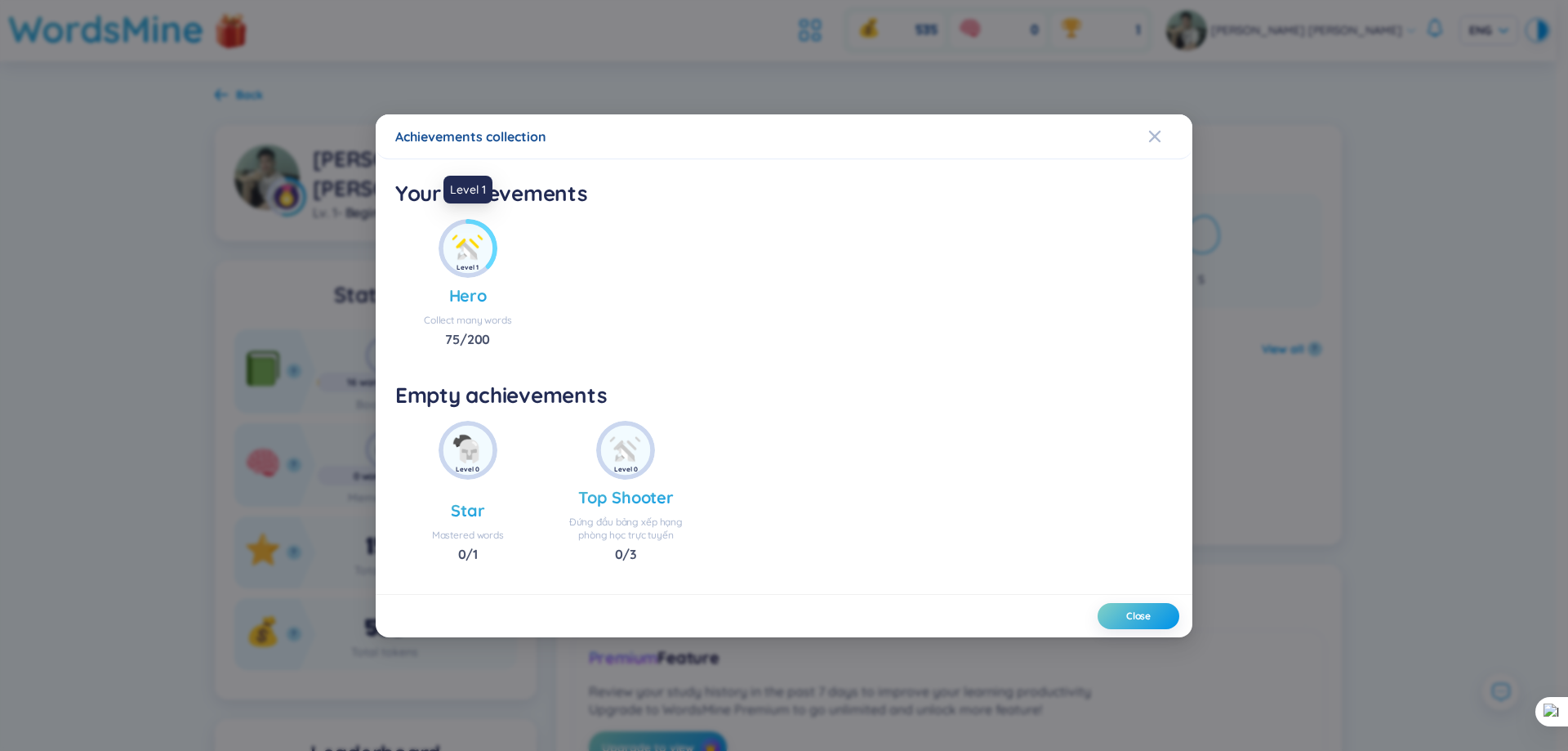
click at [470, 251] on img at bounding box center [468, 247] width 49 height 49
click at [1161, 123] on span "Close" at bounding box center [1170, 137] width 44 height 44
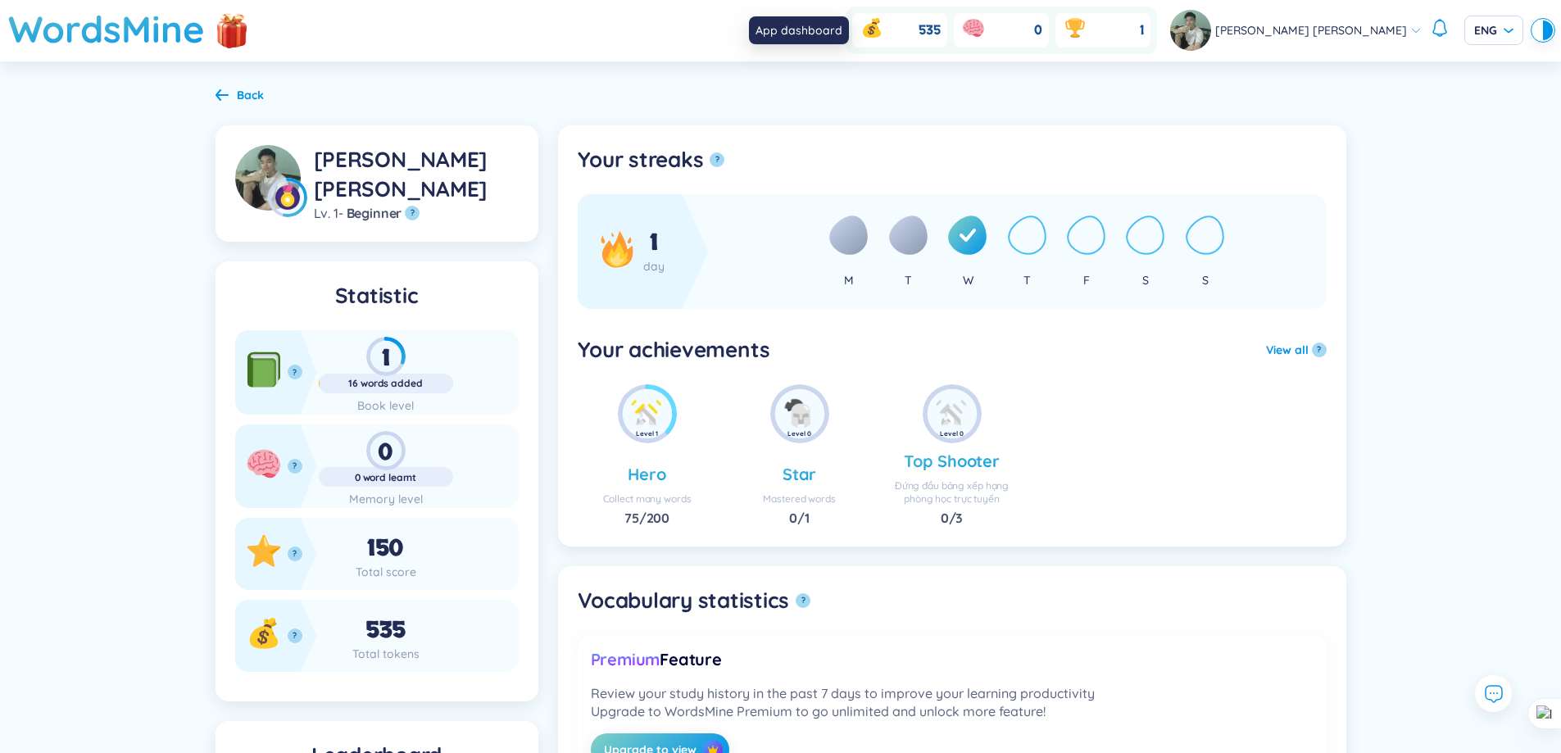
click at [827, 25] on icon at bounding box center [812, 30] width 29 height 29
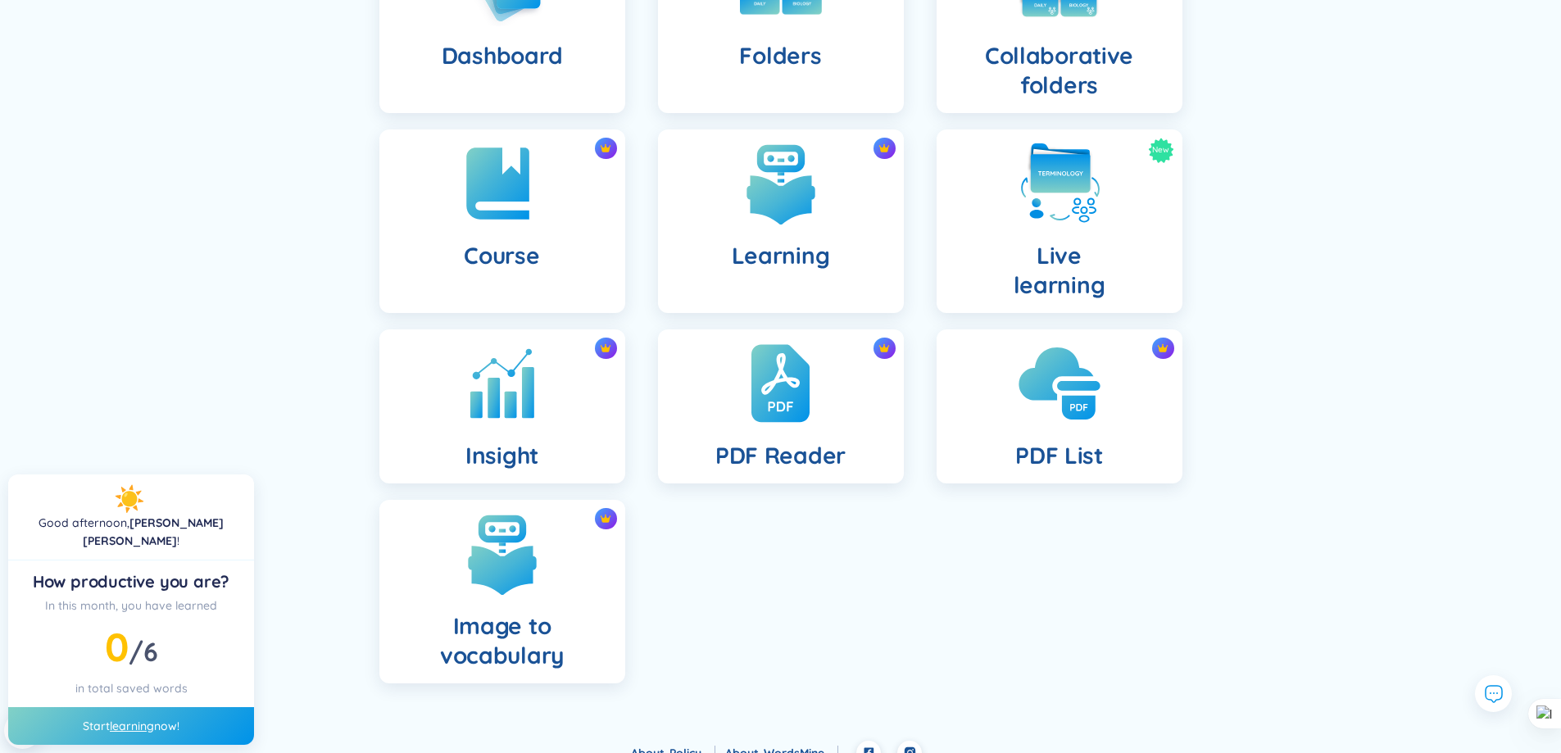
scroll to position [234, 0]
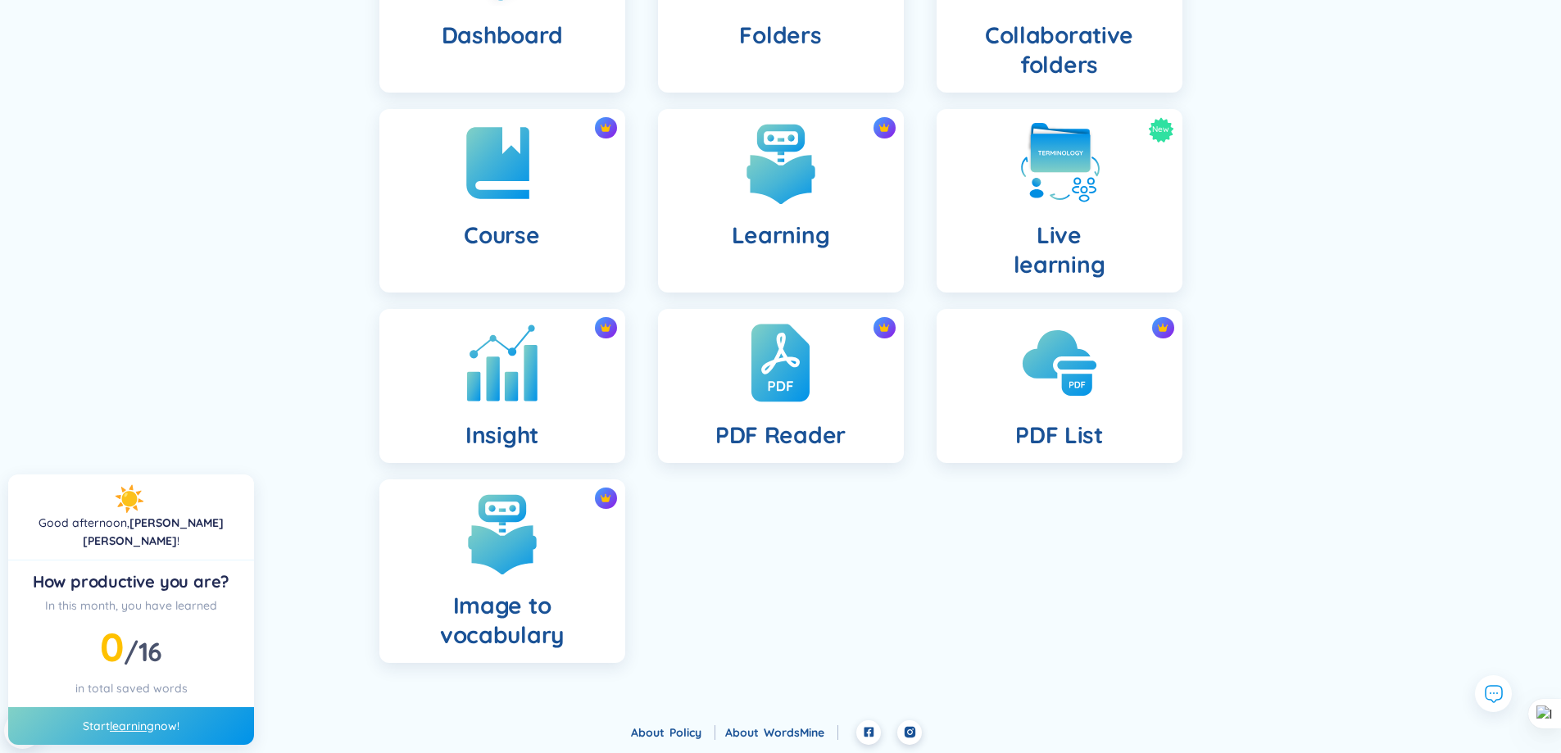
click at [518, 416] on div "Insight" at bounding box center [502, 386] width 246 height 154
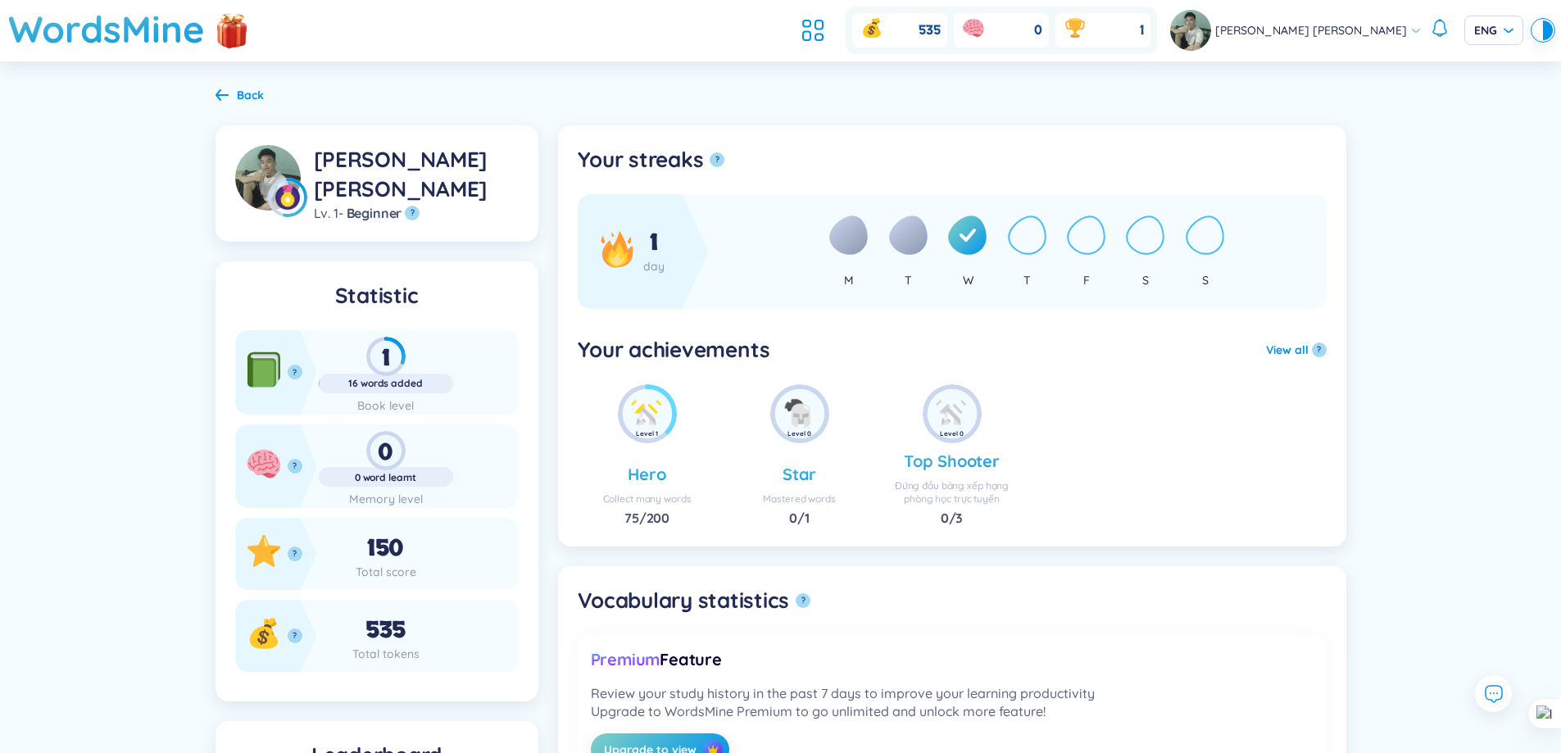
click at [628, 246] on div "1 day" at bounding box center [643, 251] width 131 height 115
click at [1440, 28] on icon at bounding box center [1440, 28] width 20 height 20
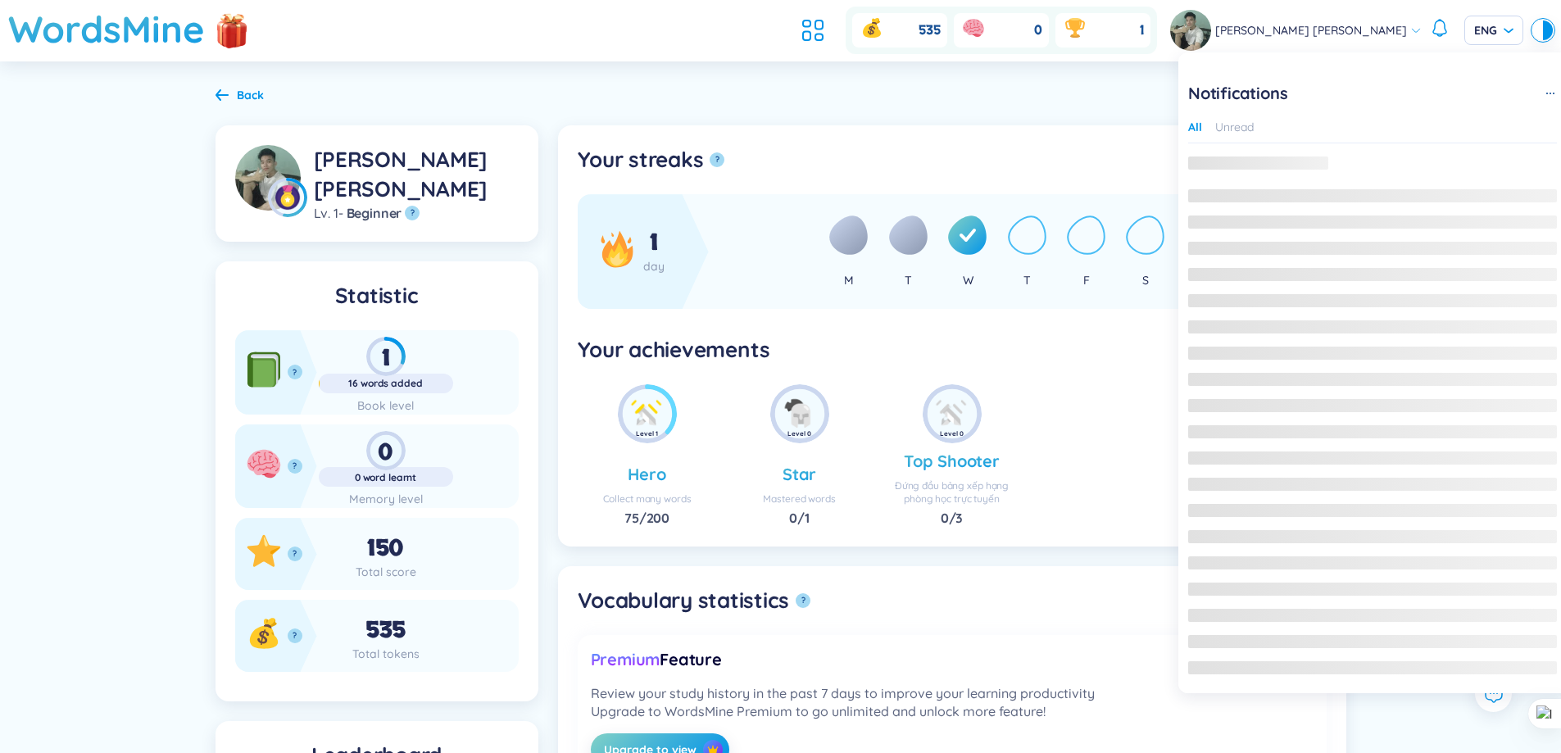
click at [1440, 30] on icon at bounding box center [1440, 28] width 20 height 20
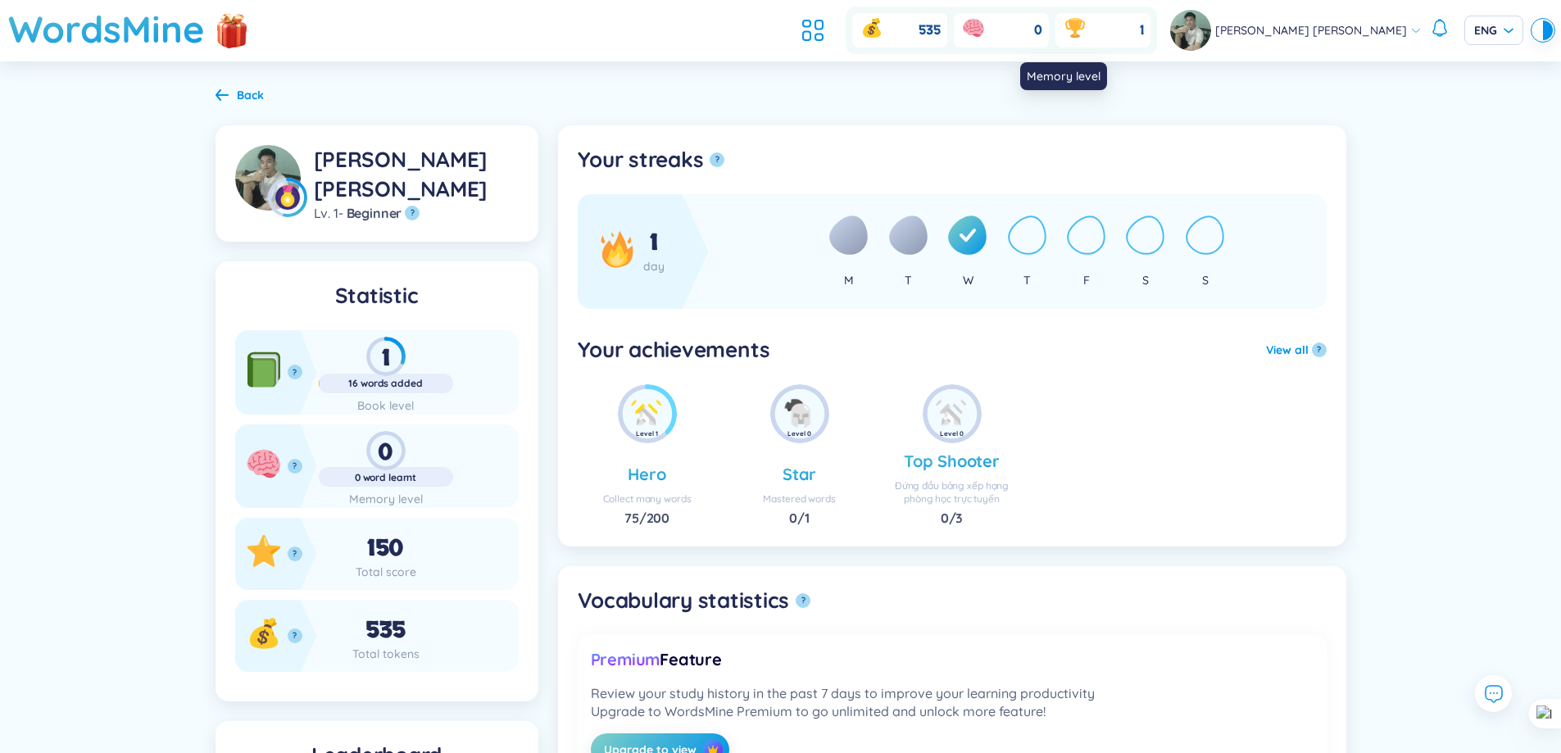
click at [984, 25] on icon at bounding box center [973, 27] width 21 height 16
click at [831, 15] on li at bounding box center [813, 30] width 36 height 36
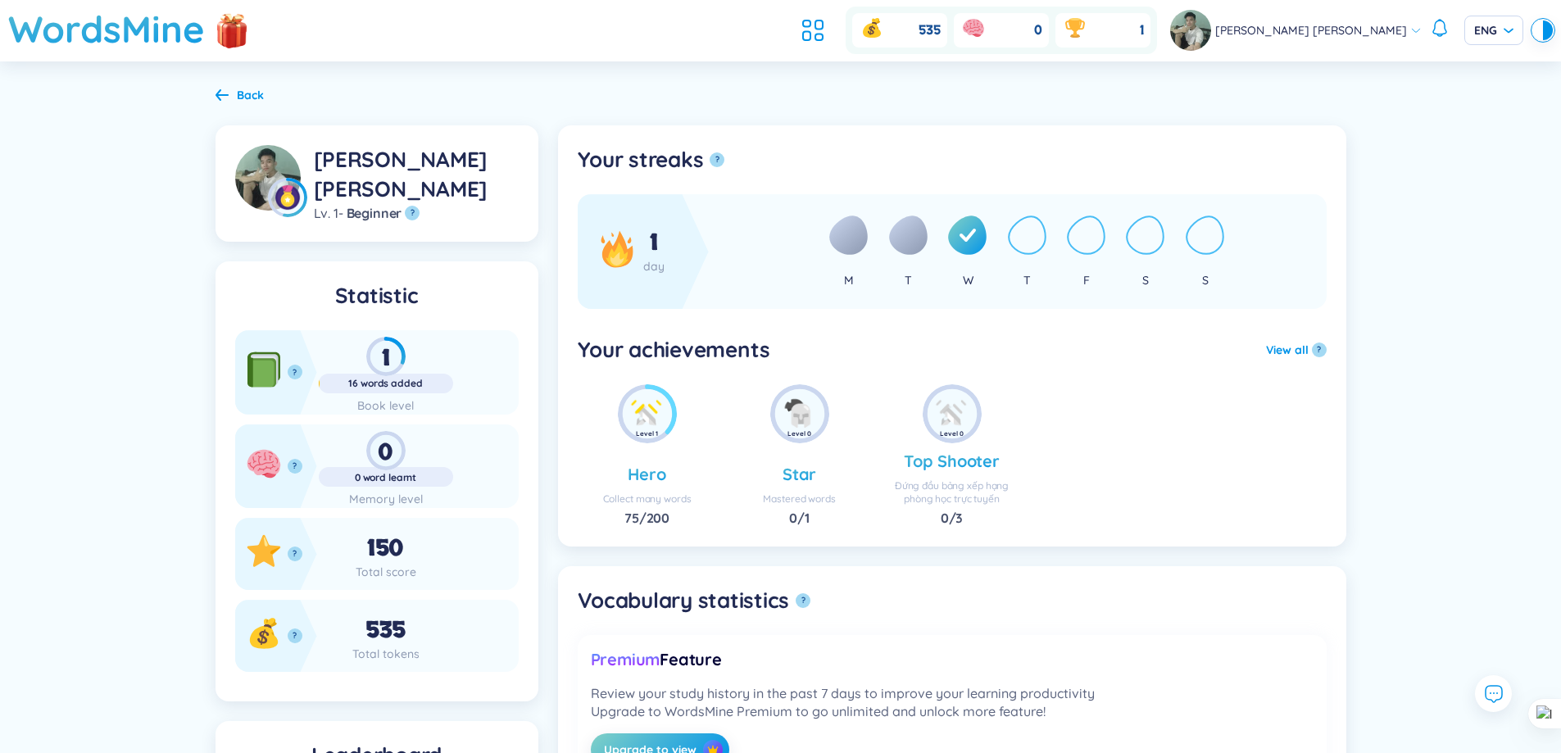
click at [839, 12] on ul at bounding box center [817, 30] width 44 height 36
click at [810, 25] on icon at bounding box center [806, 23] width 7 height 7
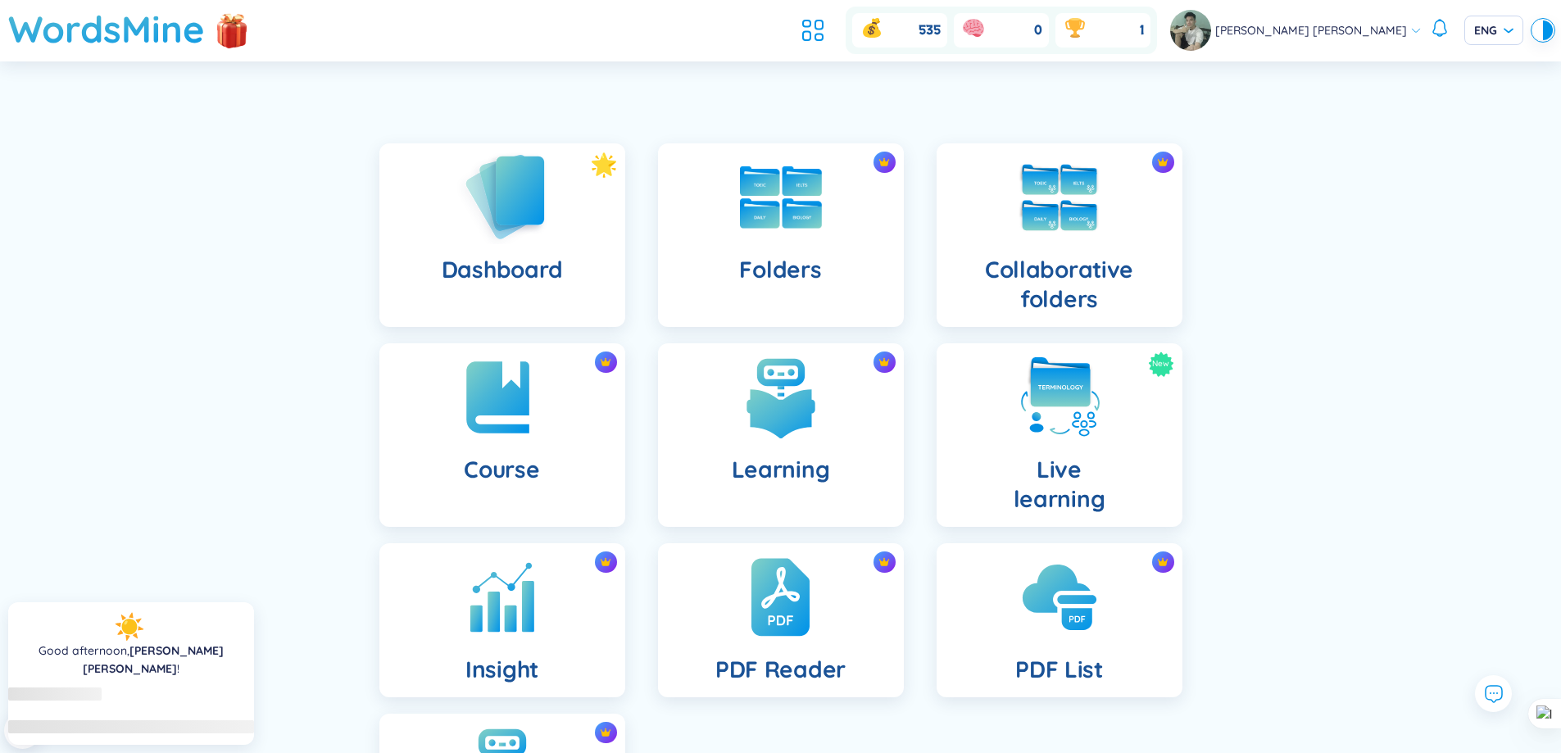
click at [504, 220] on img at bounding box center [502, 196] width 90 height 93
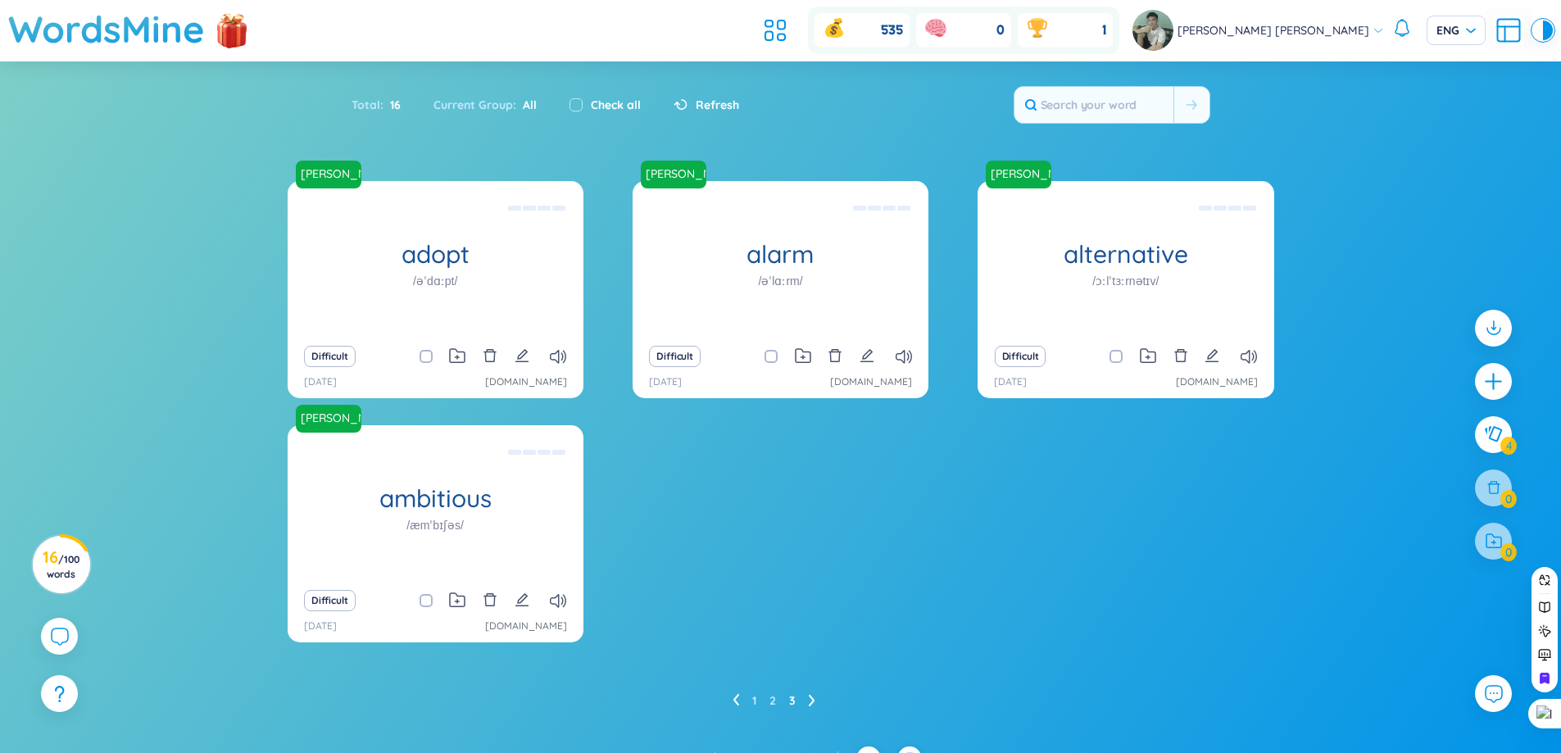
click at [765, 700] on ul "1 2 3" at bounding box center [780, 700] width 96 height 26
click at [768, 700] on ul "1 2 3" at bounding box center [780, 700] width 96 height 26
click at [773, 700] on link "2" at bounding box center [772, 700] width 7 height 25
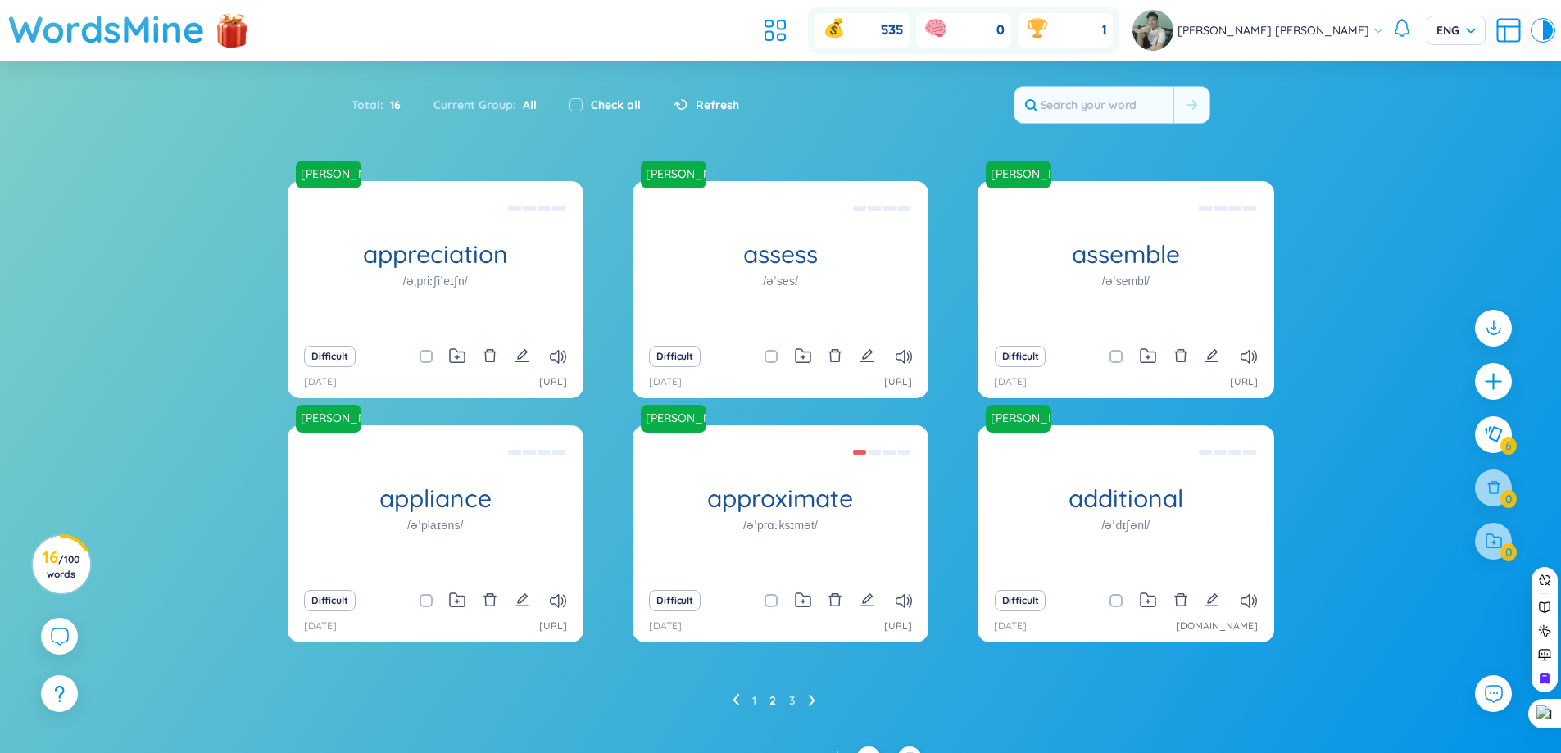
scroll to position [26, 0]
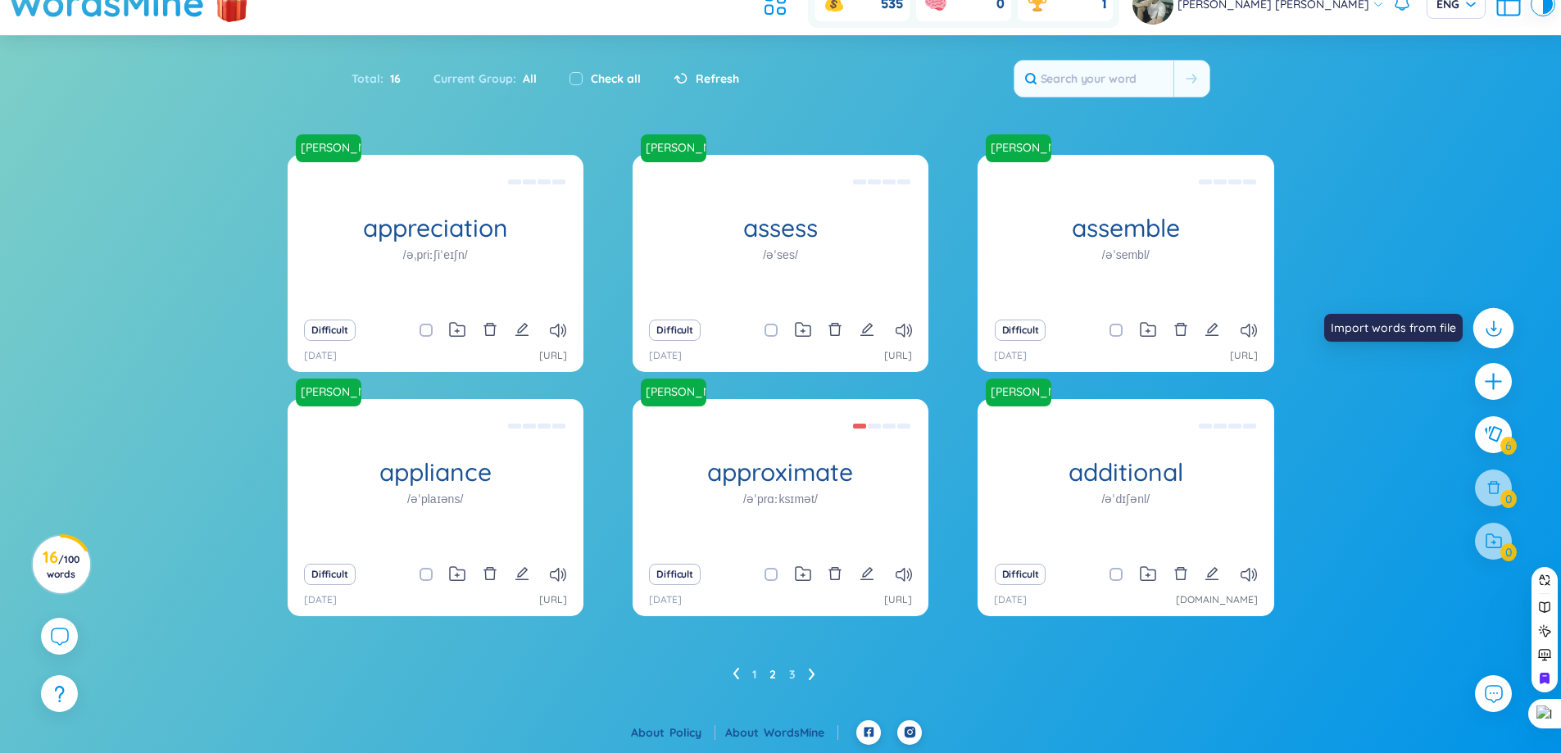
click at [1493, 332] on icon at bounding box center [1492, 327] width 21 height 21
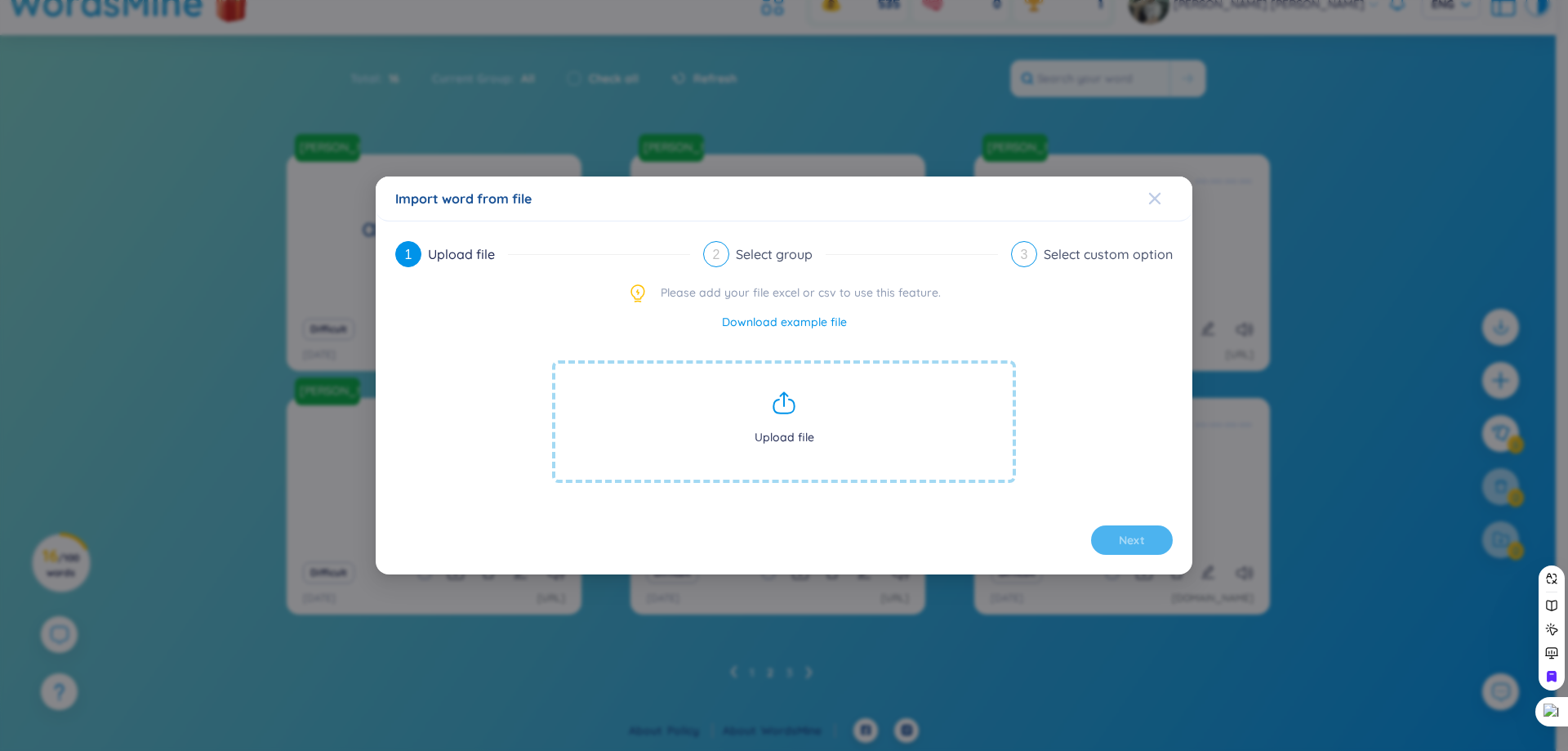
click at [1165, 205] on span "Close" at bounding box center [1170, 198] width 44 height 44
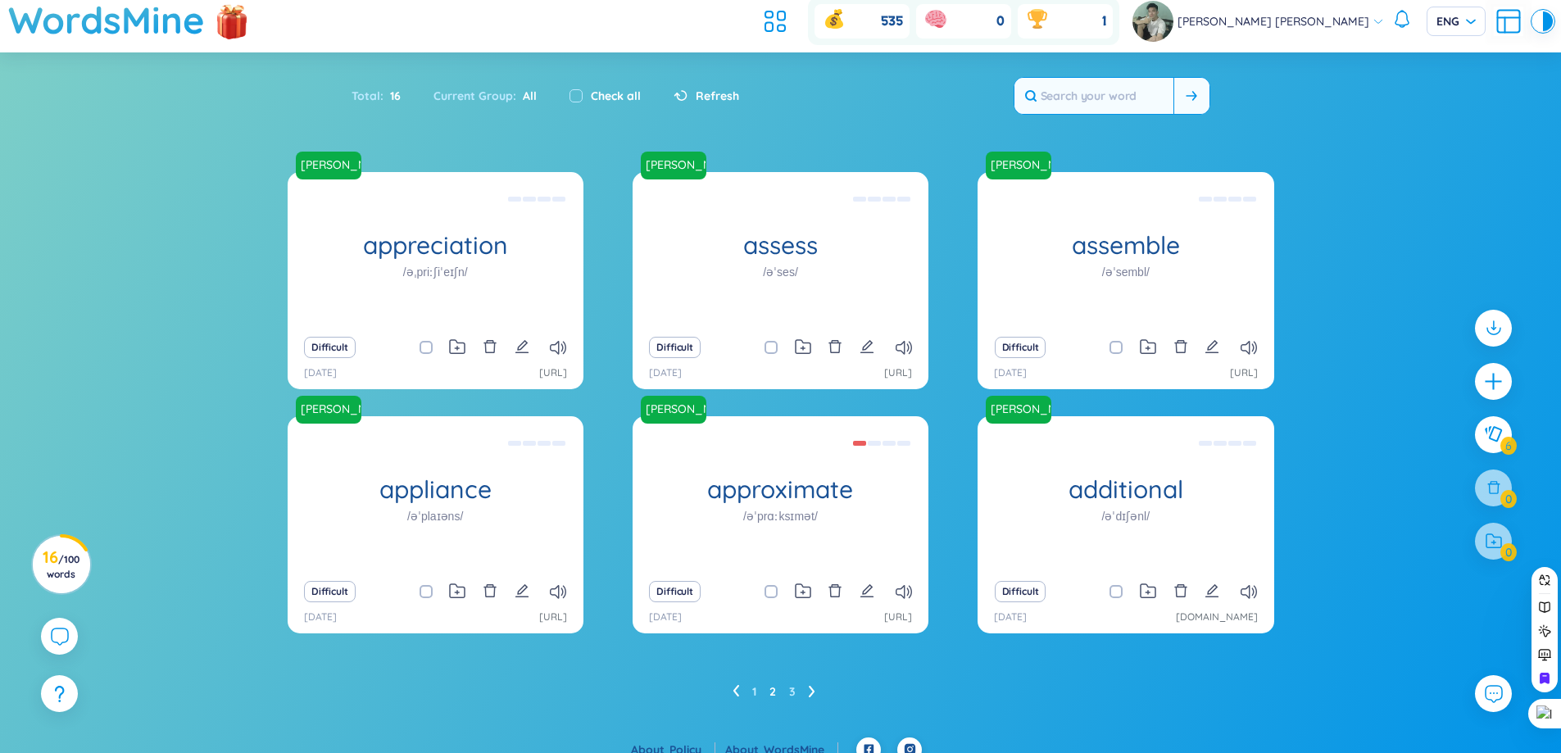
scroll to position [0, 0]
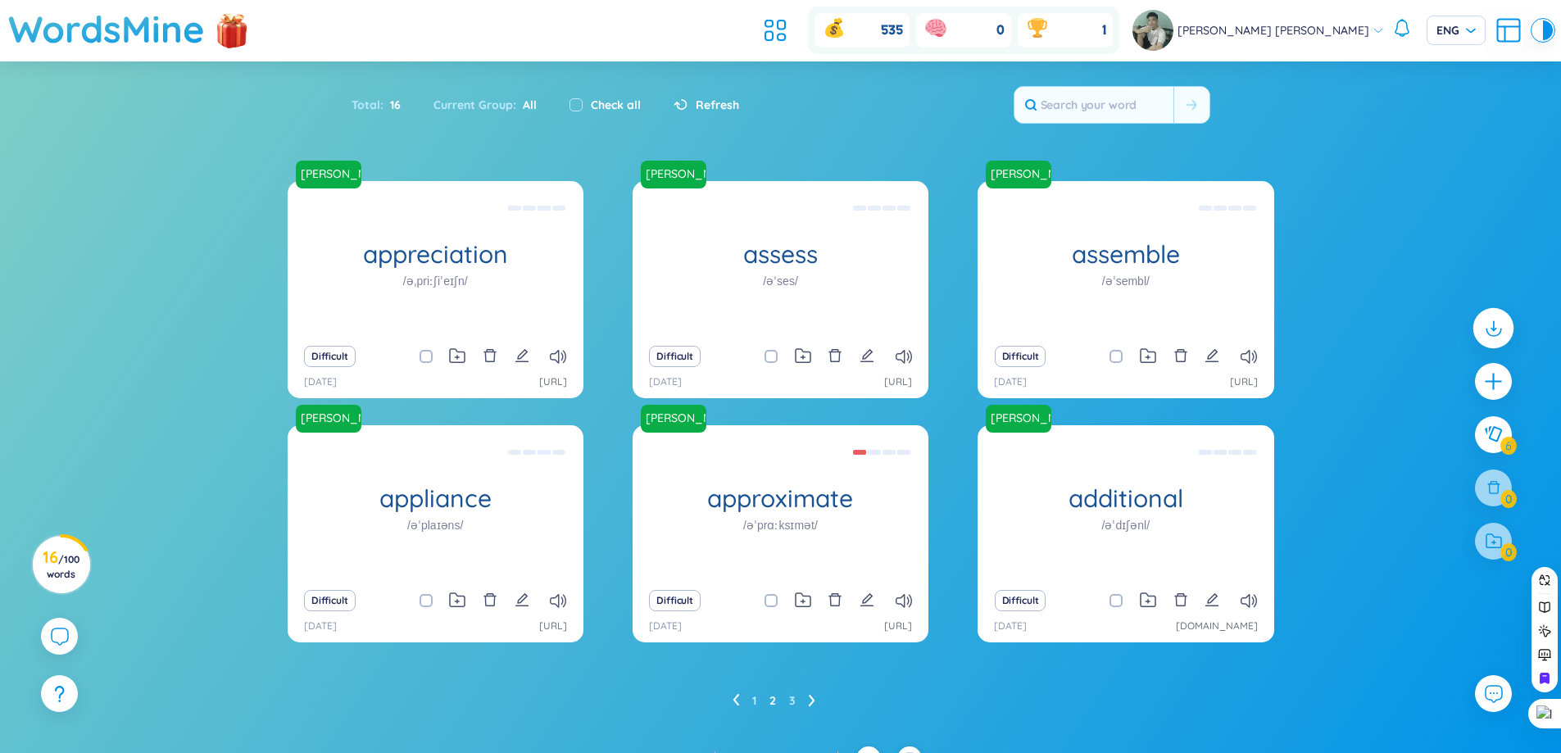
click at [1487, 329] on icon at bounding box center [1492, 327] width 21 height 21
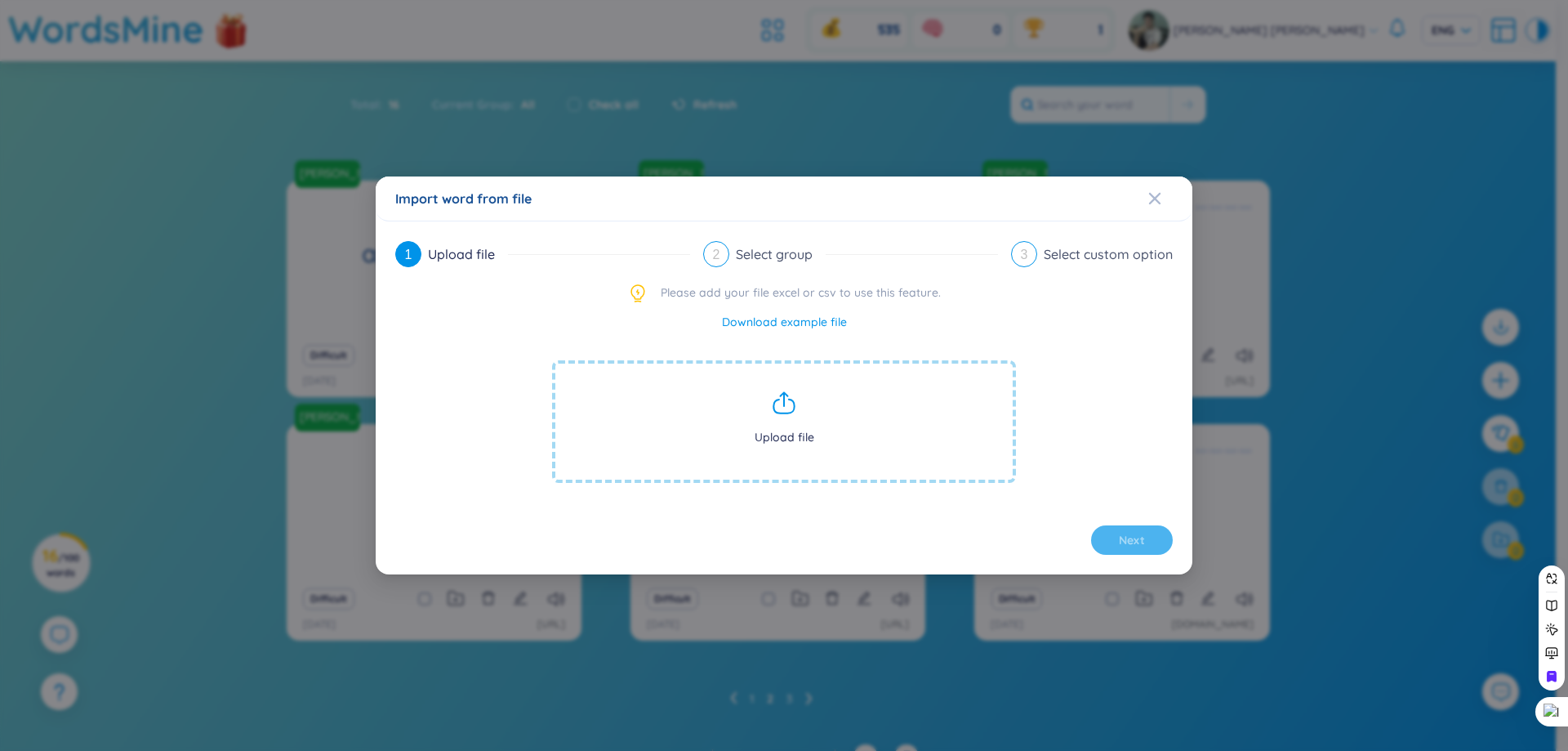
click at [820, 267] on div "1 Upload file 2 Select group 3 Select custom option Please add your file excel …" at bounding box center [784, 398] width 778 height 314
click at [1172, 190] on span "Close" at bounding box center [1170, 198] width 44 height 44
